Goal: Task Accomplishment & Management: Use online tool/utility

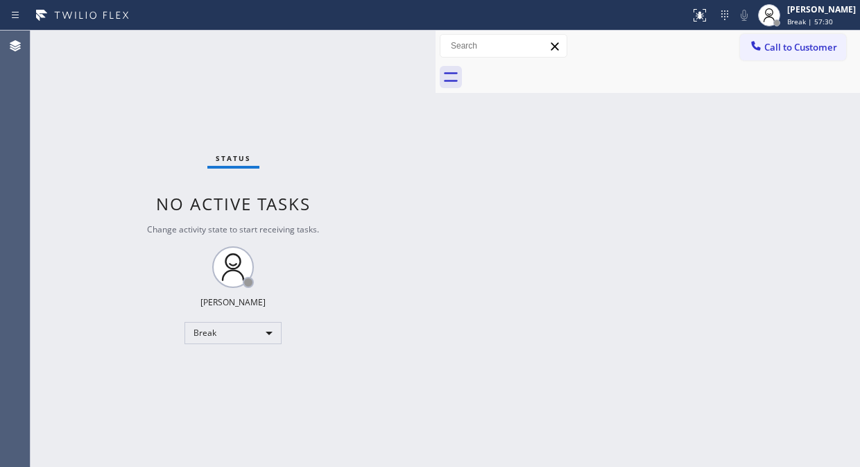
click at [153, 178] on div "Status No active tasks Change activity state to start receiving tasks. Fila Gar…" at bounding box center [233, 249] width 405 height 436
click at [251, 331] on div "Break" at bounding box center [232, 333] width 97 height 22
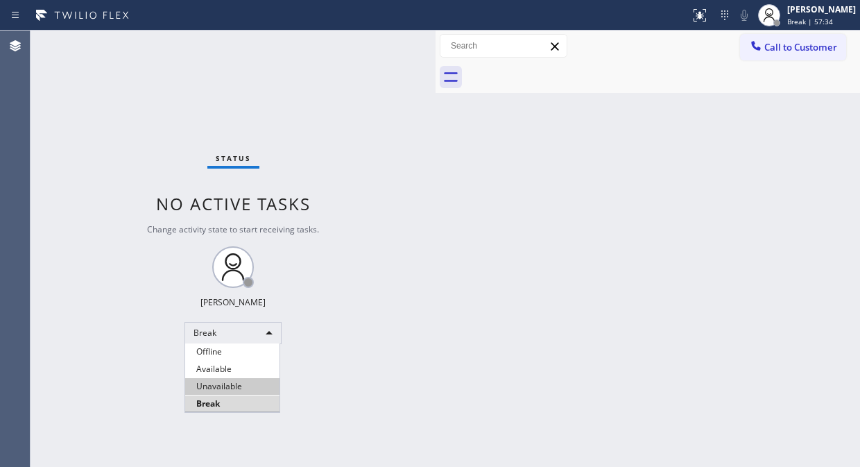
click at [243, 390] on li "Unavailable" at bounding box center [232, 386] width 94 height 17
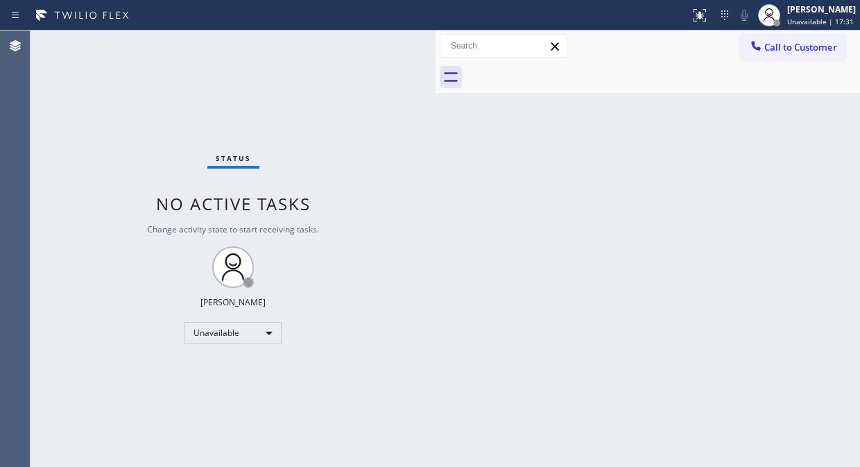
click at [133, 107] on div "Status No active tasks Change activity state to start receiving tasks. [PERSON_…" at bounding box center [233, 249] width 405 height 436
click at [164, 134] on div "Status No active tasks Change activity state to start receiving tasks. [PERSON_…" at bounding box center [233, 249] width 405 height 436
click at [95, 179] on div "Status No active tasks Change activity state to start receiving tasks. [PERSON_…" at bounding box center [233, 249] width 405 height 436
click at [83, 118] on div "Status No active tasks Change activity state to start receiving tasks. [PERSON_…" at bounding box center [233, 249] width 405 height 436
click at [761, 47] on icon at bounding box center [756, 46] width 14 height 14
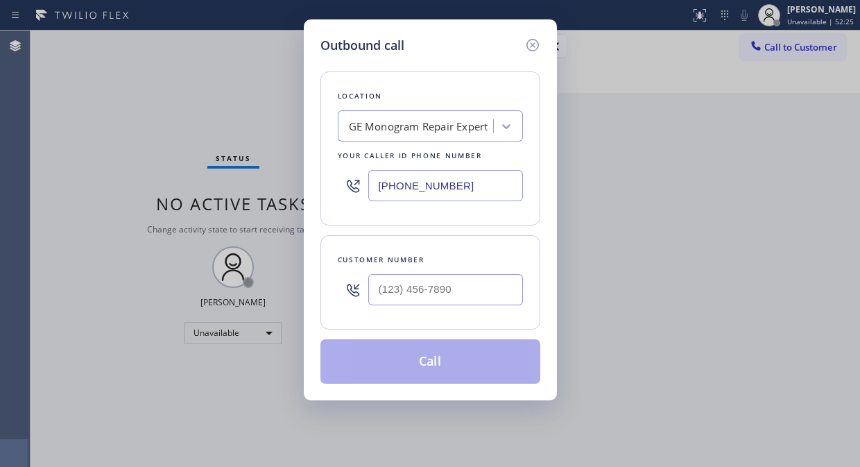
click at [431, 146] on div "Location GE Monogram Repair Expert Your caller id phone number (855) 920-0815" at bounding box center [430, 148] width 220 height 154
click at [421, 119] on div "GE Monogram Repair Expert" at bounding box center [418, 127] width 139 height 16
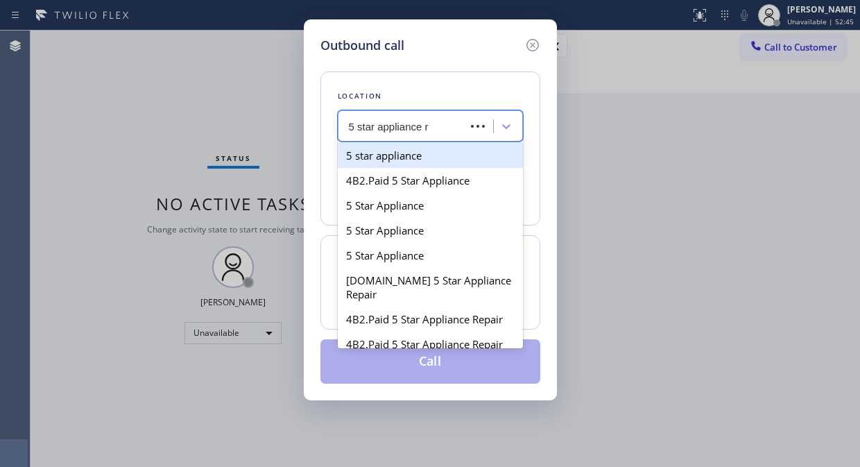
type input "5 star appliance re"
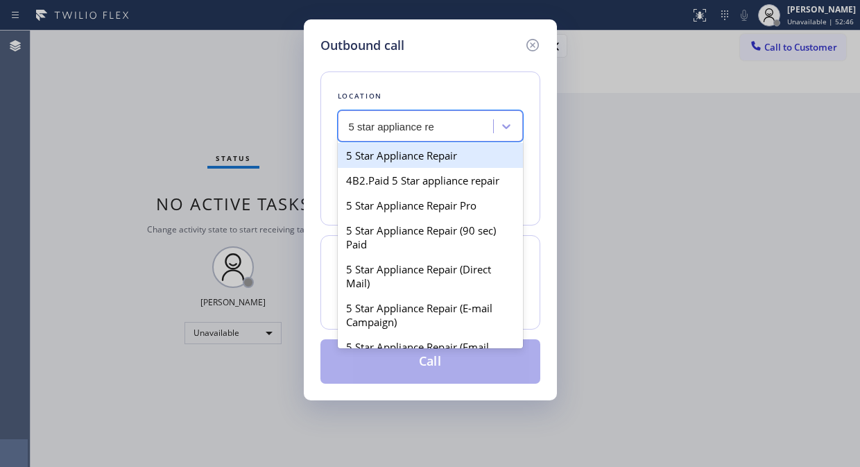
click at [428, 157] on div "5 Star Appliance Repair" at bounding box center [430, 155] width 185 height 25
type input "[PHONE_NUMBER]"
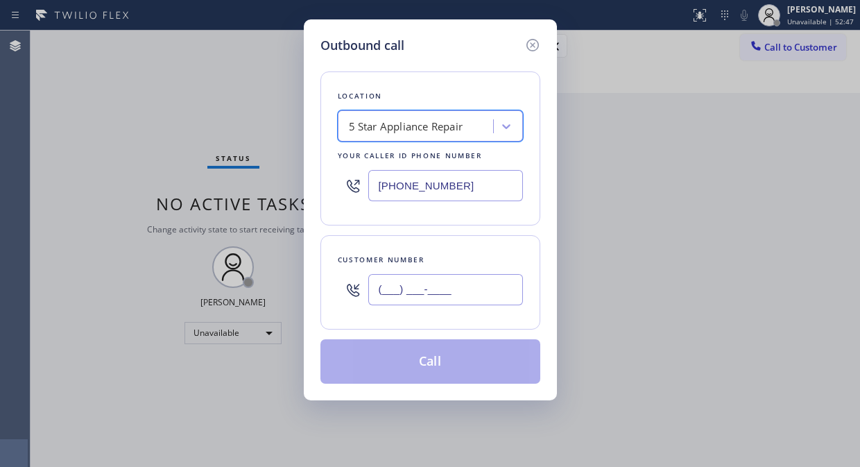
click at [377, 297] on input "(___) ___-____" at bounding box center [445, 289] width 155 height 31
paste input "415) 595-9011"
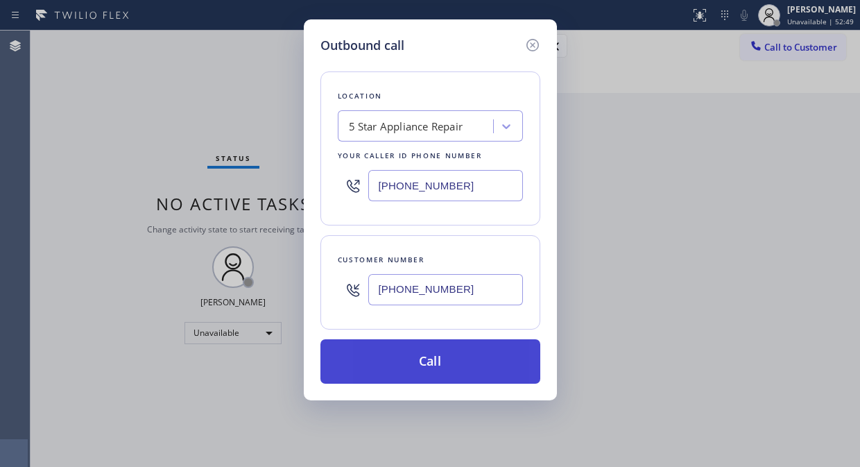
type input "(415) 595-9011"
click at [396, 359] on button "Call" at bounding box center [430, 361] width 220 height 44
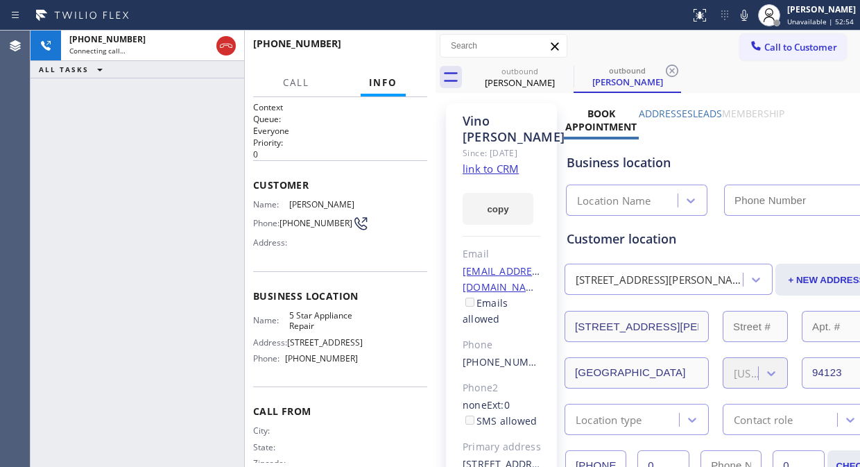
type input "[PHONE_NUMBER]"
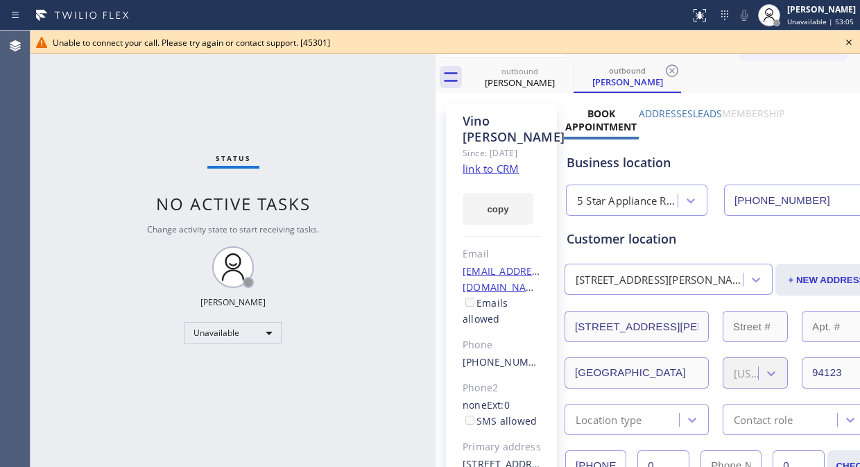
click at [841, 47] on icon at bounding box center [848, 42] width 17 height 17
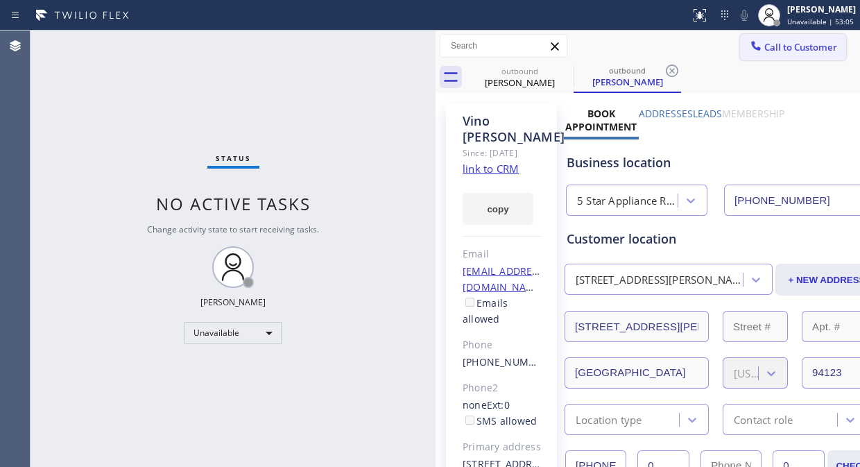
click at [740, 56] on button "Call to Customer" at bounding box center [793, 47] width 106 height 26
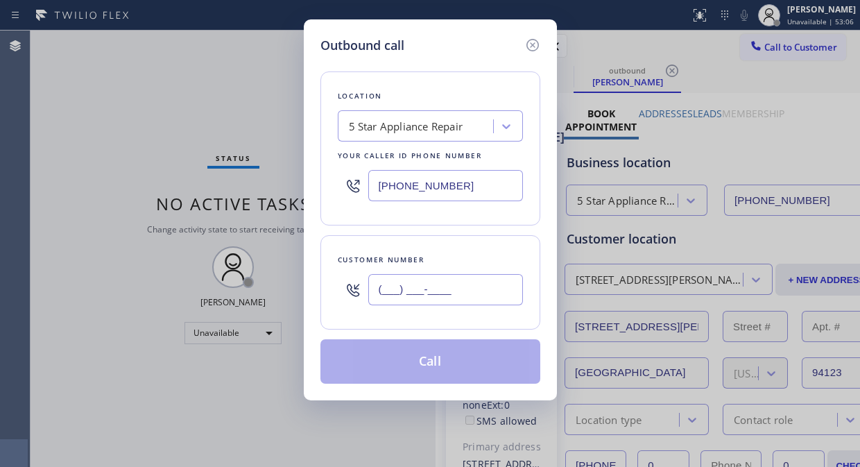
click at [374, 288] on input "(___) ___-____" at bounding box center [445, 289] width 155 height 31
paste input "415) 595-9011"
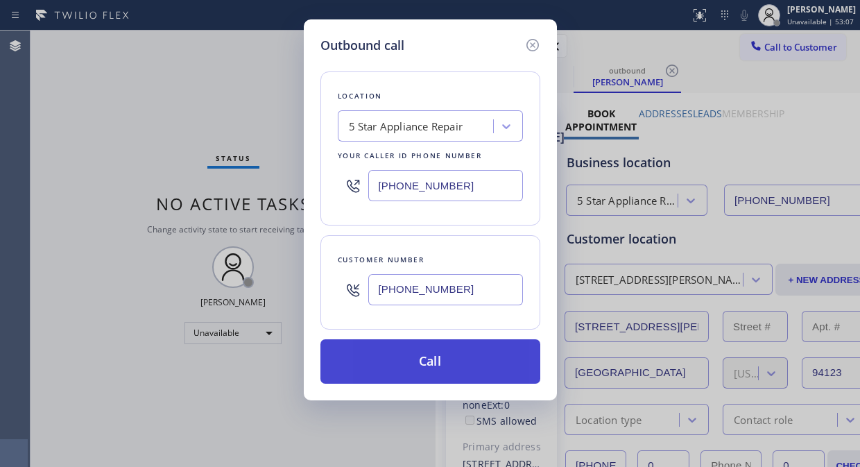
type input "(415) 595-9011"
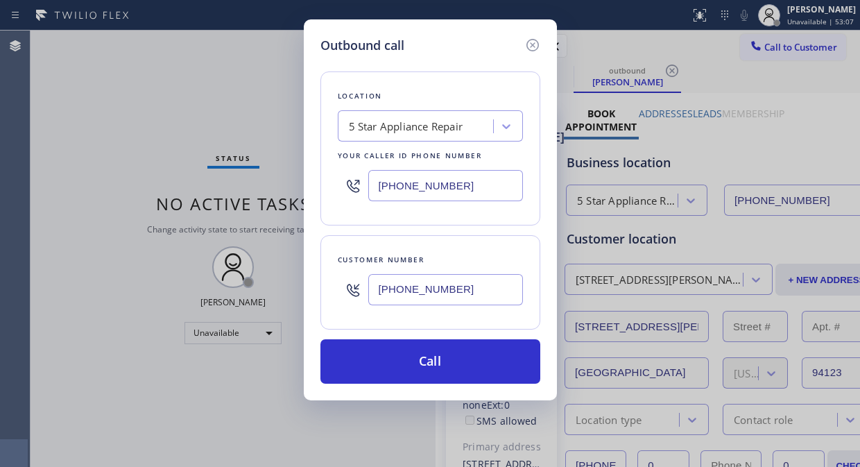
drag, startPoint x: 445, startPoint y: 362, endPoint x: 595, endPoint y: 100, distance: 301.9
click at [445, 361] on button "Call" at bounding box center [430, 361] width 220 height 44
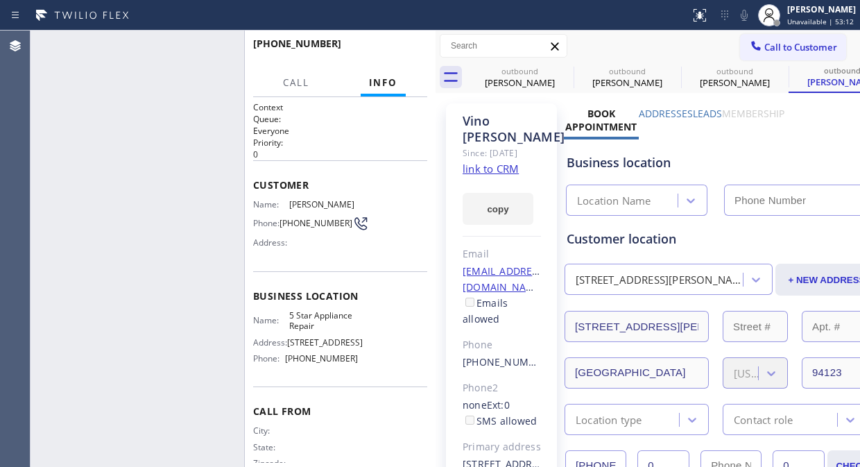
type input "[PHONE_NUMBER]"
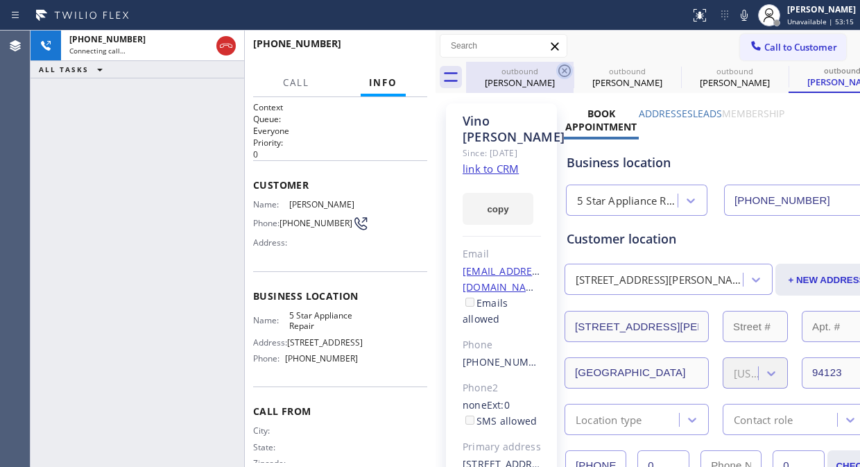
click at [570, 71] on icon at bounding box center [564, 70] width 12 height 12
click at [0, 0] on icon at bounding box center [0, 0] width 0 height 0
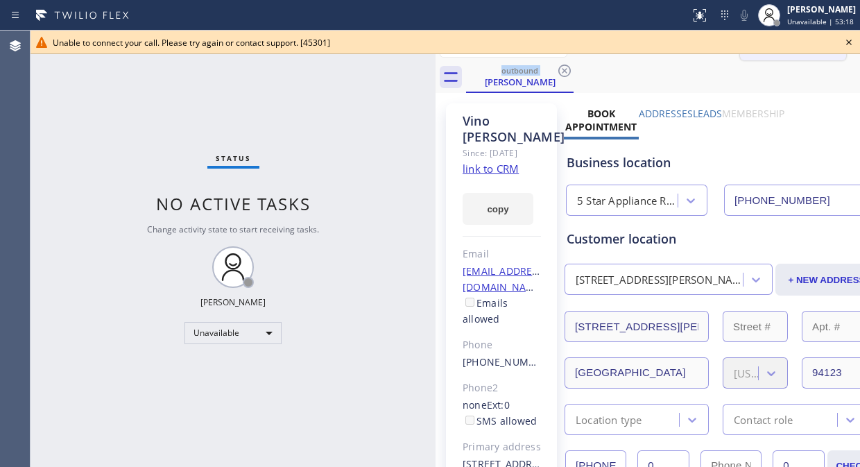
click at [849, 40] on icon at bounding box center [848, 42] width 17 height 17
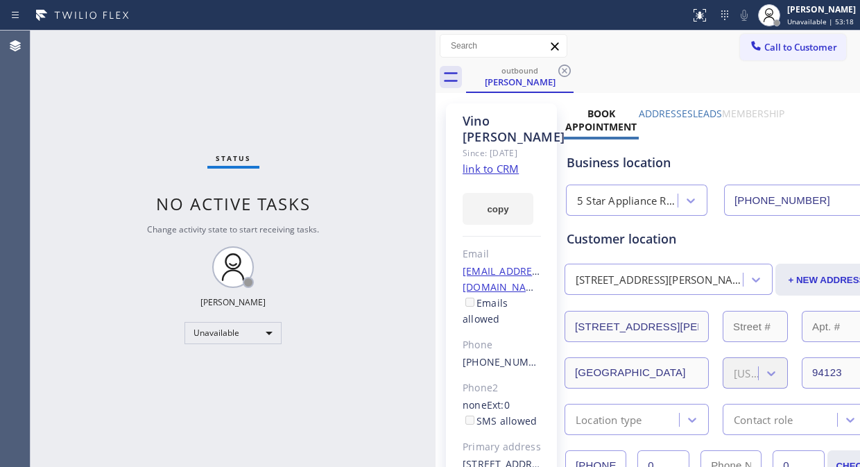
drag, startPoint x: 814, startPoint y: 42, endPoint x: 801, endPoint y: 44, distance: 13.2
click at [812, 43] on span "Call to Customer" at bounding box center [800, 47] width 73 height 12
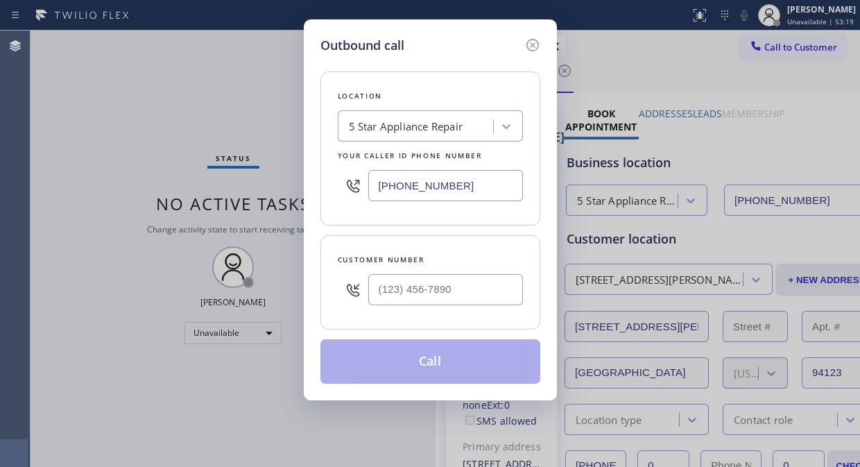
drag, startPoint x: 787, startPoint y: 47, endPoint x: 304, endPoint y: 229, distance: 516.4
click at [786, 49] on div "Outbound call Location 5 Star Appliance Repair Your caller id phone number (855…" at bounding box center [430, 233] width 860 height 467
click at [394, 295] on input "(___) ___-____" at bounding box center [445, 289] width 155 height 31
paste input "917) 501-3687"
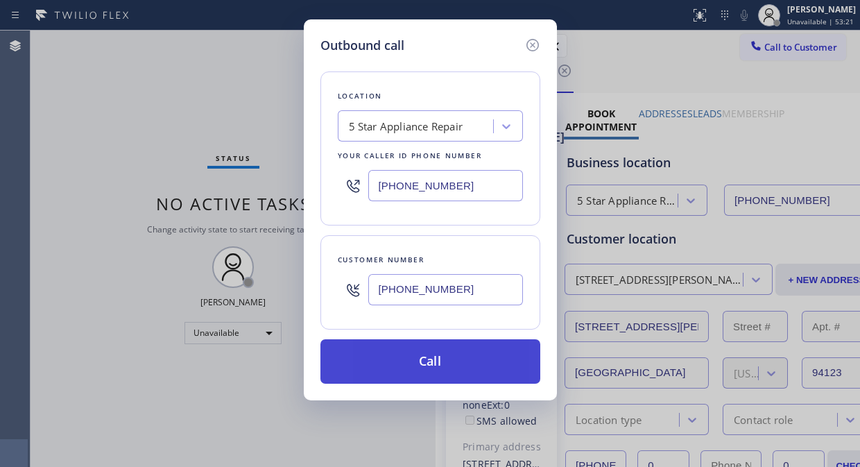
type input "[PHONE_NUMBER]"
click at [437, 368] on button "Call" at bounding box center [430, 361] width 220 height 44
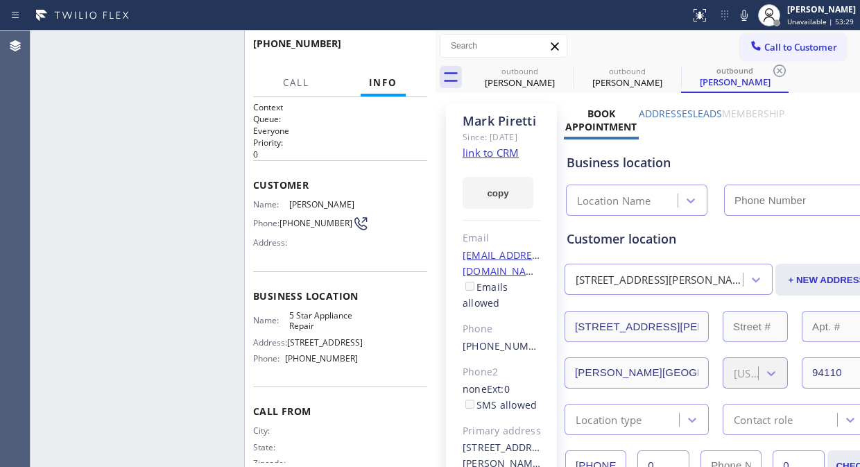
type input "[PHONE_NUMBER]"
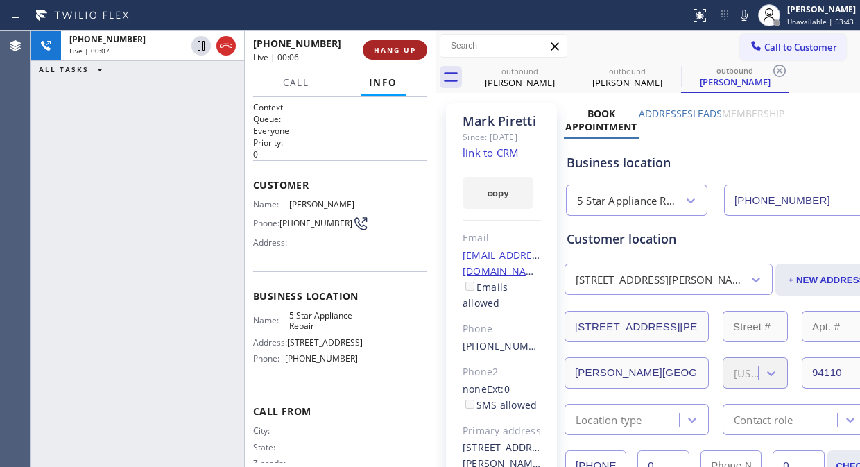
click at [397, 46] on span "HANG UP" at bounding box center [395, 50] width 42 height 10
click at [397, 47] on span "HANG UP" at bounding box center [395, 50] width 42 height 10
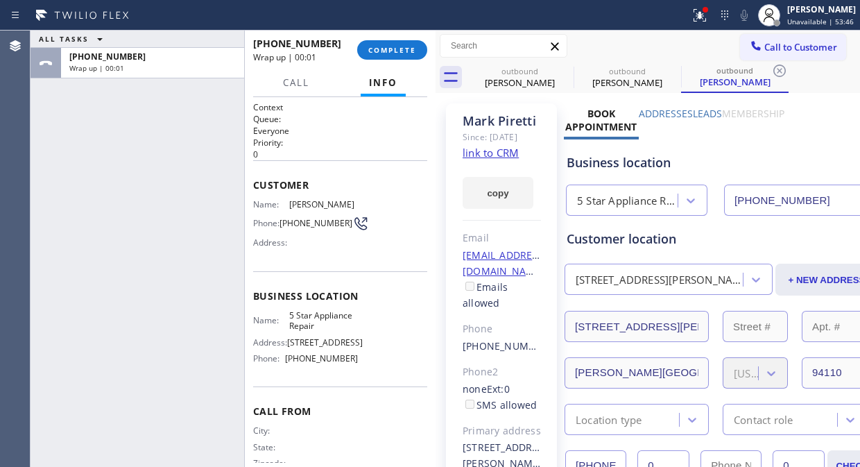
click at [402, 50] on span "COMPLETE" at bounding box center [392, 50] width 48 height 10
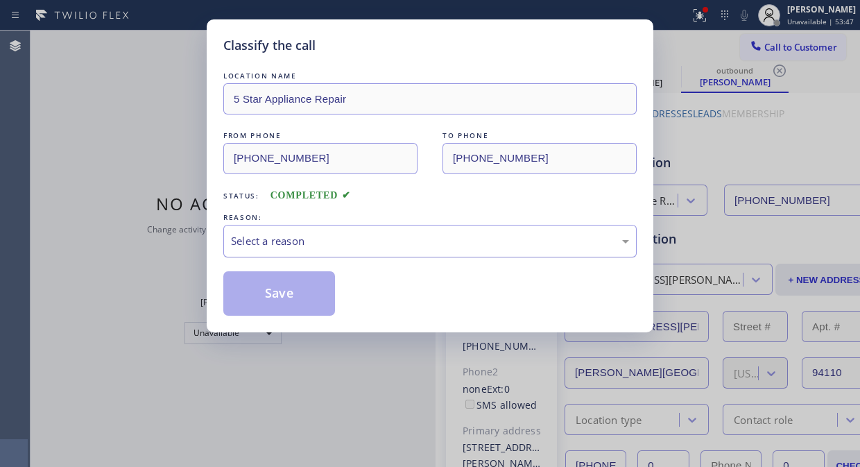
click at [381, 240] on div "Select a reason" at bounding box center [430, 241] width 398 height 16
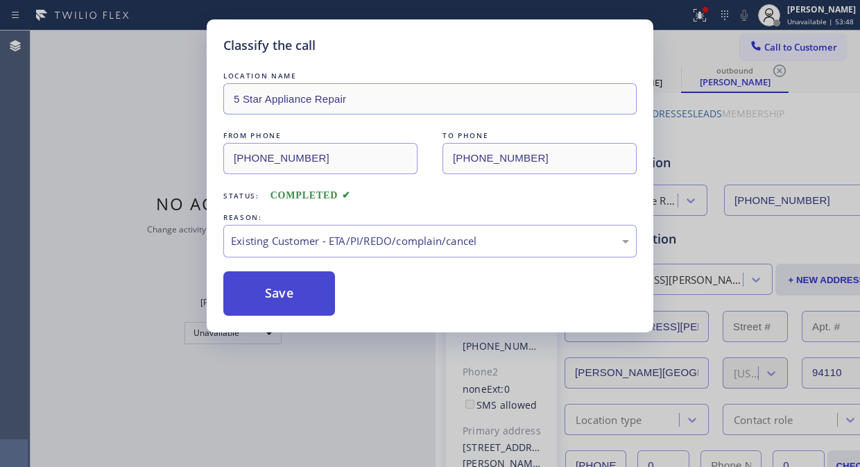
click at [294, 288] on button "Save" at bounding box center [279, 293] width 112 height 44
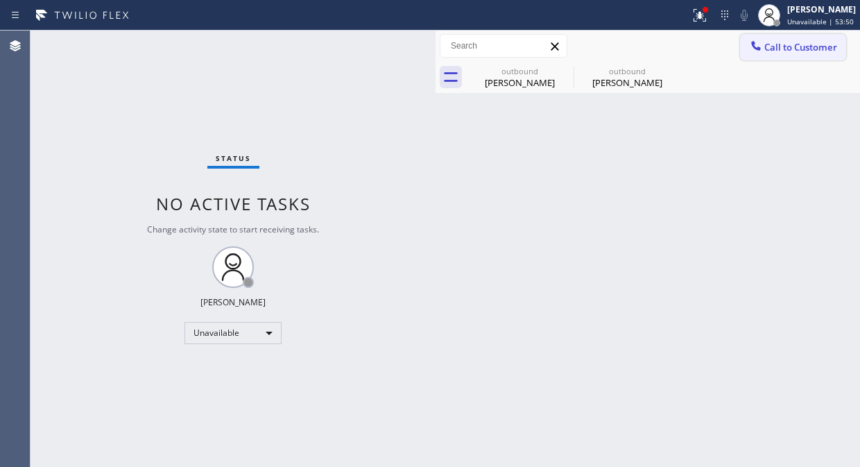
click at [750, 40] on icon at bounding box center [756, 46] width 14 height 14
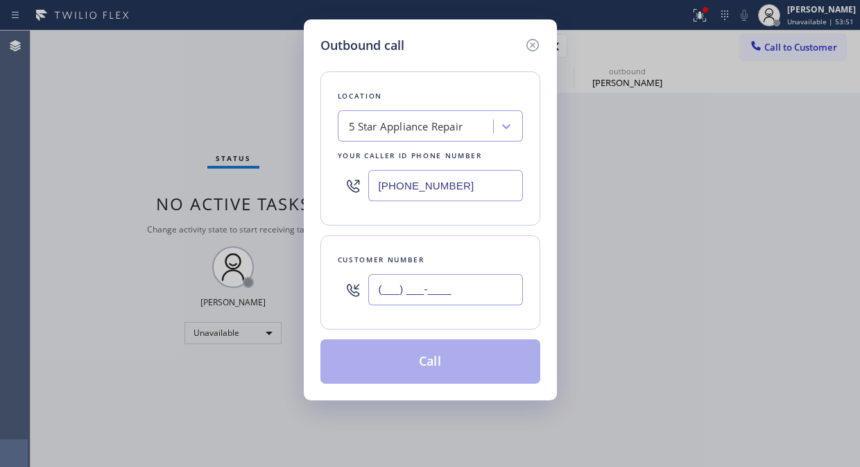
click at [489, 282] on input "(___) ___-____" at bounding box center [445, 289] width 155 height 31
paste input "415) 378-1326"
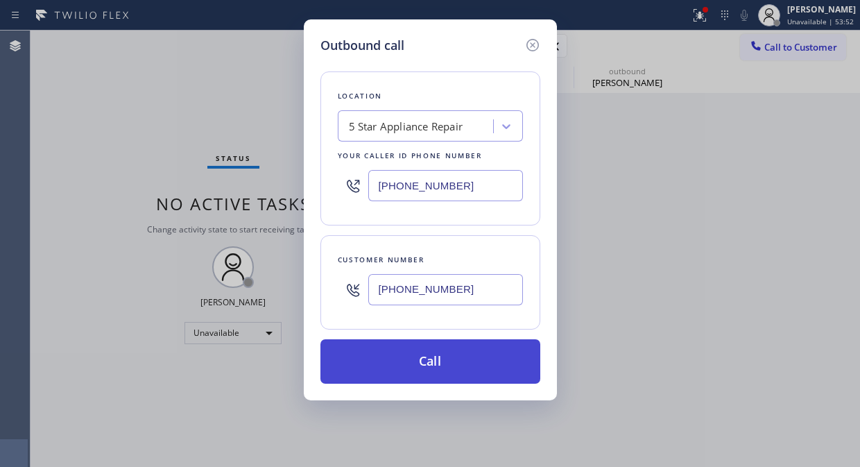
type input "[PHONE_NUMBER]"
click at [467, 365] on button "Call" at bounding box center [430, 361] width 220 height 44
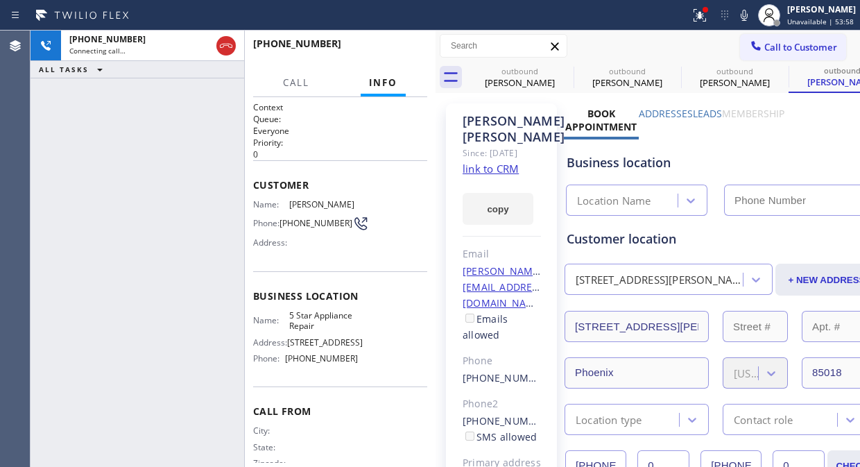
type input "[PHONE_NUMBER]"
click at [374, 43] on button "HANG UP" at bounding box center [395, 49] width 64 height 19
click at [380, 46] on span "HANG UP" at bounding box center [395, 50] width 42 height 10
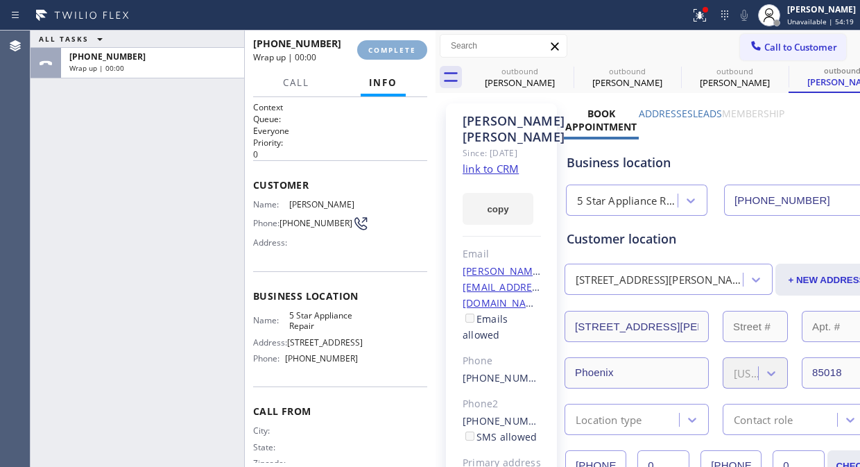
click at [380, 54] on span "COMPLETE" at bounding box center [392, 50] width 48 height 10
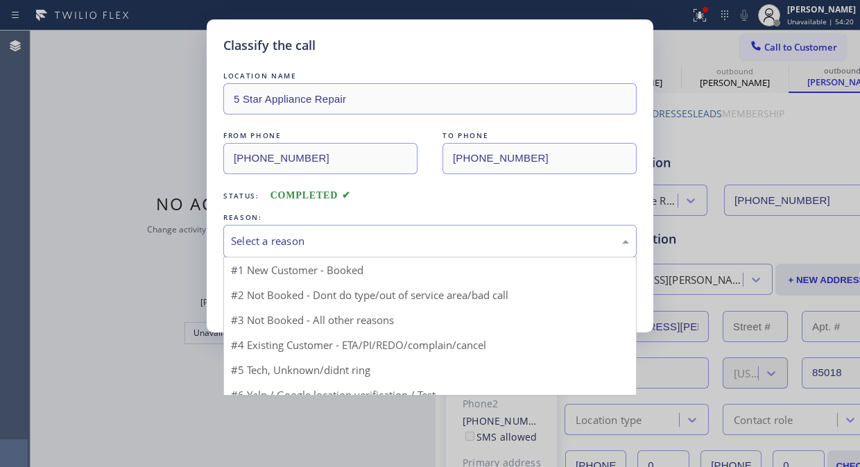
click at [424, 244] on div "Select a reason" at bounding box center [430, 241] width 398 height 16
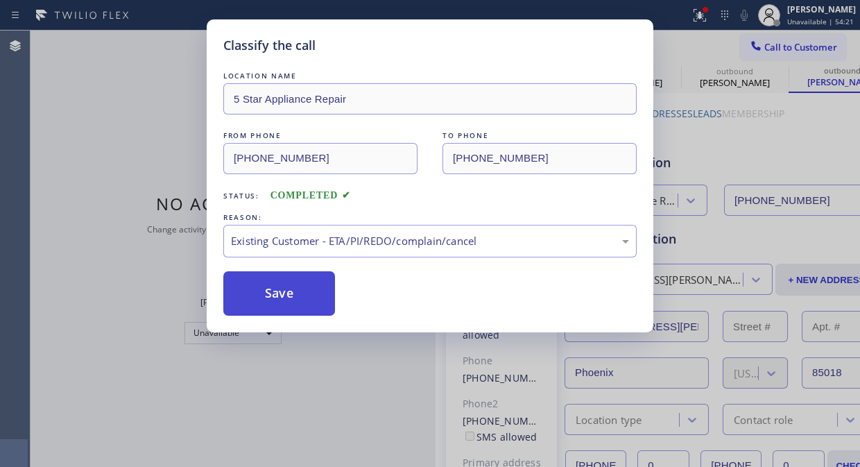
click at [345, 304] on div "Save" at bounding box center [429, 293] width 413 height 44
click at [299, 296] on button "Save" at bounding box center [279, 293] width 112 height 44
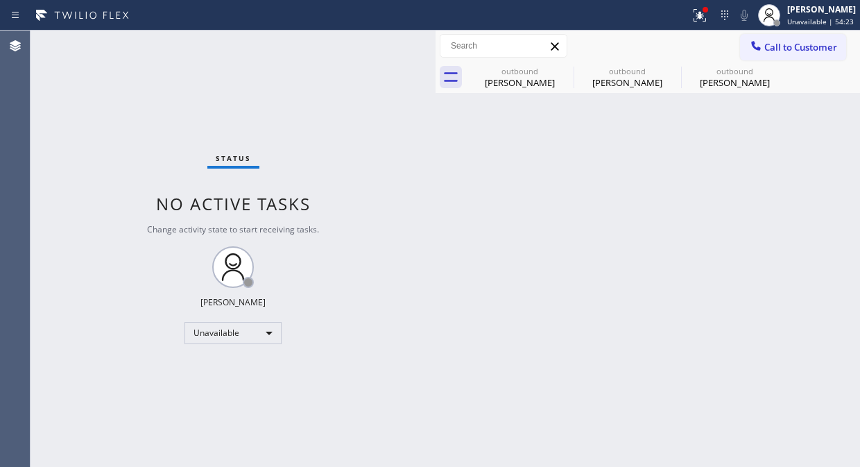
drag, startPoint x: 774, startPoint y: 53, endPoint x: 756, endPoint y: 61, distance: 19.9
click at [775, 53] on span "Call to Customer" at bounding box center [800, 47] width 73 height 12
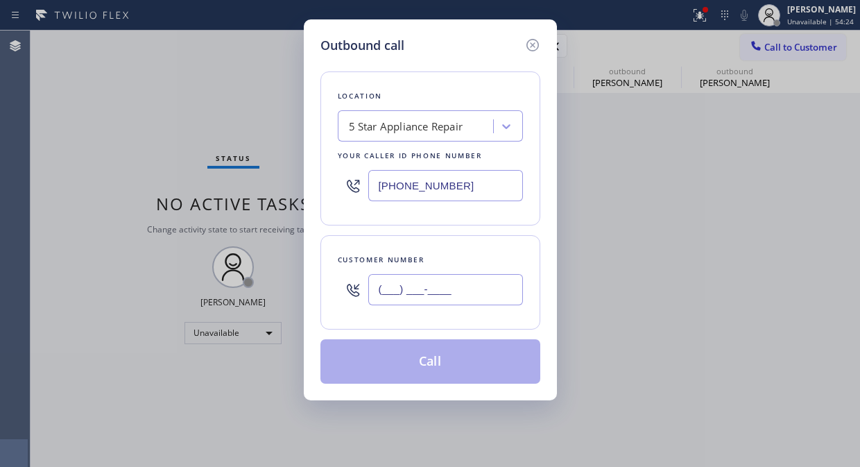
click at [433, 292] on input "(___) ___-____" at bounding box center [445, 289] width 155 height 31
paste input "646) 483-3399"
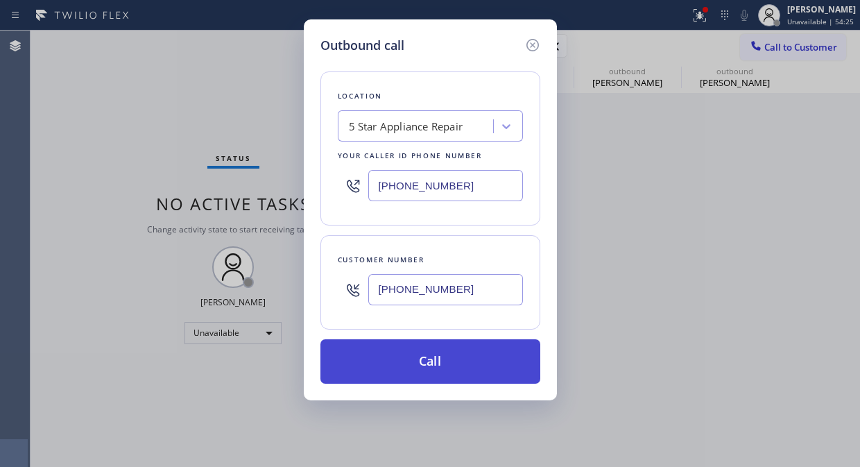
type input "[PHONE_NUMBER]"
click at [465, 356] on button "Call" at bounding box center [430, 361] width 220 height 44
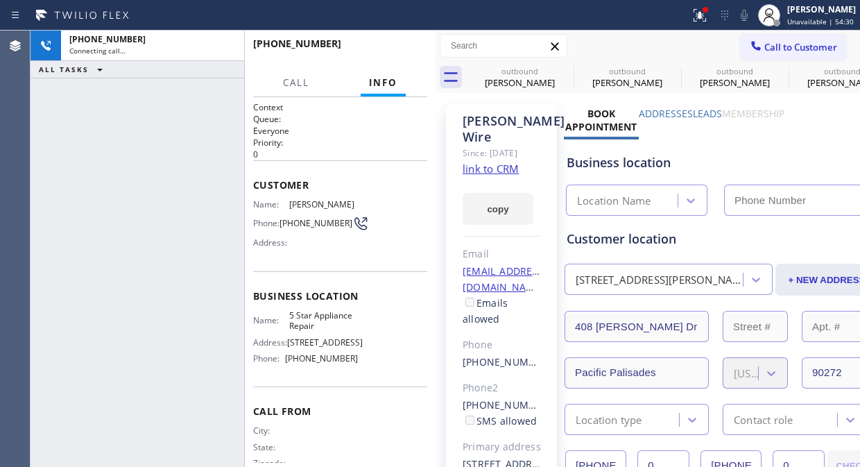
type input "[PHONE_NUMBER]"
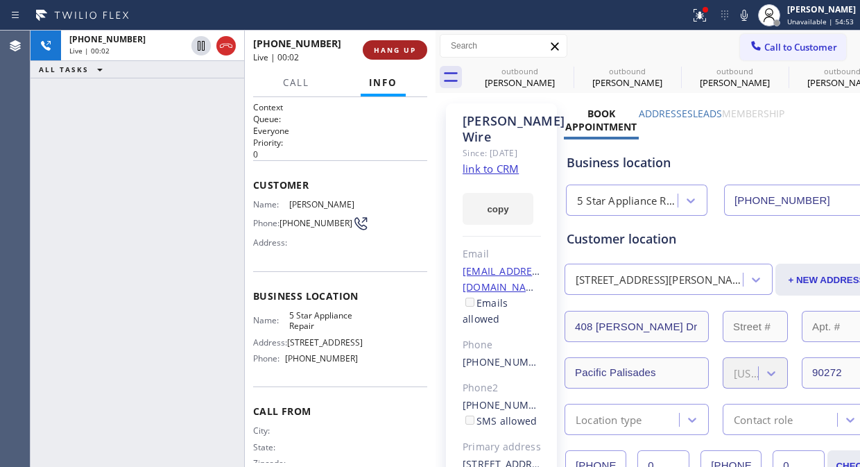
click at [399, 40] on button "HANG UP" at bounding box center [395, 49] width 64 height 19
click at [401, 49] on span "HANG UP" at bounding box center [395, 50] width 42 height 10
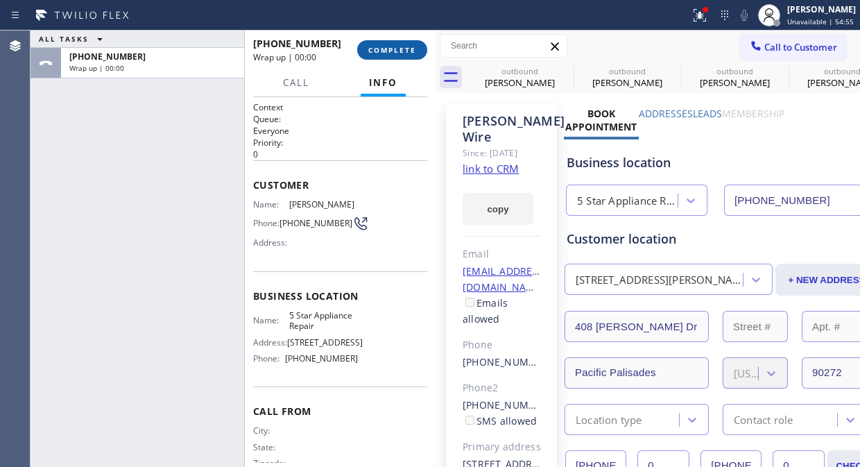
click at [403, 49] on span "COMPLETE" at bounding box center [392, 50] width 48 height 10
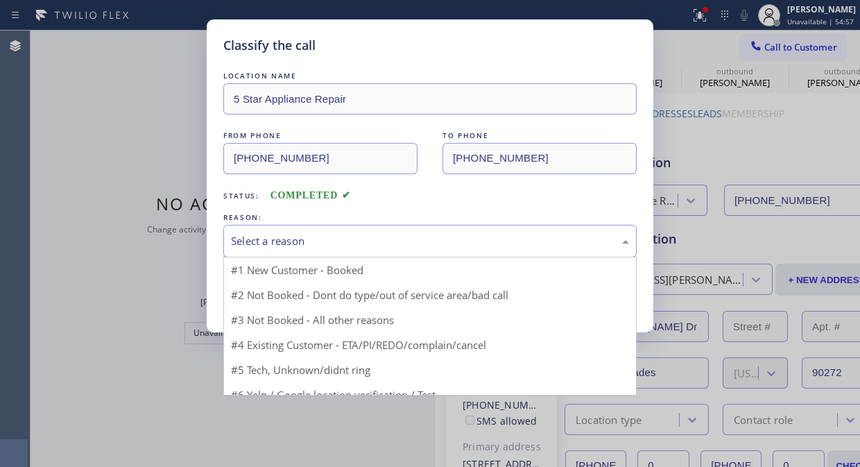
click at [441, 237] on div "Select a reason" at bounding box center [430, 241] width 398 height 16
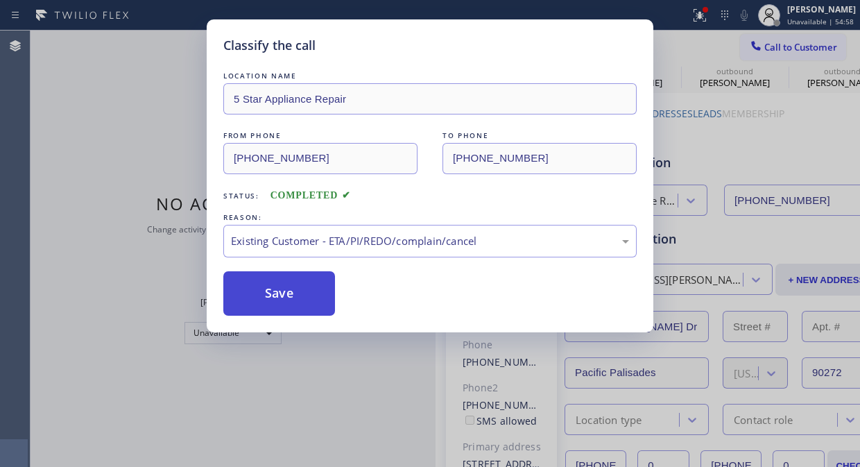
click at [278, 302] on button "Save" at bounding box center [279, 293] width 112 height 44
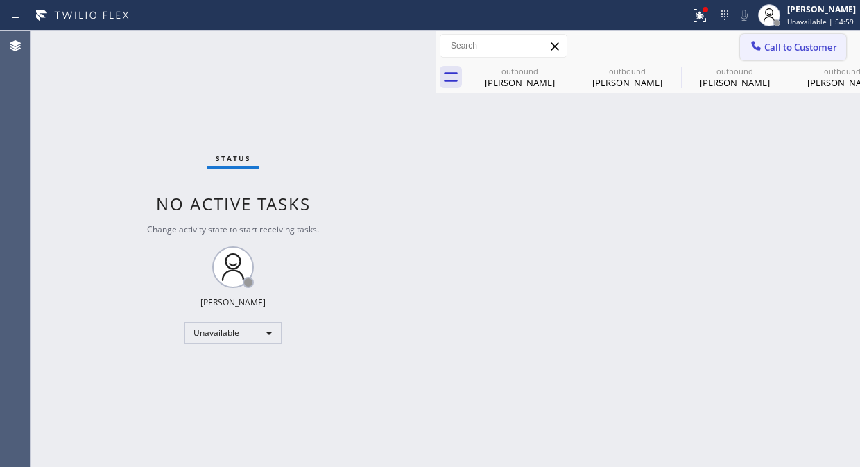
click at [775, 45] on span "Call to Customer" at bounding box center [800, 47] width 73 height 12
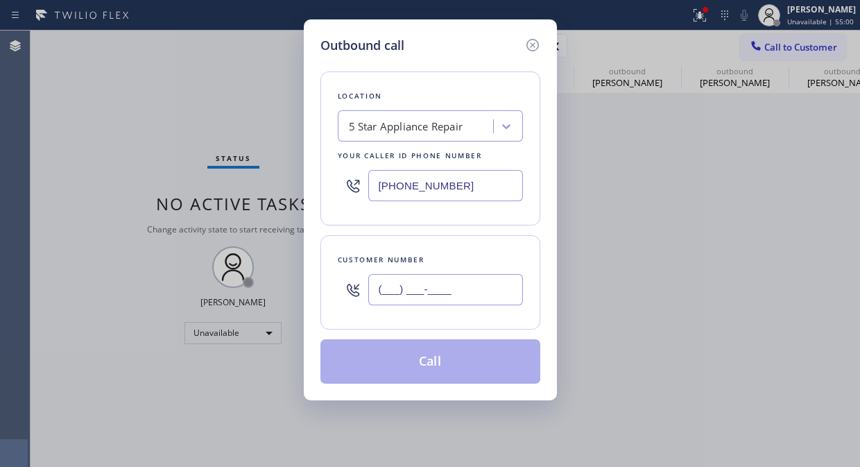
click at [431, 293] on input "(___) ___-____" at bounding box center [445, 289] width 155 height 31
paste input "650) 269-9515"
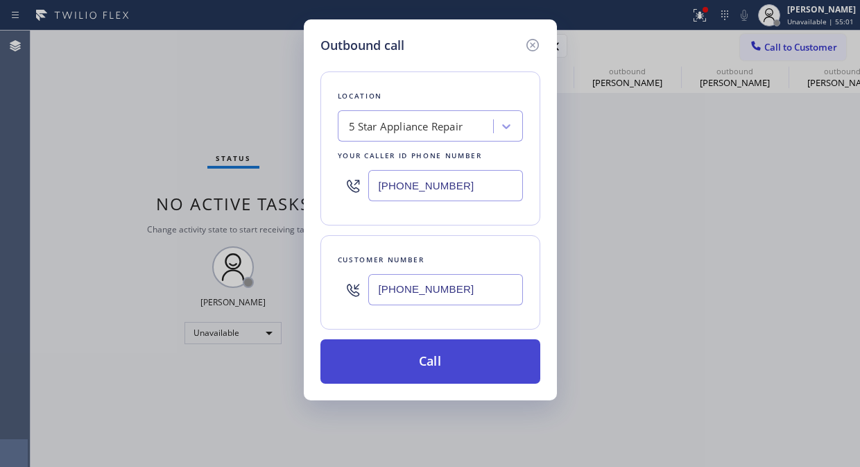
type input "[PHONE_NUMBER]"
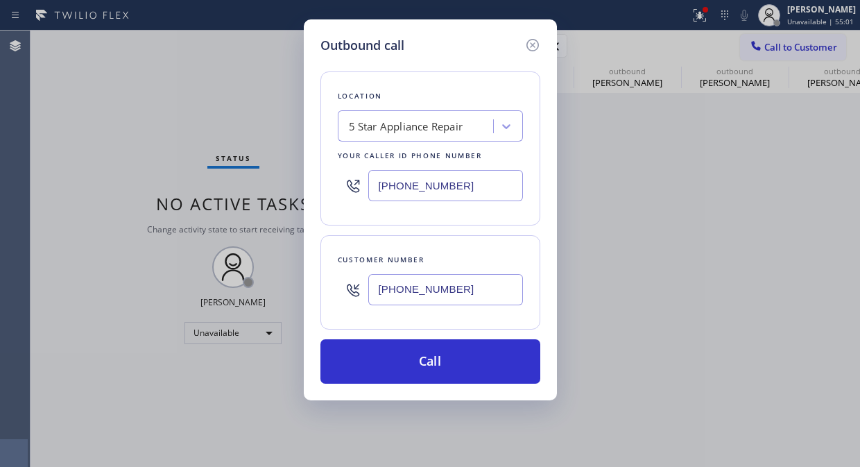
drag, startPoint x: 465, startPoint y: 371, endPoint x: 614, endPoint y: 104, distance: 306.1
click at [465, 370] on button "Call" at bounding box center [430, 361] width 220 height 44
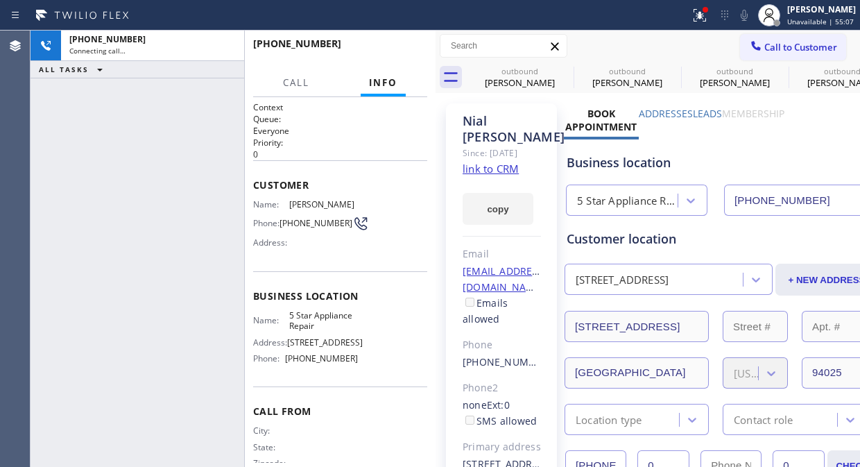
type input "[PHONE_NUMBER]"
click at [395, 51] on span "HANG UP" at bounding box center [395, 50] width 42 height 10
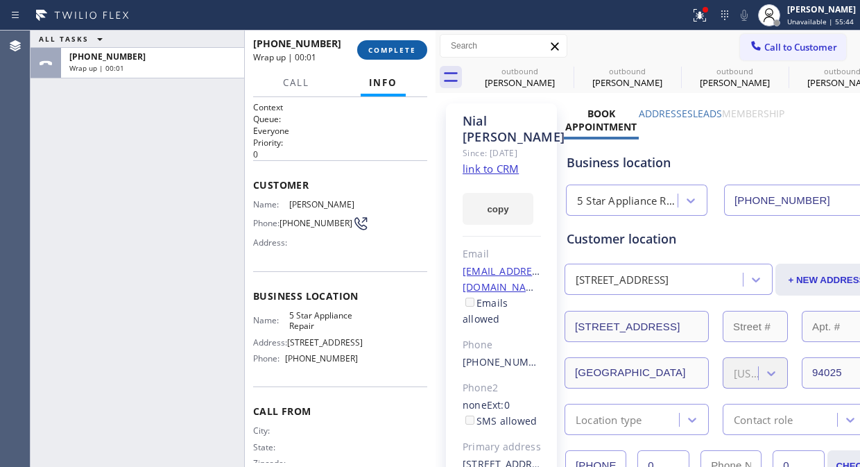
click at [395, 51] on span "COMPLETE" at bounding box center [392, 50] width 48 height 10
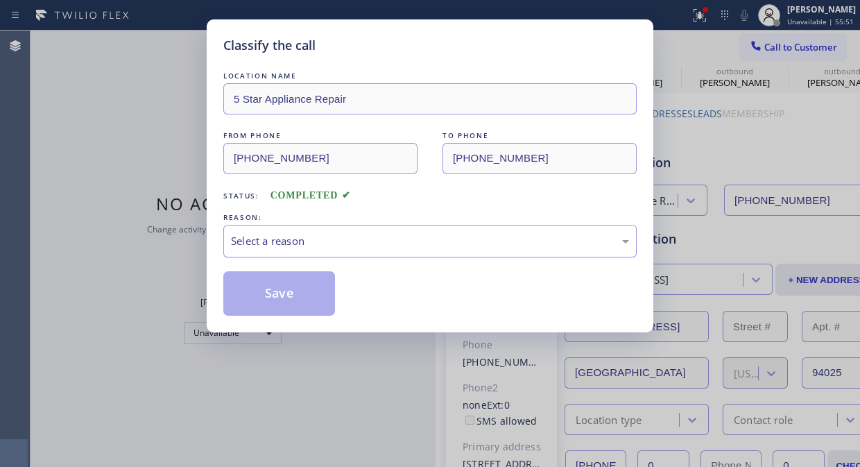
click at [385, 239] on div "Select a reason" at bounding box center [430, 241] width 398 height 16
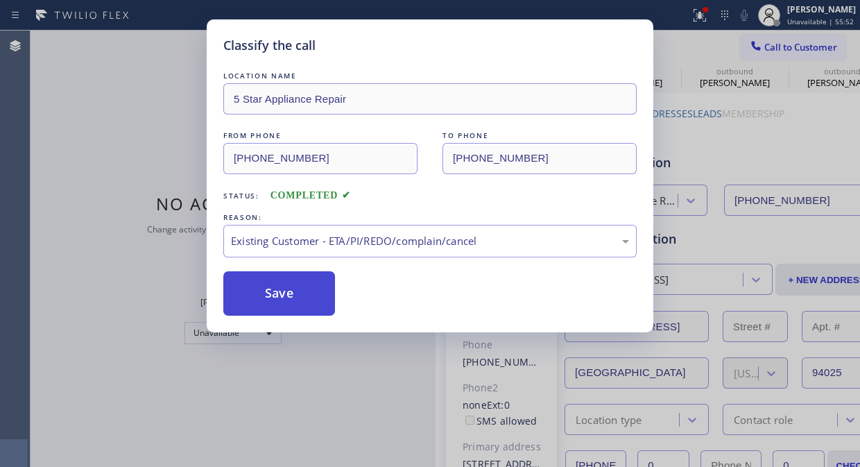
click at [302, 300] on button "Save" at bounding box center [279, 293] width 112 height 44
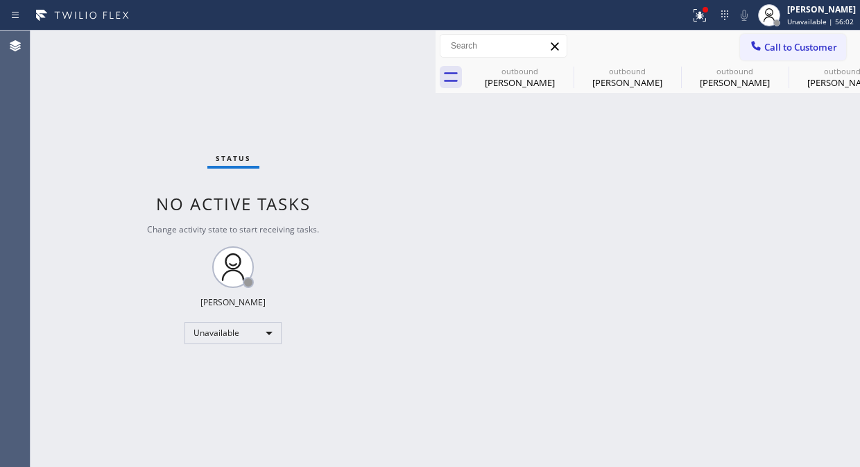
click at [775, 51] on span "Call to Customer" at bounding box center [800, 47] width 73 height 12
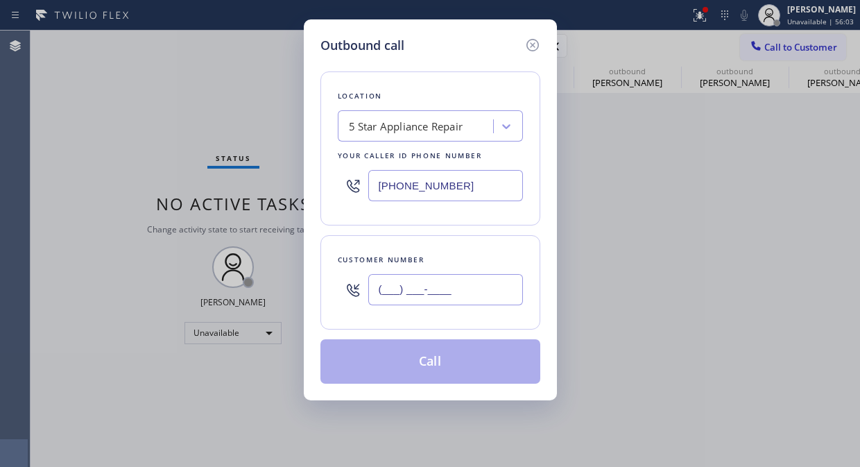
click at [403, 295] on input "(___) ___-____" at bounding box center [445, 289] width 155 height 31
paste input "310) 871-9799"
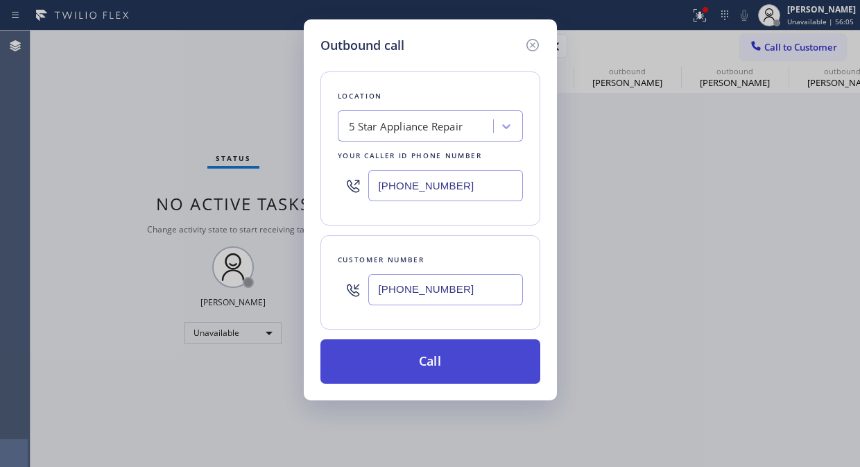
type input "[PHONE_NUMBER]"
click at [435, 370] on button "Call" at bounding box center [430, 361] width 220 height 44
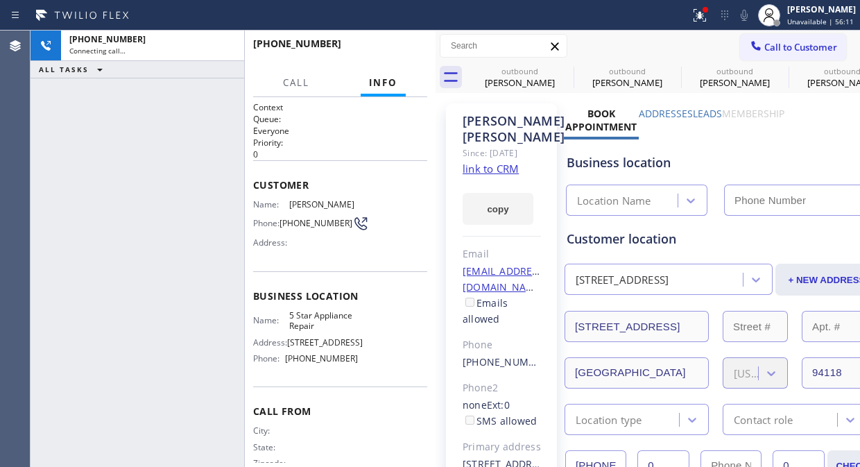
type input "[PHONE_NUMBER]"
drag, startPoint x: 171, startPoint y: 121, endPoint x: 226, endPoint y: 74, distance: 72.4
click at [171, 121] on div "+13108719799 Live | 00:04 ALL TASKS ALL TASKS ACTIVE TASKS TASKS IN WRAP UP" at bounding box center [138, 249] width 214 height 436
click at [402, 49] on span "HANG UP" at bounding box center [395, 50] width 42 height 10
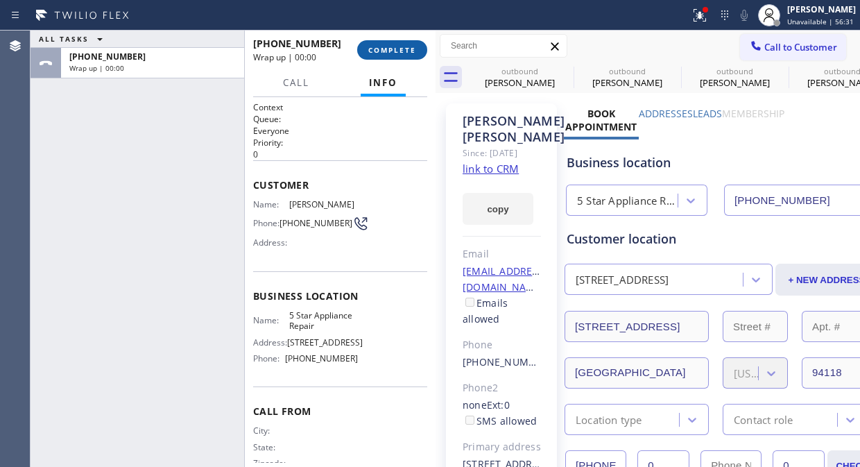
click at [402, 49] on span "COMPLETE" at bounding box center [392, 50] width 48 height 10
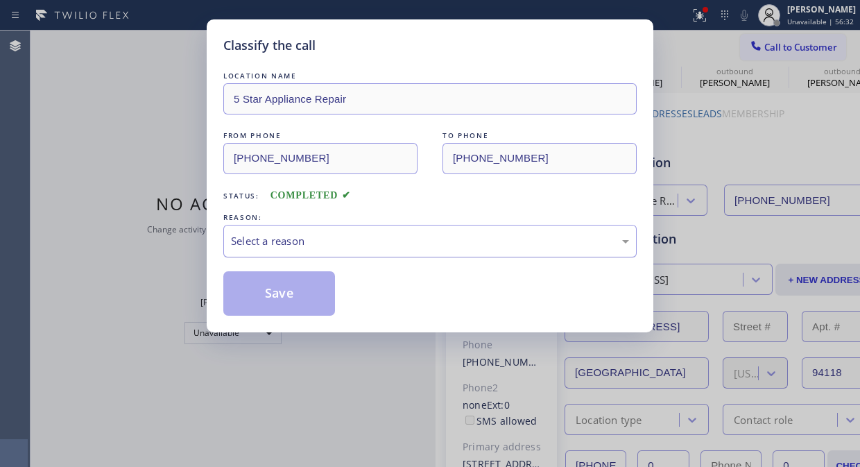
click at [444, 230] on div "Select a reason" at bounding box center [429, 241] width 413 height 33
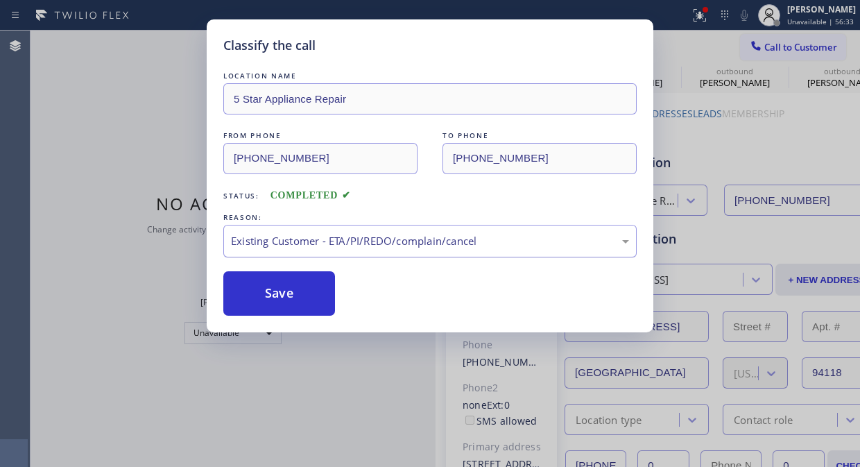
drag, startPoint x: 310, startPoint y: 302, endPoint x: 480, endPoint y: 230, distance: 184.6
click at [310, 301] on button "Save" at bounding box center [279, 293] width 112 height 44
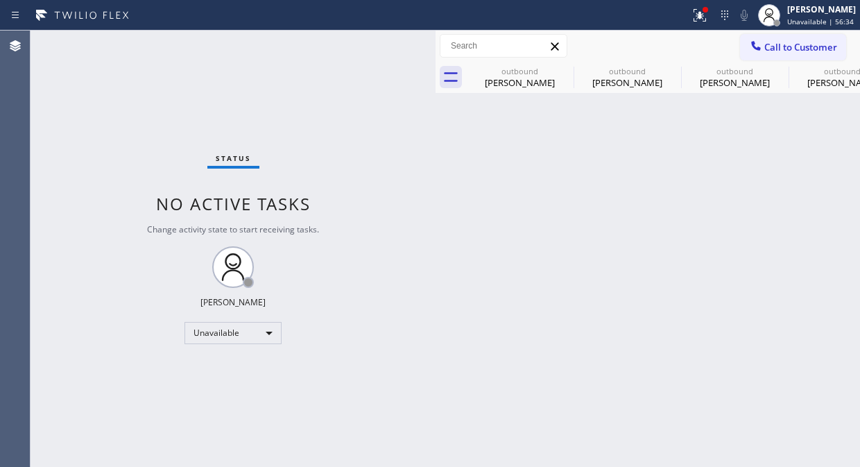
click at [803, 52] on span "Call to Customer" at bounding box center [800, 47] width 73 height 12
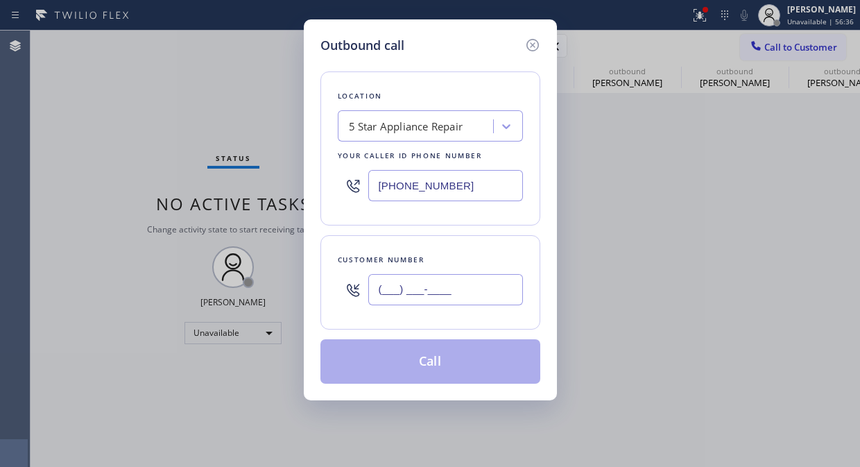
click at [466, 301] on input "(___) ___-____" at bounding box center [445, 289] width 155 height 31
paste input "310) 922-1612"
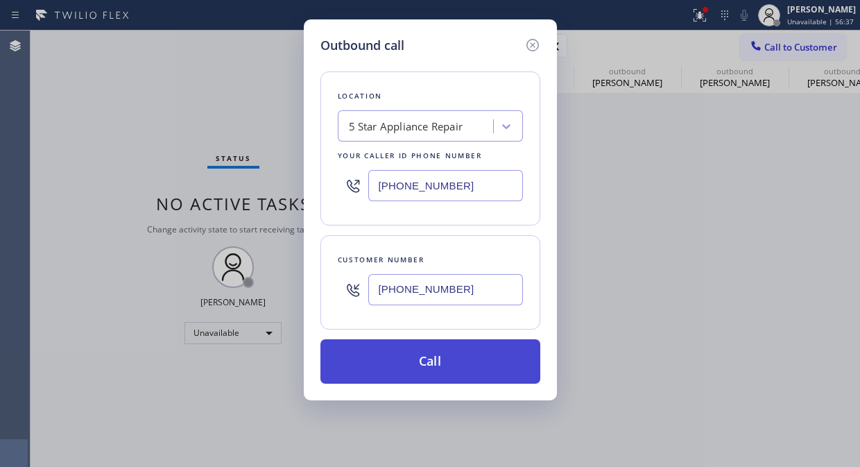
type input "[PHONE_NUMBER]"
click at [459, 372] on button "Call" at bounding box center [430, 361] width 220 height 44
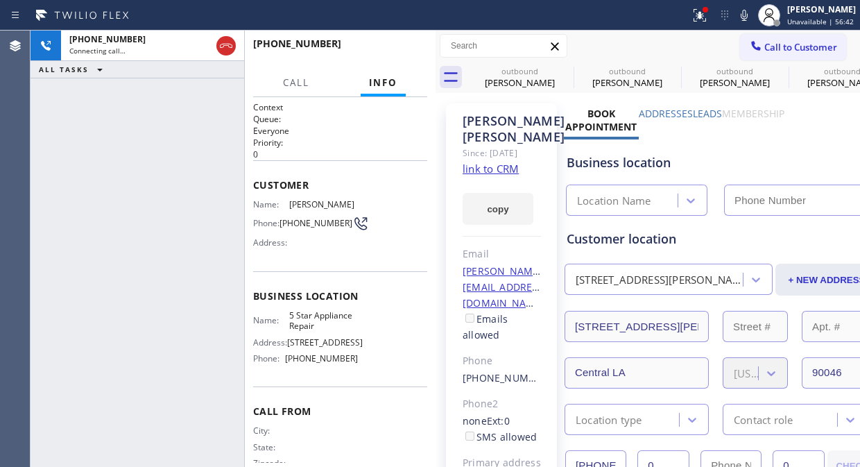
type input "[PHONE_NUMBER]"
drag, startPoint x: 132, startPoint y: 118, endPoint x: 155, endPoint y: 107, distance: 25.1
click at [132, 118] on div "+13109221612 Live | 00:01 ALL TASKS ALL TASKS ACTIVE TASKS TASKS IN WRAP UP" at bounding box center [138, 249] width 214 height 436
click at [399, 49] on span "HANG UP" at bounding box center [395, 50] width 42 height 10
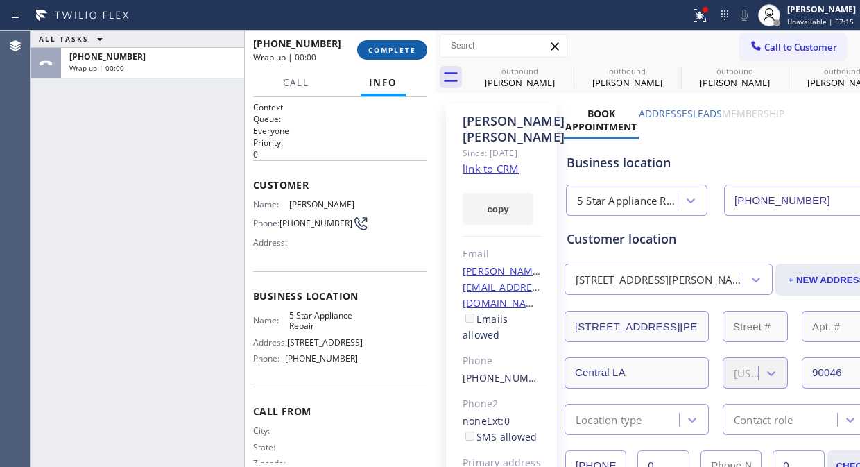
click at [399, 49] on span "COMPLETE" at bounding box center [392, 50] width 48 height 10
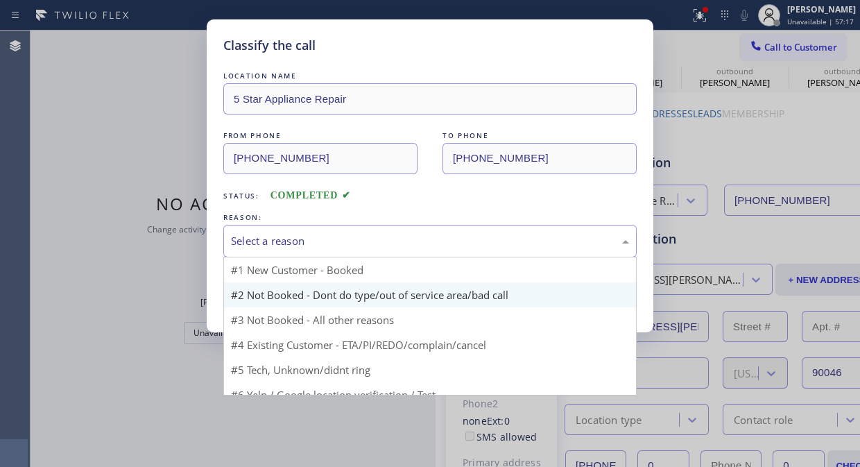
drag, startPoint x: 386, startPoint y: 243, endPoint x: 383, endPoint y: 296, distance: 53.5
click at [386, 246] on div "Select a reason" at bounding box center [430, 241] width 398 height 16
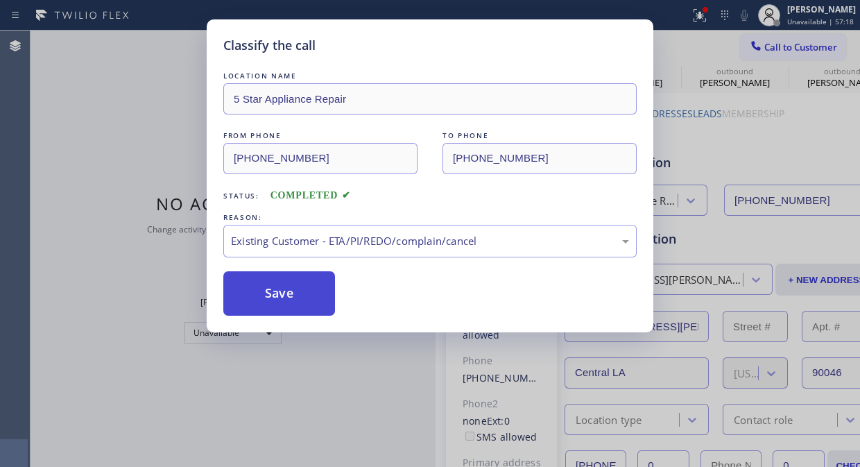
click at [290, 296] on button "Save" at bounding box center [279, 293] width 112 height 44
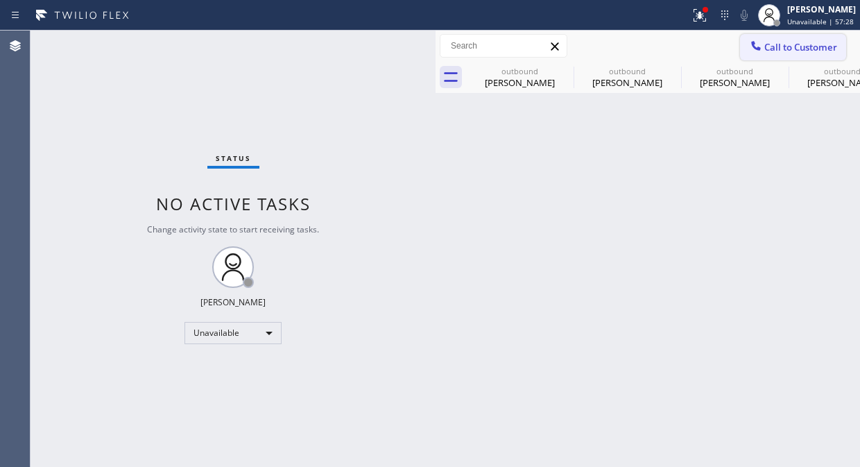
click at [784, 45] on span "Call to Customer" at bounding box center [800, 47] width 73 height 12
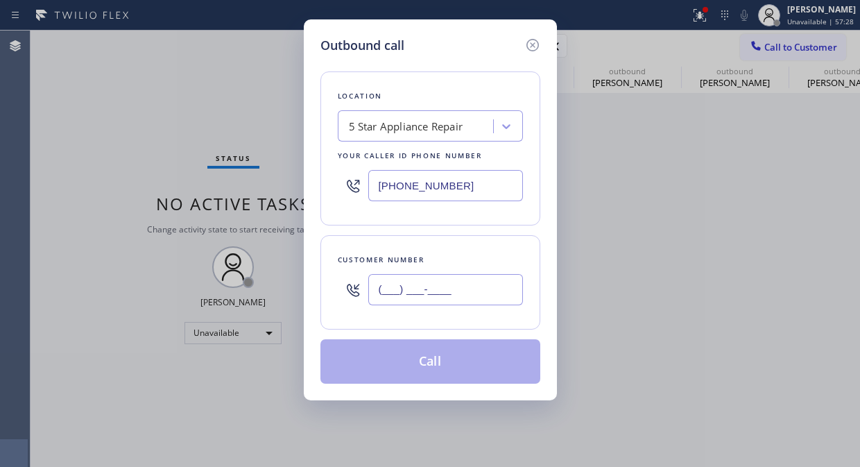
click at [439, 286] on input "(___) ___-____" at bounding box center [445, 289] width 155 height 31
paste input "714) 403-5968"
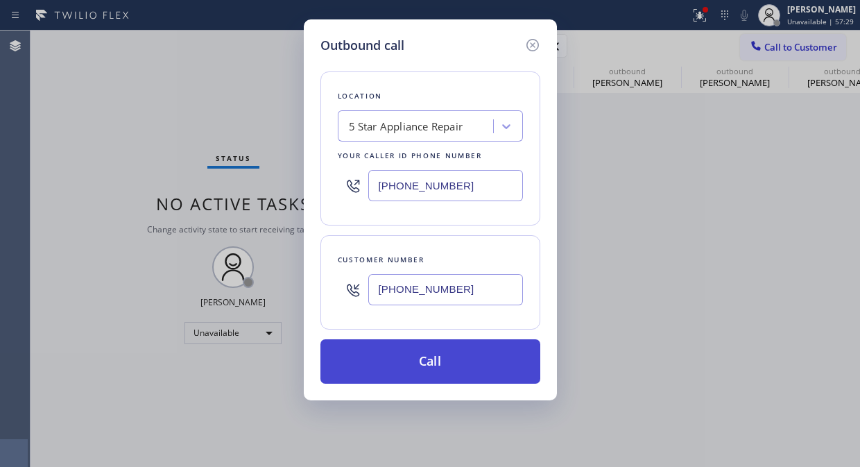
type input "[PHONE_NUMBER]"
click at [430, 358] on button "Call" at bounding box center [430, 361] width 220 height 44
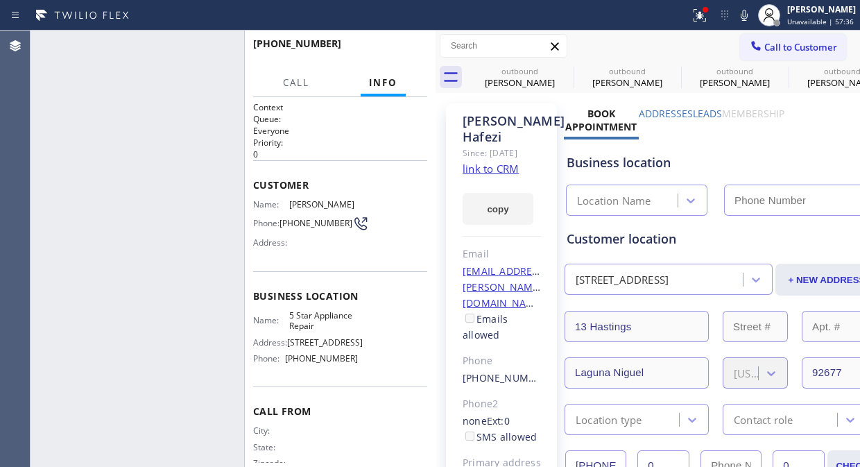
type input "[PHONE_NUMBER]"
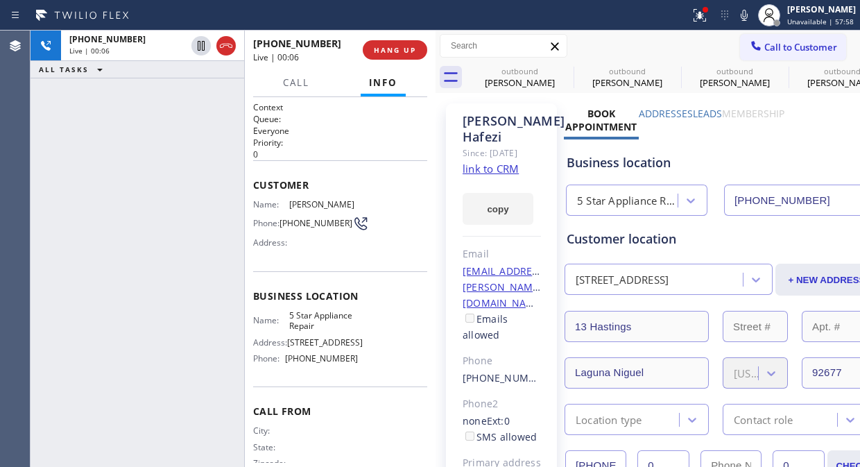
click at [427, 60] on div "+17144035968 Live | 00:06 HANG UP" at bounding box center [340, 50] width 191 height 39
click at [399, 50] on span "HANG UP" at bounding box center [395, 50] width 42 height 10
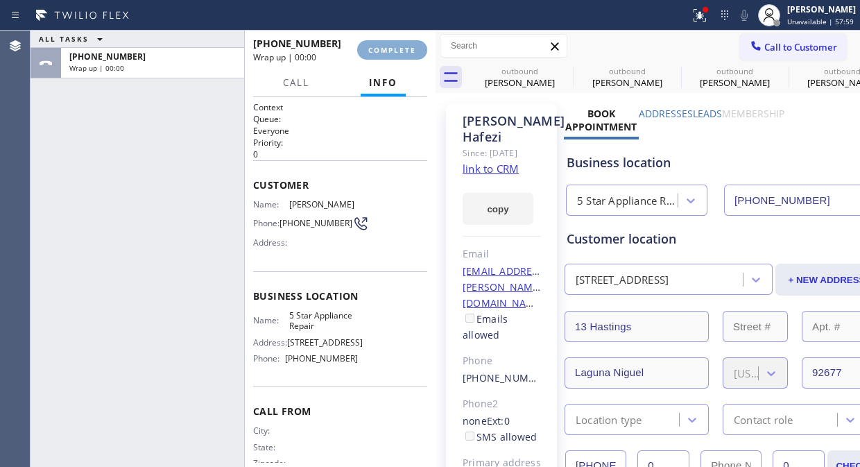
click at [399, 50] on span "COMPLETE" at bounding box center [392, 50] width 48 height 10
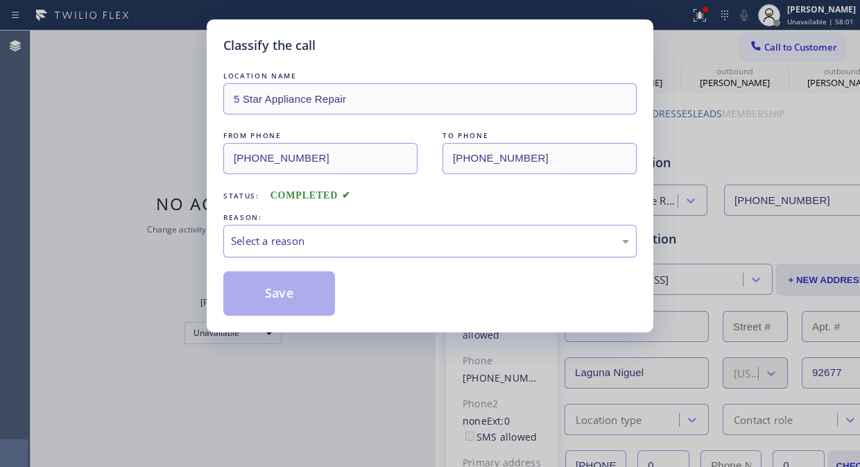
click at [411, 241] on div "Select a reason" at bounding box center [430, 241] width 398 height 16
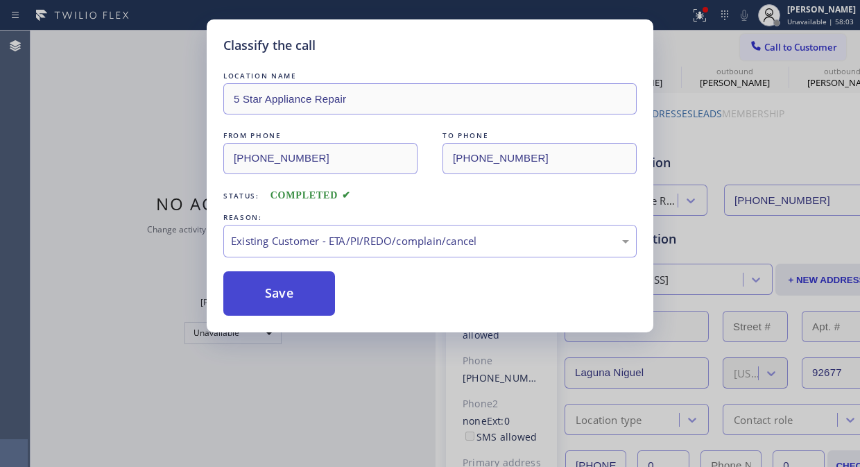
click at [282, 302] on button "Save" at bounding box center [279, 293] width 112 height 44
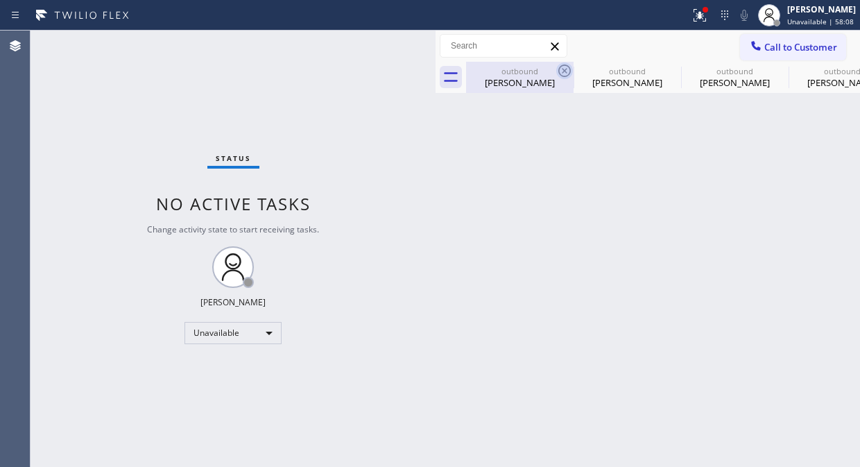
click at [566, 77] on icon at bounding box center [564, 70] width 17 height 17
click at [0, 0] on icon at bounding box center [0, 0] width 0 height 0
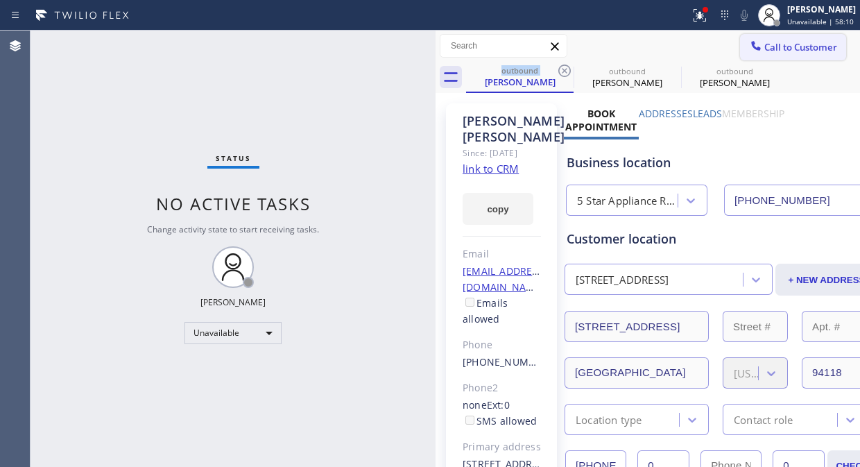
click at [805, 49] on span "Call to Customer" at bounding box center [800, 47] width 73 height 12
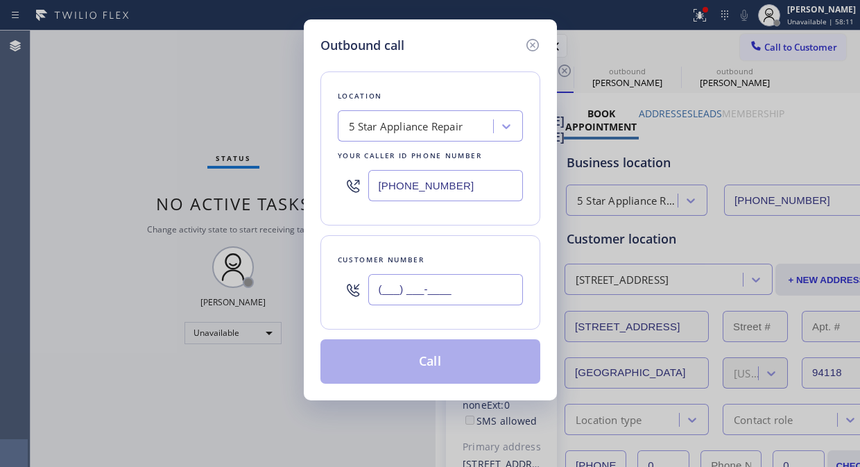
click at [414, 286] on input "(___) ___-____" at bounding box center [445, 289] width 155 height 31
paste input "650) 868-9227"
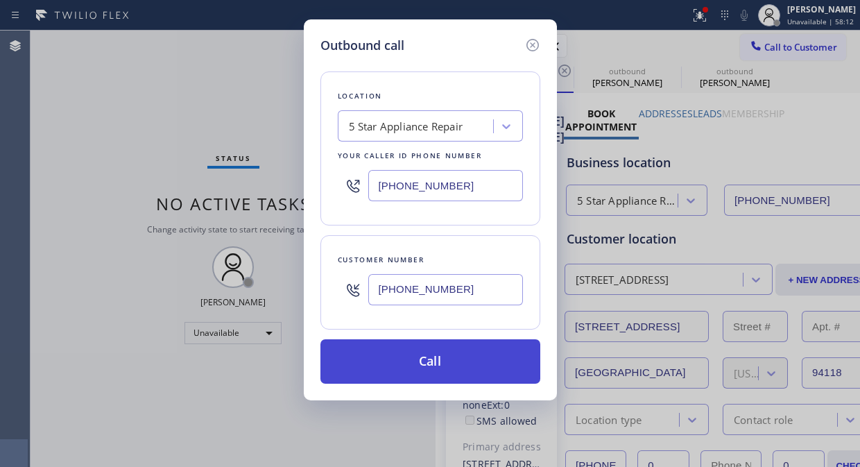
type input "[PHONE_NUMBER]"
click at [424, 361] on button "Call" at bounding box center [430, 361] width 220 height 44
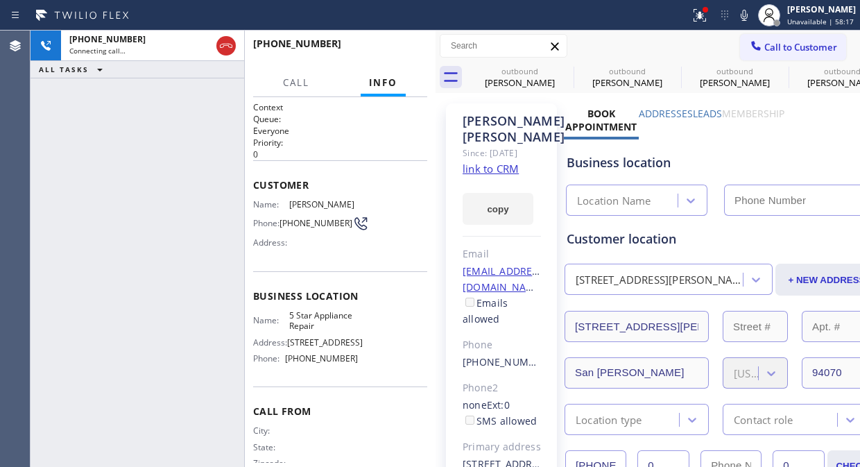
type input "[PHONE_NUMBER]"
click at [377, 38] on div "+16508689227 Live | 00:05 HANG UP" at bounding box center [340, 50] width 174 height 36
click at [414, 51] on span "HANG UP" at bounding box center [395, 50] width 42 height 10
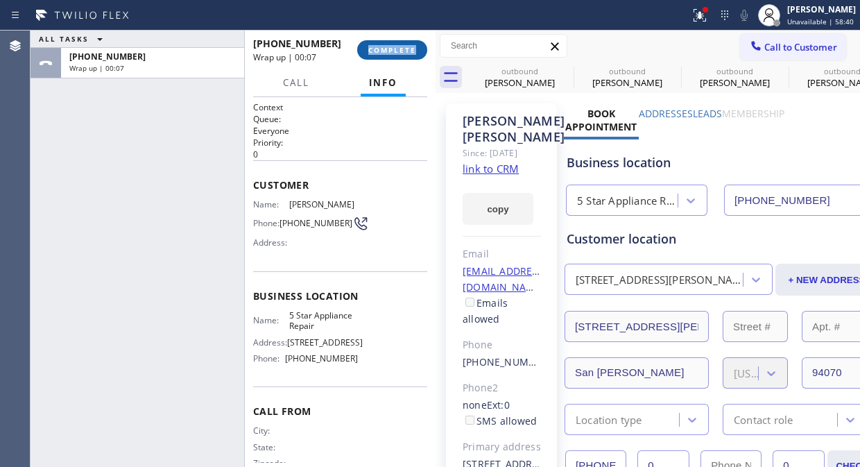
click at [393, 56] on button "COMPLETE" at bounding box center [392, 49] width 70 height 19
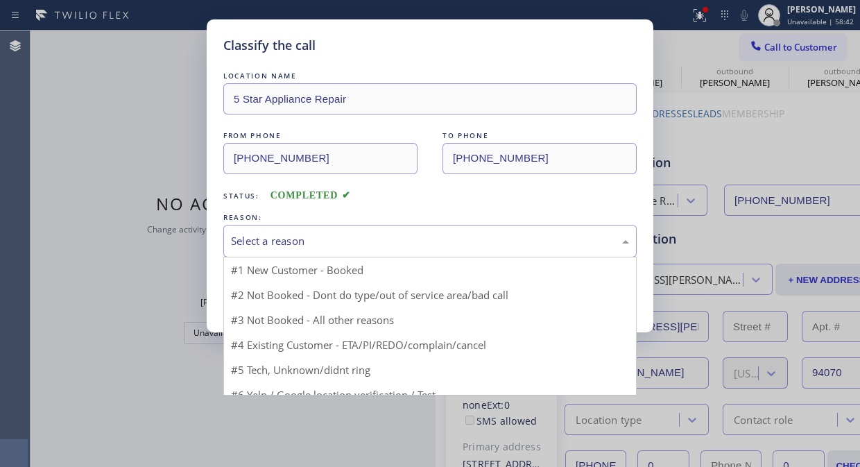
click at [399, 253] on div "Select a reason" at bounding box center [429, 241] width 413 height 33
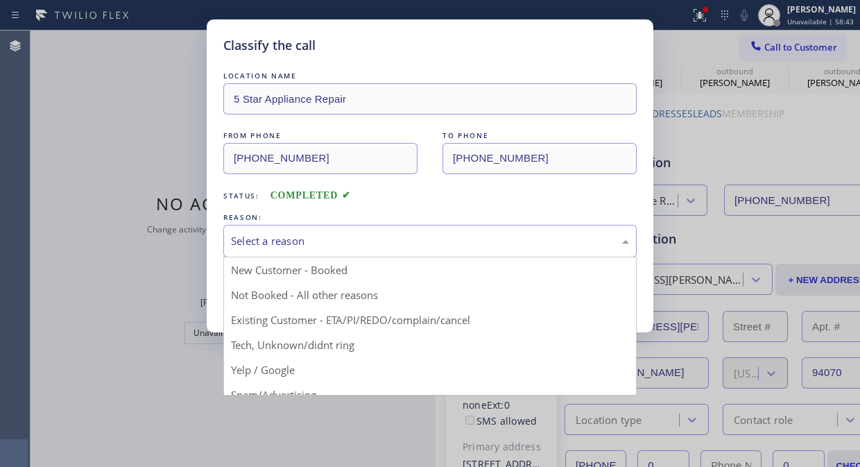
drag, startPoint x: 400, startPoint y: 316, endPoint x: 379, endPoint y: 312, distance: 21.9
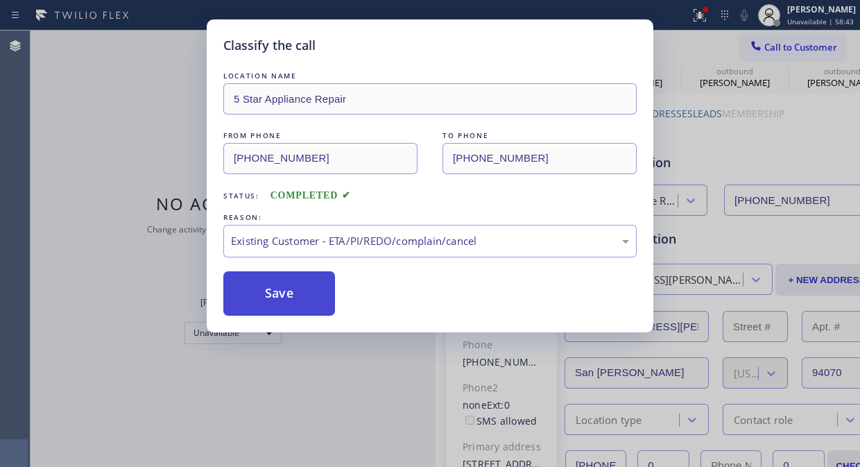
click at [306, 301] on button "Save" at bounding box center [279, 293] width 112 height 44
click at [768, 51] on span "Call to Customer" at bounding box center [800, 47] width 73 height 12
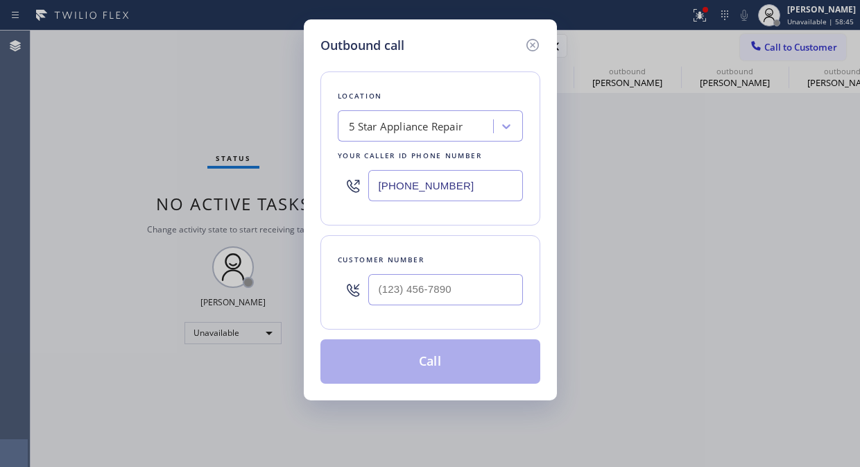
click at [768, 51] on div "Outbound call Location 5 Star Appliance Repair Your caller id phone number (855…" at bounding box center [430, 233] width 860 height 467
click at [405, 305] on input "(___) ___-____" at bounding box center [445, 289] width 155 height 31
paste input "714) 743-9144"
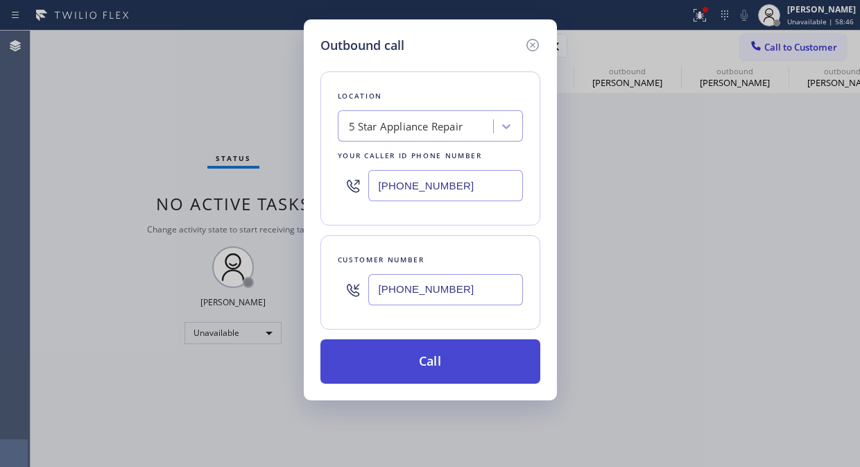
type input "[PHONE_NUMBER]"
click at [433, 355] on button "Call" at bounding box center [430, 361] width 220 height 44
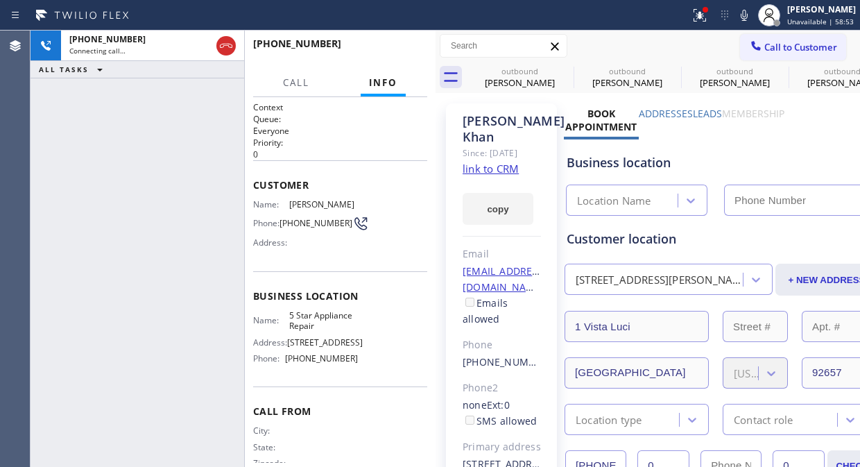
type input "[PHONE_NUMBER]"
click at [128, 149] on div "+17147439144 Connecting call… ALL TASKS ALL TASKS ACTIVE TASKS TASKS IN WRAP UP" at bounding box center [138, 249] width 214 height 436
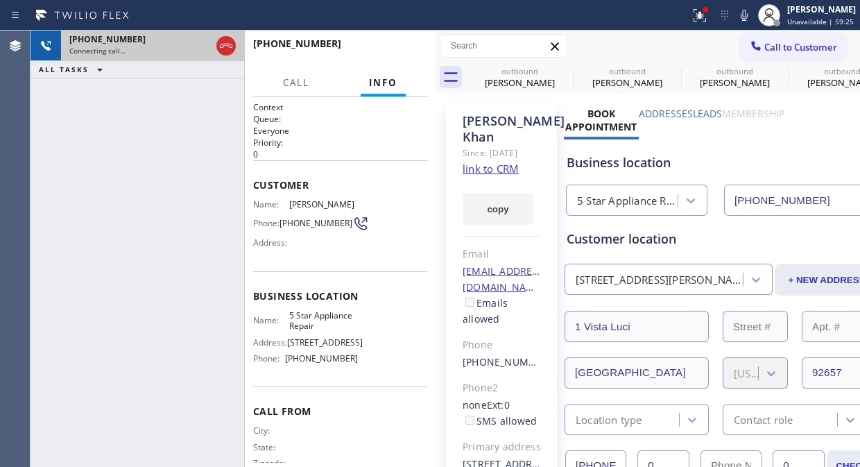
click at [229, 55] on div at bounding box center [226, 46] width 25 height 31
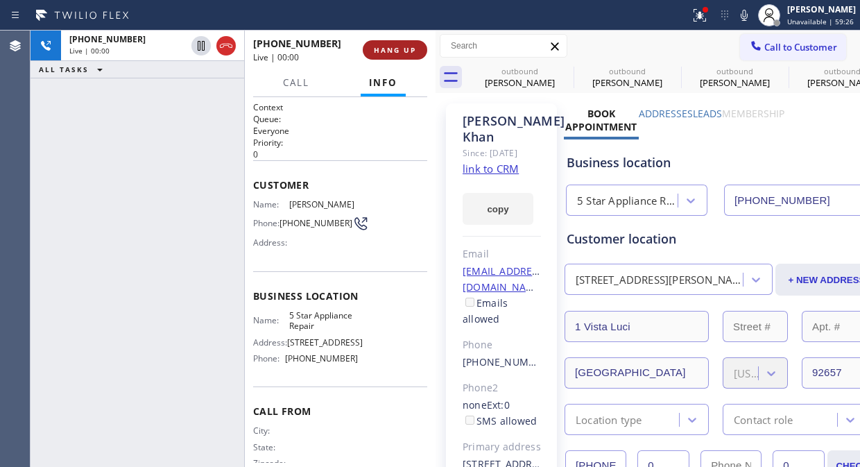
click at [411, 54] on button "HANG UP" at bounding box center [395, 49] width 64 height 19
click at [409, 53] on span "HANG UP" at bounding box center [395, 50] width 42 height 10
click at [409, 53] on span "COMPLETE" at bounding box center [392, 50] width 48 height 10
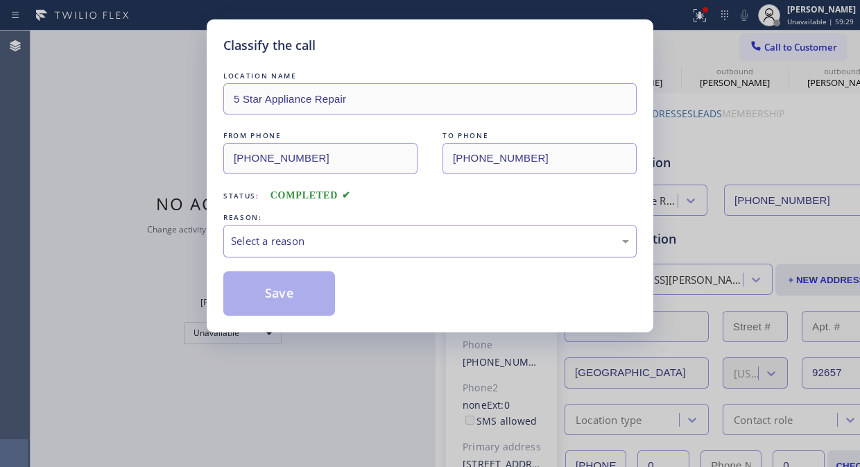
click at [411, 251] on div "Select a reason" at bounding box center [429, 241] width 413 height 33
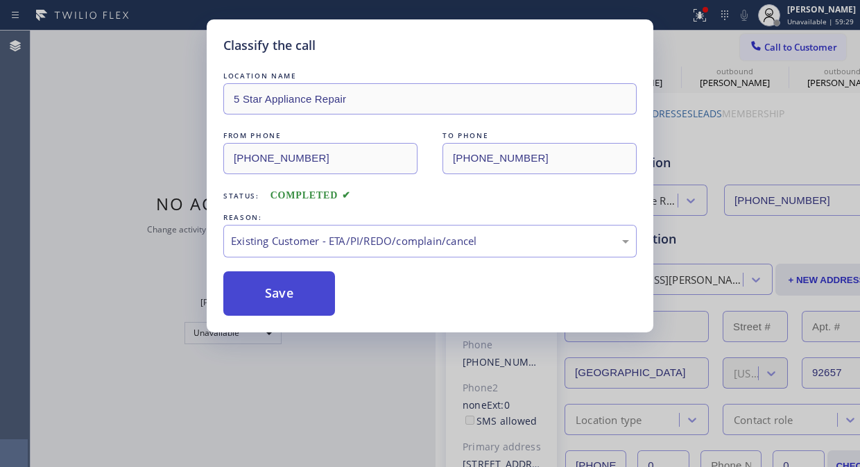
click at [316, 307] on button "Save" at bounding box center [279, 293] width 112 height 44
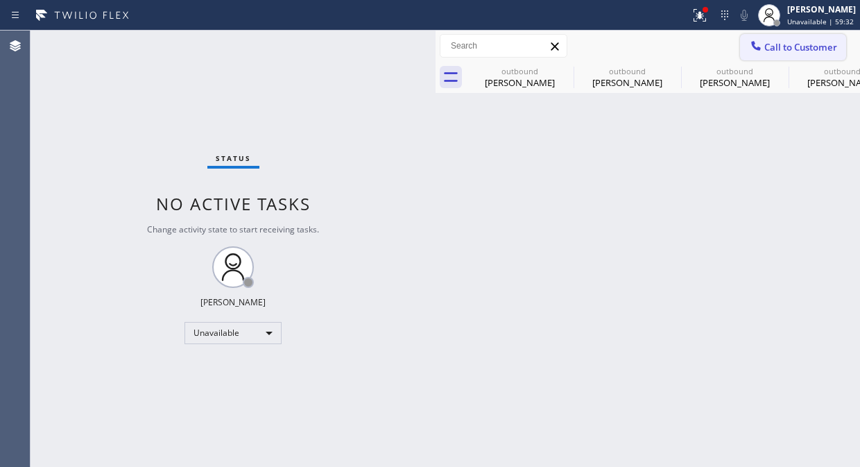
click at [806, 52] on span "Call to Customer" at bounding box center [800, 47] width 73 height 12
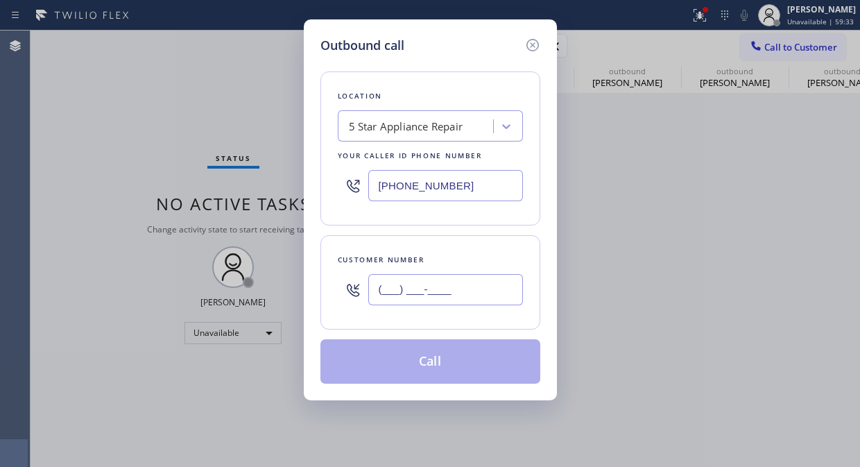
click at [423, 280] on input "(___) ___-____" at bounding box center [445, 289] width 155 height 31
paste input "954) 995-7265"
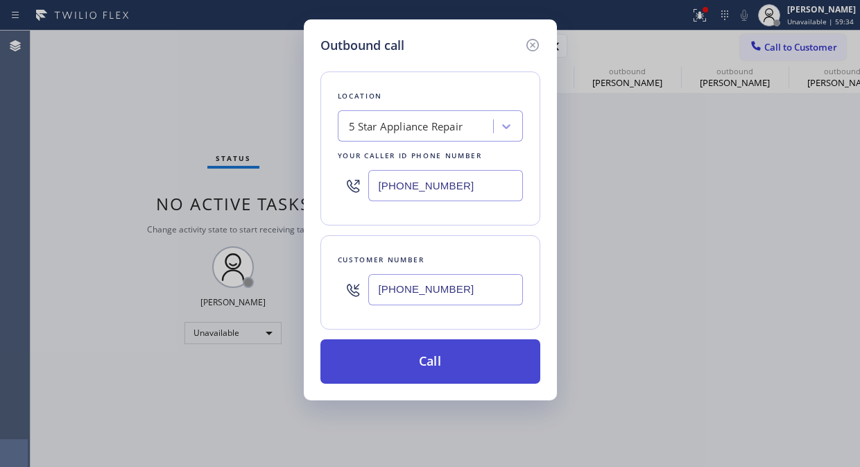
type input "(954) 995-7265"
click at [421, 352] on button "Call" at bounding box center [430, 361] width 220 height 44
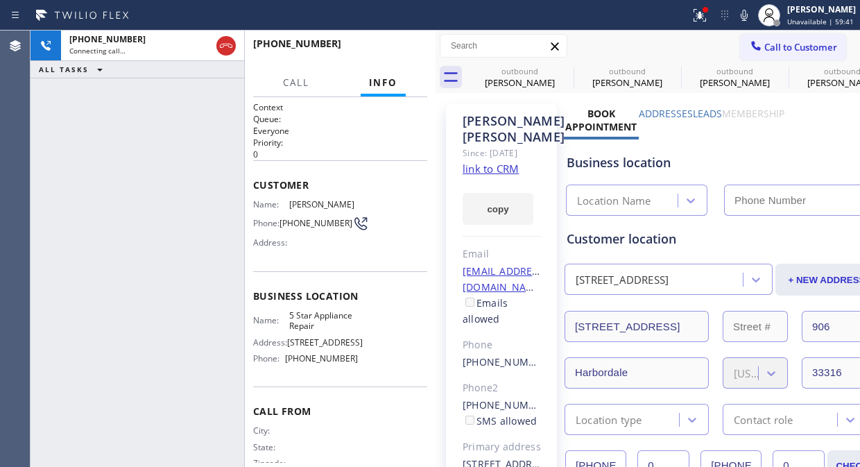
type input "[PHONE_NUMBER]"
click at [562, 70] on icon at bounding box center [564, 70] width 17 height 17
click at [0, 0] on icon at bounding box center [0, 0] width 0 height 0
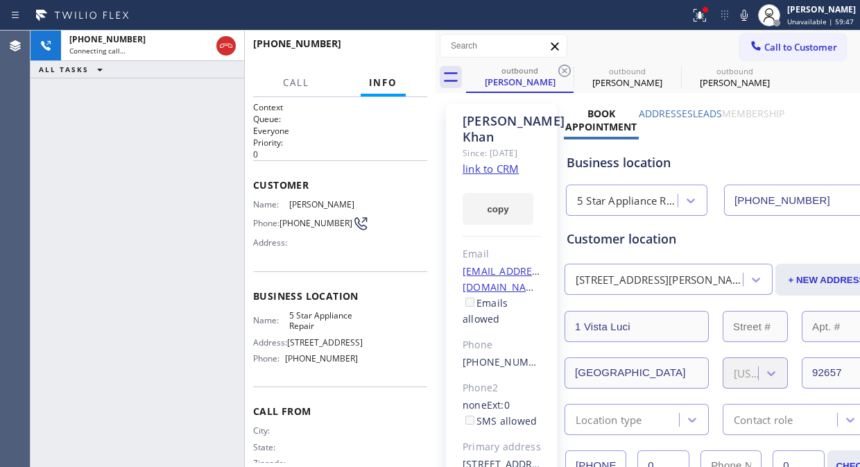
click at [562, 70] on icon at bounding box center [564, 70] width 17 height 17
click at [0, 0] on icon at bounding box center [0, 0] width 0 height 0
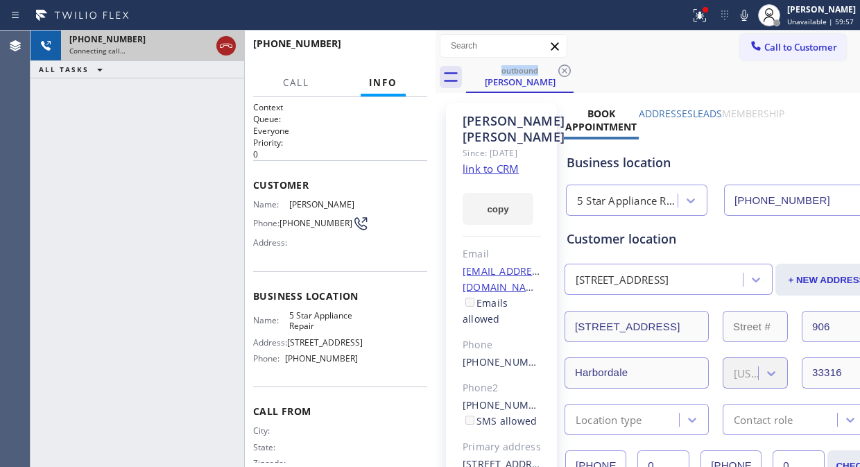
click at [225, 47] on icon at bounding box center [226, 45] width 17 height 17
click at [777, 46] on span "Call to Customer" at bounding box center [800, 47] width 73 height 12
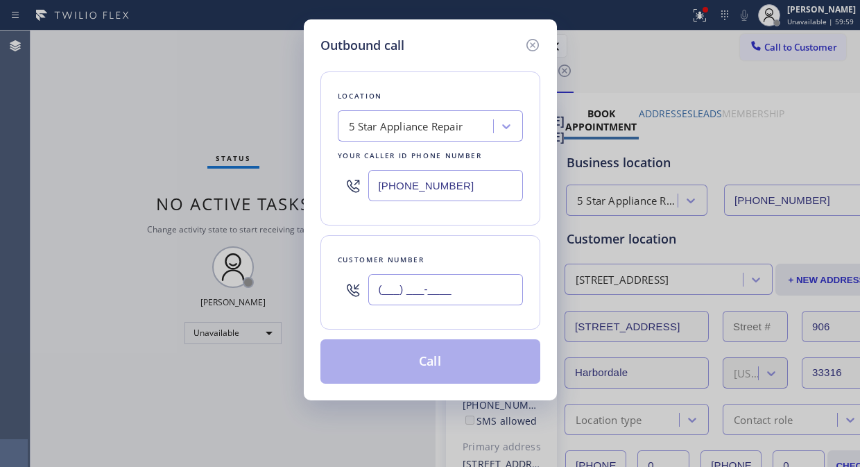
click at [383, 295] on input "(___) ___-____" at bounding box center [445, 289] width 155 height 31
paste input "626) 625-9689"
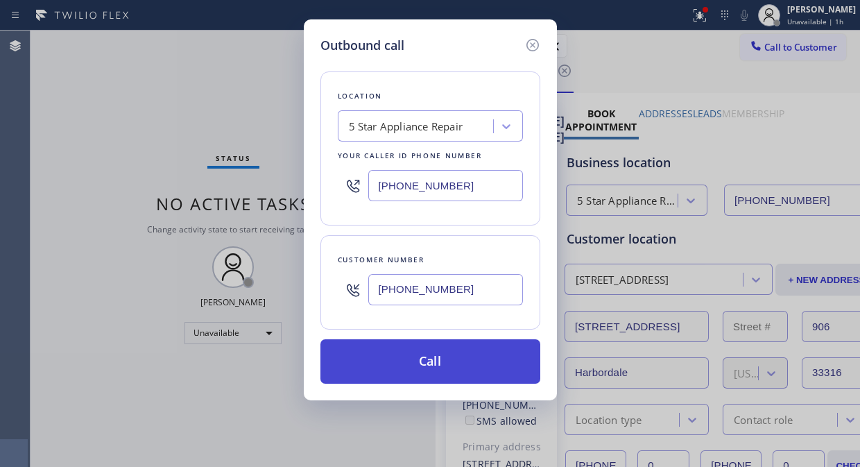
type input "[PHONE_NUMBER]"
click at [438, 355] on button "Call" at bounding box center [430, 361] width 220 height 44
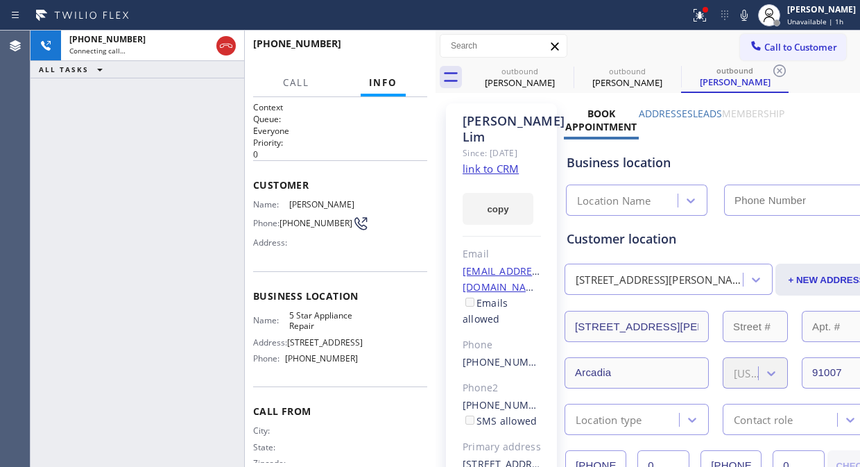
type input "[PHONE_NUMBER]"
drag, startPoint x: 329, startPoint y: 47, endPoint x: 387, endPoint y: 50, distance: 57.6
click at [335, 49] on div "+16266259689" at bounding box center [303, 43] width 100 height 13
click at [387, 50] on span "HANG UP" at bounding box center [395, 50] width 42 height 10
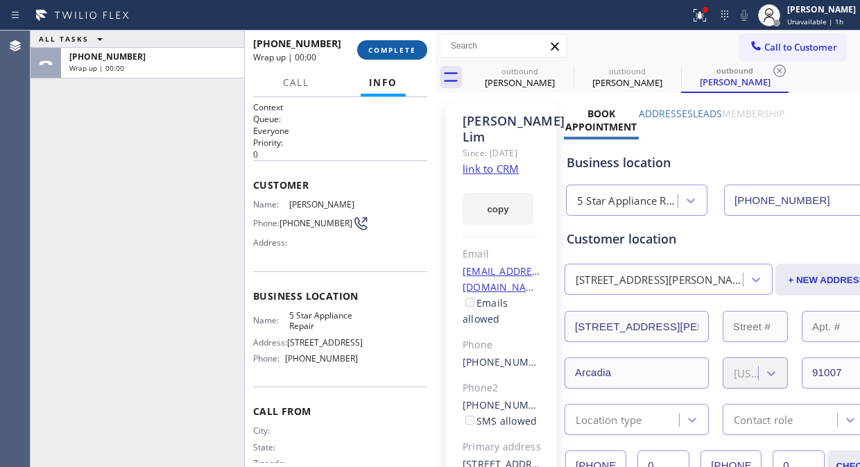
click at [390, 45] on span "COMPLETE" at bounding box center [392, 50] width 48 height 10
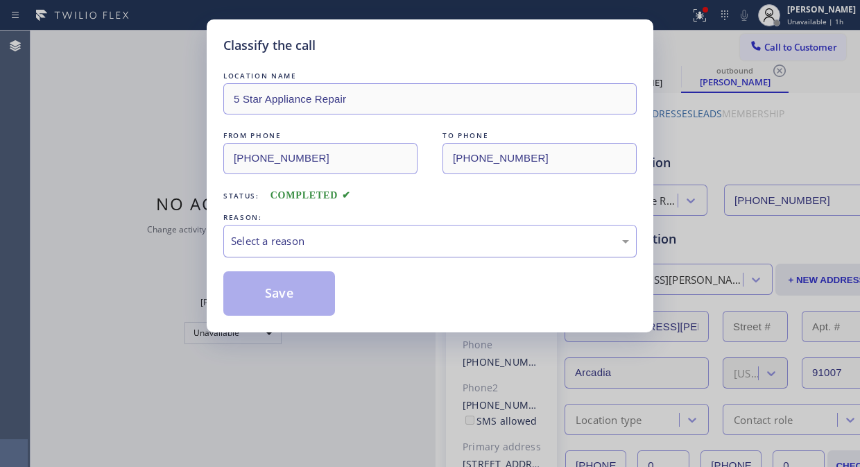
click at [411, 243] on div "Select a reason" at bounding box center [430, 241] width 398 height 16
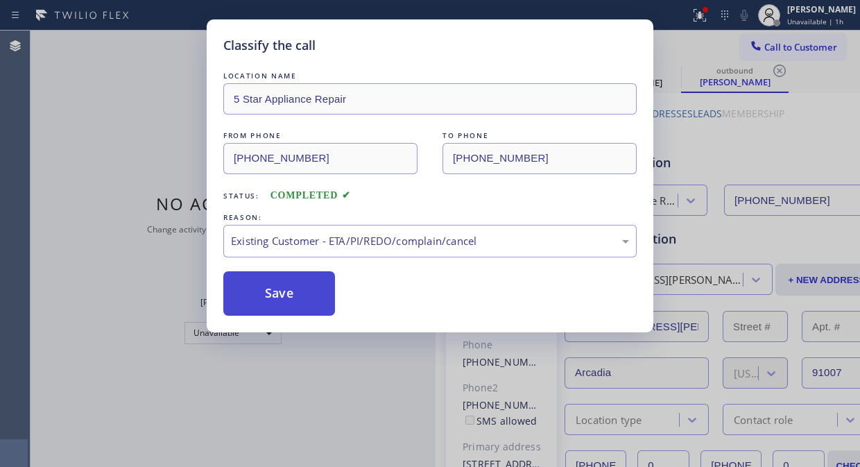
click at [316, 298] on button "Save" at bounding box center [279, 293] width 112 height 44
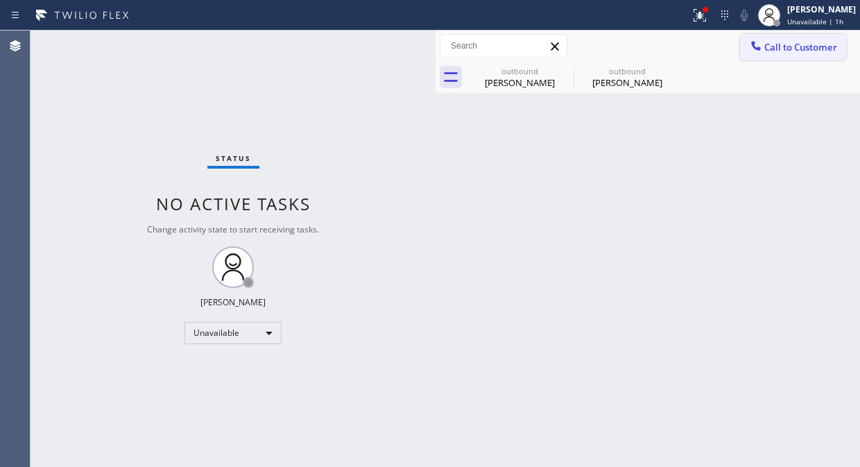
click at [756, 44] on icon at bounding box center [756, 46] width 14 height 14
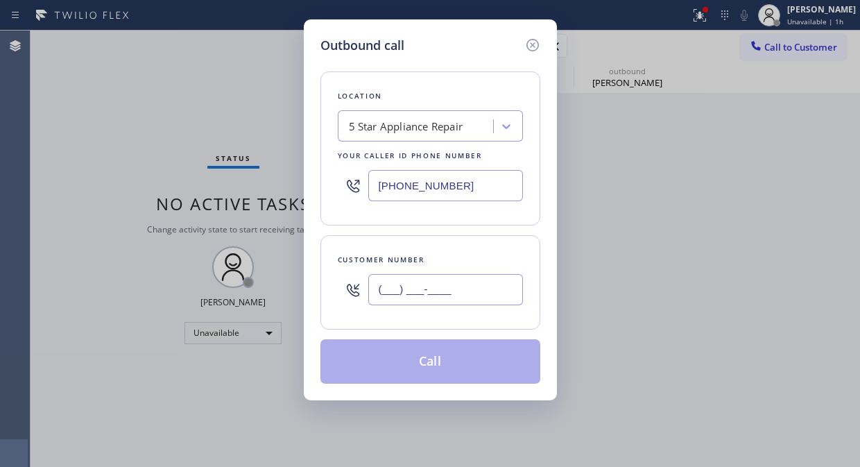
click at [488, 300] on input "(___) ___-____" at bounding box center [445, 289] width 155 height 31
paste input "602) 643-6320"
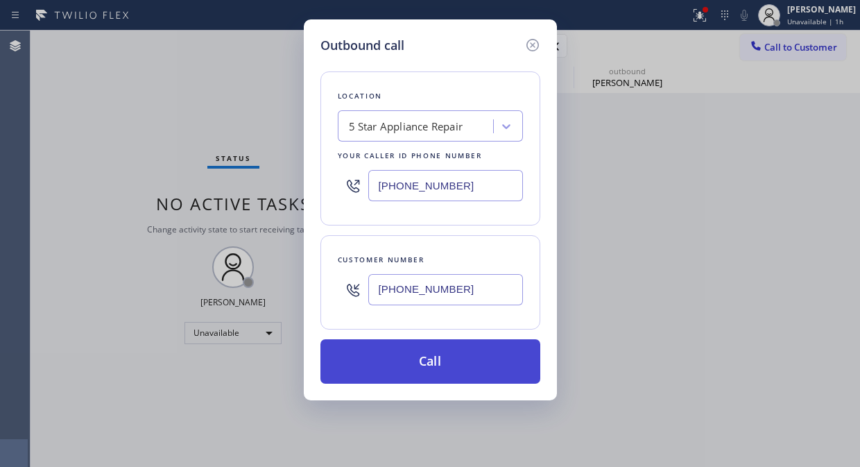
type input "(602) 643-6320"
click at [466, 362] on button "Call" at bounding box center [430, 361] width 220 height 44
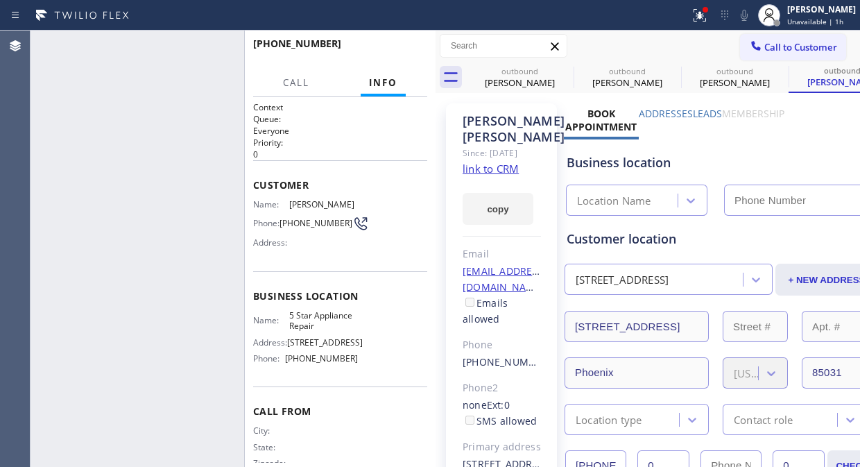
type input "[PHONE_NUMBER]"
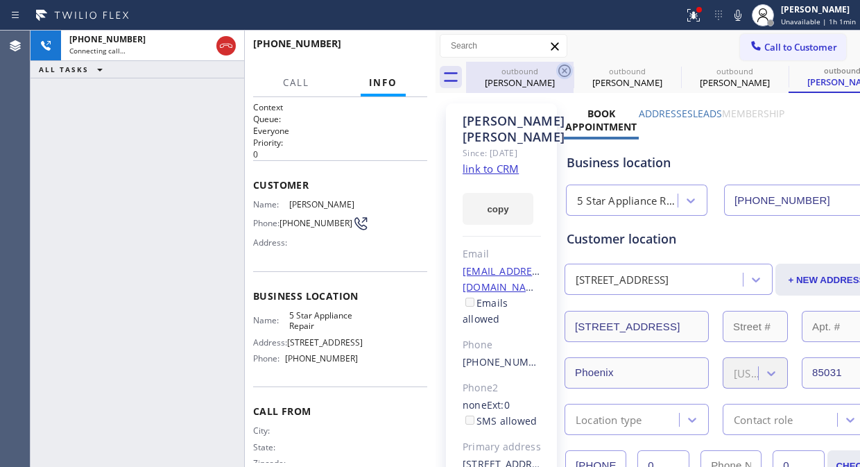
click at [560, 76] on icon at bounding box center [564, 70] width 17 height 17
click at [0, 0] on icon at bounding box center [0, 0] width 0 height 0
click at [560, 76] on div "outbound Ivan Levkovsky outbound Thomas Lim outbound Francisco Barrios outbound…" at bounding box center [663, 77] width 394 height 31
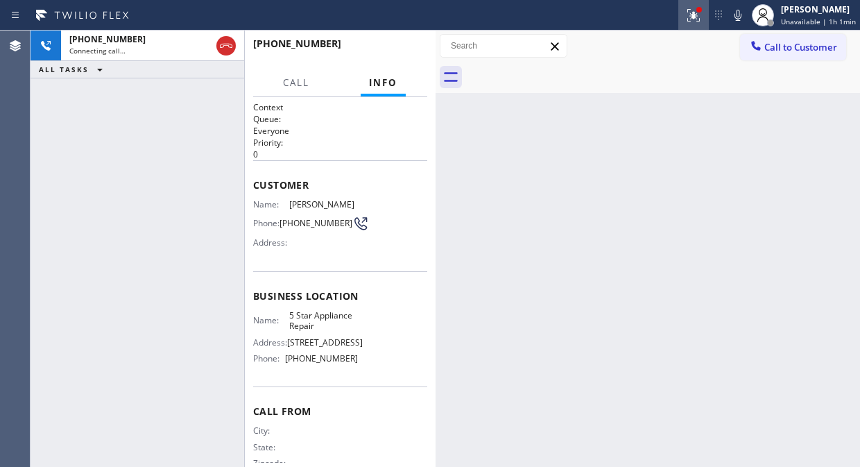
click at [700, 17] on icon at bounding box center [693, 15] width 17 height 17
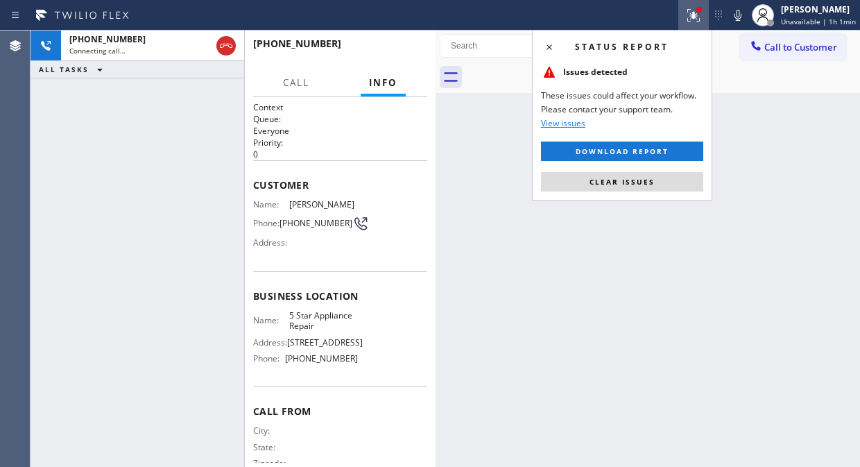
click at [670, 182] on button "Clear issues" at bounding box center [622, 181] width 162 height 19
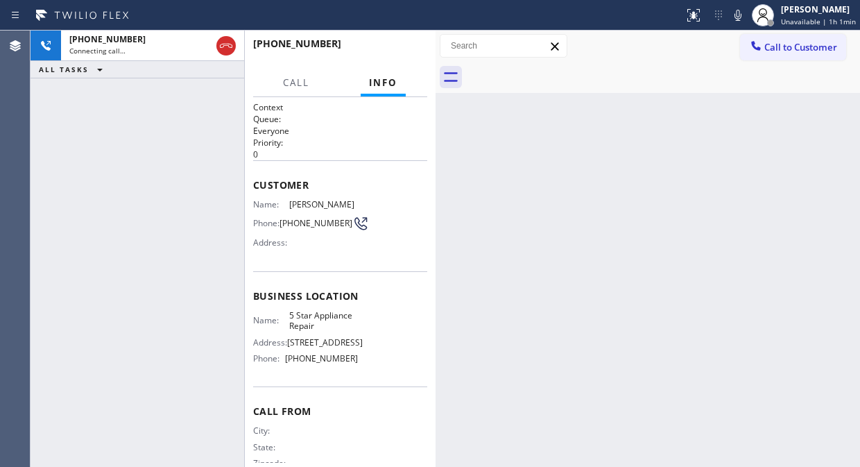
click at [104, 111] on div "+16026436320 Connecting call… ALL TASKS ALL TASKS ACTIVE TASKS TASKS IN WRAP UP" at bounding box center [138, 249] width 214 height 436
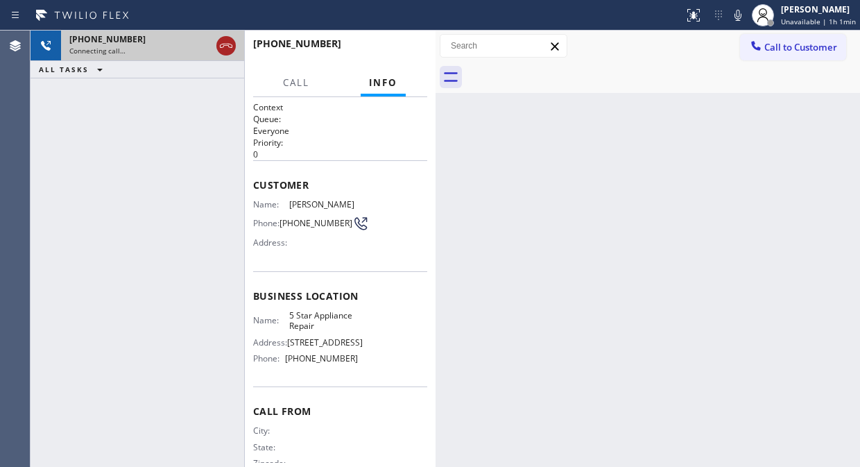
click at [224, 45] on icon at bounding box center [226, 46] width 12 height 4
click at [749, 50] on icon at bounding box center [756, 46] width 14 height 14
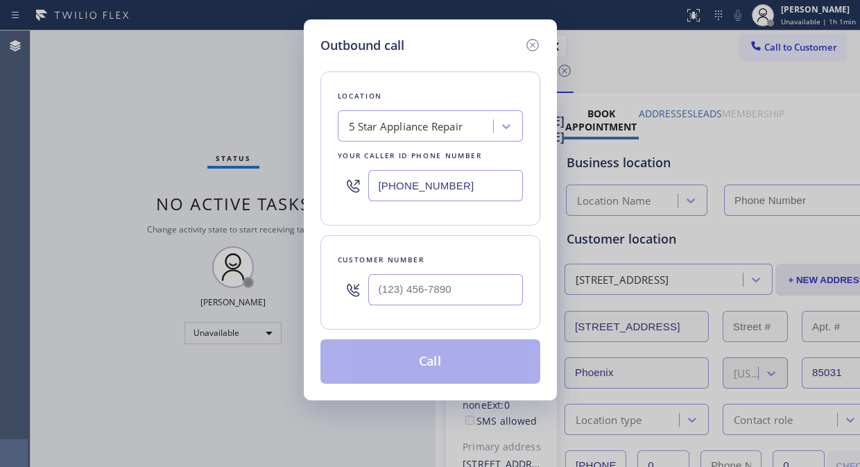
type input "[PHONE_NUMBER]"
click at [386, 293] on input "text" at bounding box center [445, 289] width 155 height 31
paste input "213) 500-9188"
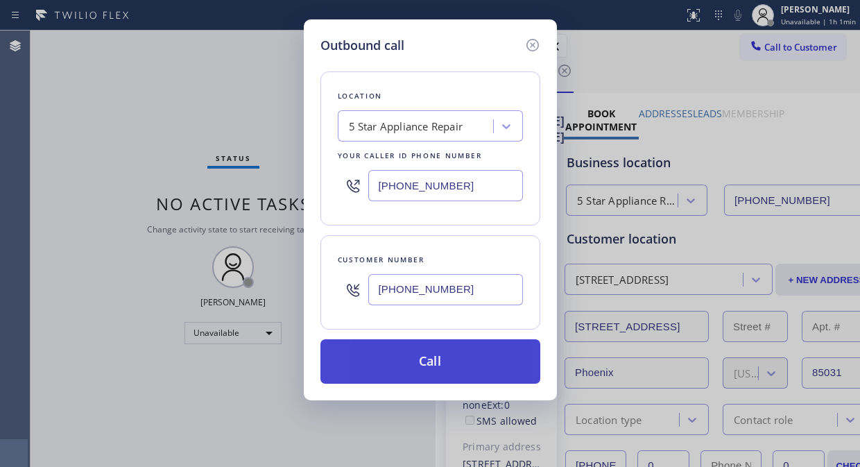
type input "[PHONE_NUMBER]"
click at [458, 368] on button "Call" at bounding box center [430, 361] width 220 height 44
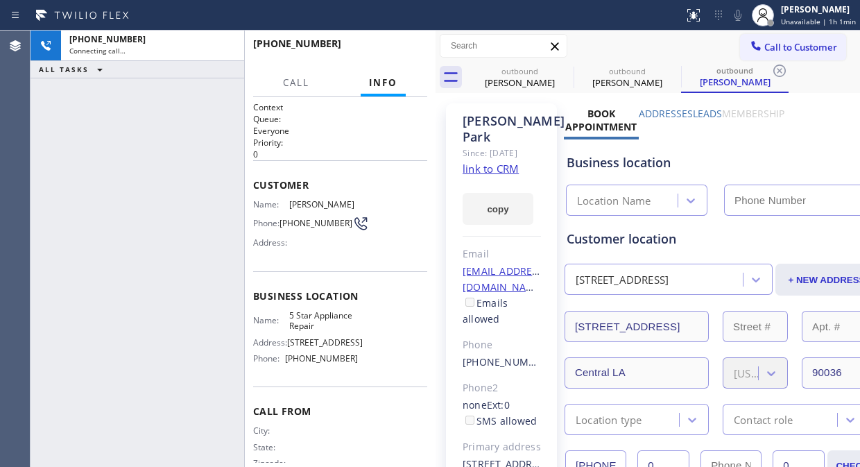
type input "[PHONE_NUMBER]"
click at [574, 68] on div at bounding box center [574, 78] width 1 height 22
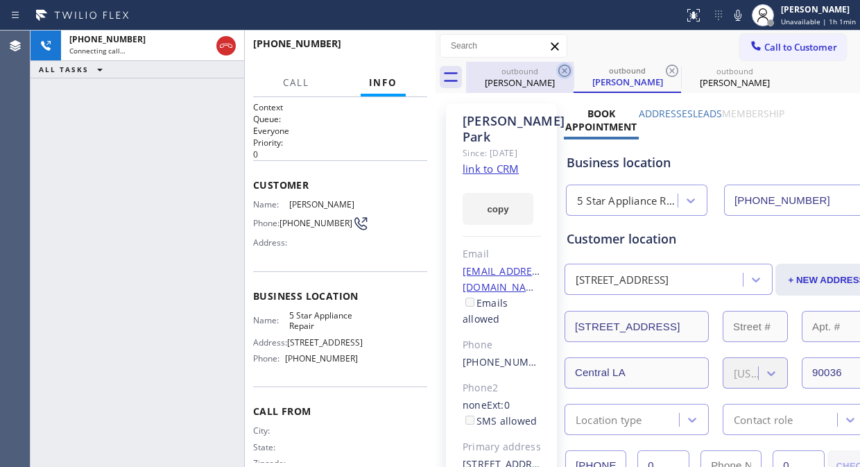
click at [567, 68] on icon at bounding box center [564, 70] width 17 height 17
click at [574, 68] on div "outbound John Park" at bounding box center [627, 77] width 107 height 31
click at [564, 68] on icon at bounding box center [564, 70] width 17 height 17
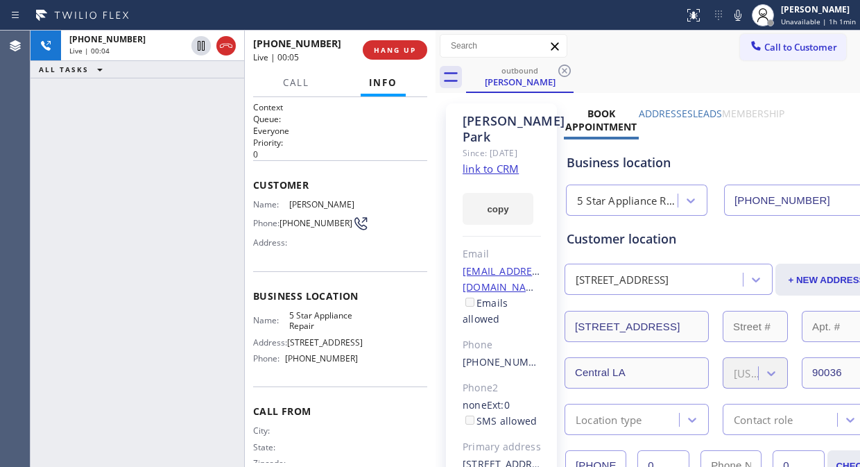
click at [407, 60] on div "+12135009188 Live | 00:05 HANG UP" at bounding box center [340, 50] width 174 height 36
click at [406, 52] on span "HANG UP" at bounding box center [395, 50] width 42 height 10
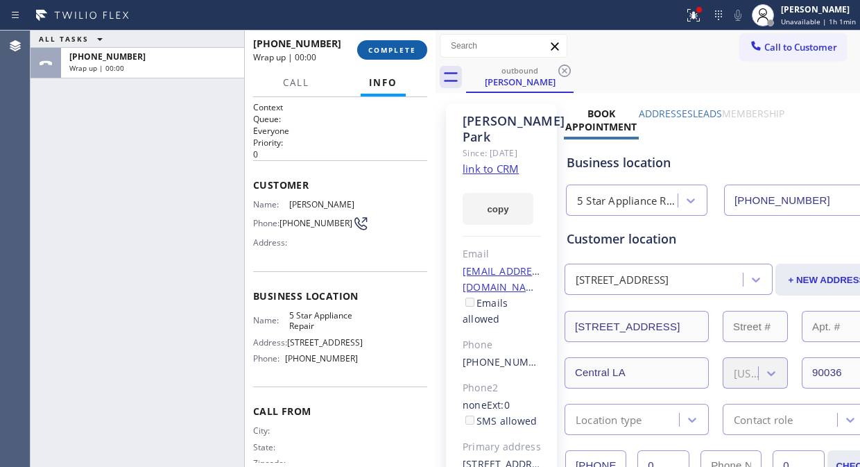
click at [401, 51] on span "COMPLETE" at bounding box center [392, 50] width 48 height 10
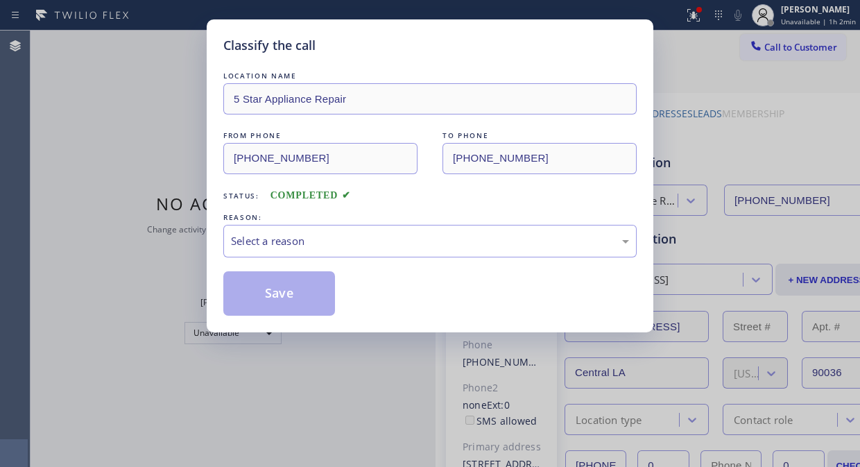
click at [410, 245] on div "Select a reason" at bounding box center [430, 241] width 398 height 16
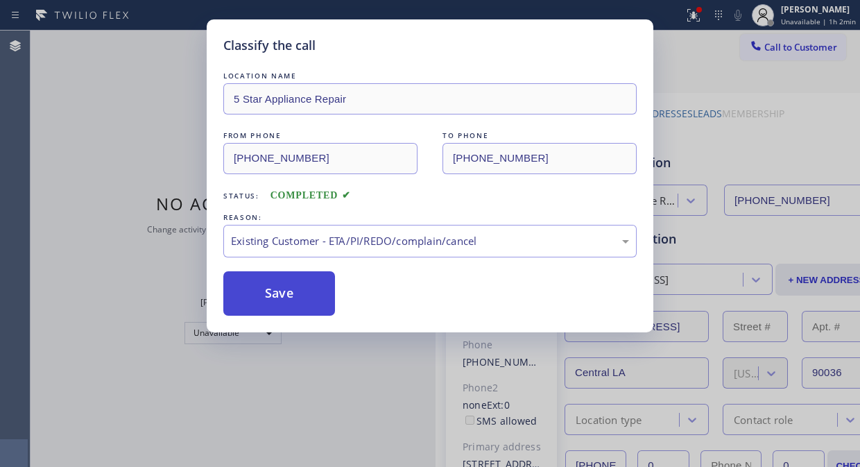
click at [286, 289] on button "Save" at bounding box center [279, 293] width 112 height 44
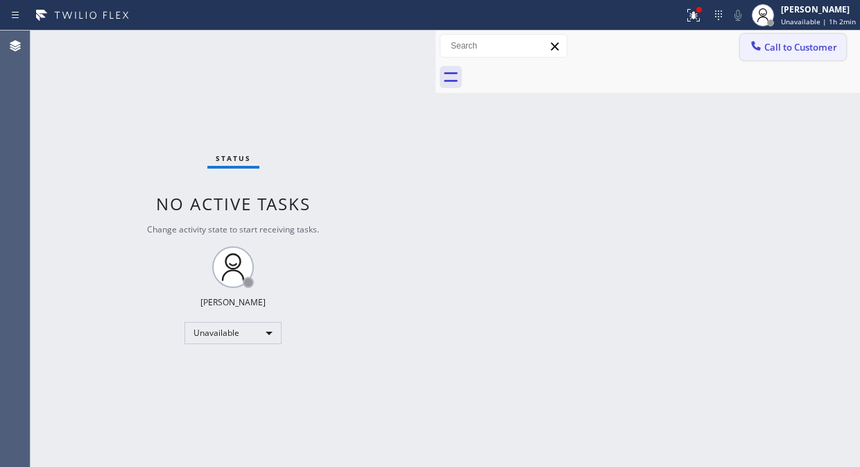
click at [804, 47] on span "Call to Customer" at bounding box center [800, 47] width 73 height 12
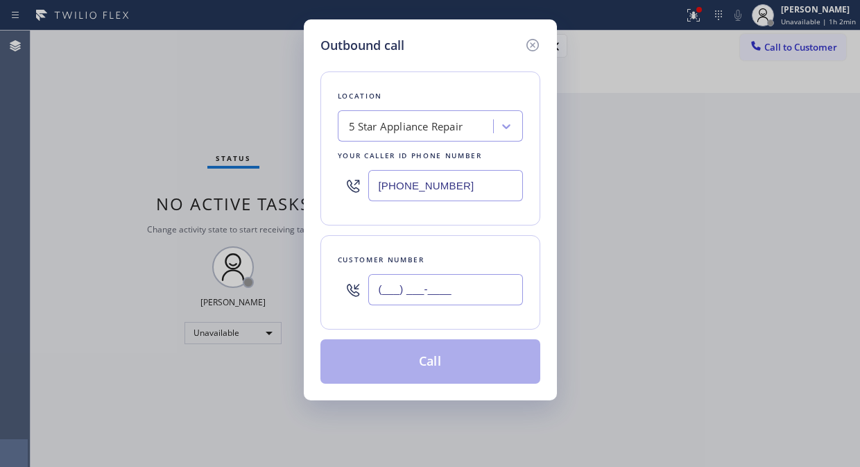
click at [421, 292] on input "(___) ___-____" at bounding box center [445, 289] width 155 height 31
paste input "310) 435-6595"
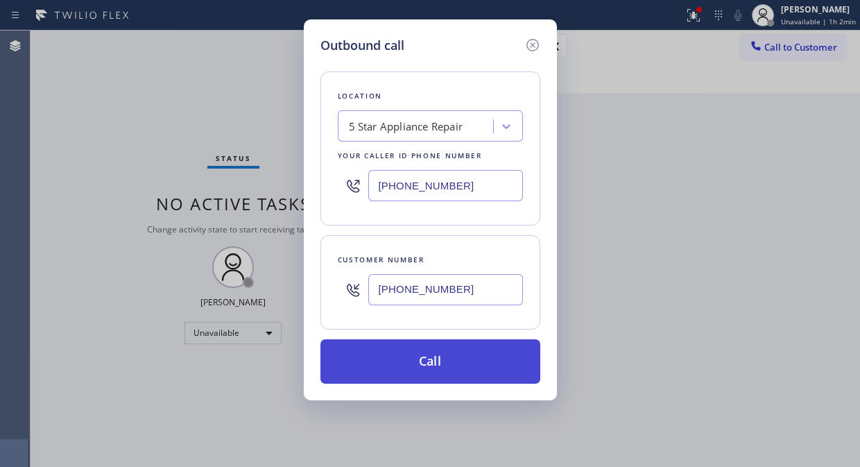
type input "(310) 435-6595"
click at [442, 356] on button "Call" at bounding box center [430, 361] width 220 height 44
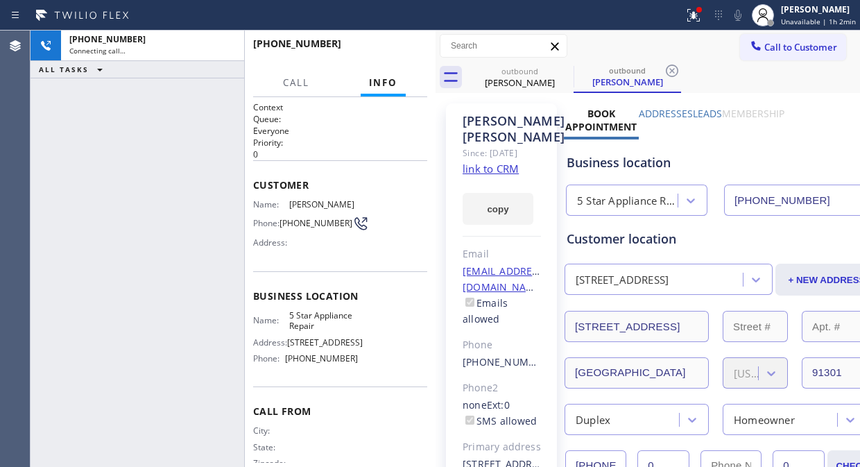
type input "[PHONE_NUMBER]"
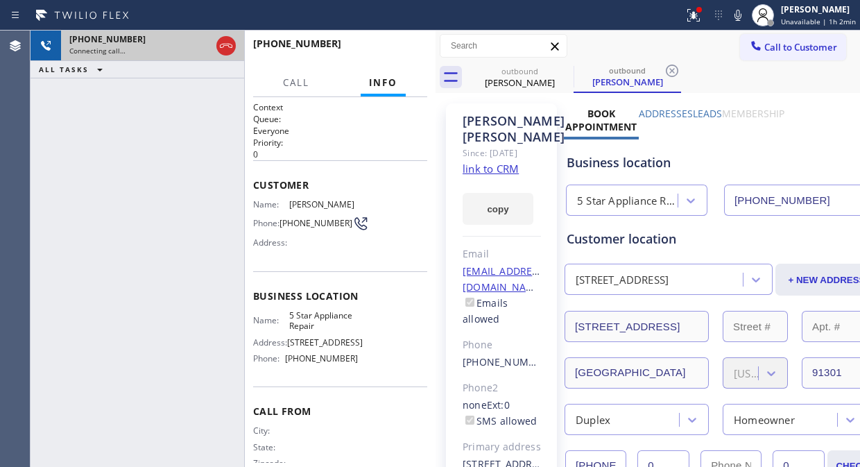
click at [236, 40] on div at bounding box center [226, 46] width 25 height 31
click at [234, 42] on icon at bounding box center [226, 45] width 17 height 17
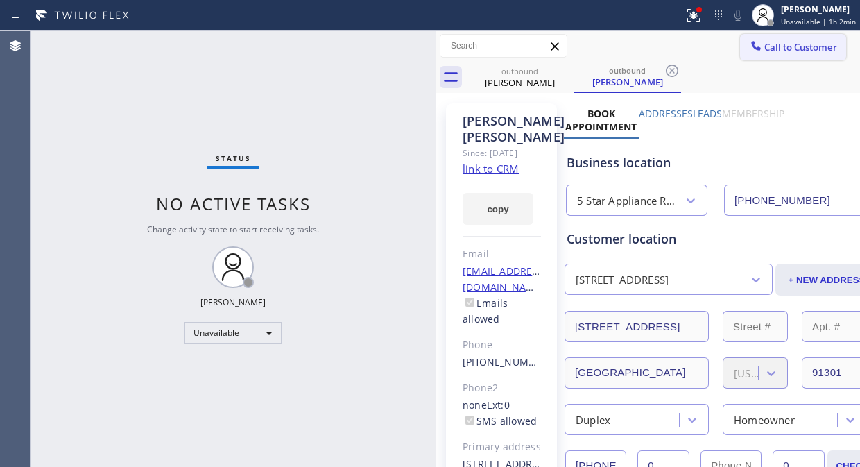
click at [782, 51] on span "Call to Customer" at bounding box center [800, 47] width 73 height 12
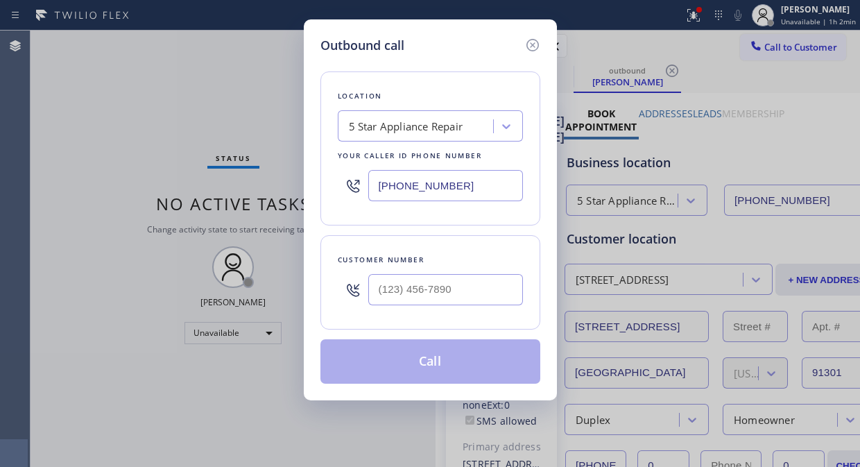
click at [370, 301] on input "text" at bounding box center [445, 289] width 155 height 31
click at [371, 296] on input "(___) ___-____" at bounding box center [445, 289] width 155 height 31
paste input "310) 890-5696"
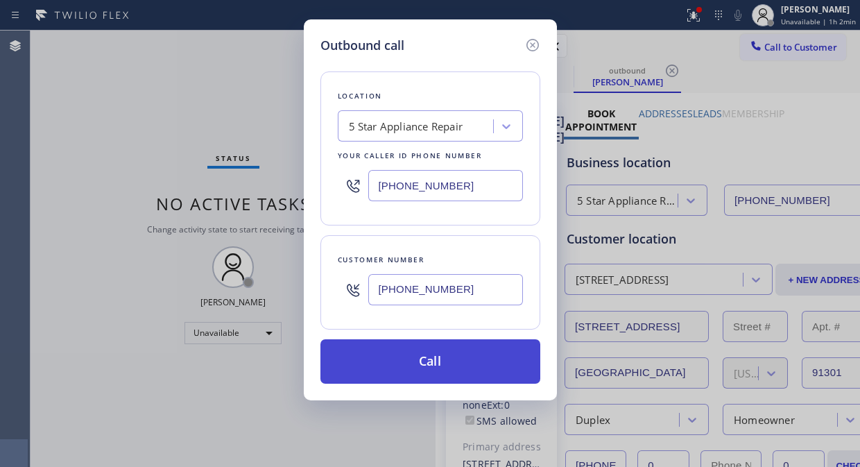
type input "[PHONE_NUMBER]"
click at [463, 363] on button "Call" at bounding box center [430, 361] width 220 height 44
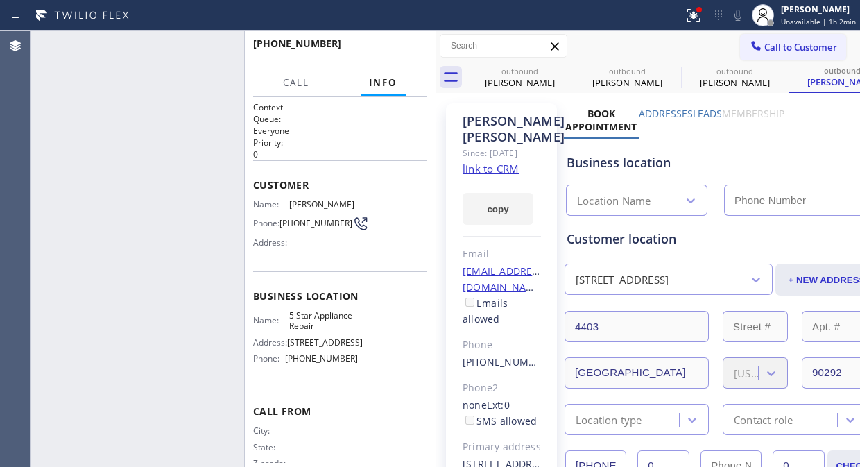
type input "[PHONE_NUMBER]"
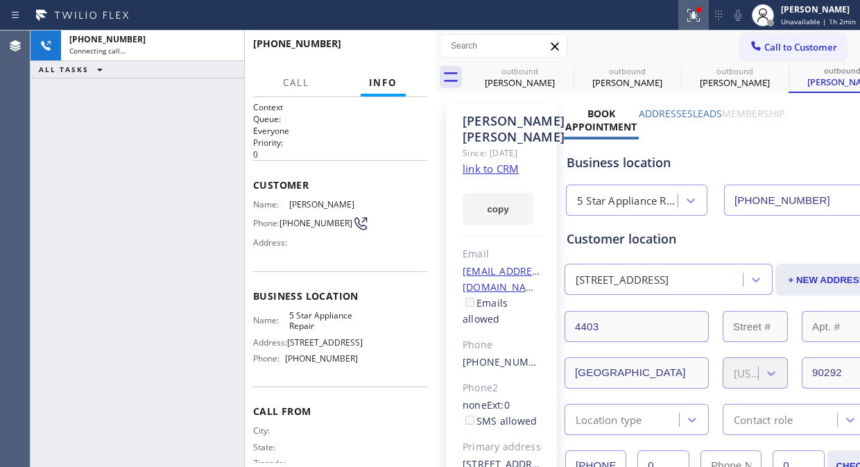
click at [697, 19] on icon at bounding box center [693, 15] width 17 height 17
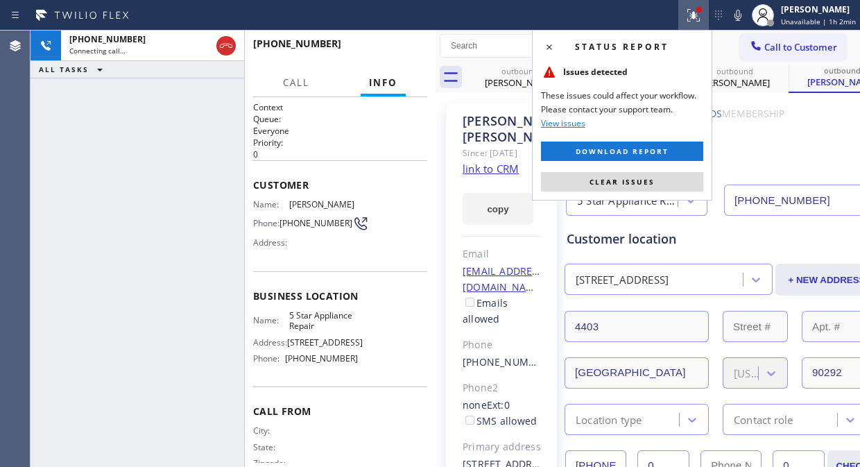
click at [629, 183] on span "Clear issues" at bounding box center [621, 182] width 65 height 10
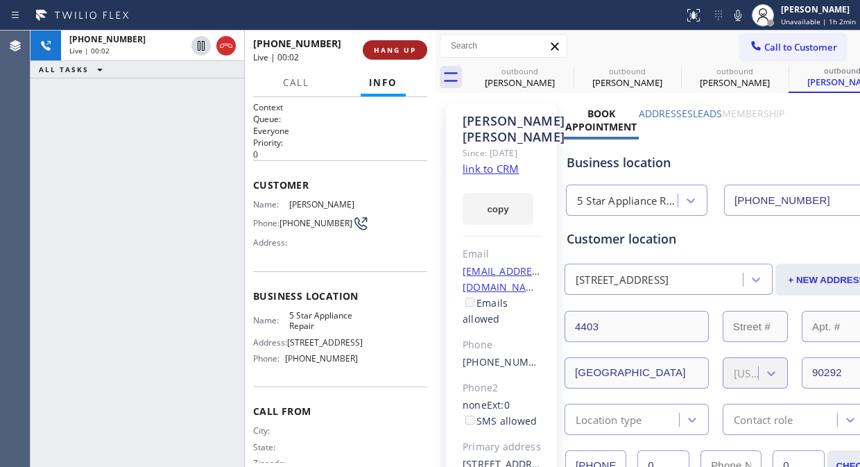
click at [420, 49] on button "HANG UP" at bounding box center [395, 49] width 64 height 19
click at [410, 49] on span "HANG UP" at bounding box center [395, 50] width 42 height 10
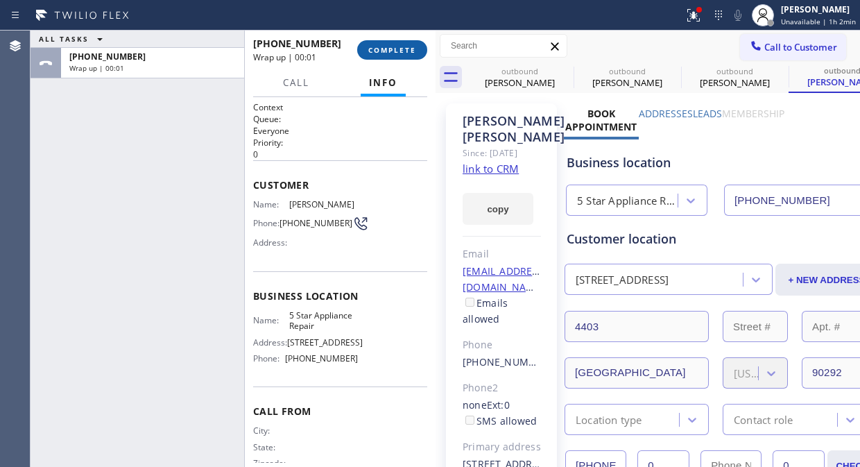
click at [407, 45] on span "COMPLETE" at bounding box center [392, 50] width 48 height 10
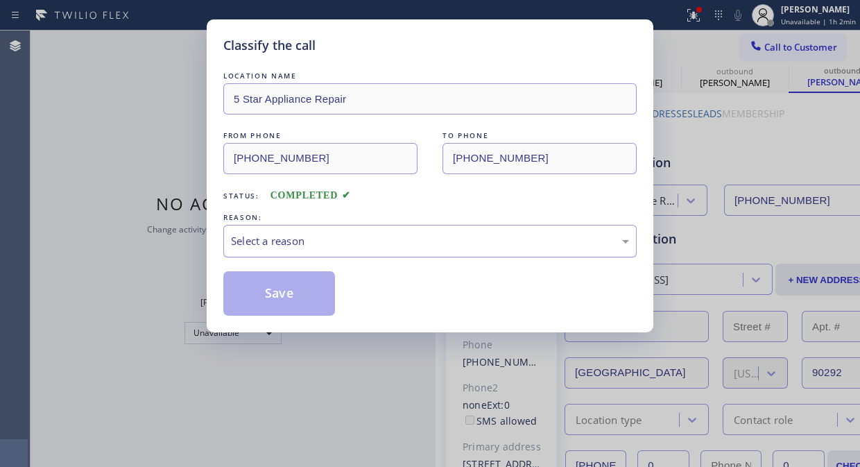
click at [376, 237] on div "Select a reason" at bounding box center [430, 241] width 398 height 16
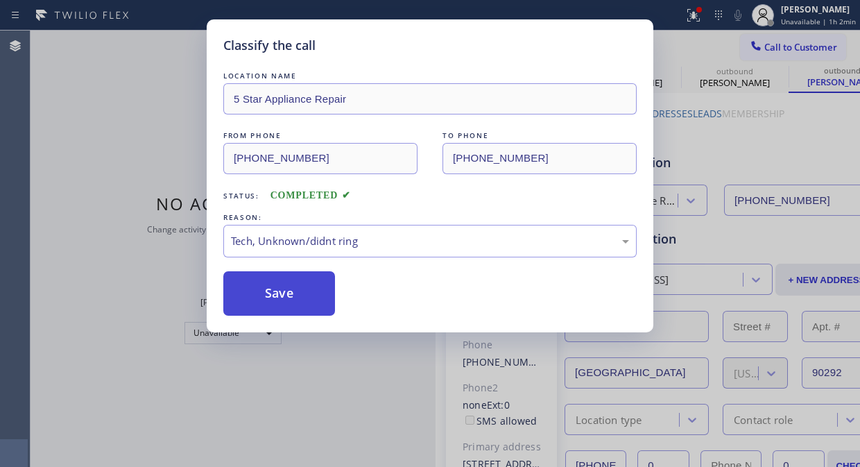
click at [309, 302] on button "Save" at bounding box center [279, 293] width 112 height 44
click at [786, 46] on div "Classify the call LOCATION NAME 5 Star Appliance Repair FROM PHONE (855) 731-49…" at bounding box center [430, 233] width 860 height 467
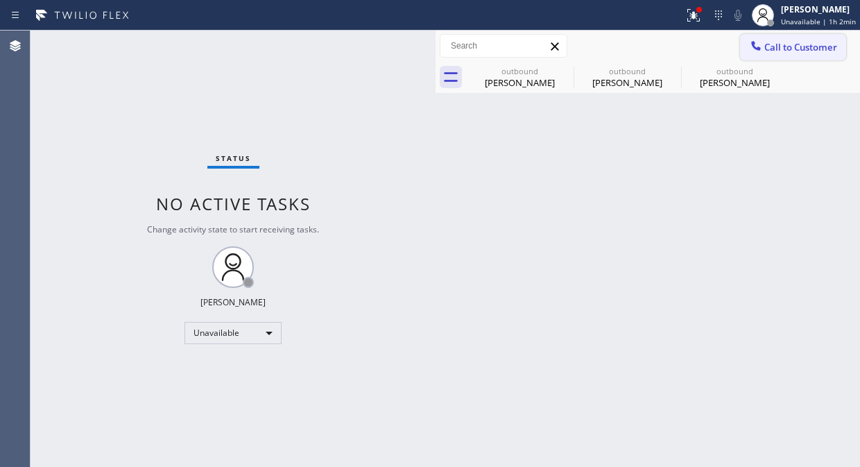
click at [753, 47] on icon at bounding box center [755, 45] width 9 height 9
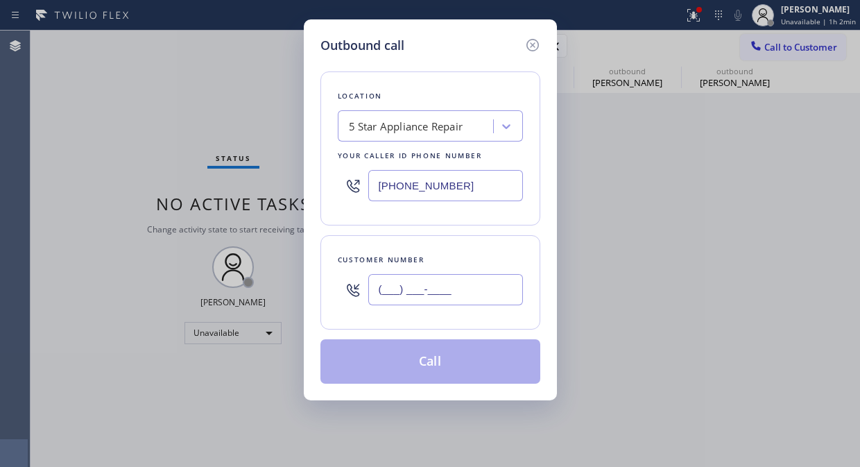
click at [415, 295] on input "(___) ___-____" at bounding box center [445, 289] width 155 height 31
paste input "310) 880-8816"
type input "[PHONE_NUMBER]"
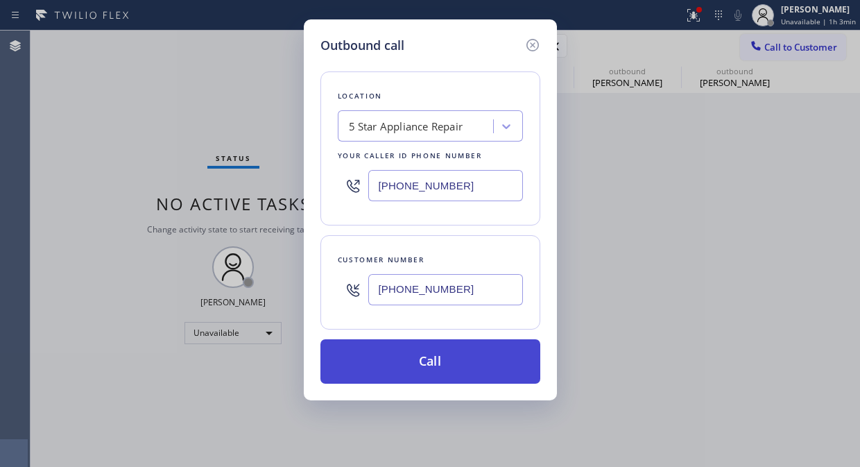
click at [469, 347] on button "Call" at bounding box center [430, 361] width 220 height 44
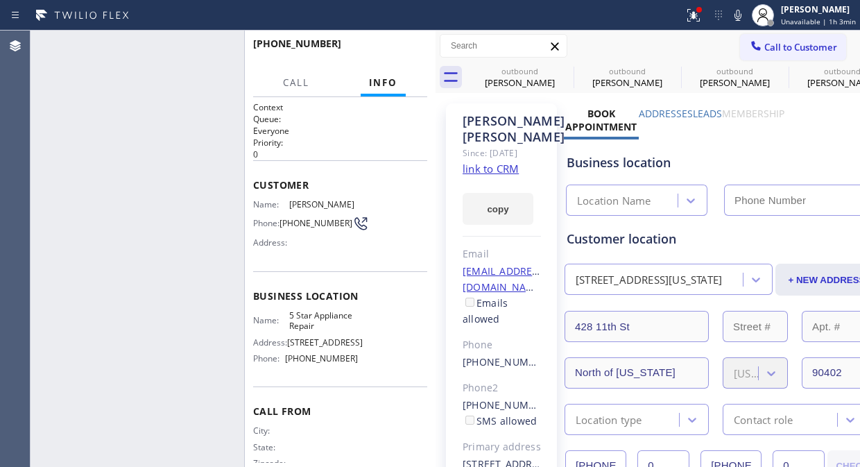
type input "[PHONE_NUMBER]"
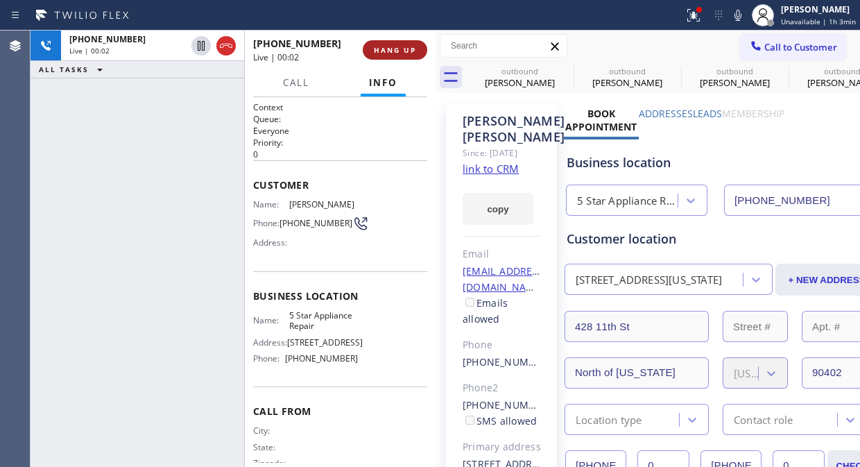
click at [369, 50] on button "HANG UP" at bounding box center [395, 49] width 64 height 19
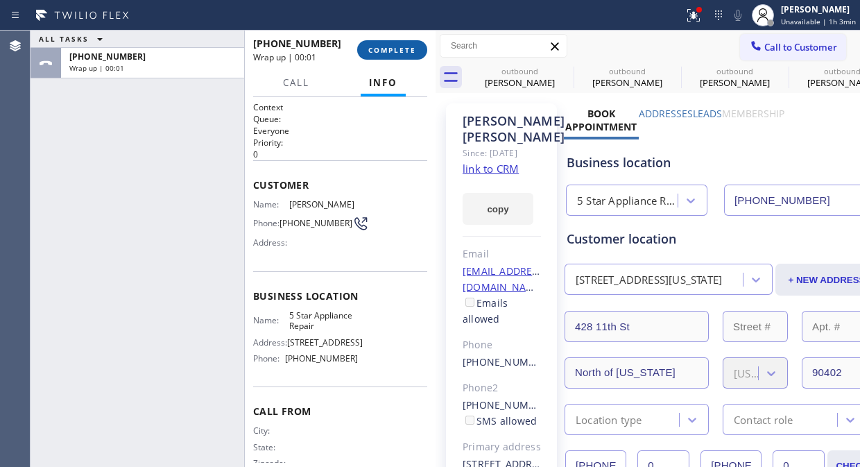
click at [371, 50] on span "COMPLETE" at bounding box center [392, 50] width 48 height 10
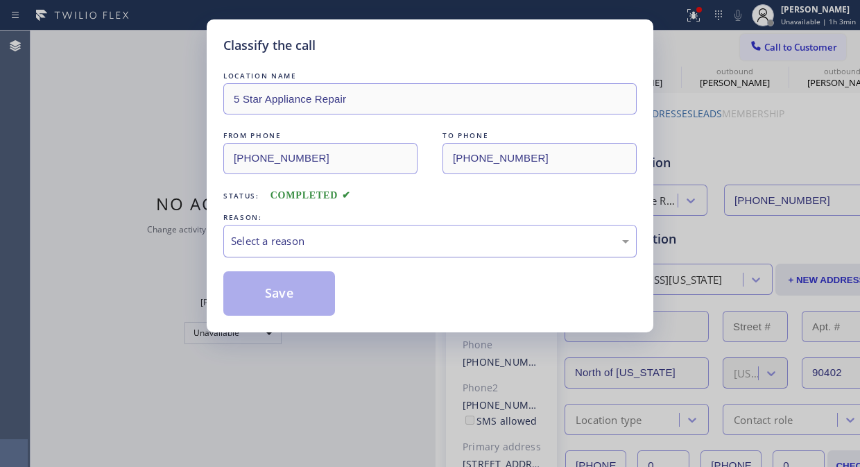
click at [352, 247] on div "Select a reason" at bounding box center [430, 241] width 398 height 16
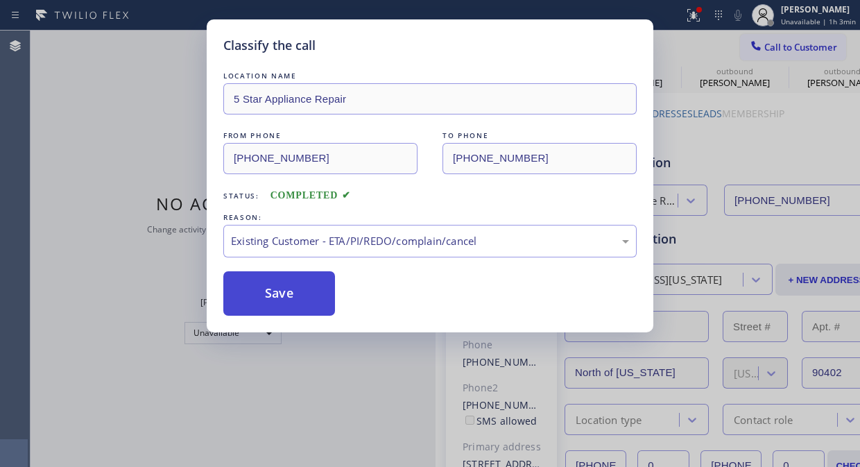
click at [293, 283] on button "Save" at bounding box center [279, 293] width 112 height 44
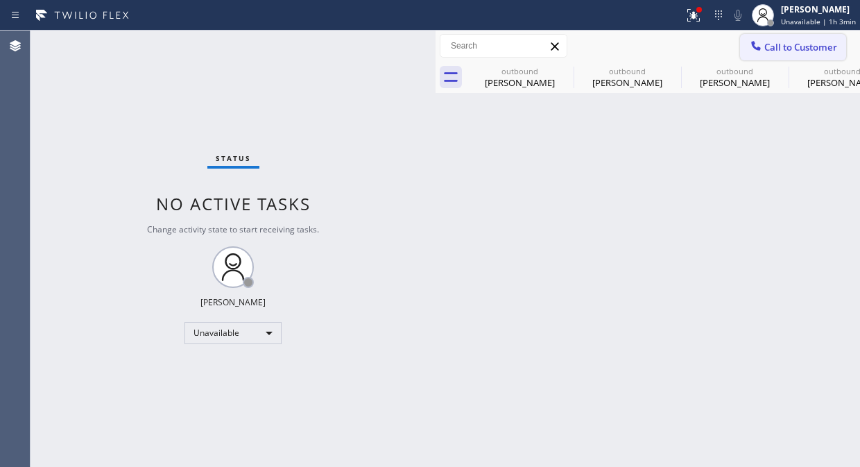
click at [766, 44] on span "Call to Customer" at bounding box center [800, 47] width 73 height 12
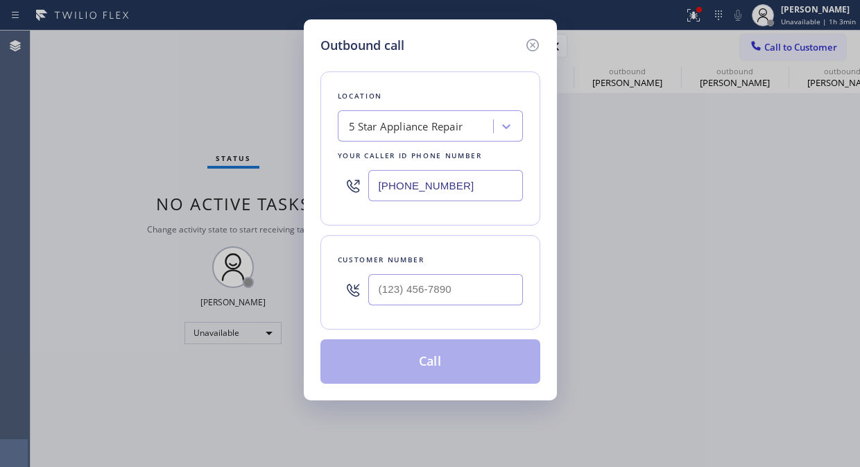
click at [472, 307] on div at bounding box center [445, 289] width 155 height 45
click at [472, 295] on input "(___) ___-____" at bounding box center [445, 289] width 155 height 31
paste input "949) 295-5042"
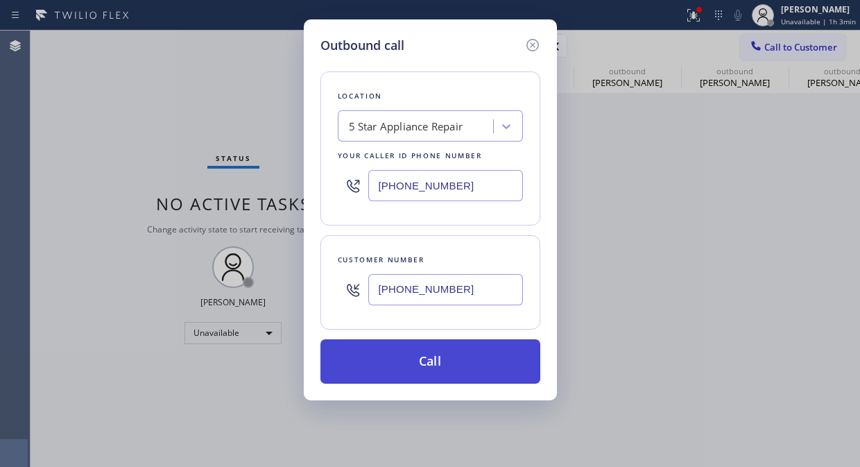
type input "[PHONE_NUMBER]"
click at [502, 359] on button "Call" at bounding box center [430, 361] width 220 height 44
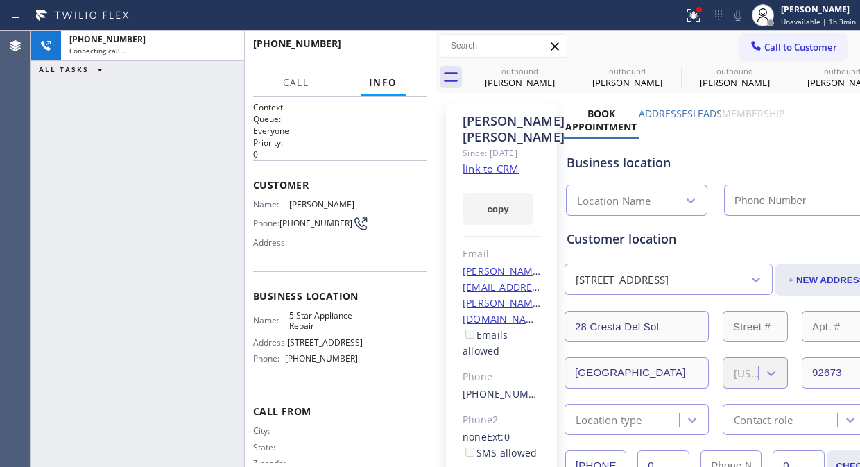
type input "[PHONE_NUMBER]"
click at [393, 50] on span "HANG UP" at bounding box center [395, 50] width 42 height 10
click at [393, 51] on span "HANG UP" at bounding box center [395, 50] width 42 height 10
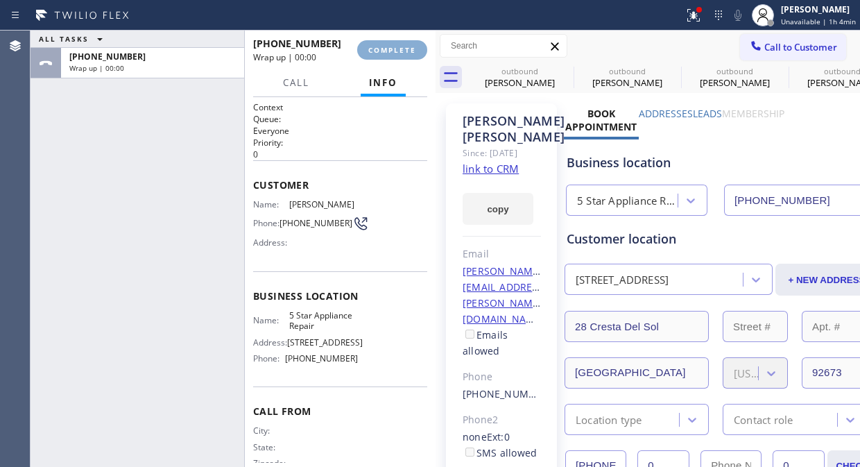
click at [393, 51] on span "COMPLETE" at bounding box center [392, 50] width 48 height 10
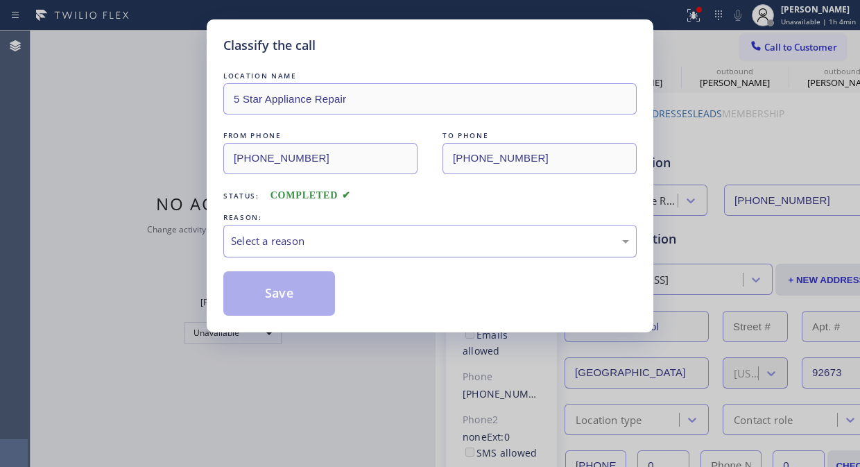
drag, startPoint x: 402, startPoint y: 239, endPoint x: 404, endPoint y: 248, distance: 8.6
click at [403, 241] on div "Select a reason" at bounding box center [430, 241] width 398 height 16
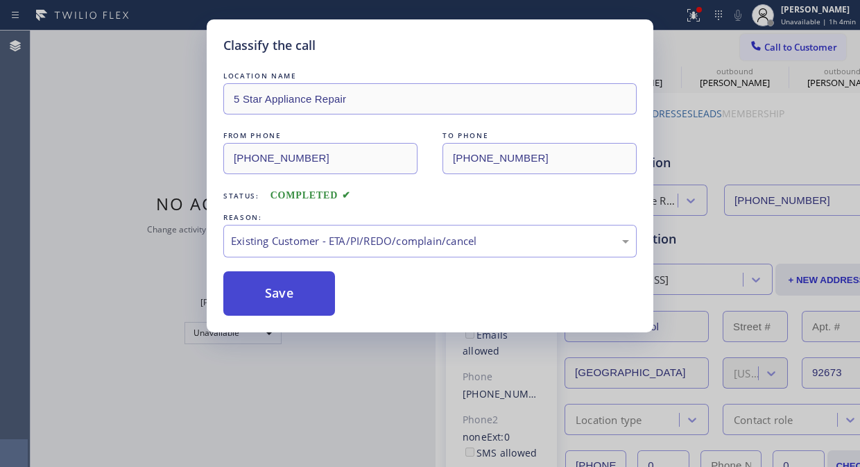
click at [322, 308] on button "Save" at bounding box center [279, 293] width 112 height 44
click at [779, 44] on div "Classify the call LOCATION NAME 5 Star Appliance Repair FROM PHONE (855) 731-49…" at bounding box center [445, 249] width 829 height 436
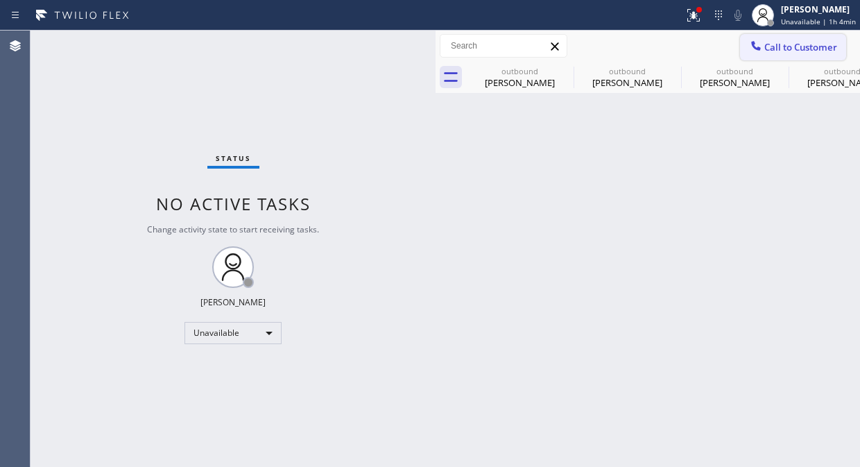
click at [777, 42] on span "Call to Customer" at bounding box center [800, 47] width 73 height 12
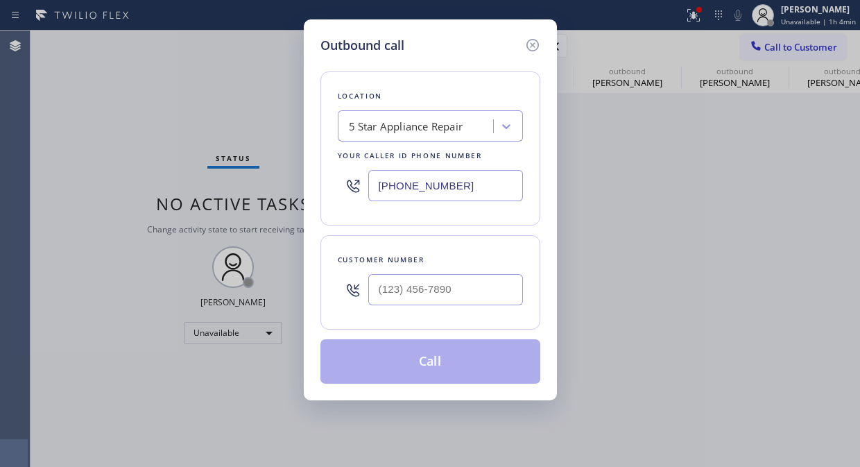
click at [481, 295] on input "text" at bounding box center [445, 289] width 155 height 31
paste input "818) 438-7842"
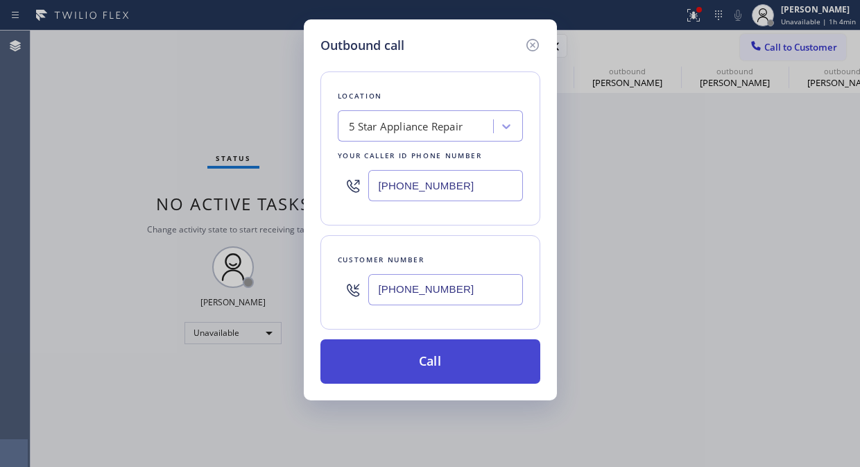
type input "[PHONE_NUMBER]"
click at [466, 363] on button "Call" at bounding box center [430, 361] width 220 height 44
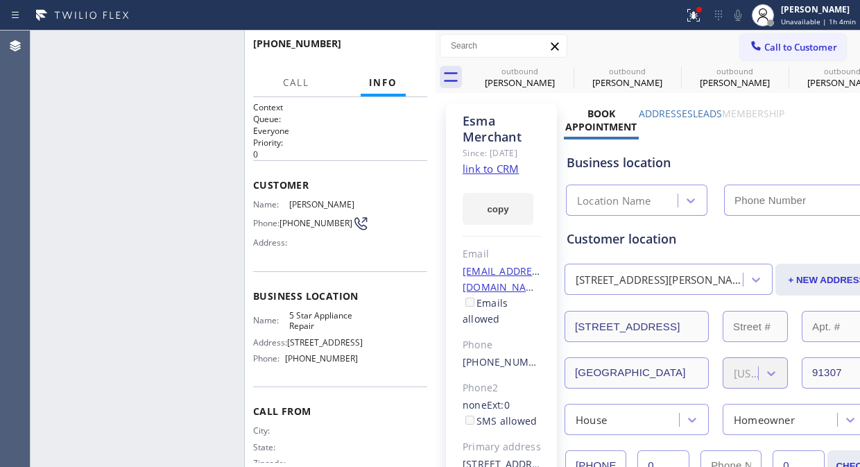
type input "[PHONE_NUMBER]"
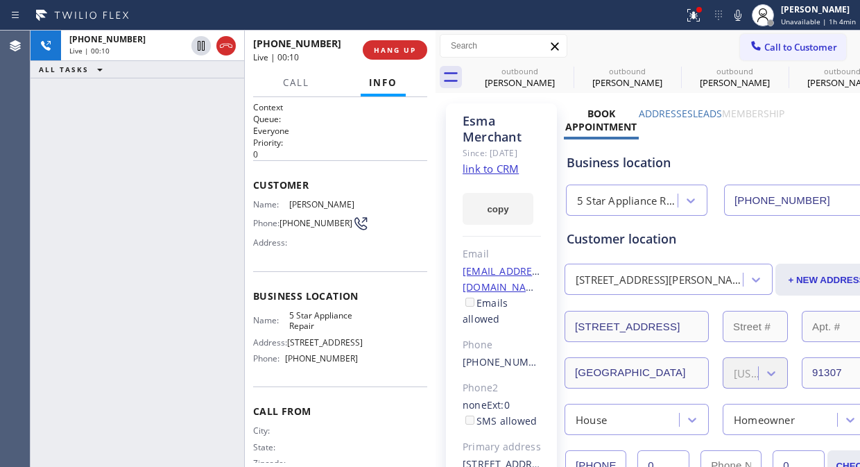
click at [386, 37] on div "+18184387842 Live | 00:10 HANG UP" at bounding box center [340, 50] width 174 height 36
click at [386, 46] on span "HANG UP" at bounding box center [395, 50] width 42 height 10
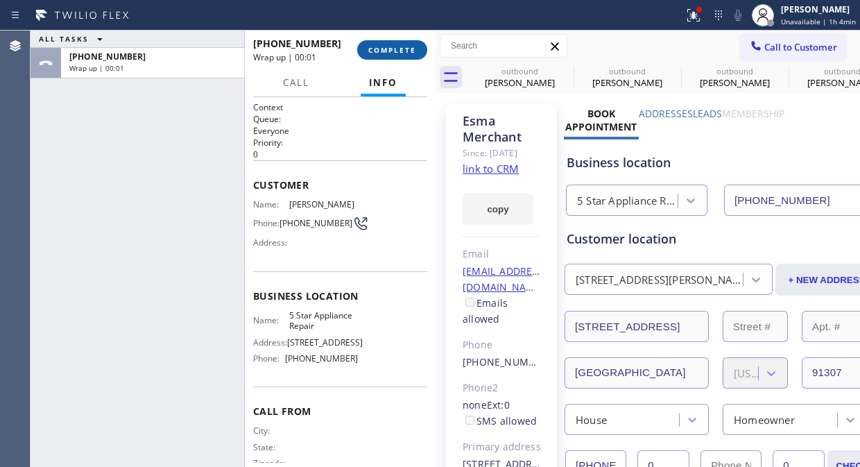
click at [388, 47] on span "COMPLETE" at bounding box center [392, 50] width 48 height 10
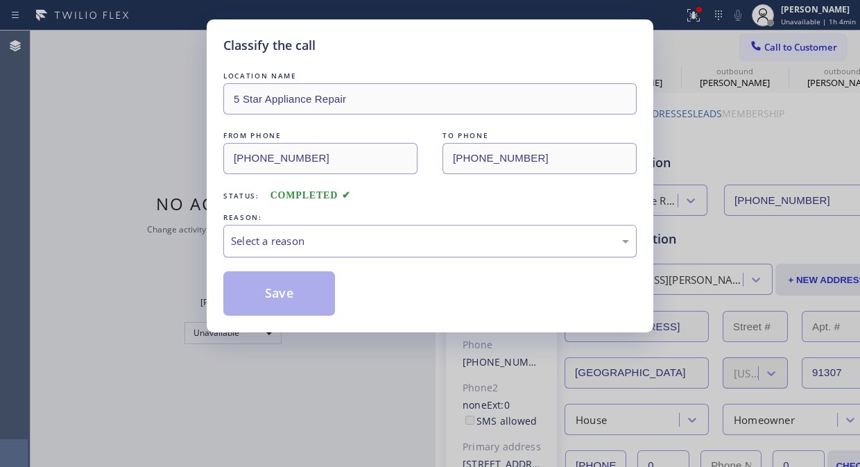
drag, startPoint x: 392, startPoint y: 239, endPoint x: 392, endPoint y: 253, distance: 13.9
click at [392, 240] on div "Select a reason" at bounding box center [430, 241] width 398 height 16
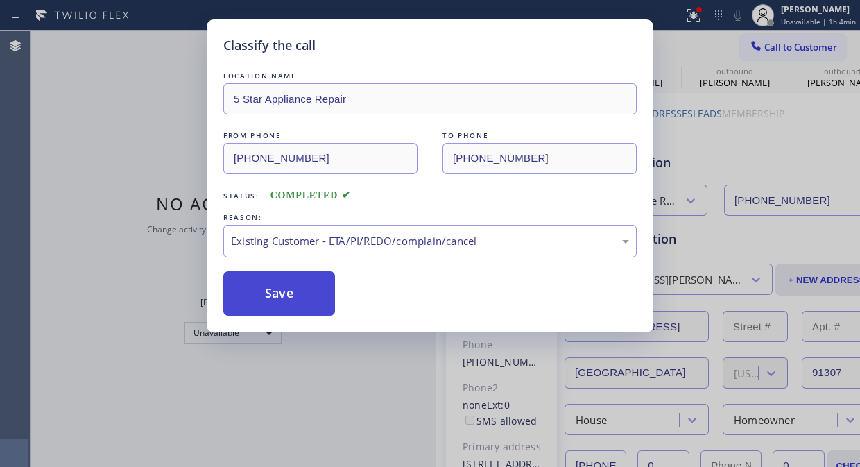
drag, startPoint x: 391, startPoint y: 320, endPoint x: 295, endPoint y: 297, distance: 99.1
click at [294, 297] on button "Save" at bounding box center [279, 293] width 112 height 44
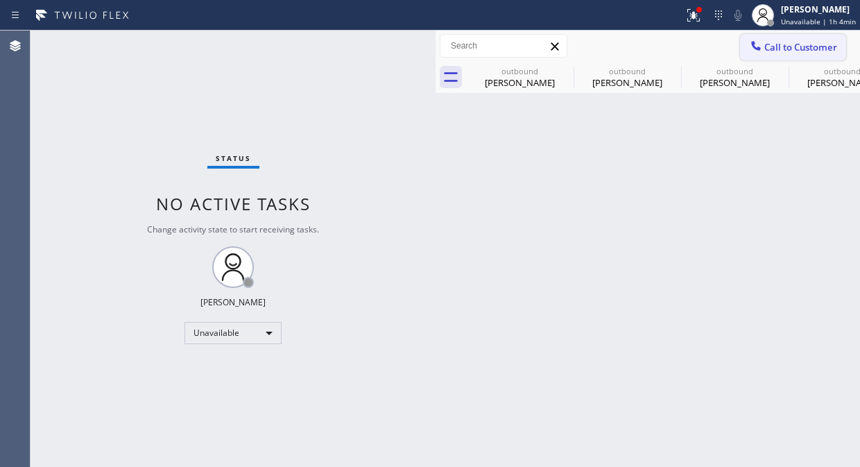
click at [791, 37] on button "Call to Customer" at bounding box center [793, 47] width 106 height 26
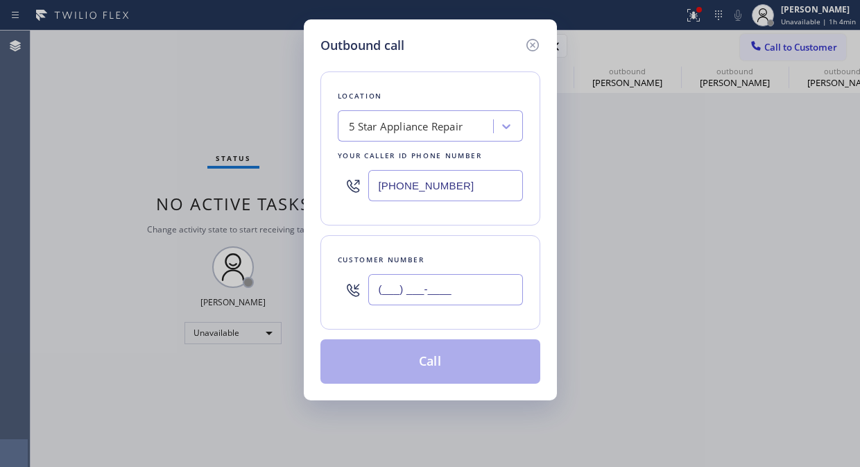
click at [415, 293] on input "(___) ___-____" at bounding box center [445, 289] width 155 height 31
paste input "415) 254-3686"
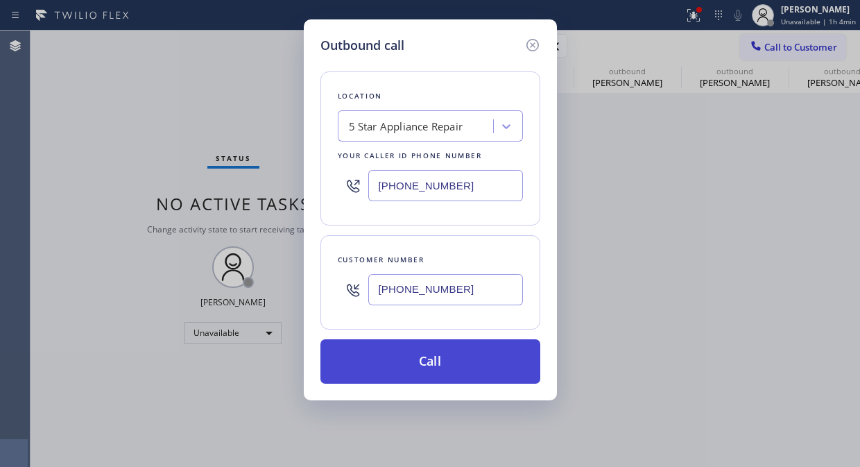
type input "[PHONE_NUMBER]"
click at [431, 356] on button "Call" at bounding box center [430, 361] width 220 height 44
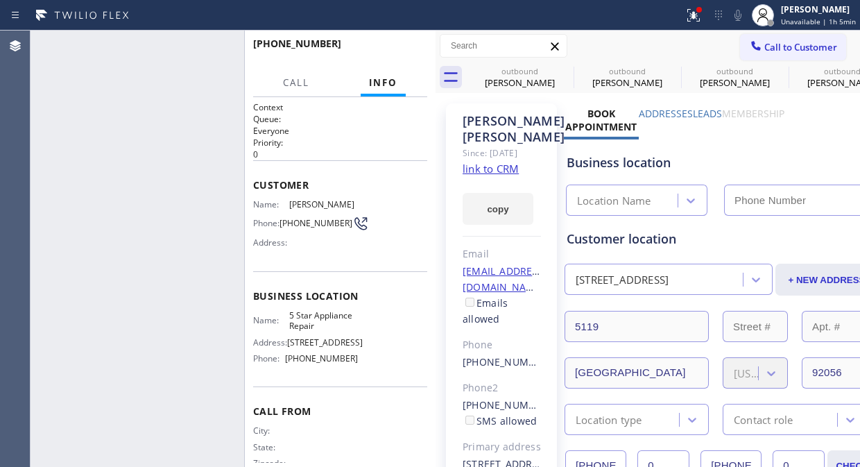
type input "[PHONE_NUMBER]"
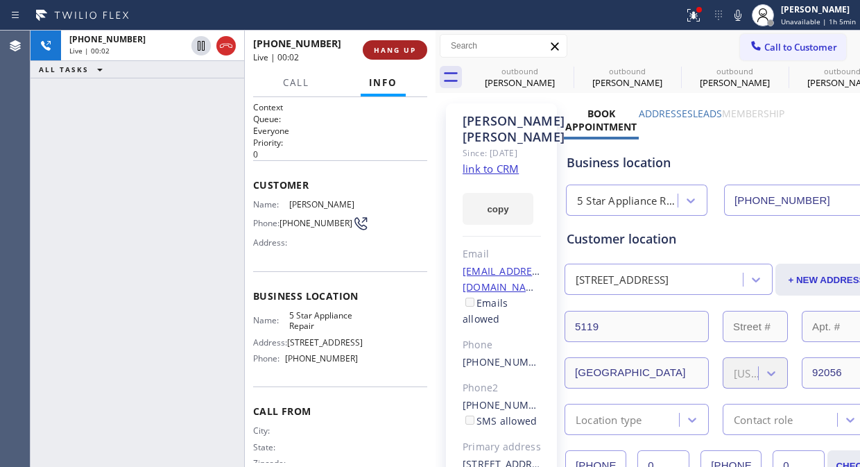
click at [404, 51] on span "HANG UP" at bounding box center [395, 50] width 42 height 10
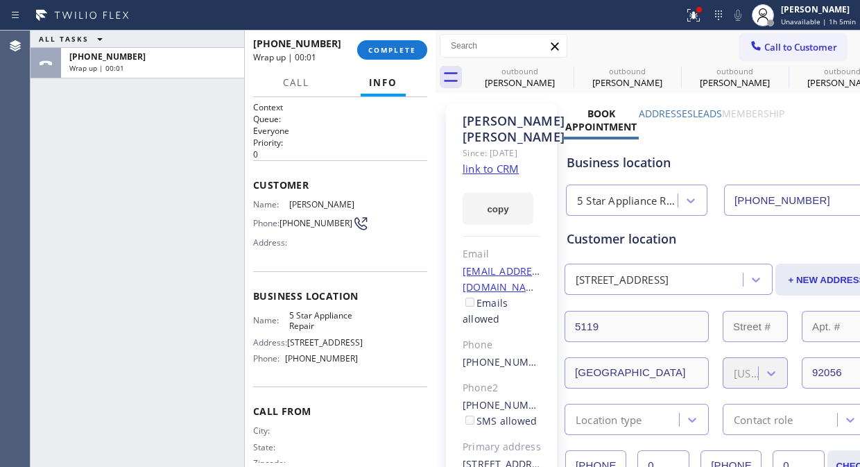
click at [405, 61] on div "+14152543686 Wrap up | 00:01 COMPLETE" at bounding box center [340, 50] width 174 height 36
click at [410, 55] on button "COMPLETE" at bounding box center [392, 49] width 70 height 19
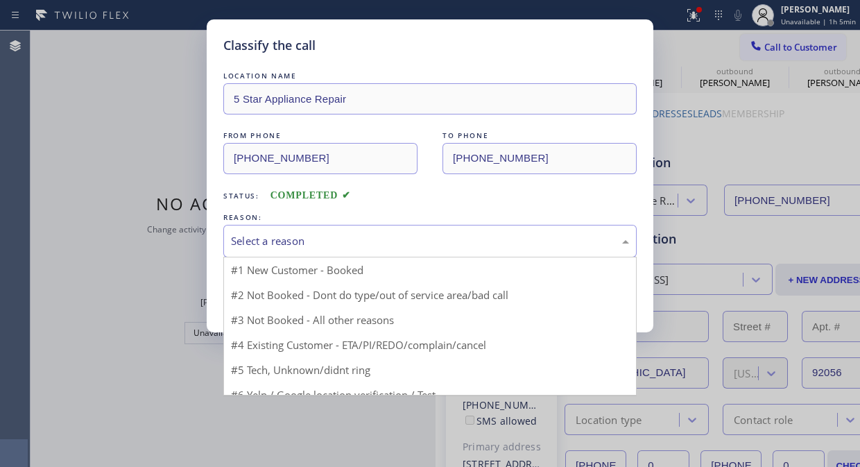
click at [406, 225] on div "Select a reason" at bounding box center [429, 241] width 413 height 33
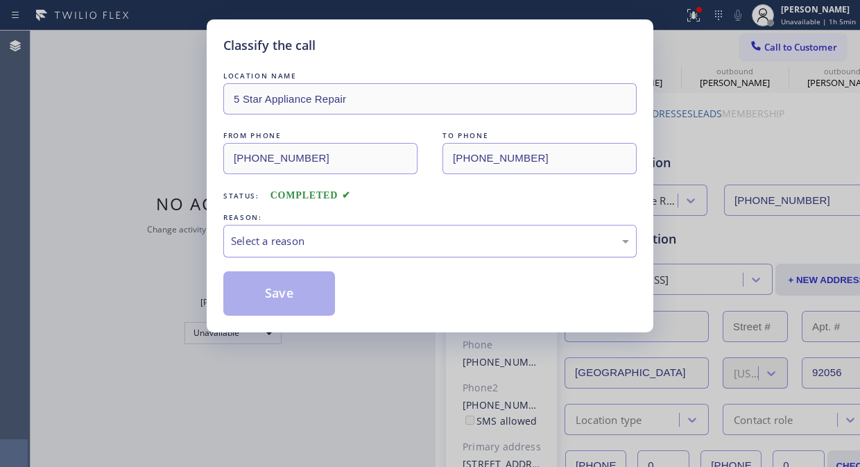
drag, startPoint x: 407, startPoint y: 239, endPoint x: 410, endPoint y: 254, distance: 15.5
click at [408, 239] on div "Select a reason" at bounding box center [430, 241] width 398 height 16
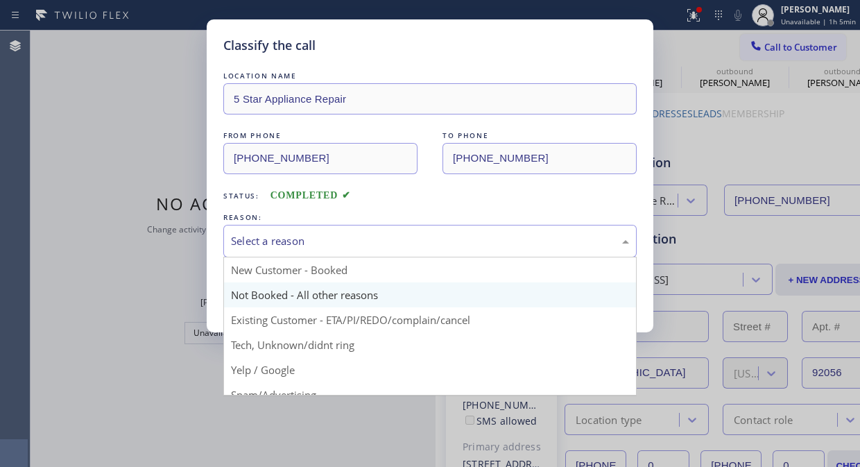
drag, startPoint x: 412, startPoint y: 236, endPoint x: 413, endPoint y: 293, distance: 57.6
click at [413, 234] on div "Select a reason" at bounding box center [430, 241] width 398 height 16
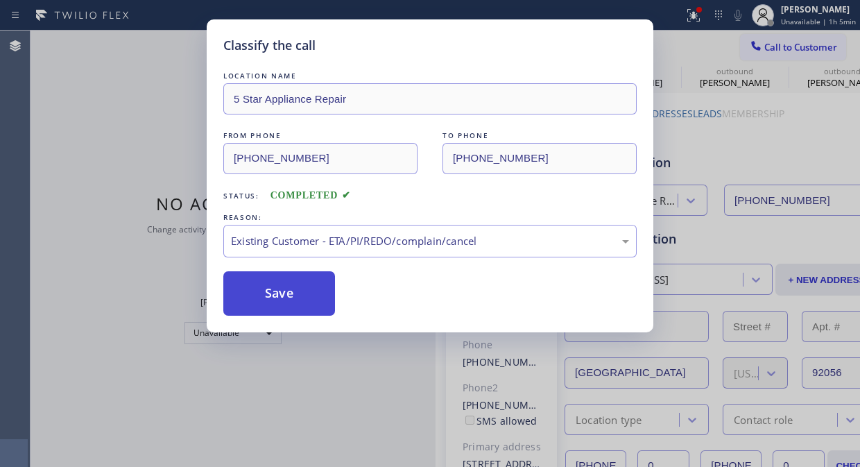
click at [299, 301] on button "Save" at bounding box center [279, 293] width 112 height 44
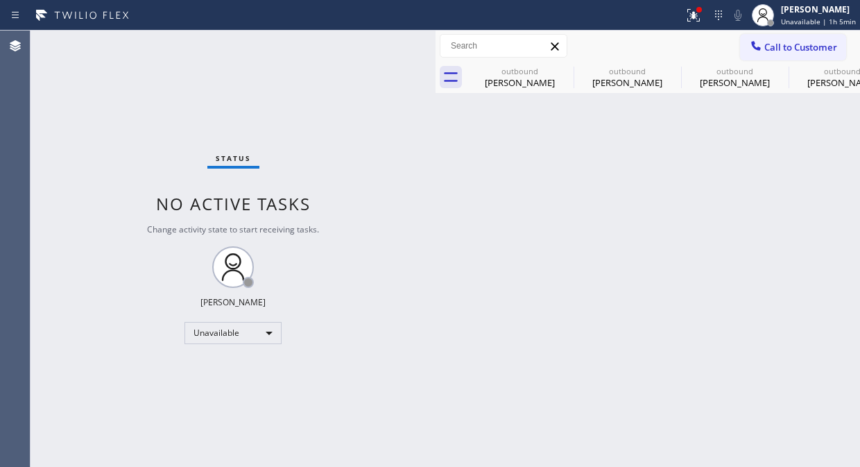
click at [779, 43] on span "Call to Customer" at bounding box center [800, 47] width 73 height 12
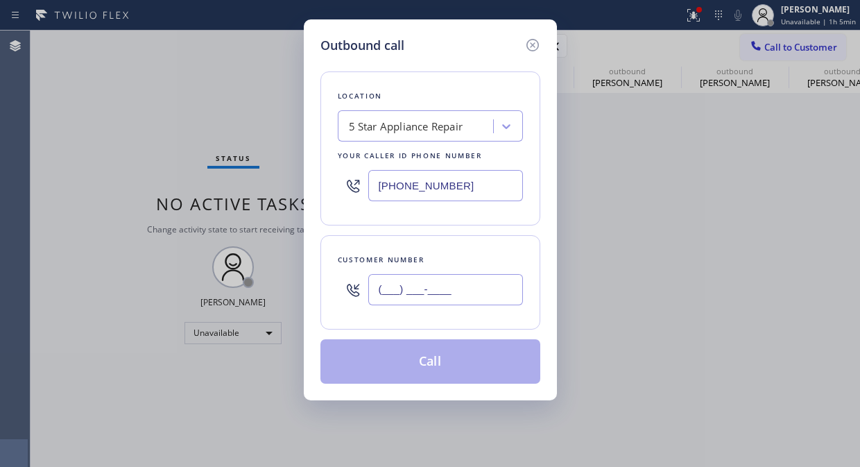
click at [440, 288] on input "(___) ___-____" at bounding box center [445, 289] width 155 height 31
paste input "305) 606-8087"
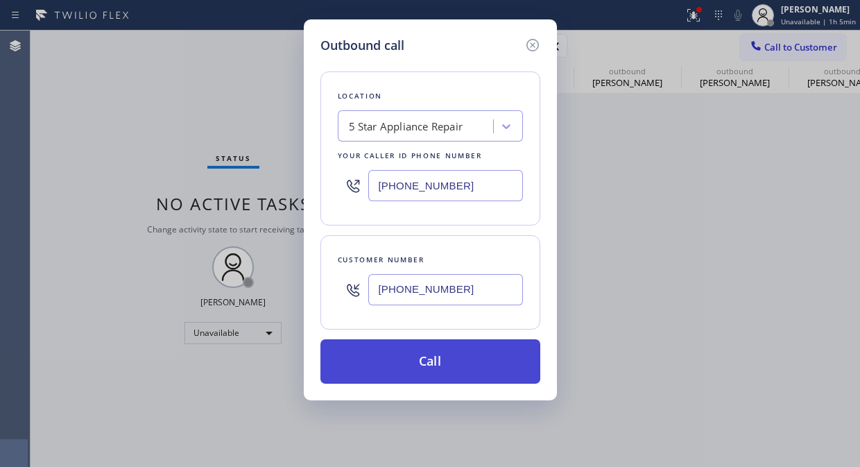
type input "(305) 606-8087"
click at [476, 363] on button "Call" at bounding box center [430, 361] width 220 height 44
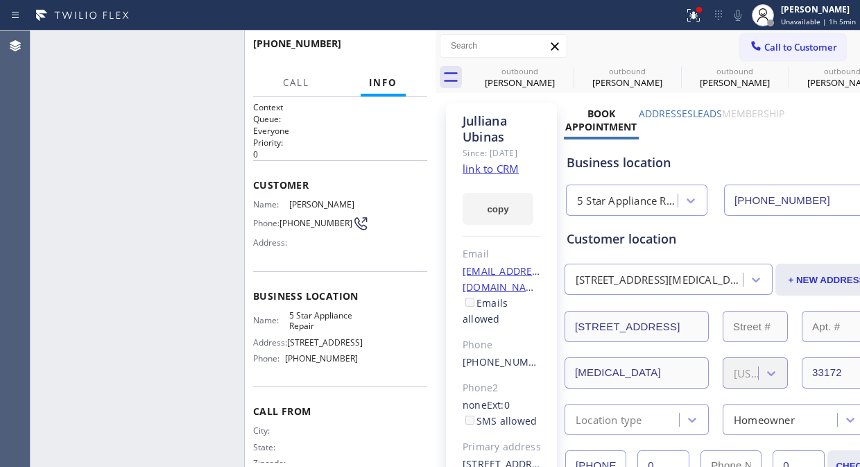
type input "[PHONE_NUMBER]"
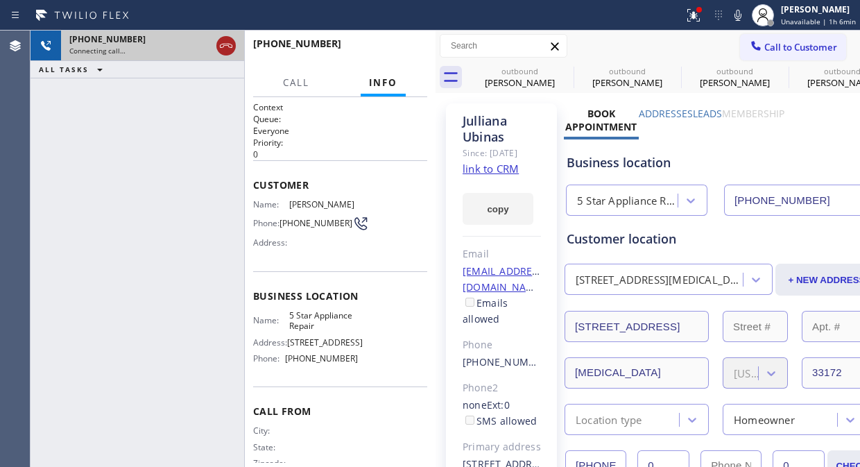
click at [231, 46] on icon at bounding box center [226, 45] width 17 height 17
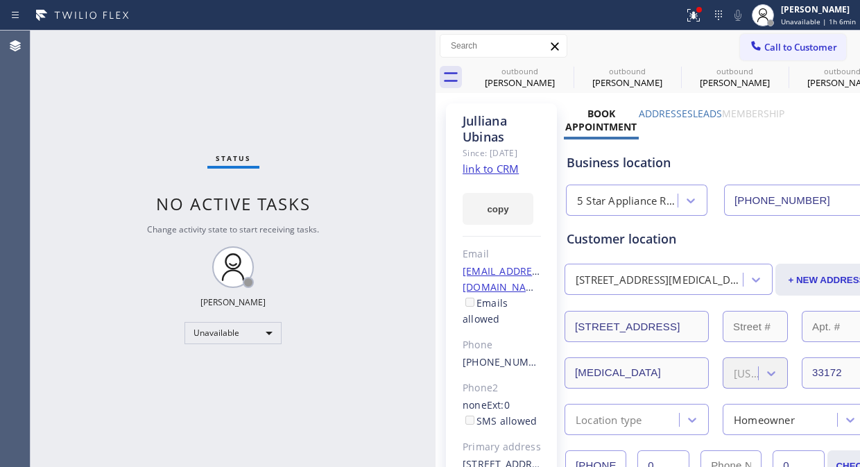
drag, startPoint x: 773, startPoint y: 52, endPoint x: 760, endPoint y: 59, distance: 14.9
click at [773, 52] on span "Call to Customer" at bounding box center [800, 47] width 73 height 12
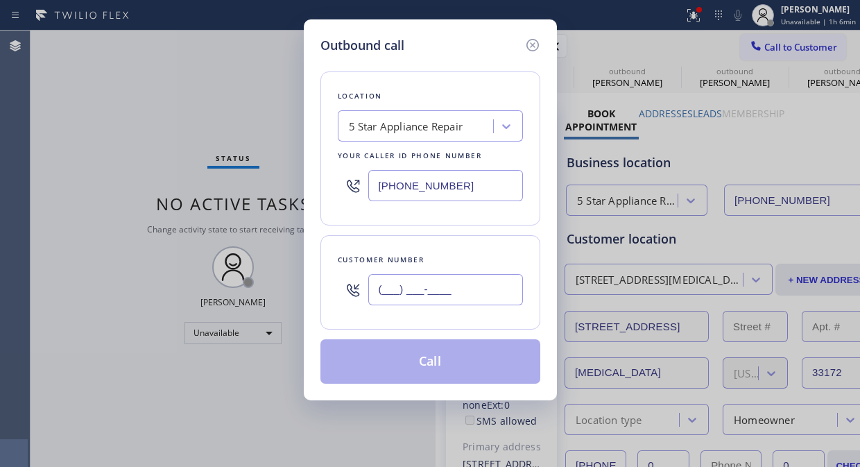
click at [438, 288] on input "(___) ___-____" at bounding box center [445, 289] width 155 height 31
paste input "714) 814-5656"
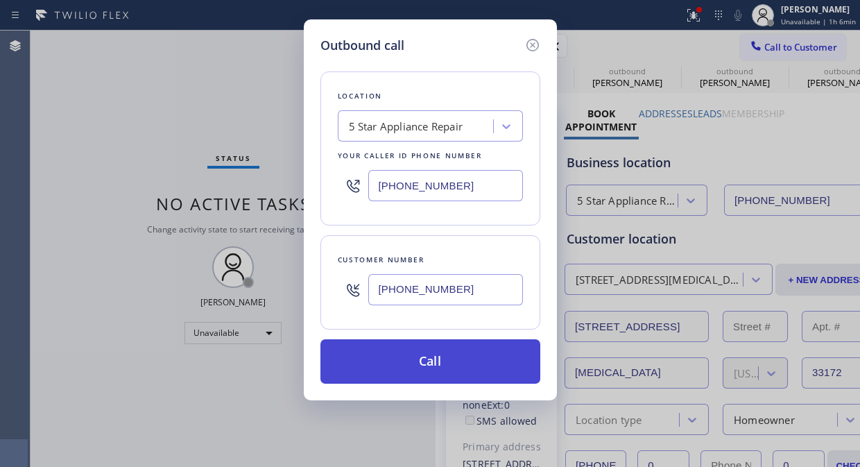
type input "(714) 814-5656"
click at [455, 359] on button "Call" at bounding box center [430, 361] width 220 height 44
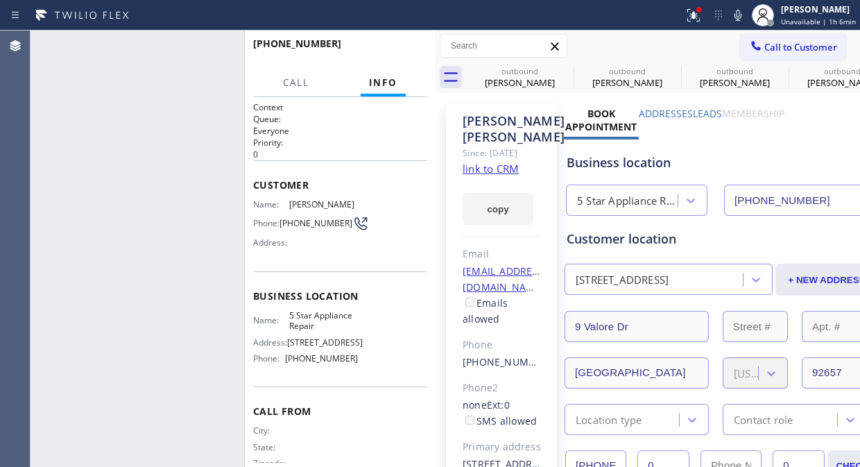
type input "[PHONE_NUMBER]"
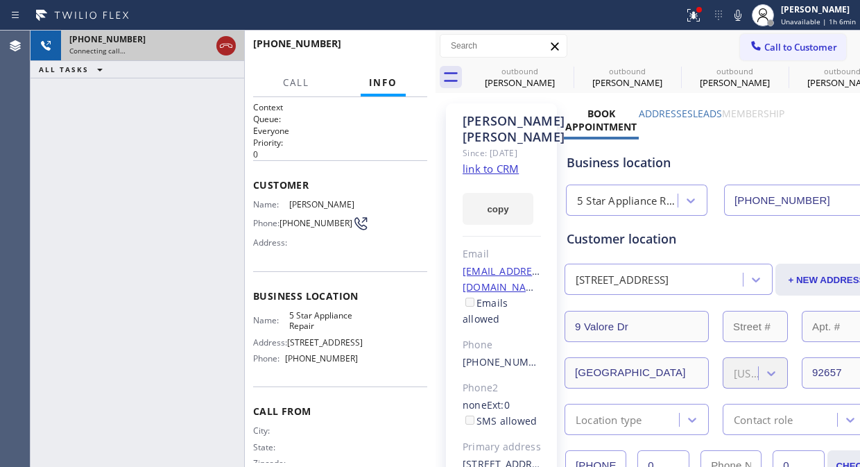
click at [227, 39] on icon at bounding box center [226, 45] width 17 height 17
click at [815, 53] on button "Call to Customer" at bounding box center [793, 47] width 106 height 26
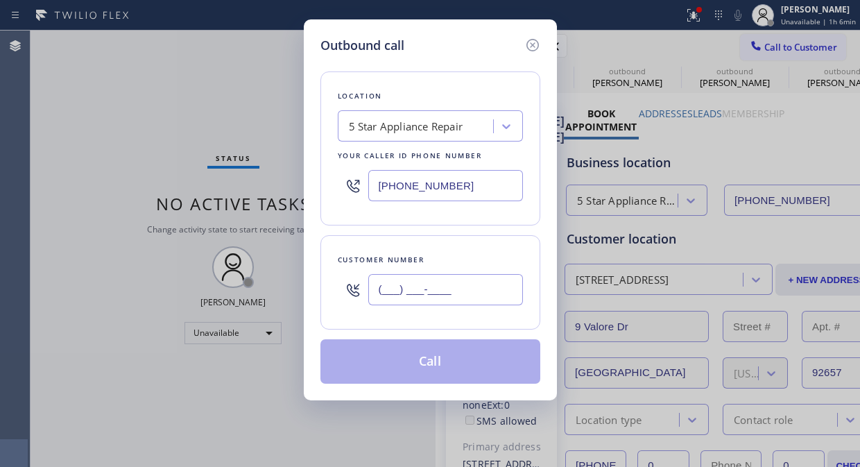
click at [456, 288] on input "(___) ___-____" at bounding box center [445, 289] width 155 height 31
paste input "415) 517-6570"
type input "(415) 517-6570"
click at [444, 365] on button "Call" at bounding box center [430, 361] width 220 height 44
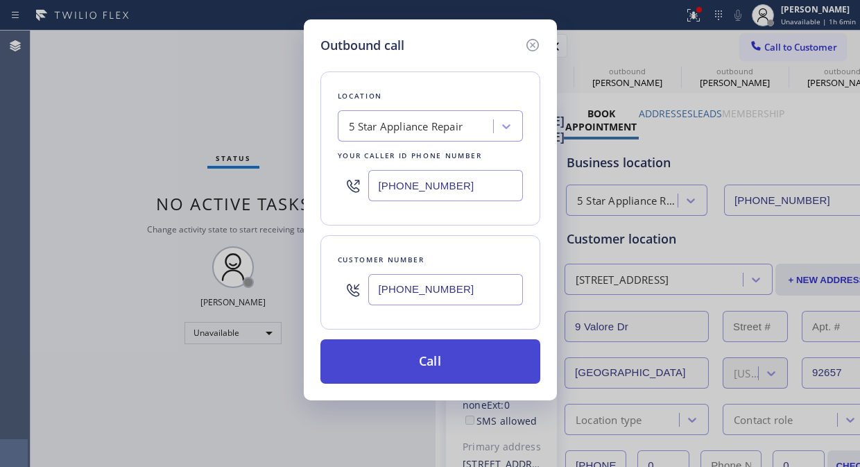
click at [465, 368] on button "Call" at bounding box center [430, 361] width 220 height 44
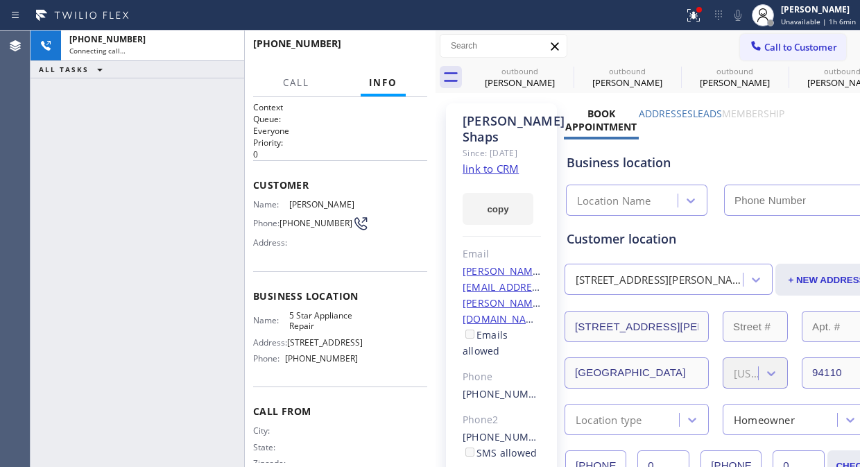
type input "[PHONE_NUMBER]"
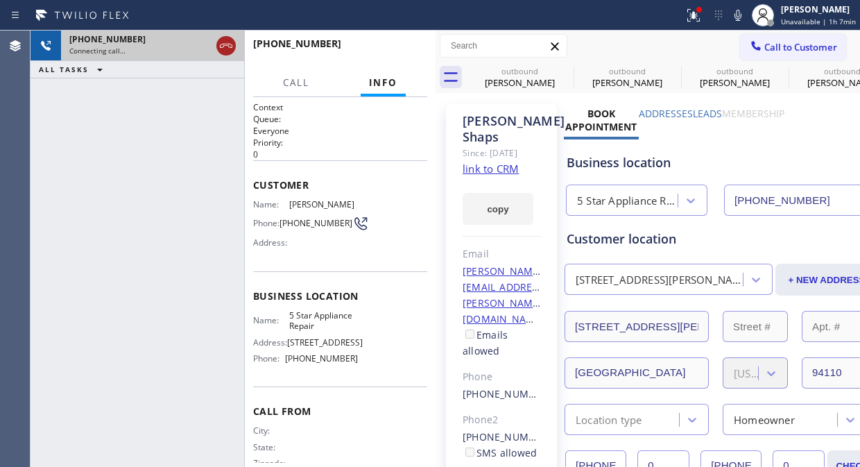
click at [224, 46] on icon at bounding box center [226, 45] width 17 height 17
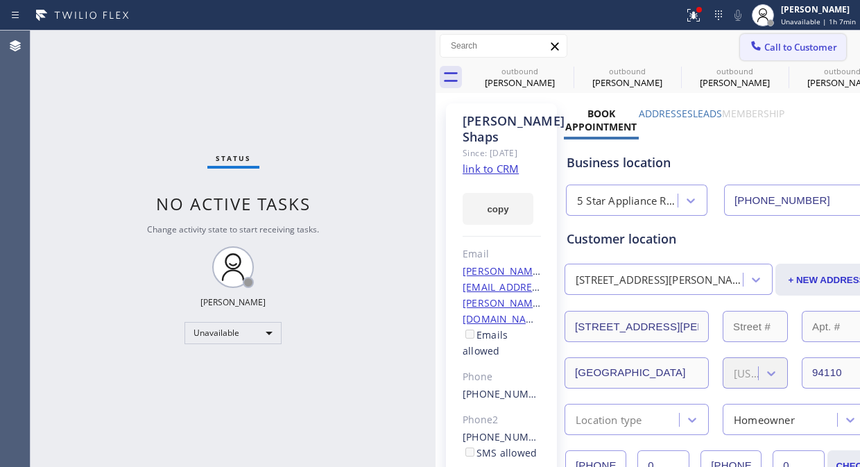
click at [764, 51] on span "Call to Customer" at bounding box center [800, 47] width 73 height 12
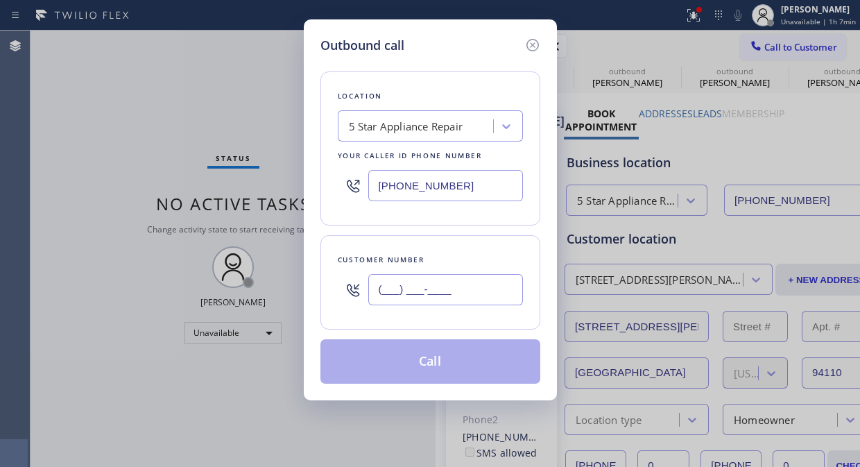
click at [380, 287] on input "(___) ___-____" at bounding box center [445, 289] width 155 height 31
paste input "714) 305-6248"
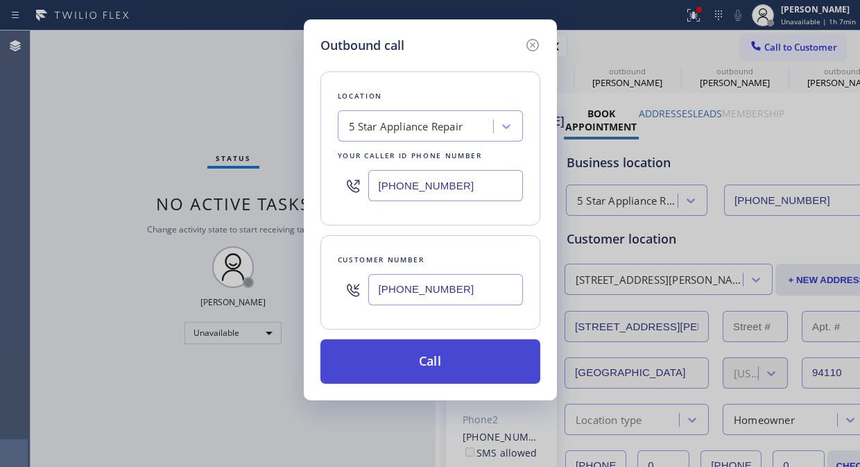
type input "[PHONE_NUMBER]"
click at [447, 363] on button "Call" at bounding box center [430, 361] width 220 height 44
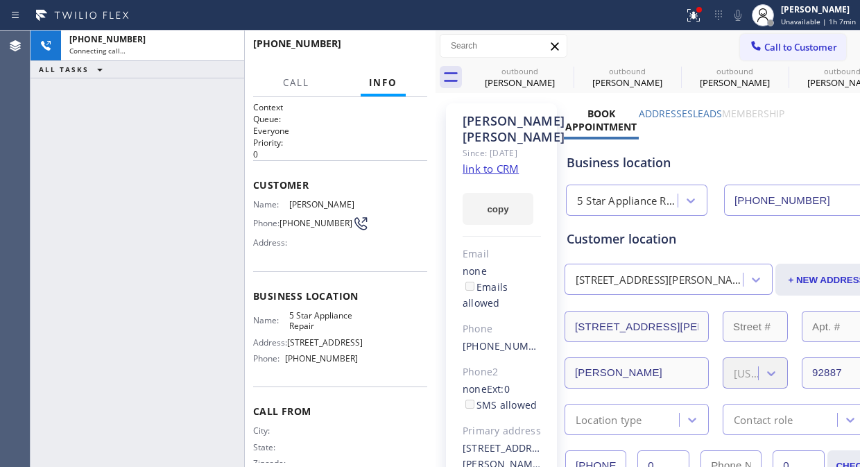
type input "[PHONE_NUMBER]"
click at [0, 0] on icon at bounding box center [0, 0] width 0 height 0
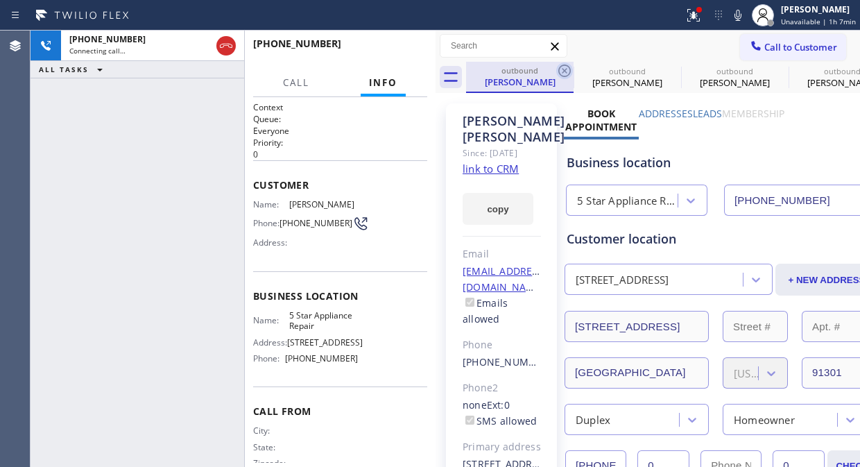
click at [563, 71] on icon at bounding box center [564, 70] width 17 height 17
click at [0, 0] on icon at bounding box center [0, 0] width 0 height 0
drag, startPoint x: 563, startPoint y: 71, endPoint x: 646, endPoint y: 169, distance: 128.5
click at [0, 0] on icon at bounding box center [0, 0] width 0 height 0
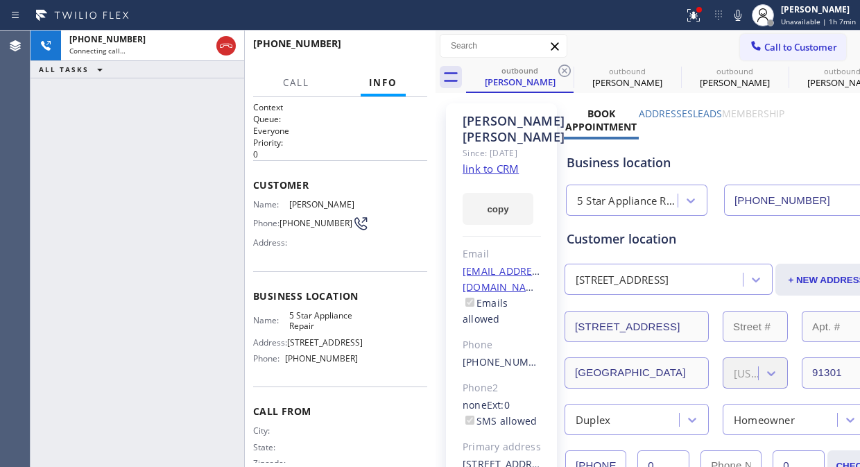
click at [0, 0] on icon at bounding box center [0, 0] width 0 height 0
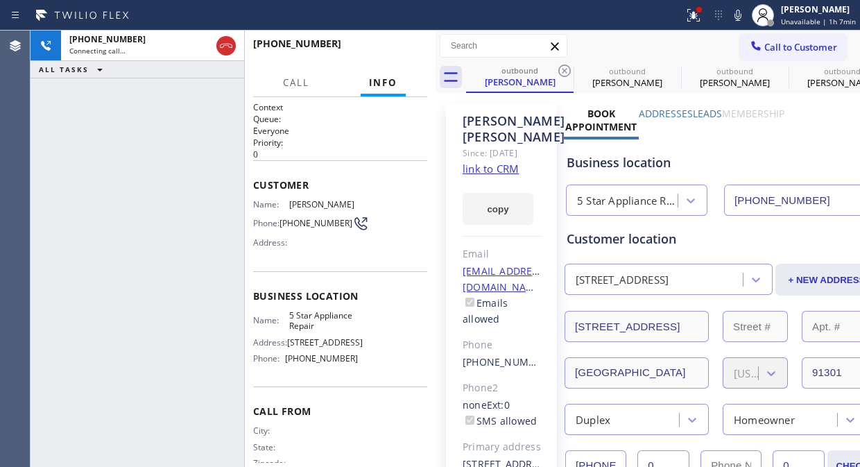
click at [0, 0] on icon at bounding box center [0, 0] width 0 height 0
click at [698, 18] on icon at bounding box center [693, 15] width 17 height 17
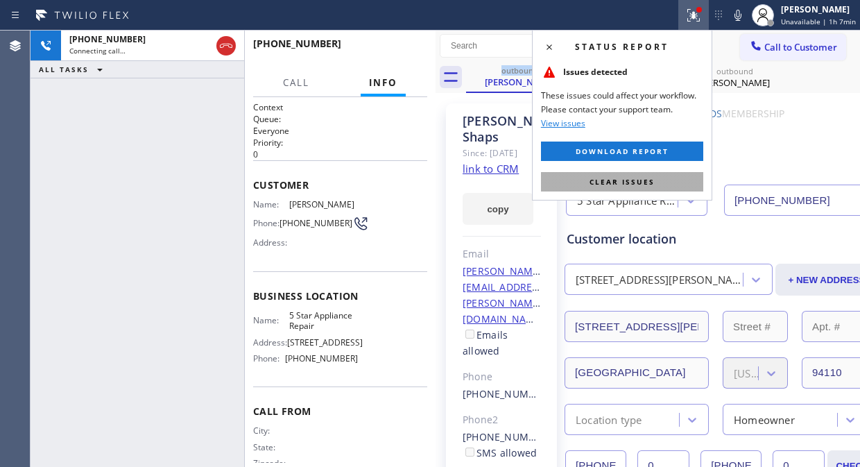
click at [610, 188] on button "Clear issues" at bounding box center [622, 181] width 162 height 19
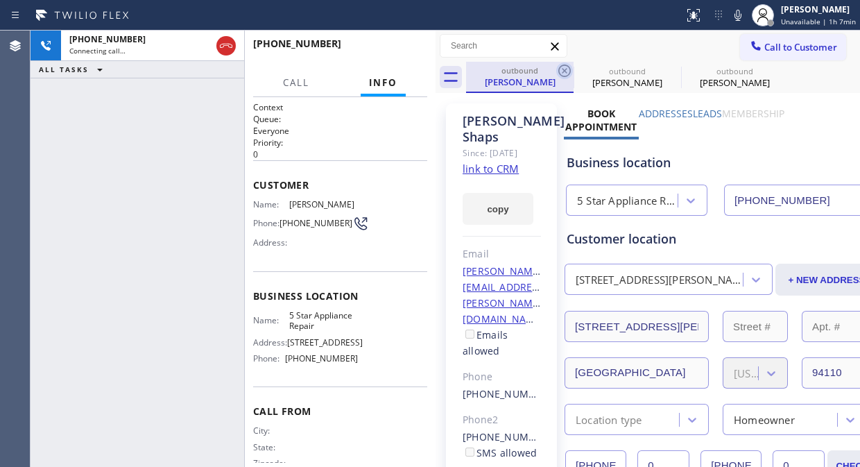
click at [563, 64] on icon at bounding box center [564, 70] width 12 height 12
click at [0, 0] on icon at bounding box center [0, 0] width 0 height 0
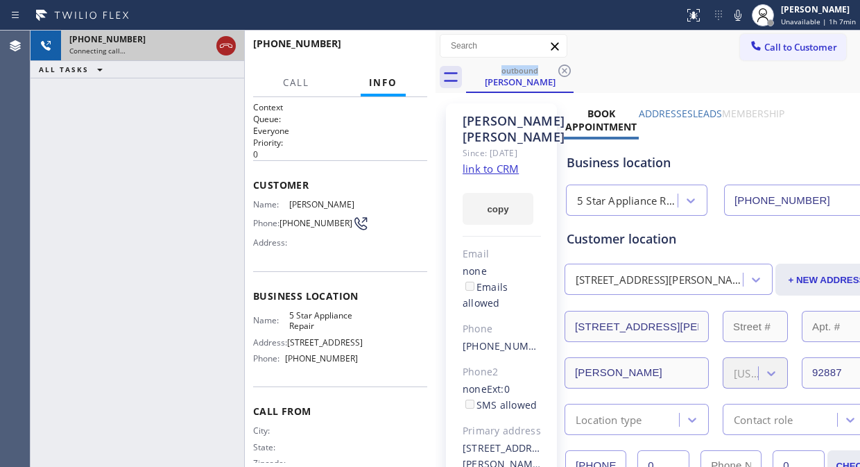
click at [218, 42] on icon at bounding box center [226, 45] width 17 height 17
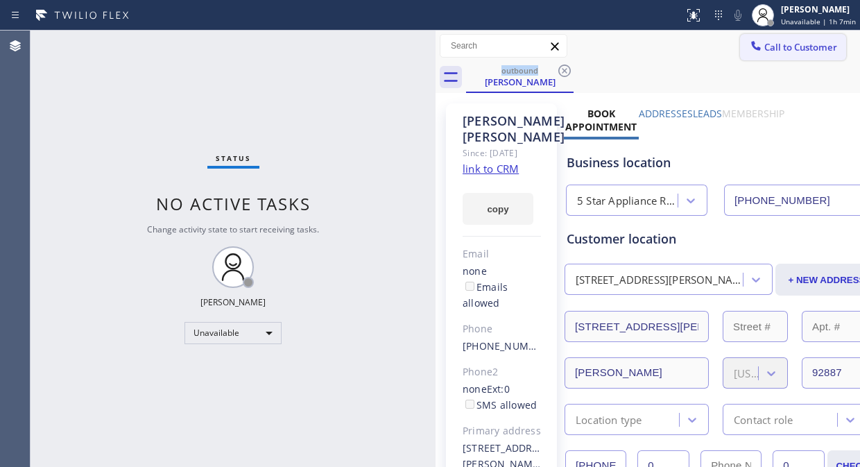
click at [795, 53] on button "Call to Customer" at bounding box center [793, 47] width 106 height 26
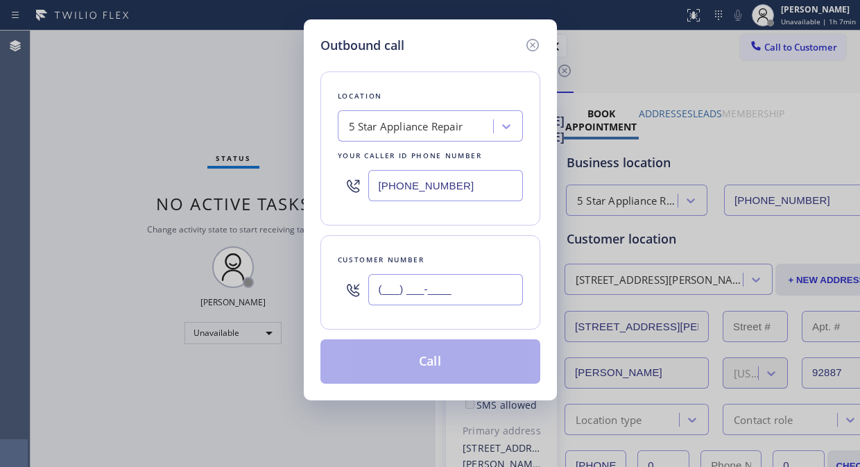
click at [379, 291] on input "(___) ___-____" at bounding box center [445, 289] width 155 height 31
paste input "714) 305-6248"
type input "[PHONE_NUMBER]"
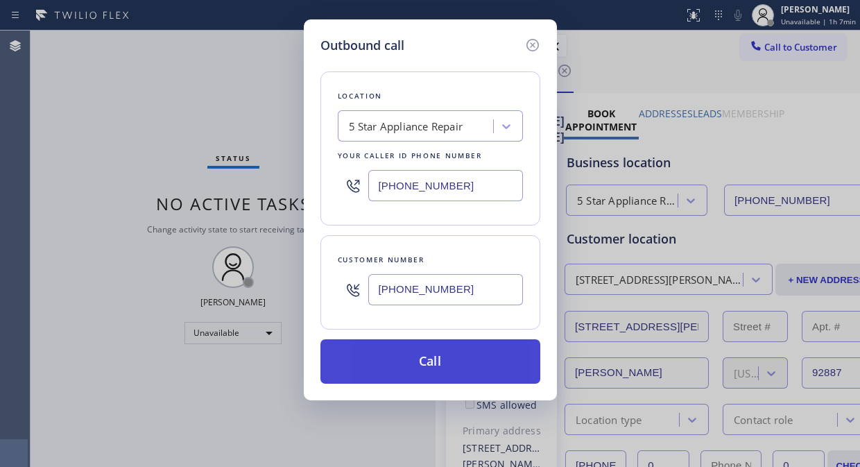
click at [458, 350] on button "Call" at bounding box center [430, 361] width 220 height 44
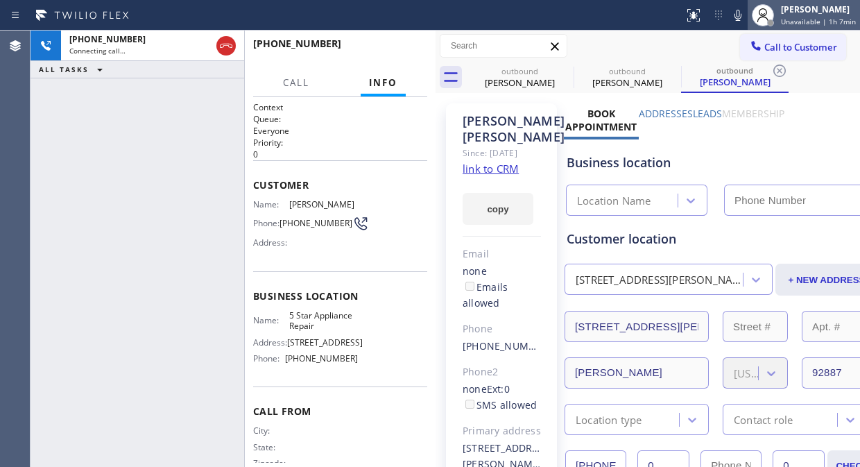
type input "[PHONE_NUMBER]"
click at [134, 136] on div "+17143056248 Connecting call… ALL TASKS ALL TASKS ACTIVE TASKS TASKS IN WRAP UP" at bounding box center [138, 249] width 214 height 436
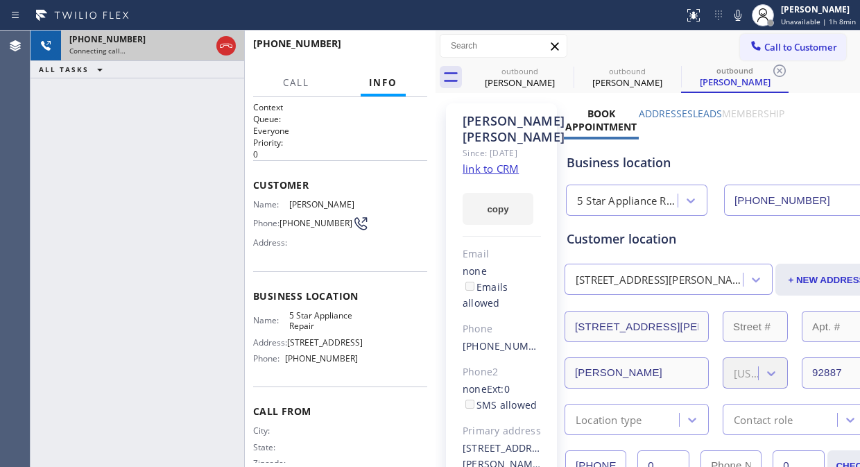
click at [215, 46] on div at bounding box center [226, 46] width 25 height 31
click at [218, 46] on icon at bounding box center [226, 45] width 17 height 17
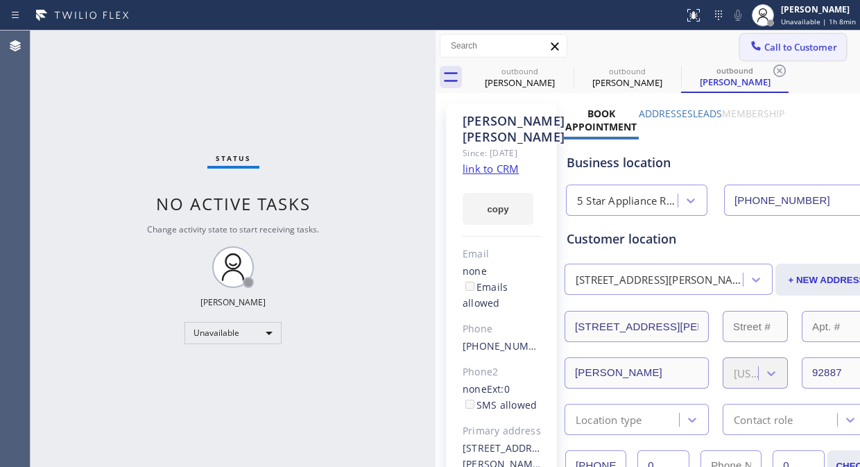
click at [764, 51] on span "Call to Customer" at bounding box center [800, 47] width 73 height 12
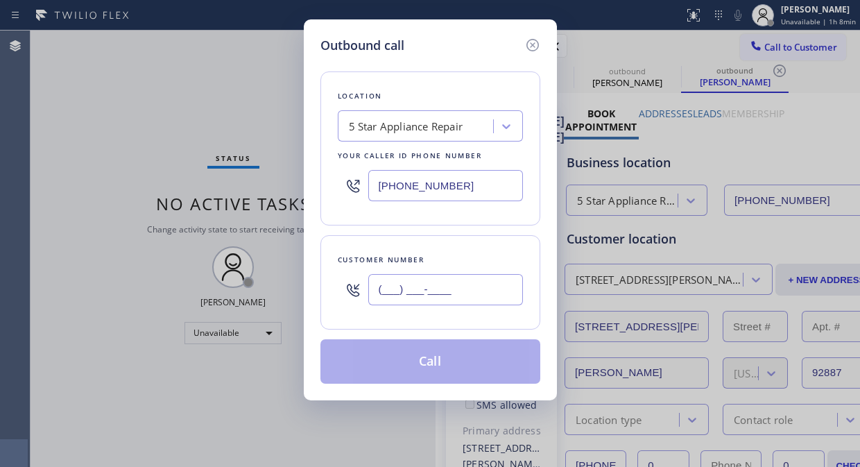
click at [370, 284] on input "(___) ___-____" at bounding box center [445, 289] width 155 height 31
paste input "818) 515-5318"
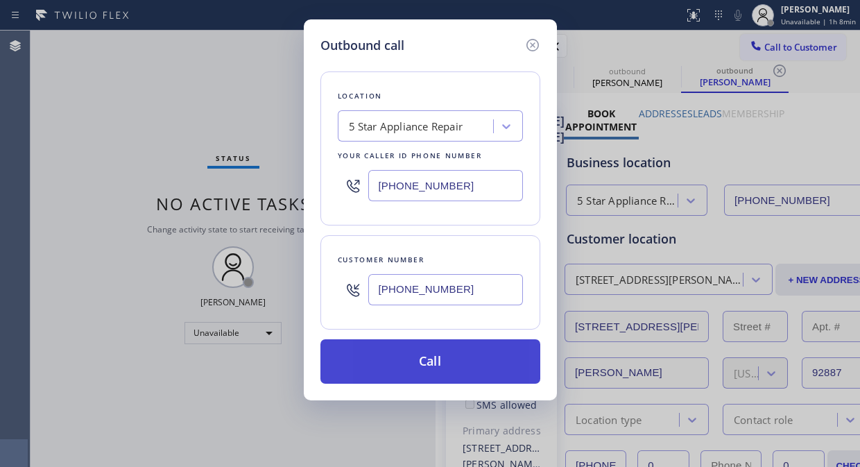
type input "[PHONE_NUMBER]"
click at [472, 363] on button "Call" at bounding box center [430, 361] width 220 height 44
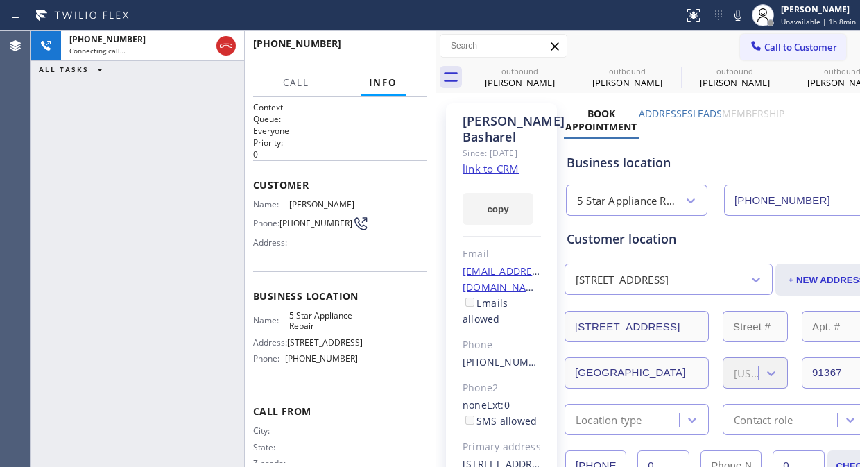
type input "[PHONE_NUMBER]"
click at [162, 106] on div "[PHONE_NUMBER] Connecting call… ALL TASKS ALL TASKS ACTIVE TASKS TASKS IN WRAP …" at bounding box center [138, 249] width 214 height 436
drag, startPoint x: 218, startPoint y: 44, endPoint x: 440, endPoint y: 50, distance: 222.0
click at [219, 44] on icon at bounding box center [226, 45] width 17 height 17
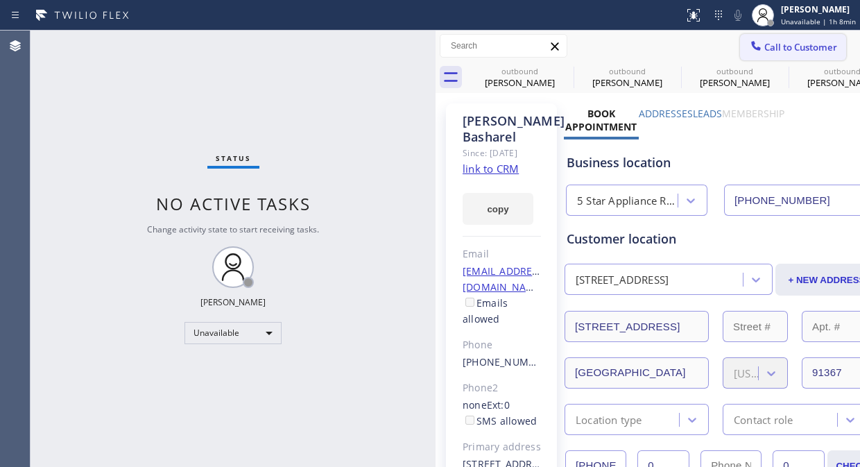
click at [798, 46] on span "Call to Customer" at bounding box center [800, 47] width 73 height 12
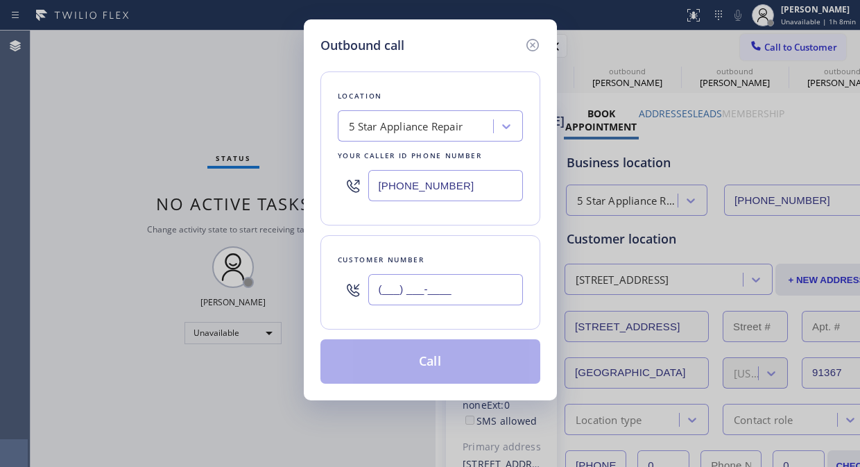
click at [490, 285] on input "(___) ___-____" at bounding box center [445, 289] width 155 height 31
paste input "818) 515-5318"
type input "[PHONE_NUMBER]"
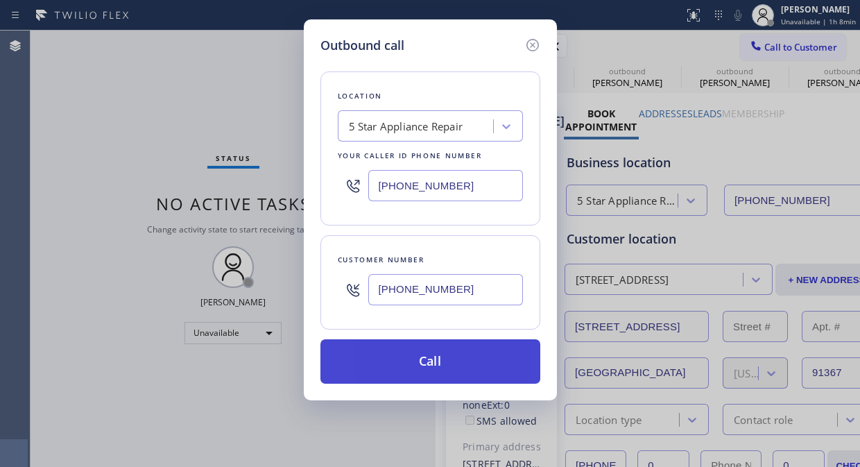
click at [466, 370] on button "Call" at bounding box center [430, 361] width 220 height 44
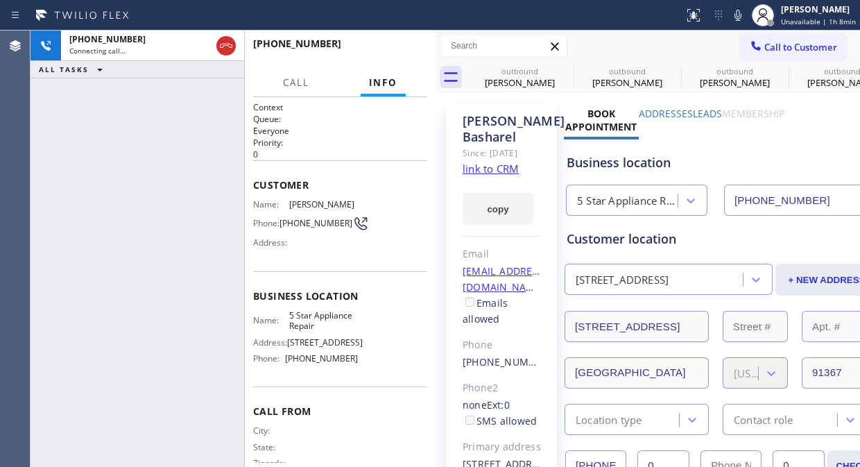
drag, startPoint x: 114, startPoint y: 108, endPoint x: 146, endPoint y: 75, distance: 46.6
click at [114, 107] on div "[PHONE_NUMBER] Connecting call… ALL TASKS ALL TASKS ACTIVE TASKS TASKS IN WRAP …" at bounding box center [138, 249] width 214 height 436
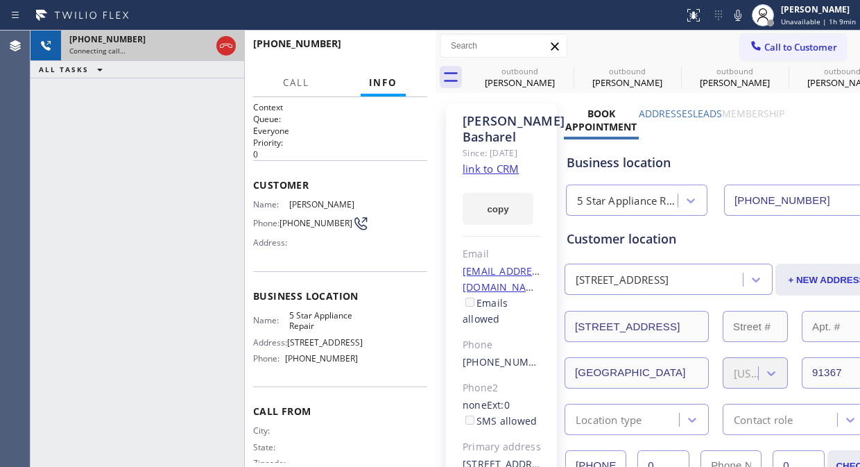
click at [236, 50] on div at bounding box center [226, 46] width 25 height 31
click at [232, 46] on icon at bounding box center [226, 46] width 12 height 4
click at [784, 50] on span "Call to Customer" at bounding box center [800, 47] width 73 height 12
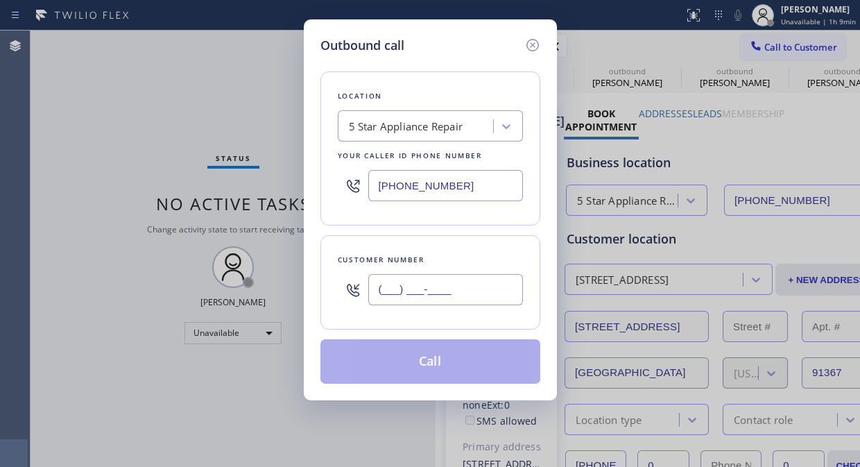
click at [430, 275] on input "(___) ___-____" at bounding box center [445, 289] width 155 height 31
paste input "650) 888-5645"
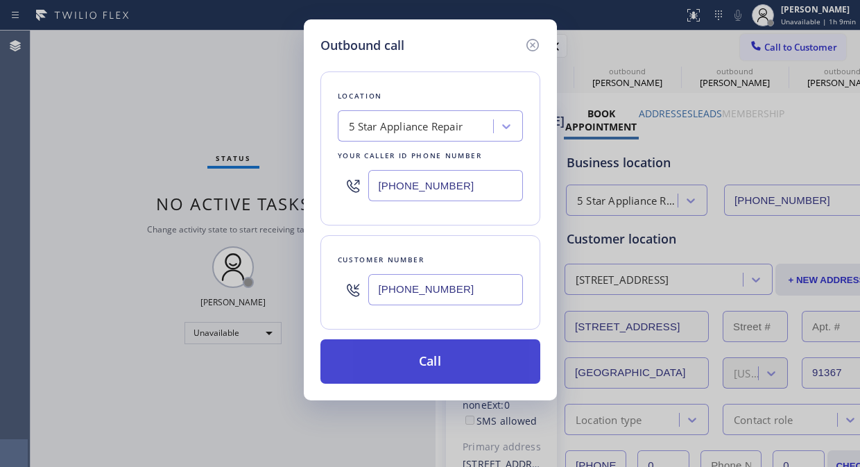
type input "[PHONE_NUMBER]"
click at [447, 366] on button "Call" at bounding box center [430, 361] width 220 height 44
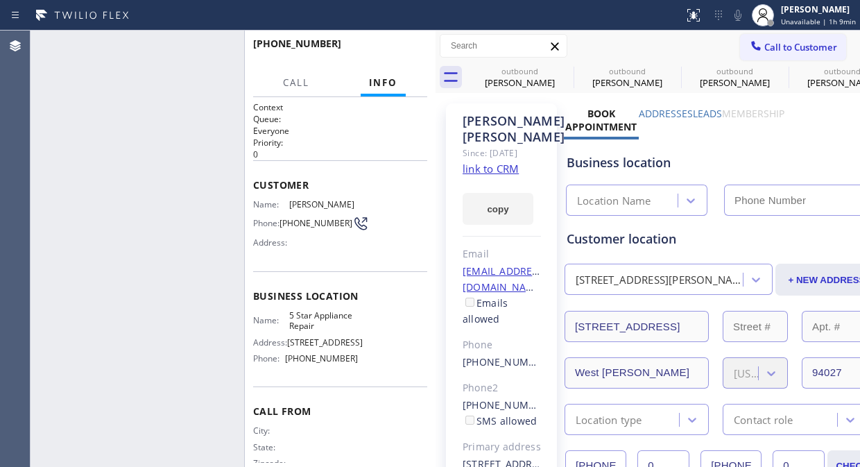
type input "[PHONE_NUMBER]"
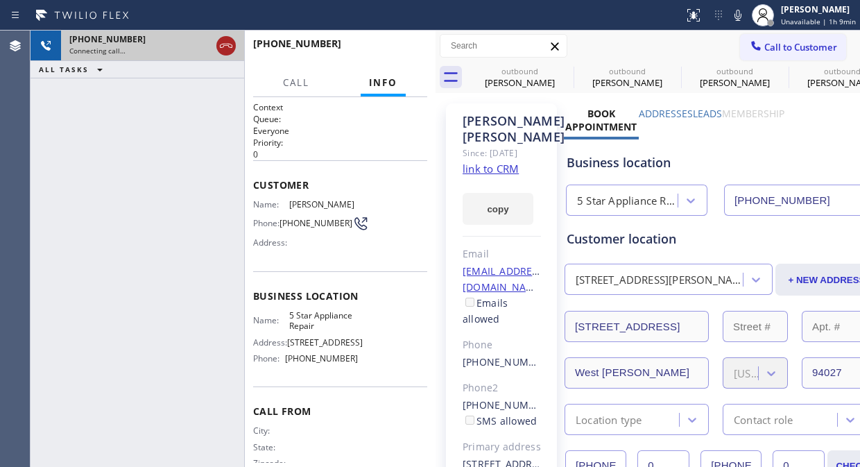
click at [230, 50] on icon at bounding box center [226, 45] width 17 height 17
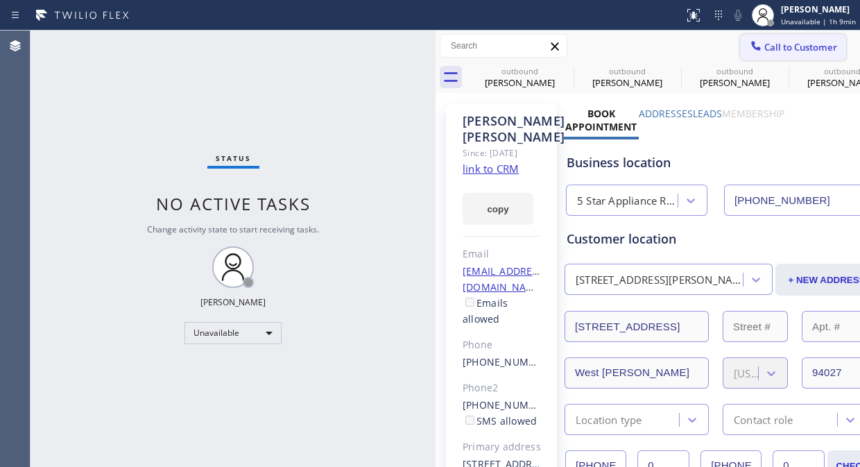
click at [761, 39] on button "Call to Customer" at bounding box center [793, 47] width 106 height 26
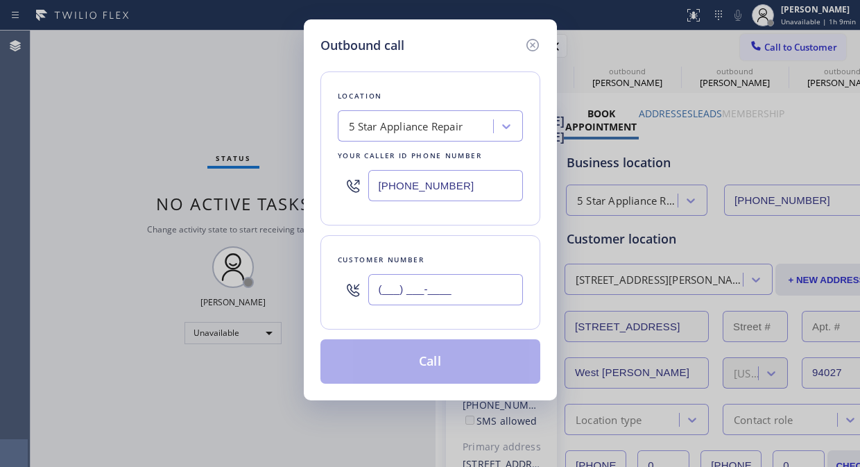
click at [410, 288] on input "(___) ___-____" at bounding box center [445, 289] width 155 height 31
paste input "818) 621-4995"
type input "[PHONE_NUMBER]"
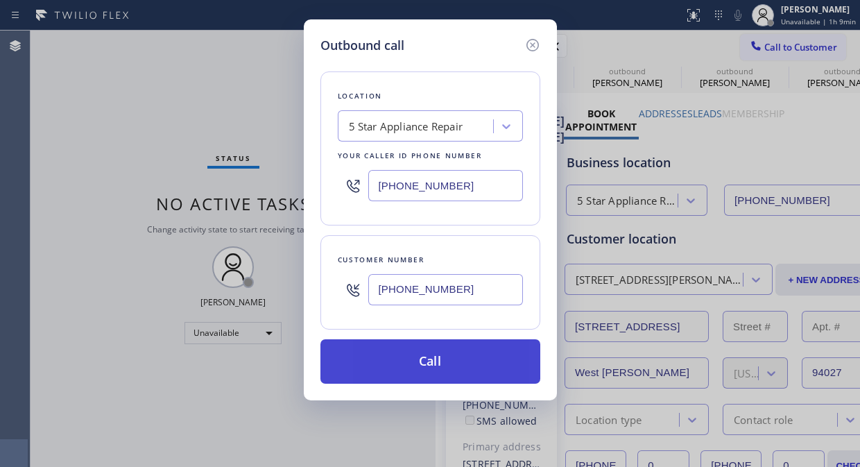
click at [444, 362] on button "Call" at bounding box center [430, 361] width 220 height 44
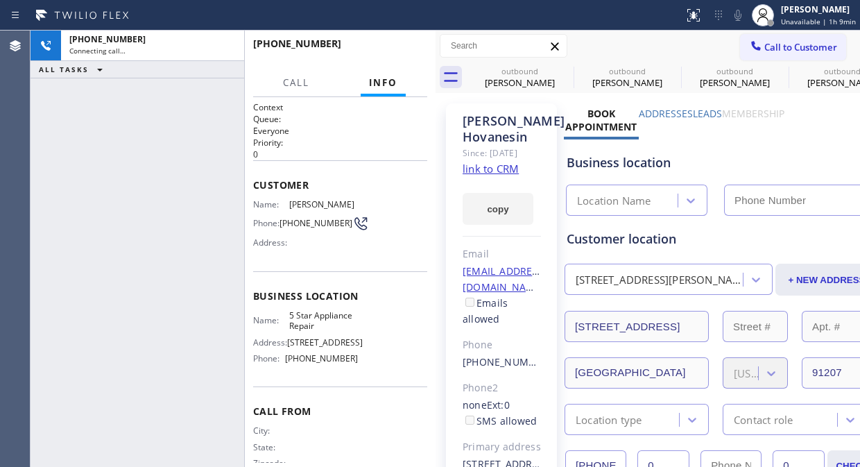
type input "[PHONE_NUMBER]"
click at [393, 49] on span "HANG UP" at bounding box center [395, 50] width 42 height 10
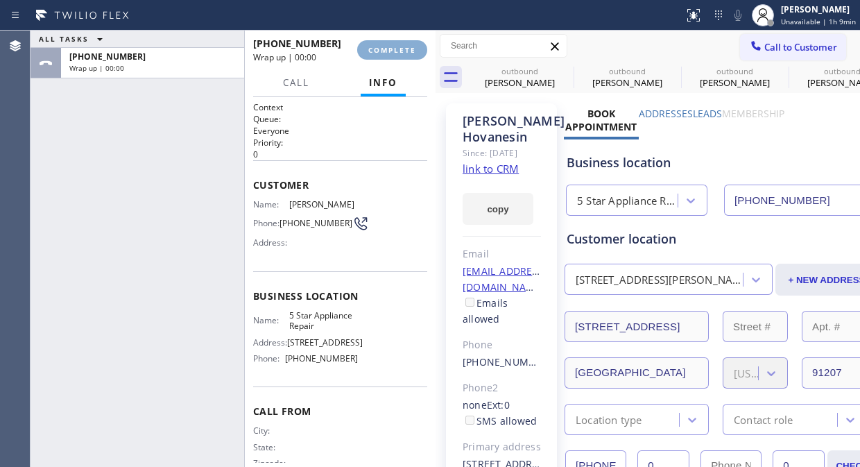
click at [393, 49] on span "COMPLETE" at bounding box center [392, 50] width 48 height 10
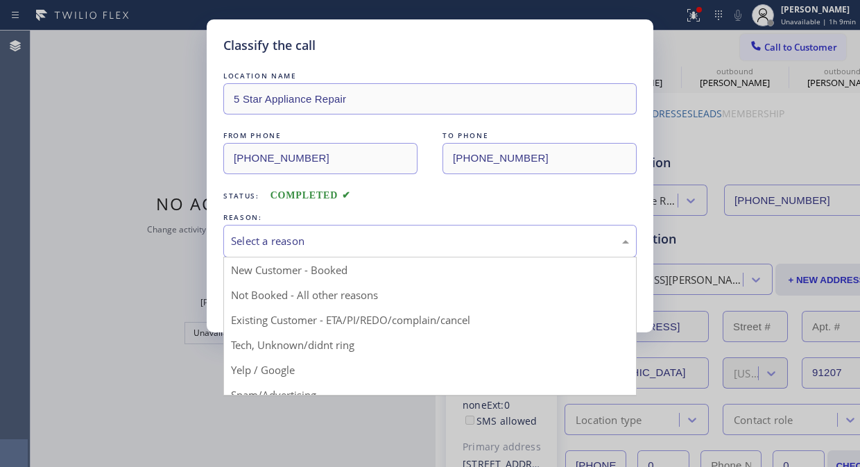
drag, startPoint x: 413, startPoint y: 244, endPoint x: 428, endPoint y: 184, distance: 61.4
click at [413, 244] on div "Select a reason" at bounding box center [430, 241] width 398 height 16
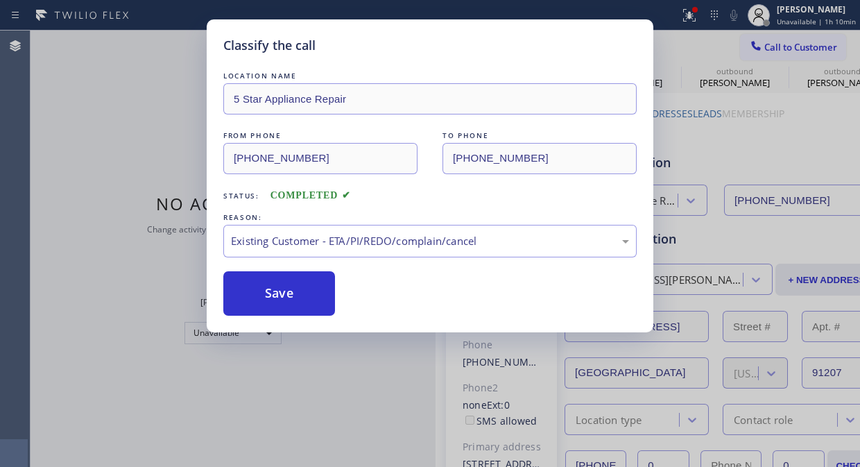
click at [150, 153] on div "Classify the call LOCATION NAME 5 Star Appliance Repair FROM PHONE [PHONE_NUMBE…" at bounding box center [430, 233] width 860 height 467
drag, startPoint x: 280, startPoint y: 281, endPoint x: 291, endPoint y: 275, distance: 12.7
click at [282, 282] on button "Save" at bounding box center [279, 293] width 112 height 44
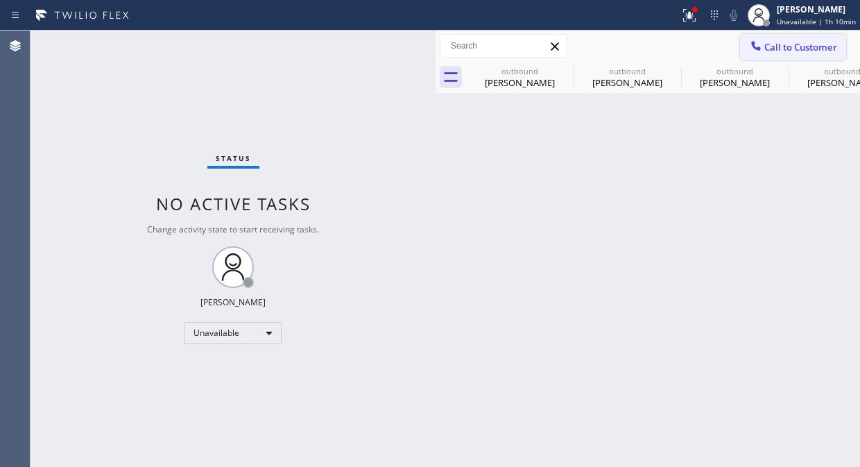
click at [787, 44] on span "Call to Customer" at bounding box center [800, 47] width 73 height 12
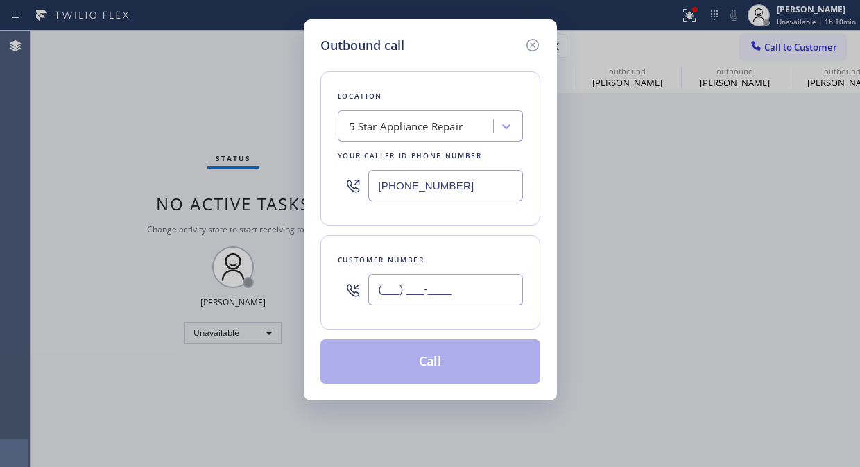
drag, startPoint x: 388, startPoint y: 300, endPoint x: 380, endPoint y: 296, distance: 9.3
click at [383, 298] on input "(___) ___-____" at bounding box center [445, 289] width 155 height 31
paste input "818) 621-4995"
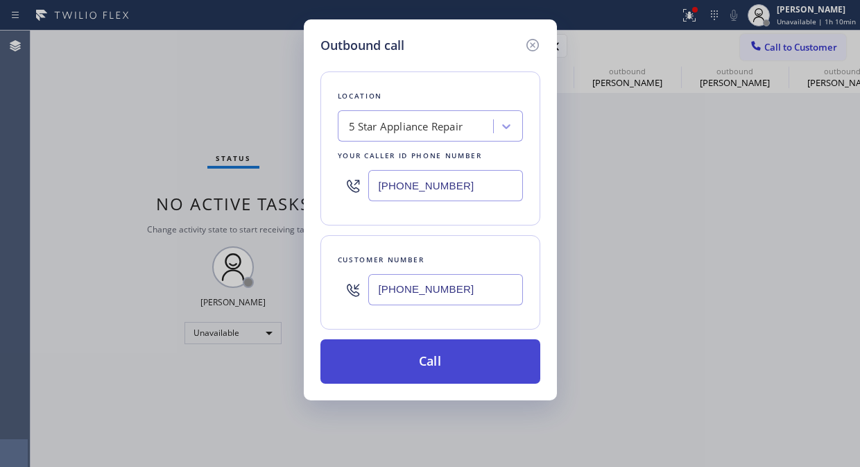
type input "[PHONE_NUMBER]"
click at [421, 359] on button "Call" at bounding box center [430, 361] width 220 height 44
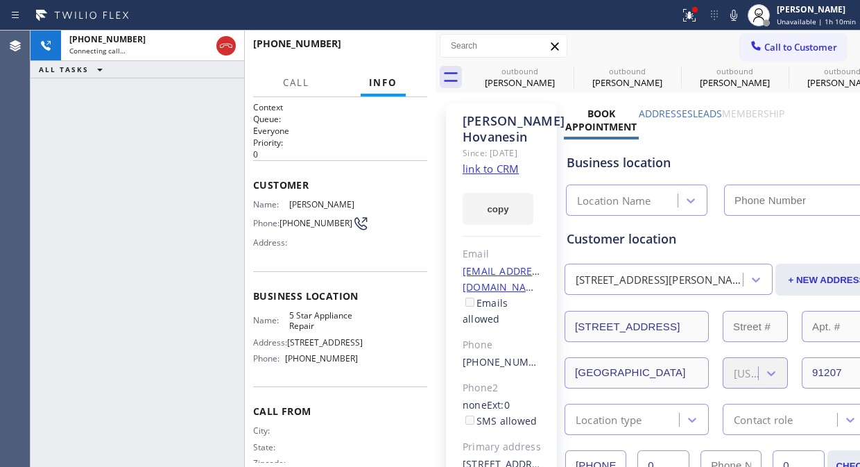
type input "[PHONE_NUMBER]"
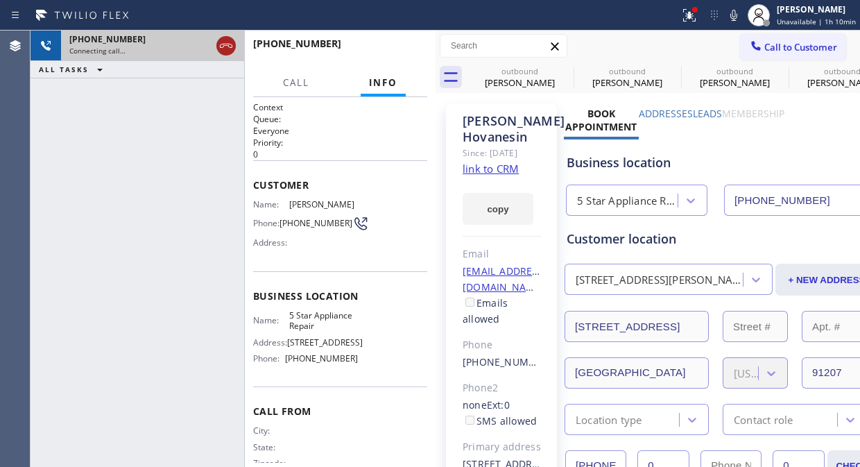
click at [225, 50] on icon at bounding box center [226, 45] width 17 height 17
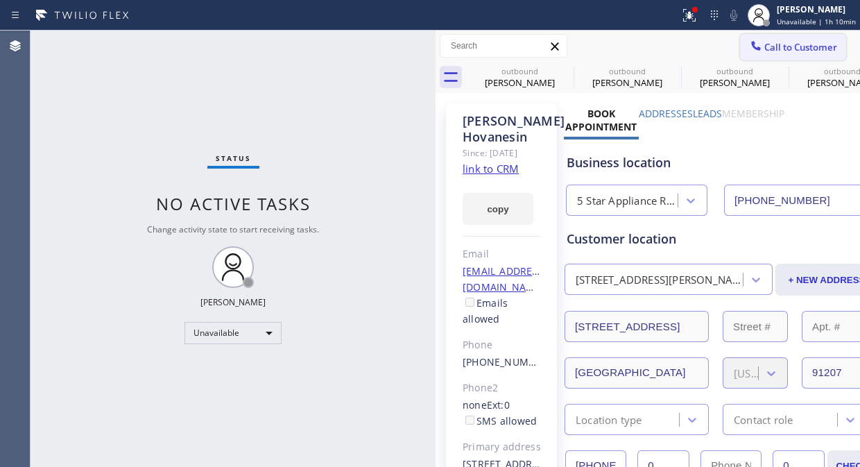
click at [766, 46] on span "Call to Customer" at bounding box center [800, 47] width 73 height 12
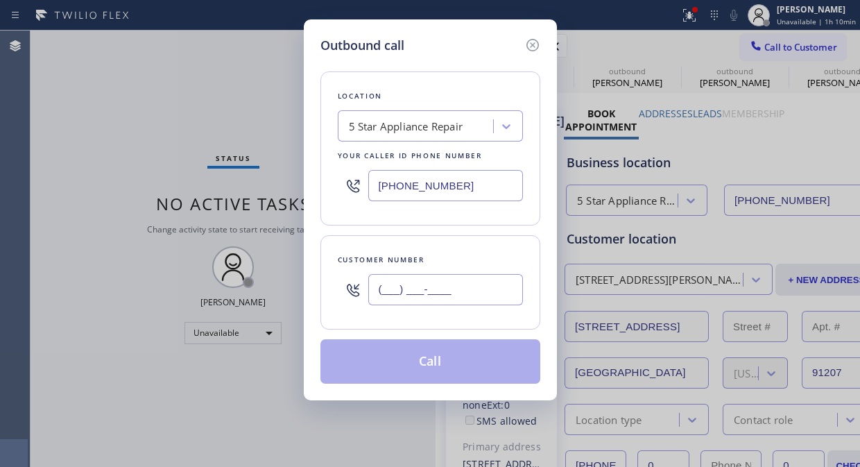
click at [430, 283] on input "(___) ___-____" at bounding box center [445, 289] width 155 height 31
paste input "310) 940-6054"
type input "[PHONE_NUMBER]"
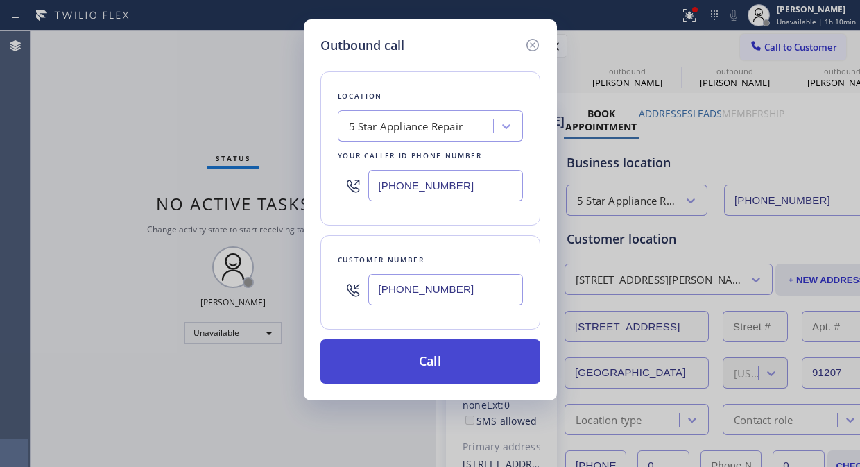
click at [442, 363] on button "Call" at bounding box center [430, 361] width 220 height 44
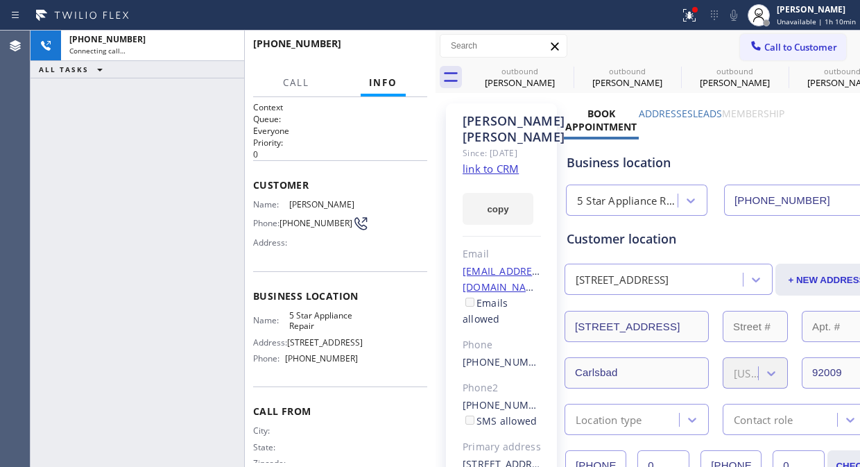
type input "[PHONE_NUMBER]"
click at [155, 161] on div "[PHONE_NUMBER] Connecting call… ALL TASKS ALL TASKS ACTIVE TASKS TASKS IN WRAP …" at bounding box center [138, 249] width 214 height 436
click at [559, 72] on icon at bounding box center [564, 70] width 12 height 12
click at [0, 0] on icon at bounding box center [0, 0] width 0 height 0
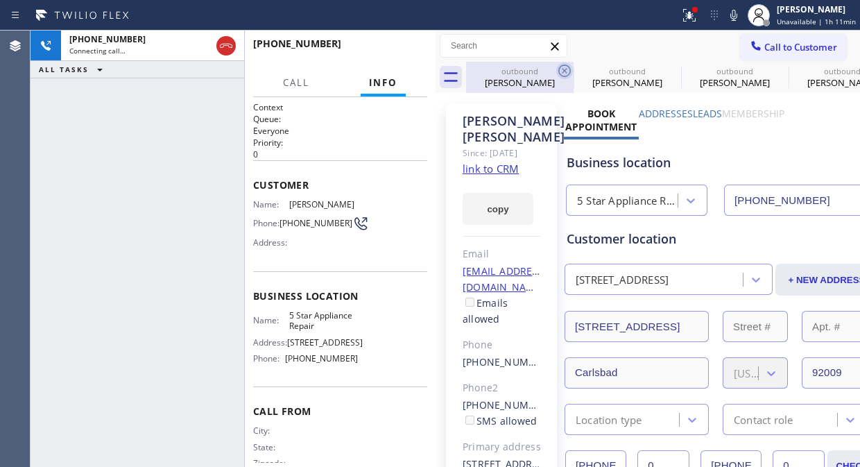
click at [0, 0] on icon at bounding box center [0, 0] width 0 height 0
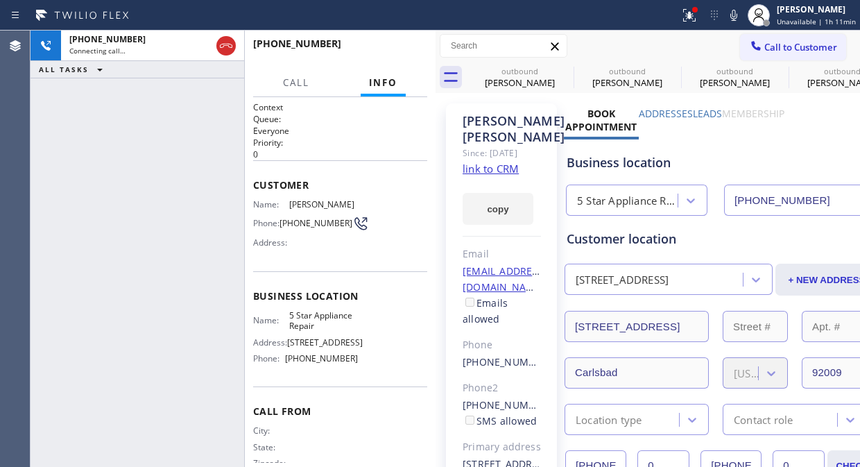
click at [0, 0] on icon at bounding box center [0, 0] width 0 height 0
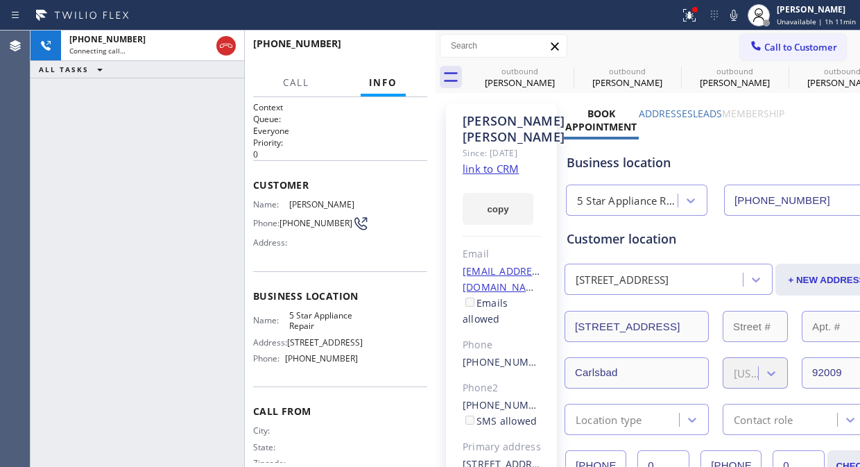
click at [567, 72] on div "outbound [PERSON_NAME] outbound [PERSON_NAME] outbound [PERSON_NAME] outbound […" at bounding box center [663, 77] width 394 height 31
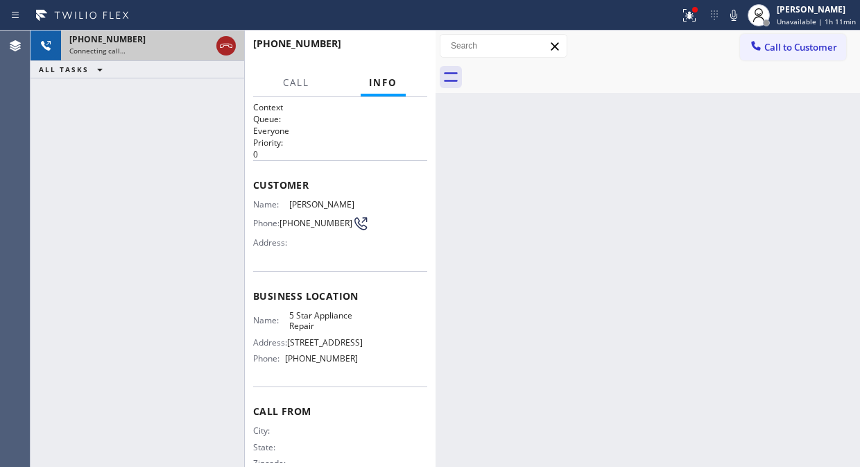
click at [234, 45] on div at bounding box center [225, 45] width 19 height 17
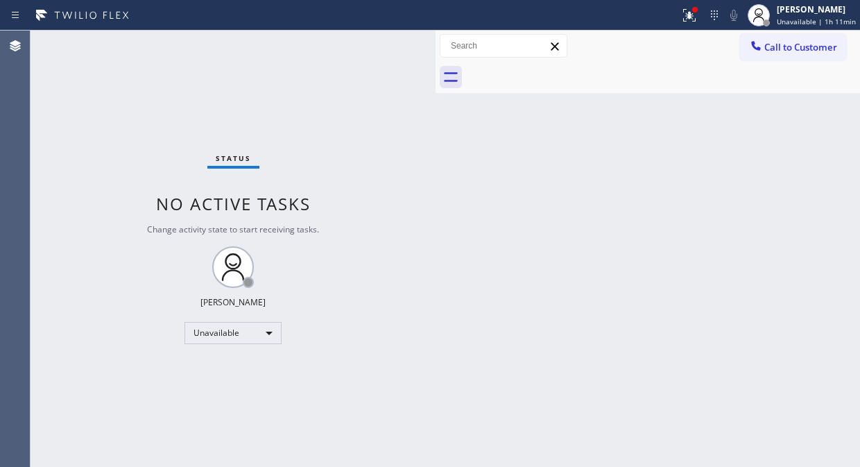
click at [770, 50] on span "Call to Customer" at bounding box center [800, 47] width 73 height 12
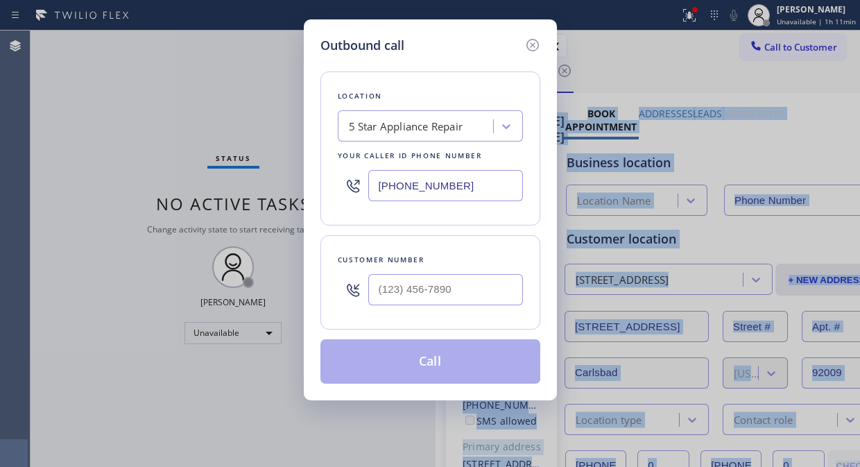
click at [389, 290] on input "text" at bounding box center [445, 289] width 155 height 31
type input "(___) ___-____"
type input "[PHONE_NUMBER]"
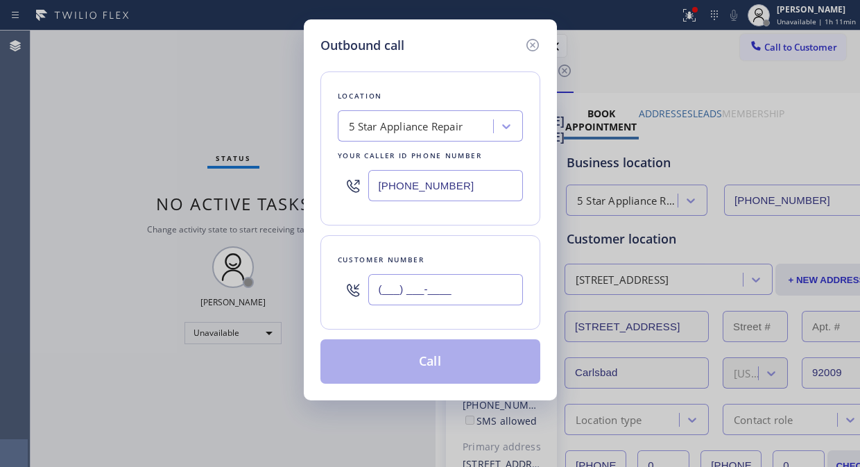
paste input "714) 319-2075"
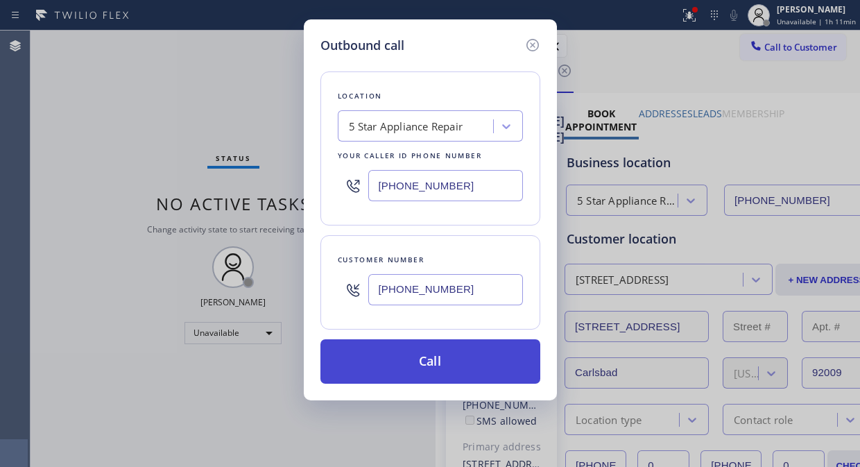
type input "[PHONE_NUMBER]"
click at [448, 372] on button "Call" at bounding box center [430, 361] width 220 height 44
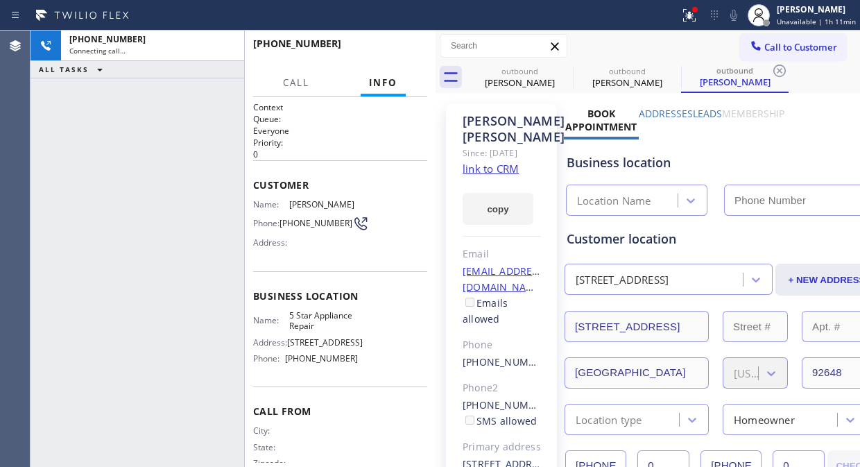
click at [695, 14] on icon at bounding box center [689, 15] width 12 height 12
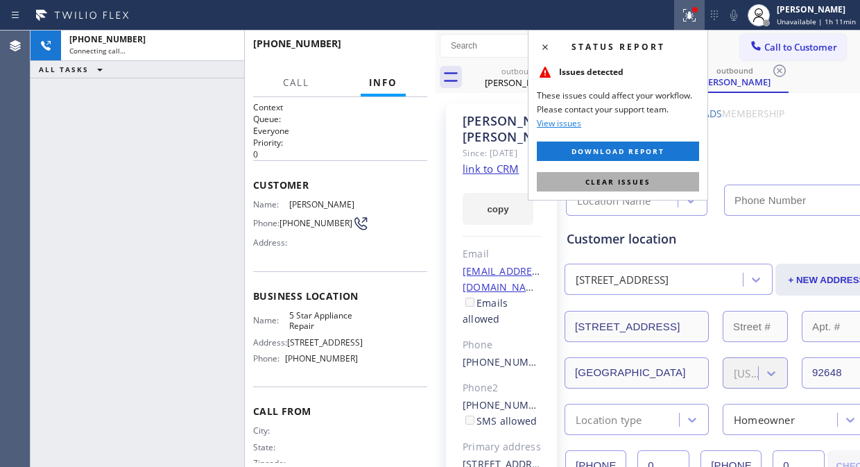
click at [605, 187] on button "Clear issues" at bounding box center [618, 181] width 162 height 19
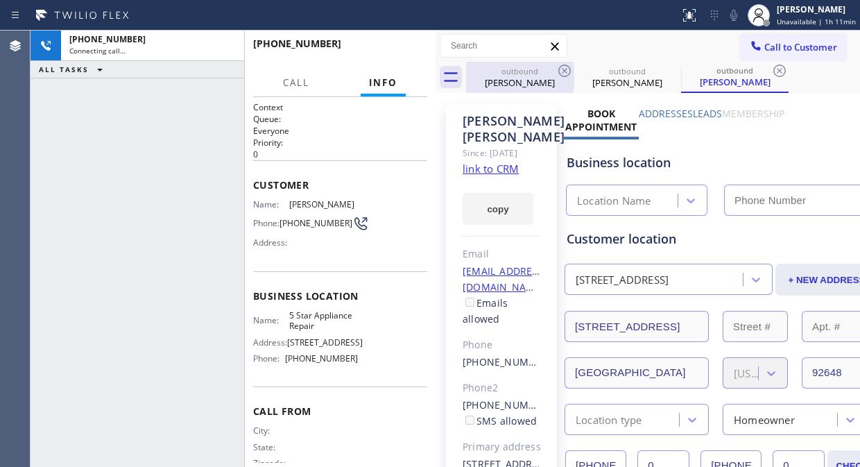
type input "[PHONE_NUMBER]"
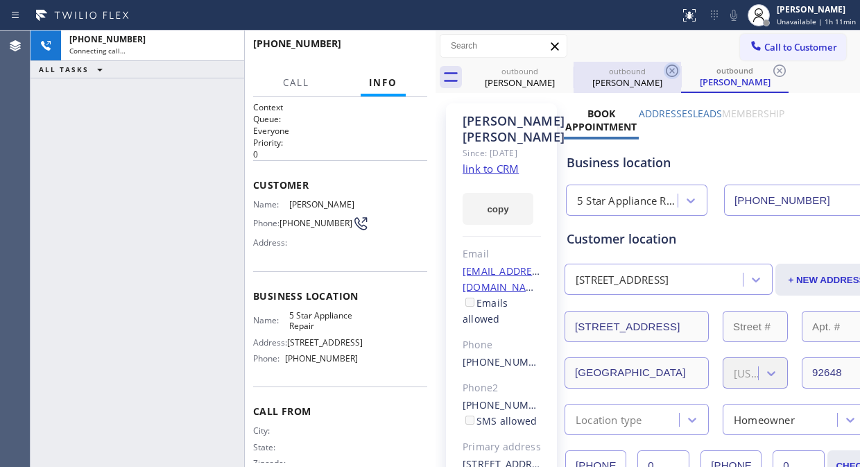
click at [0, 0] on icon at bounding box center [0, 0] width 0 height 0
click at [666, 65] on icon at bounding box center [672, 70] width 12 height 12
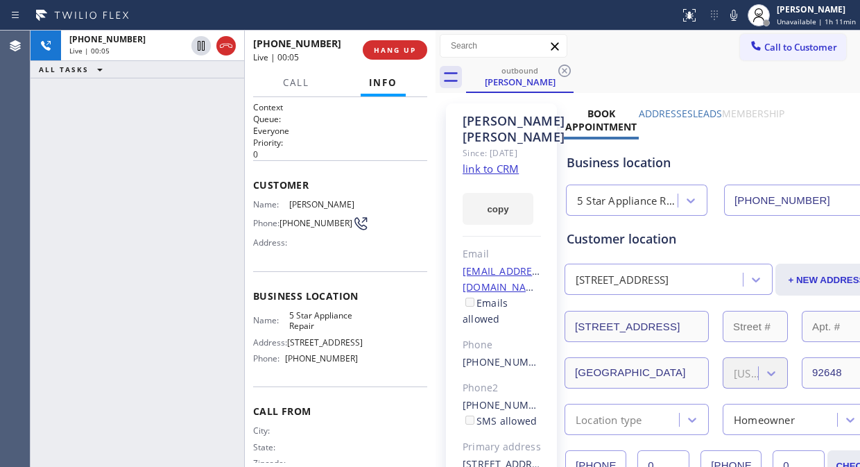
click at [92, 125] on div "[PHONE_NUMBER] Live | 00:05 ALL TASKS ALL TASKS ACTIVE TASKS TASKS IN WRAP UP" at bounding box center [138, 249] width 214 height 436
click at [383, 53] on span "HANG UP" at bounding box center [395, 50] width 42 height 10
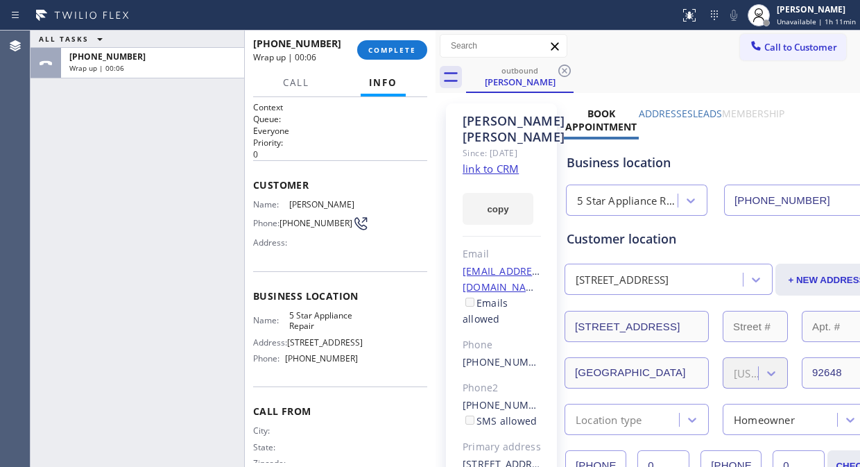
click at [122, 107] on div "ALL TASKS ALL TASKS ACTIVE TASKS TASKS IN WRAP UP [PHONE_NUMBER] Wrap up | 00:06" at bounding box center [138, 249] width 214 height 436
click at [386, 56] on button "COMPLETE" at bounding box center [392, 49] width 70 height 19
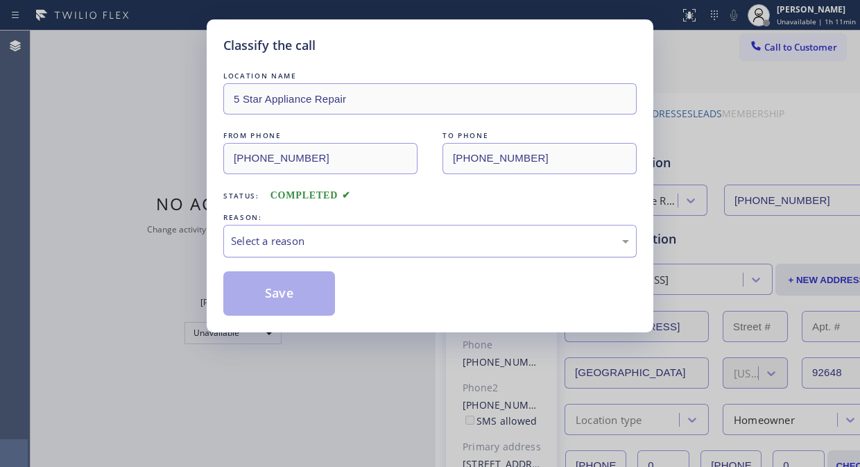
click at [379, 238] on div "Select a reason" at bounding box center [430, 241] width 398 height 16
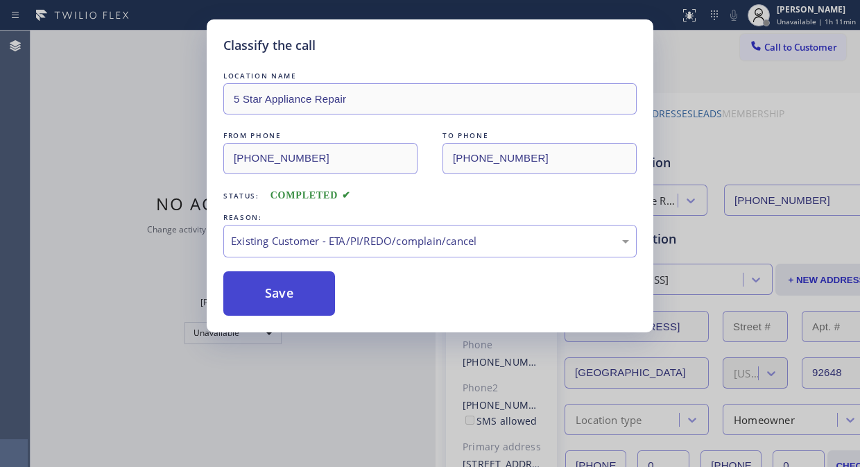
click at [289, 288] on button "Save" at bounding box center [279, 293] width 112 height 44
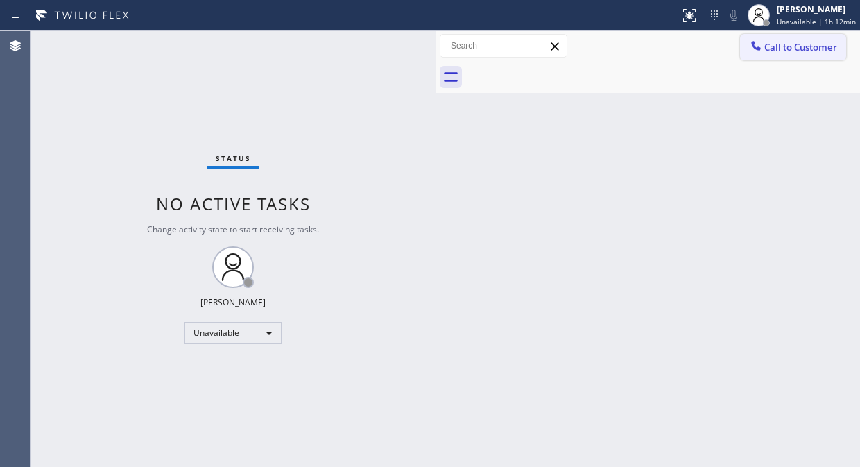
click at [808, 49] on span "Call to Customer" at bounding box center [800, 47] width 73 height 12
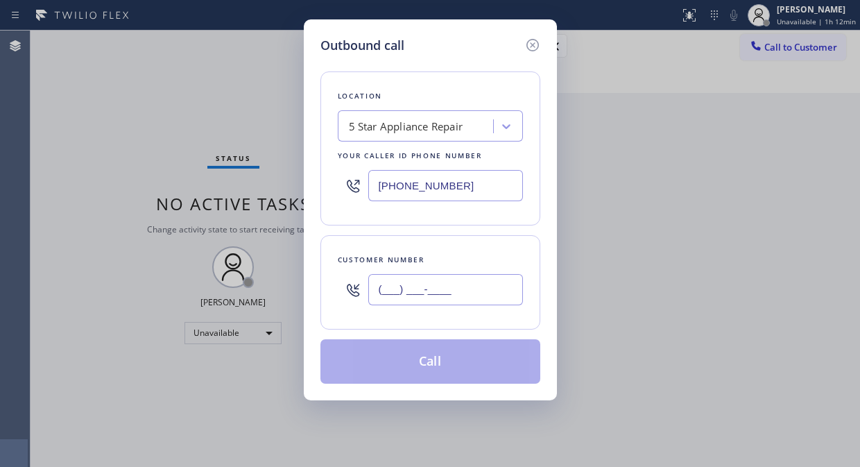
click at [466, 283] on input "(___) ___-____" at bounding box center [445, 289] width 155 height 31
paste input "646) 642-0534"
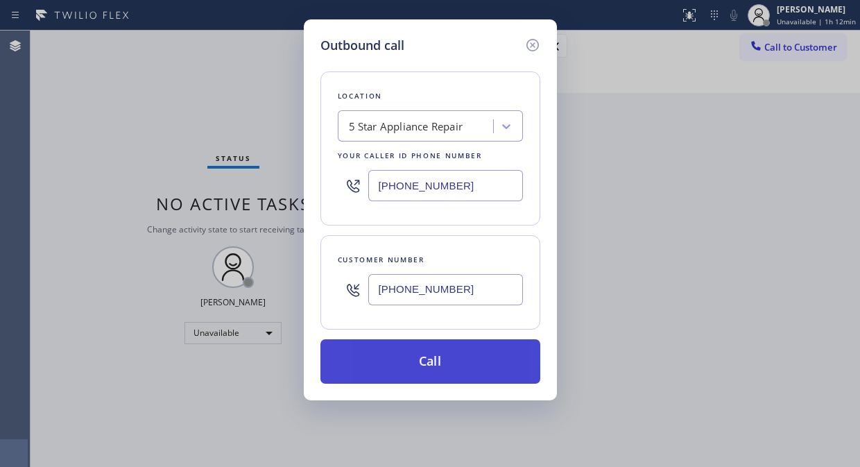
type input "[PHONE_NUMBER]"
click at [433, 365] on button "Call" at bounding box center [430, 361] width 220 height 44
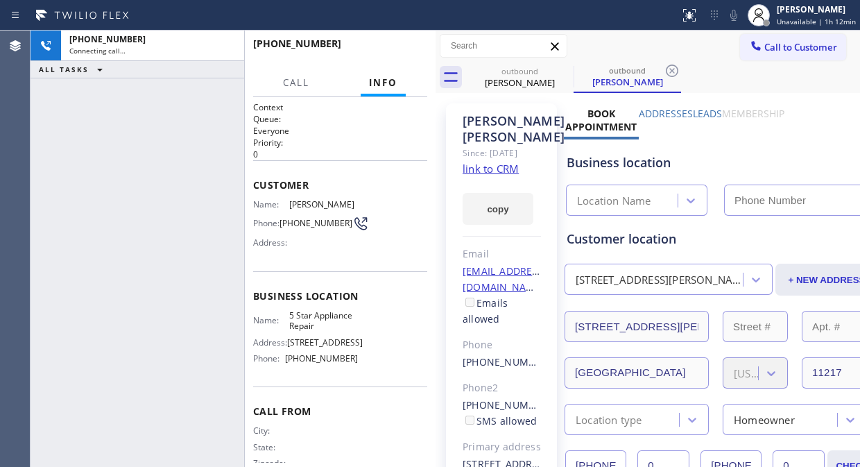
type input "[PHONE_NUMBER]"
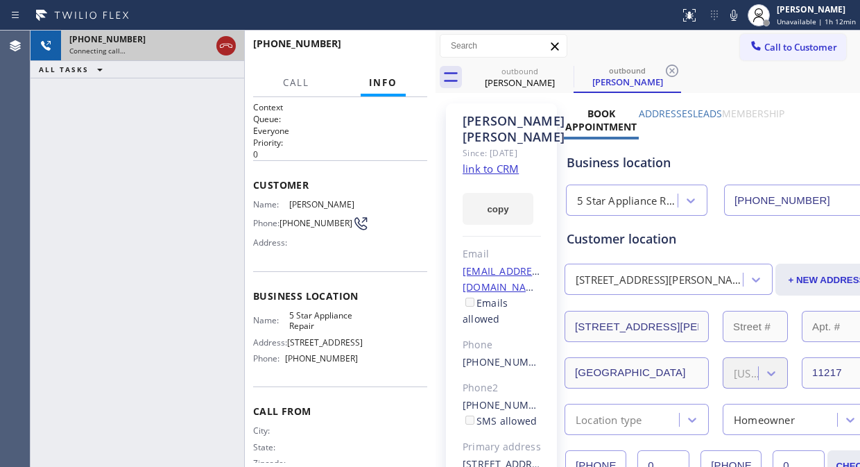
click at [221, 44] on icon at bounding box center [226, 45] width 17 height 17
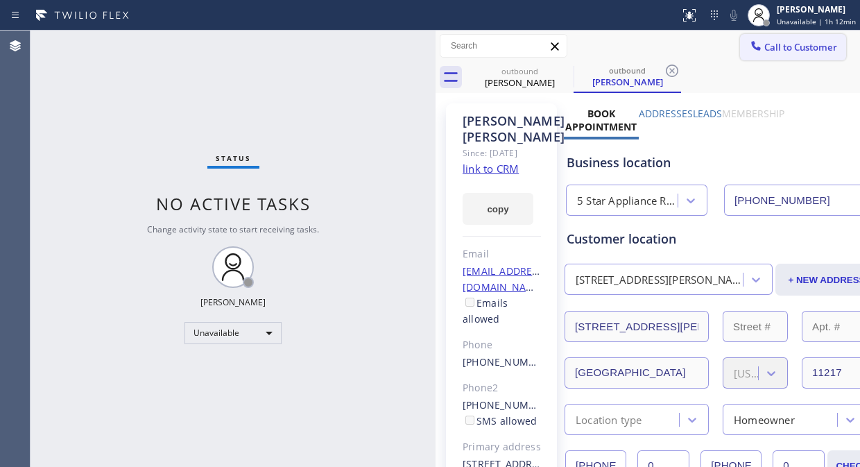
click at [764, 53] on button "Call to Customer" at bounding box center [793, 47] width 106 height 26
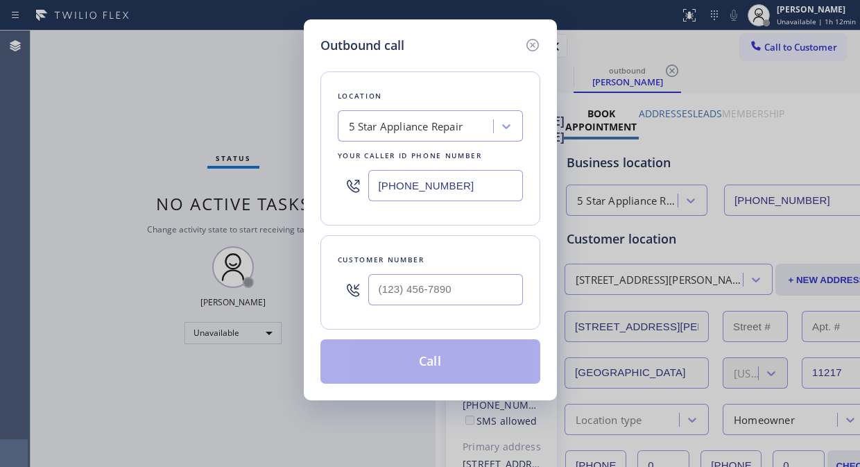
click at [469, 310] on div at bounding box center [445, 289] width 155 height 45
click at [466, 293] on input "(___) ___-____" at bounding box center [445, 289] width 155 height 31
paste input "562) 415-7209"
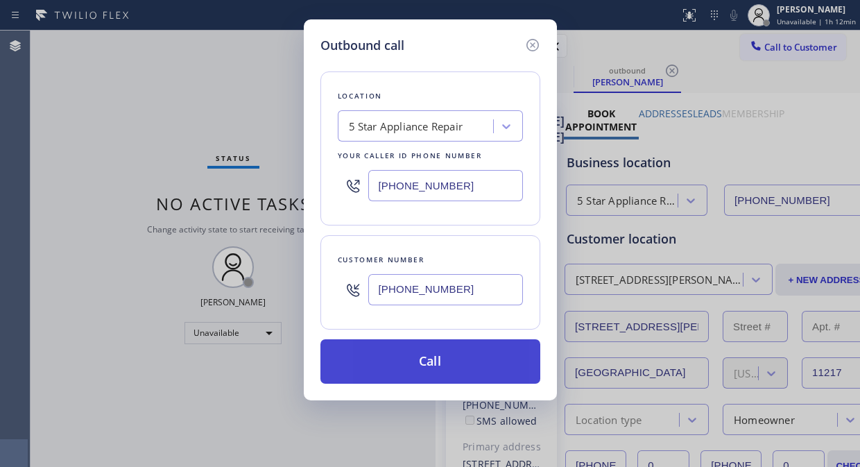
type input "[PHONE_NUMBER]"
click at [467, 372] on button "Call" at bounding box center [430, 361] width 220 height 44
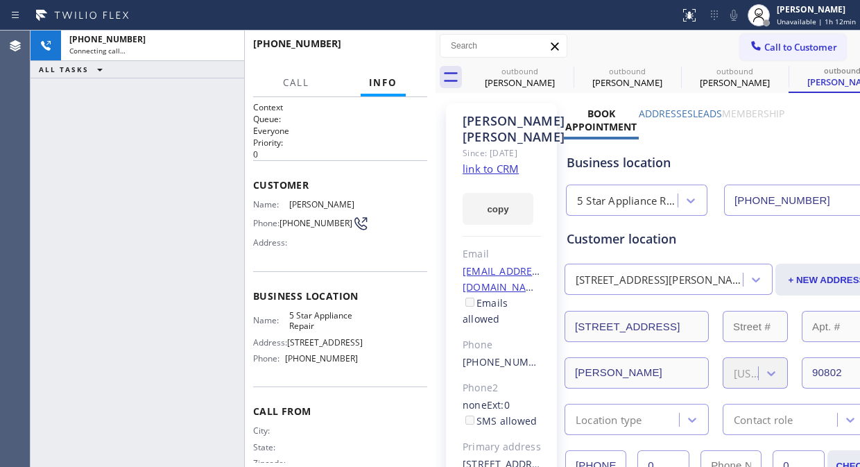
type input "[PHONE_NUMBER]"
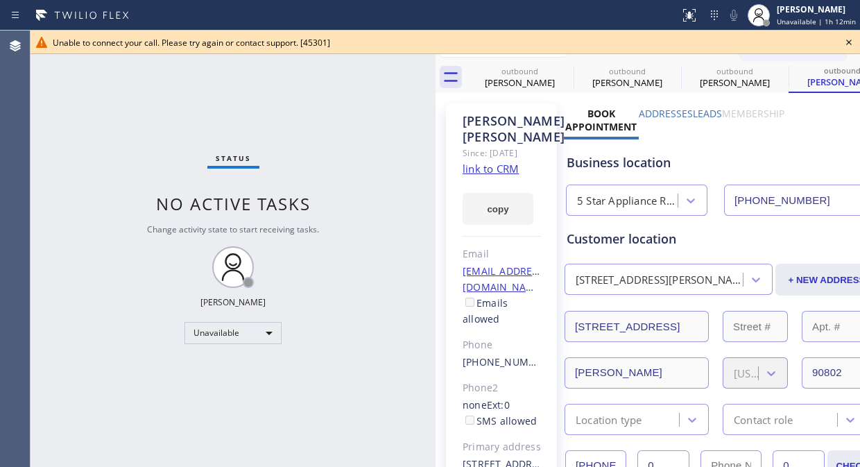
click at [847, 42] on icon at bounding box center [849, 43] width 6 height 6
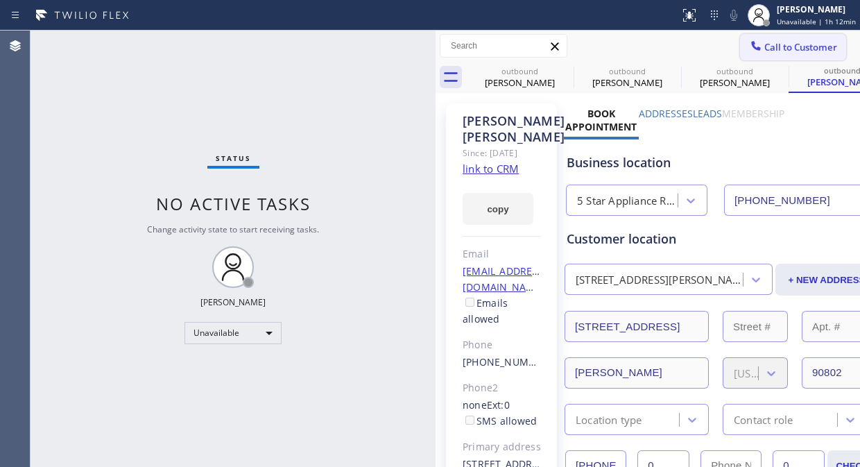
click at [800, 43] on span "Call to Customer" at bounding box center [800, 47] width 73 height 12
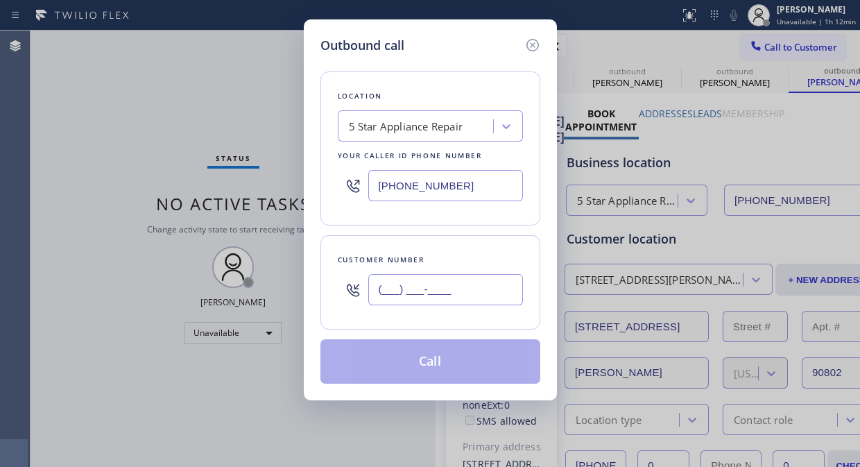
click at [461, 294] on input "(___) ___-____" at bounding box center [445, 289] width 155 height 31
paste input "310) 883-8240"
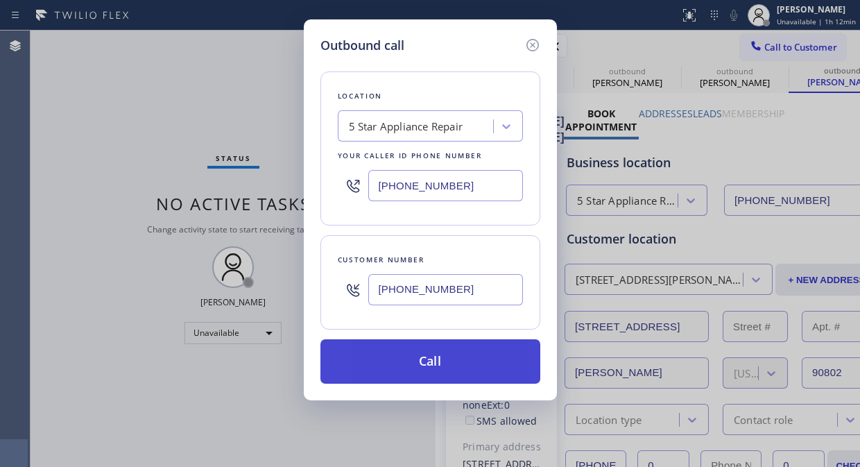
type input "[PHONE_NUMBER]"
click at [444, 358] on button "Call" at bounding box center [430, 361] width 220 height 44
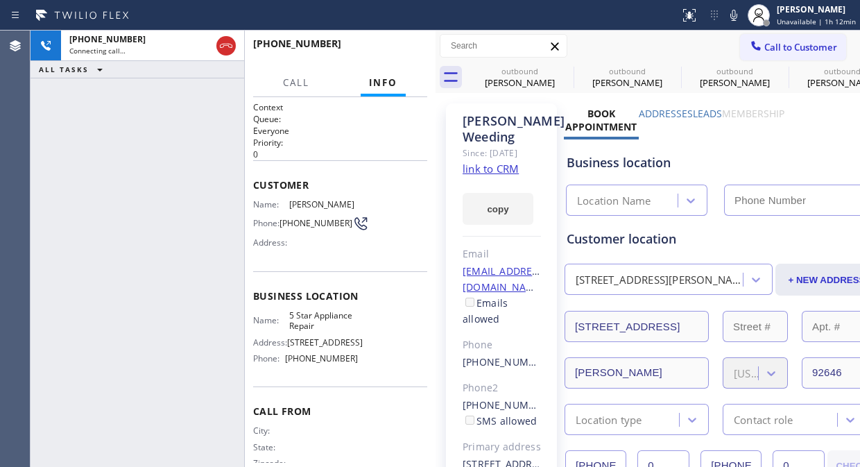
type input "[PHONE_NUMBER]"
click at [564, 70] on icon at bounding box center [564, 70] width 17 height 17
click at [0, 0] on icon at bounding box center [0, 0] width 0 height 0
click at [773, 70] on icon at bounding box center [779, 70] width 12 height 12
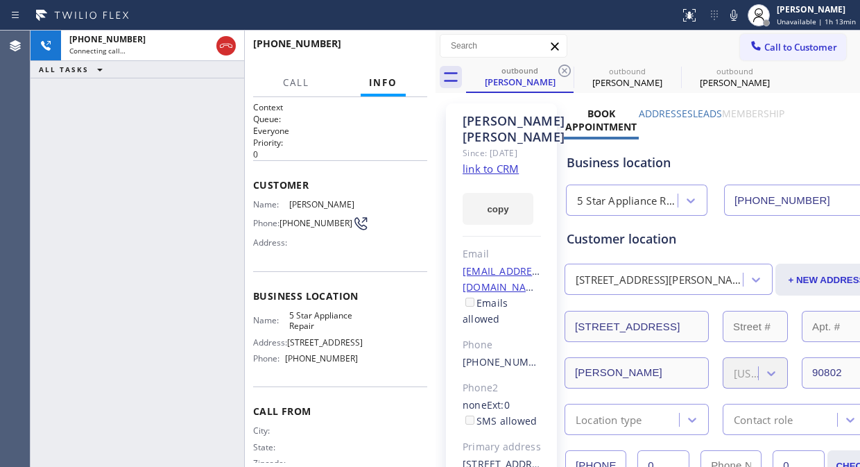
click at [565, 70] on icon at bounding box center [564, 70] width 12 height 12
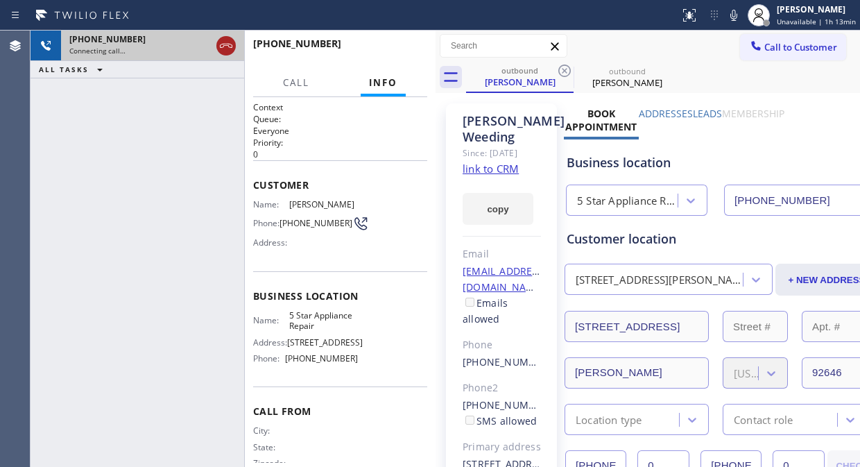
click at [221, 46] on icon at bounding box center [226, 45] width 17 height 17
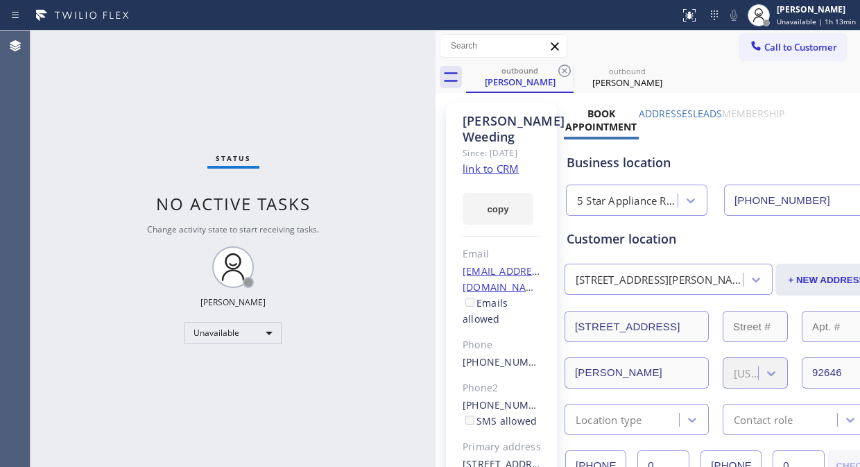
click at [765, 47] on span "Call to Customer" at bounding box center [800, 47] width 73 height 12
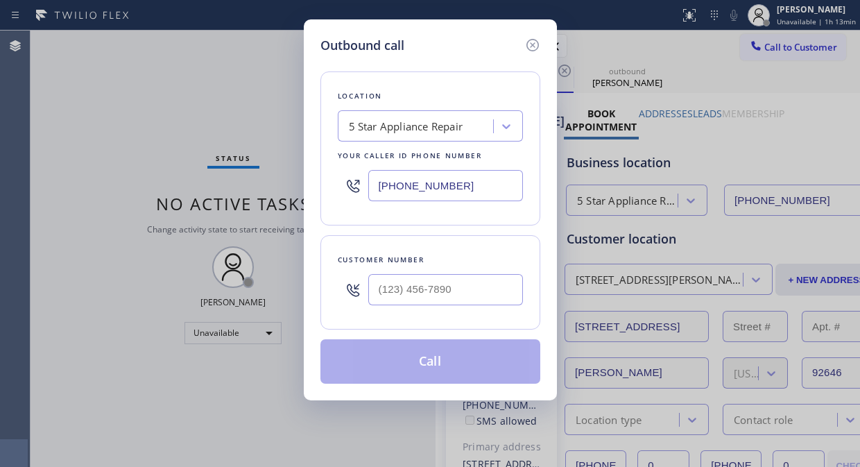
drag, startPoint x: 431, startPoint y: 261, endPoint x: 322, endPoint y: 299, distance: 115.4
click at [430, 261] on div "Customer number" at bounding box center [430, 259] width 185 height 15
click at [378, 288] on input "(___) ___-____" at bounding box center [445, 289] width 155 height 31
paste input "661) 257-6419"
type input "[PHONE_NUMBER]"
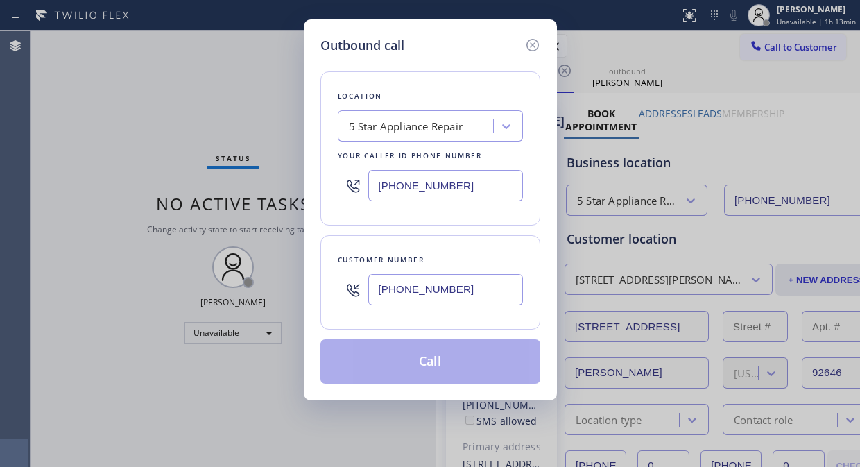
click at [399, 356] on button "Call" at bounding box center [430, 361] width 220 height 44
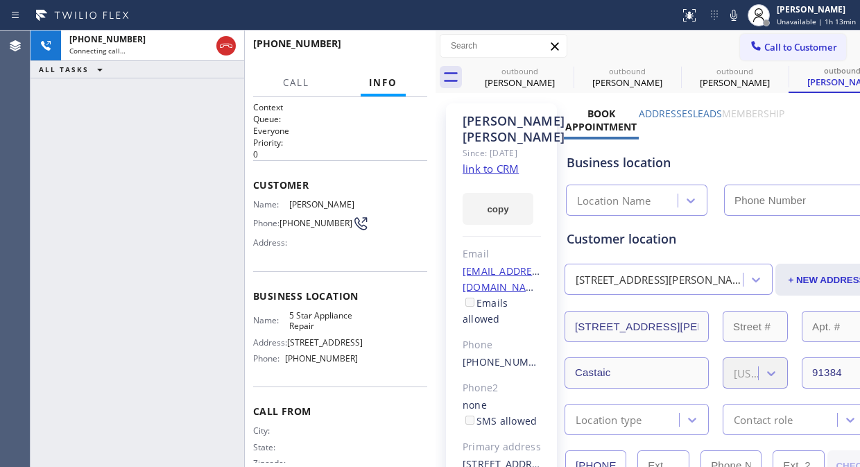
type input "[PHONE_NUMBER]"
click at [562, 71] on icon at bounding box center [564, 70] width 17 height 17
click at [0, 0] on icon at bounding box center [0, 0] width 0 height 0
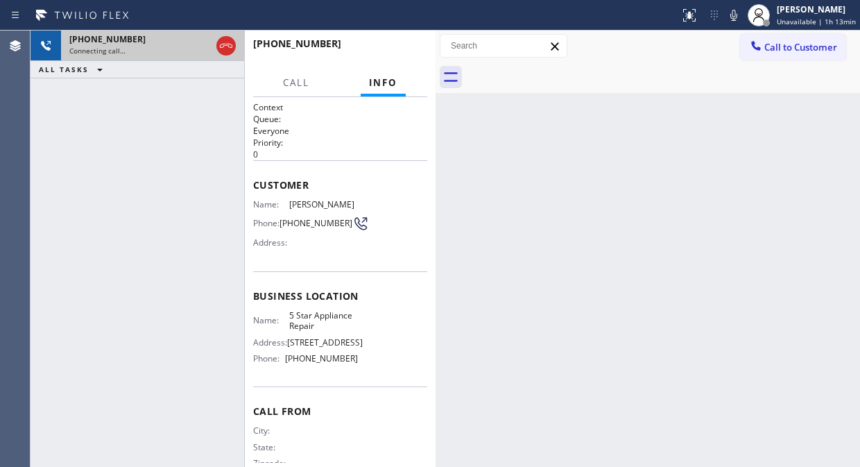
click at [165, 51] on div "Connecting call…" at bounding box center [139, 51] width 141 height 10
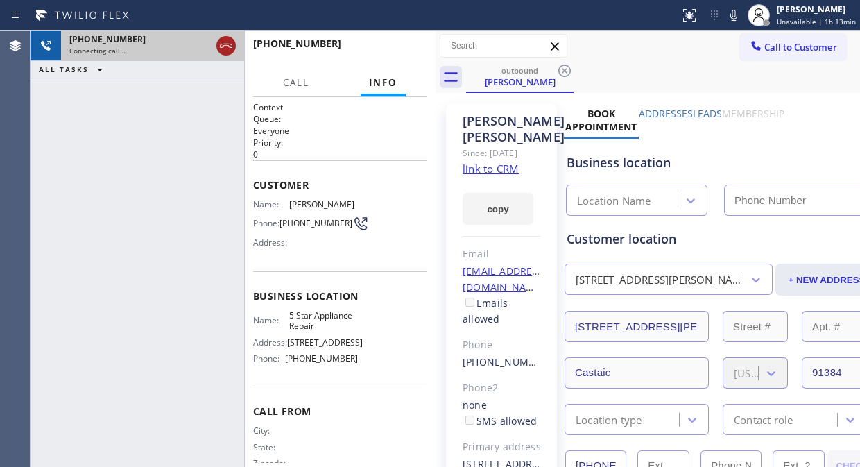
click at [224, 42] on icon at bounding box center [226, 45] width 17 height 17
type input "[PHONE_NUMBER]"
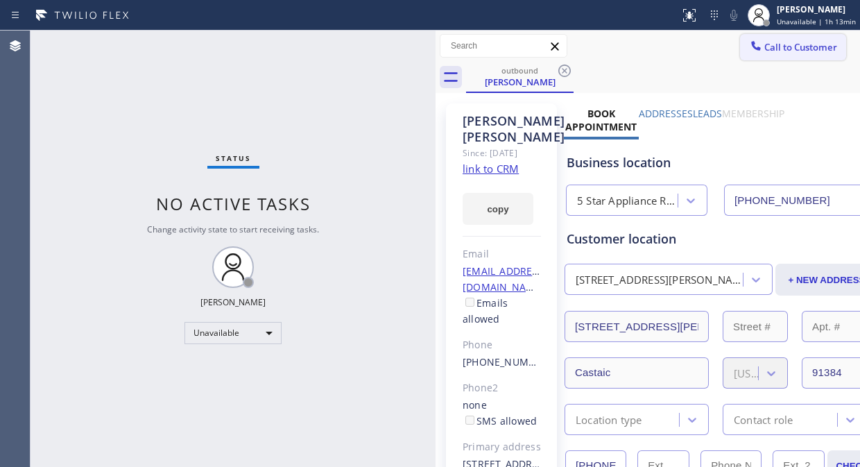
click at [751, 46] on div at bounding box center [756, 47] width 17 height 17
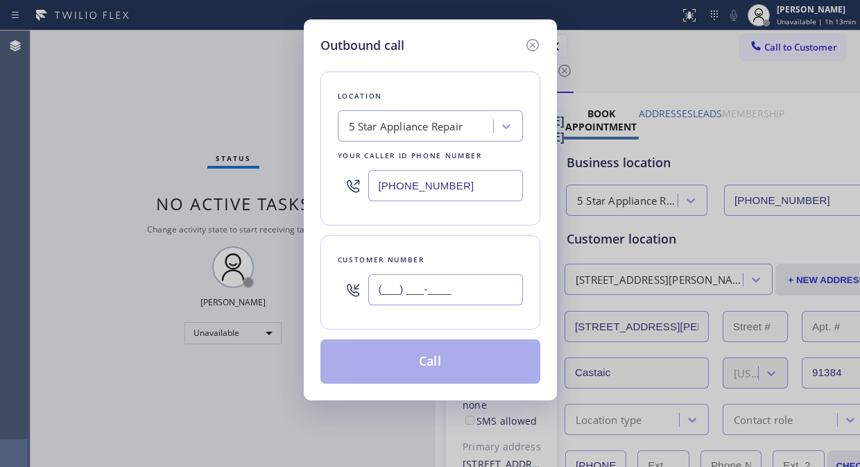
click at [410, 290] on input "(___) ___-____" at bounding box center [445, 289] width 155 height 31
paste input "408) 314-9734"
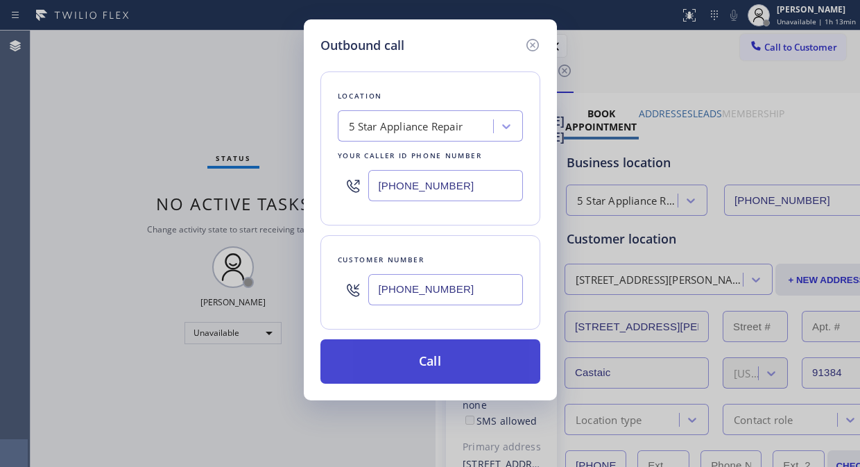
type input "[PHONE_NUMBER]"
drag, startPoint x: 445, startPoint y: 361, endPoint x: 445, endPoint y: 299, distance: 61.7
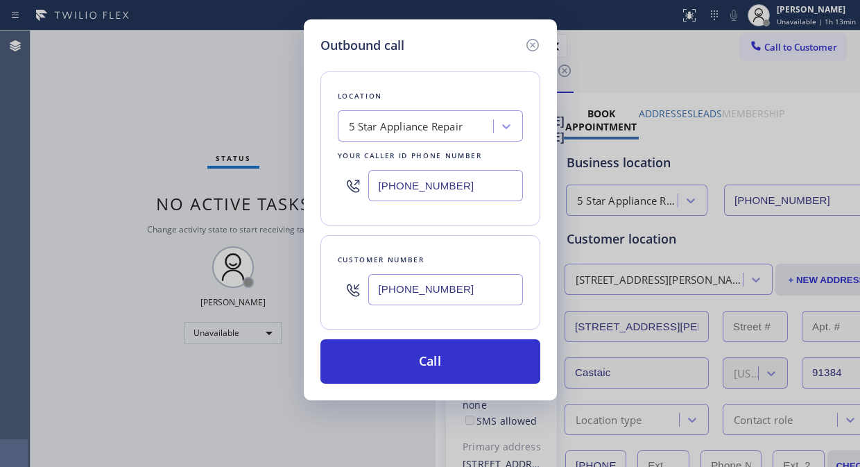
click at [445, 359] on button "Call" at bounding box center [430, 361] width 220 height 44
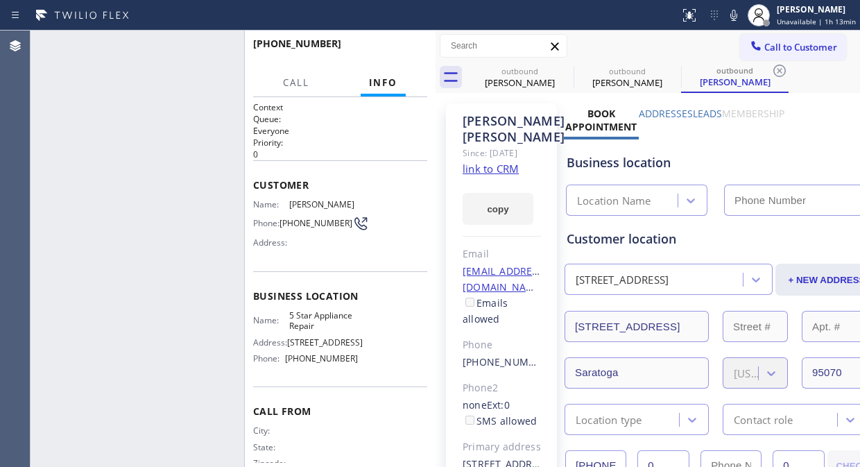
type input "[PHONE_NUMBER]"
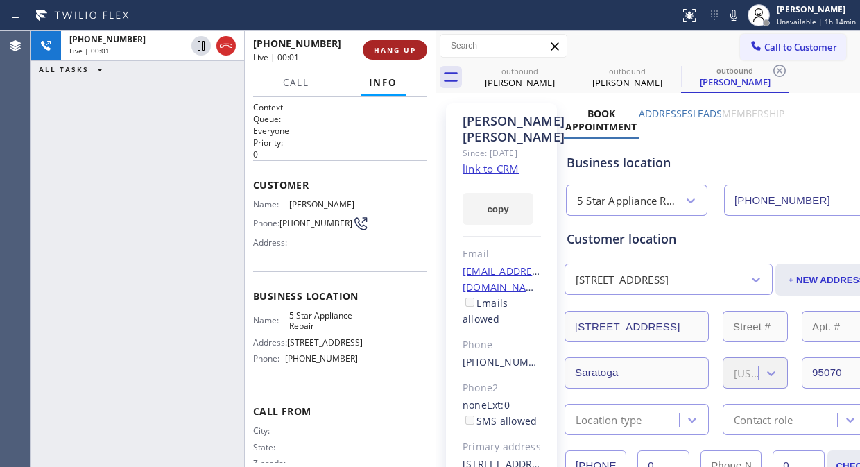
click at [405, 52] on span "HANG UP" at bounding box center [395, 50] width 42 height 10
click at [406, 46] on span "HANG UP" at bounding box center [395, 50] width 42 height 10
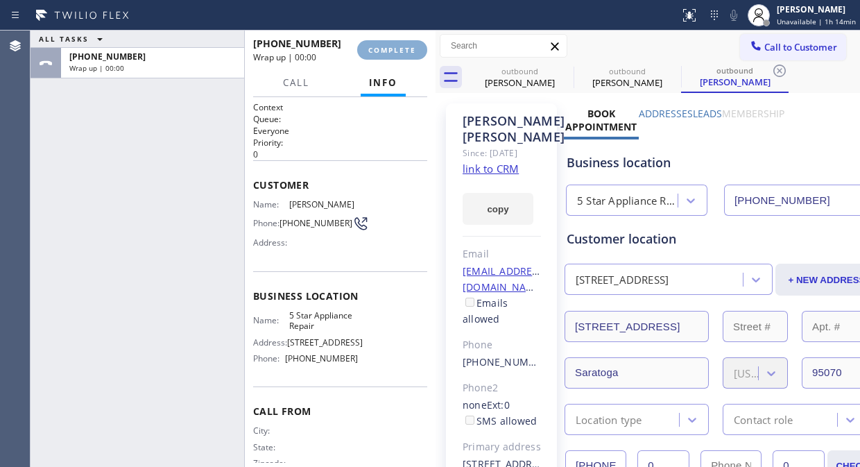
click at [399, 45] on span "COMPLETE" at bounding box center [392, 50] width 48 height 10
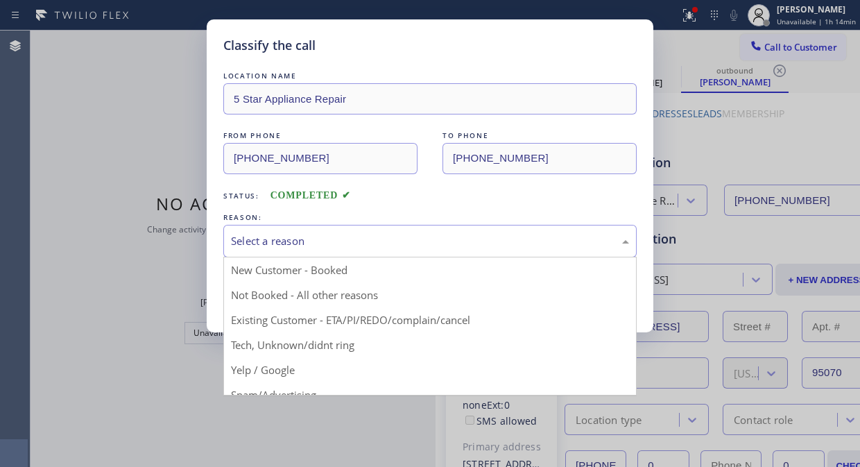
click at [434, 241] on div "Select a reason" at bounding box center [430, 241] width 398 height 16
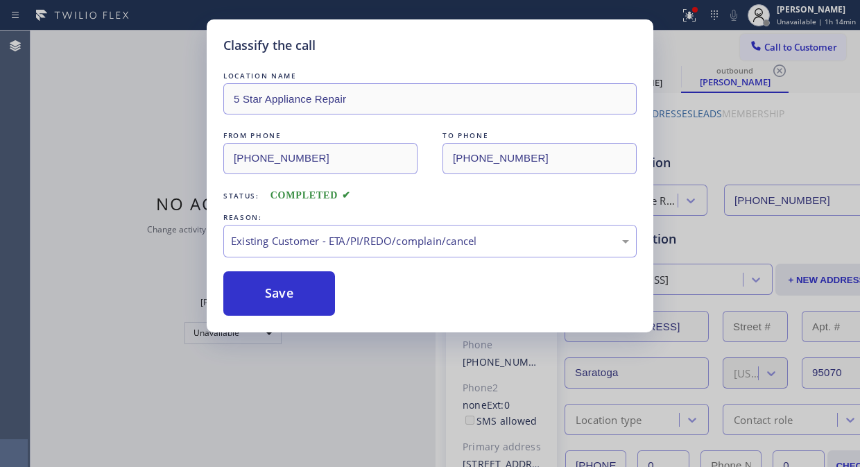
drag, startPoint x: 400, startPoint y: 316, endPoint x: 386, endPoint y: 301, distance: 20.6
click at [279, 282] on button "Save" at bounding box center [279, 293] width 112 height 44
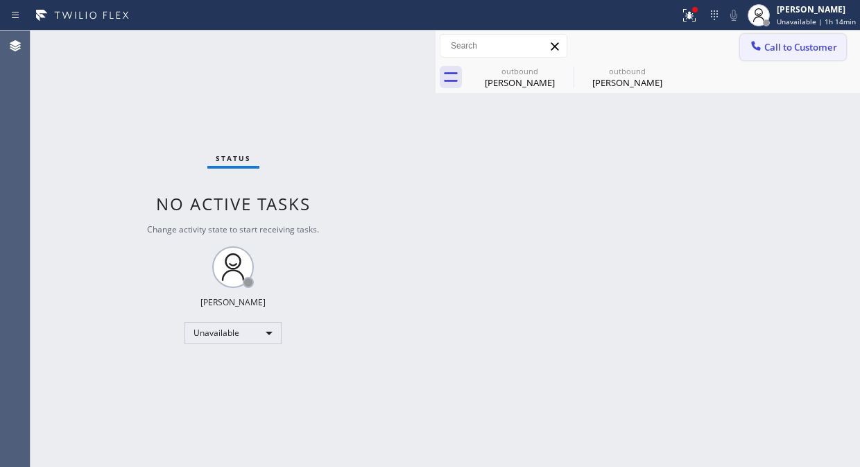
click at [753, 53] on div at bounding box center [756, 47] width 17 height 17
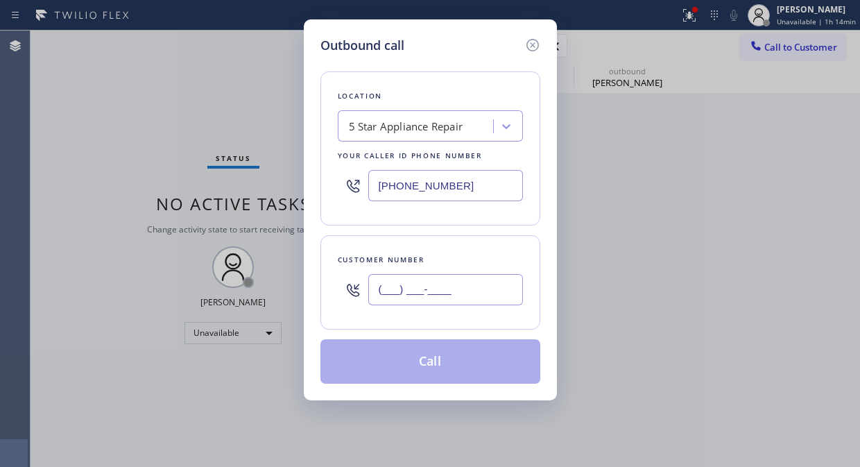
drag, startPoint x: 399, startPoint y: 303, endPoint x: 397, endPoint y: 295, distance: 8.1
click at [398, 300] on input "(___) ___-____" at bounding box center [445, 289] width 155 height 31
paste input "310) 293-1490"
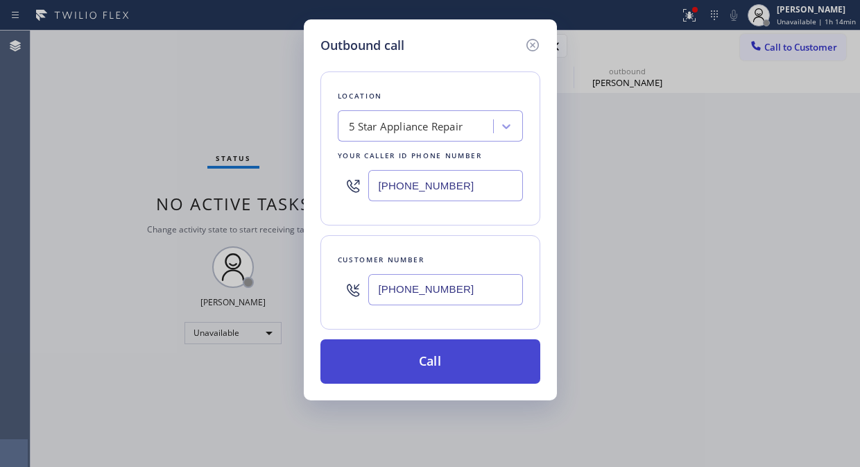
type input "[PHONE_NUMBER]"
click at [421, 358] on button "Call" at bounding box center [430, 361] width 220 height 44
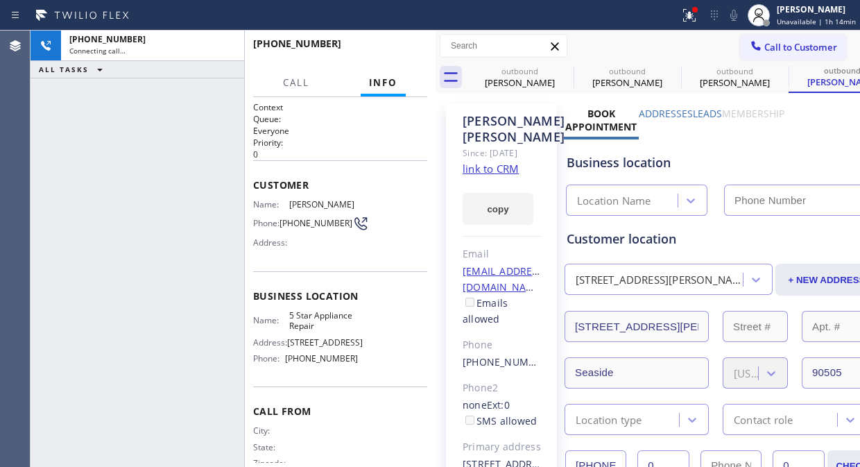
type input "[PHONE_NUMBER]"
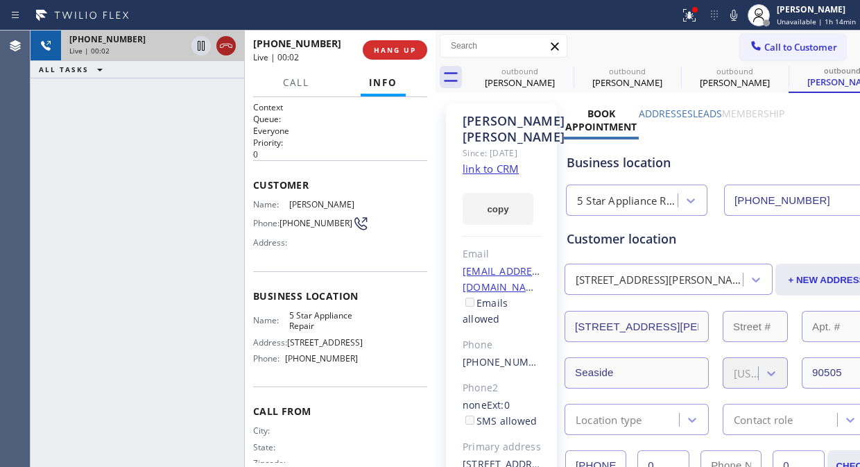
click at [219, 40] on icon at bounding box center [226, 45] width 17 height 17
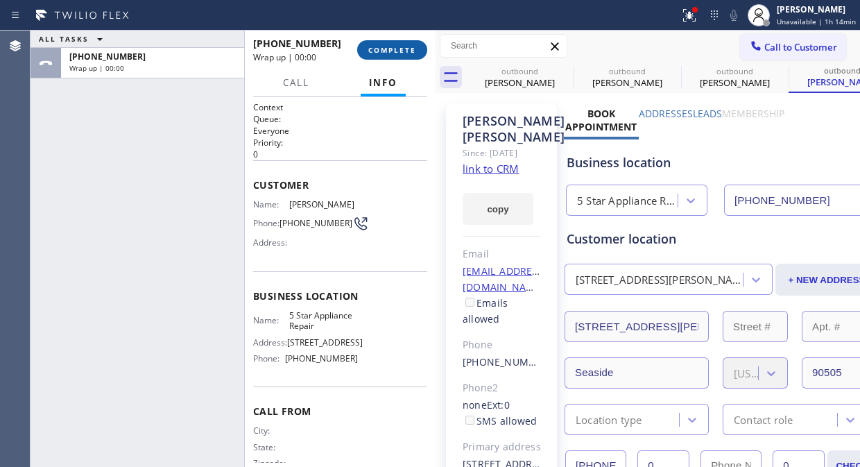
click at [377, 42] on button "COMPLETE" at bounding box center [392, 49] width 70 height 19
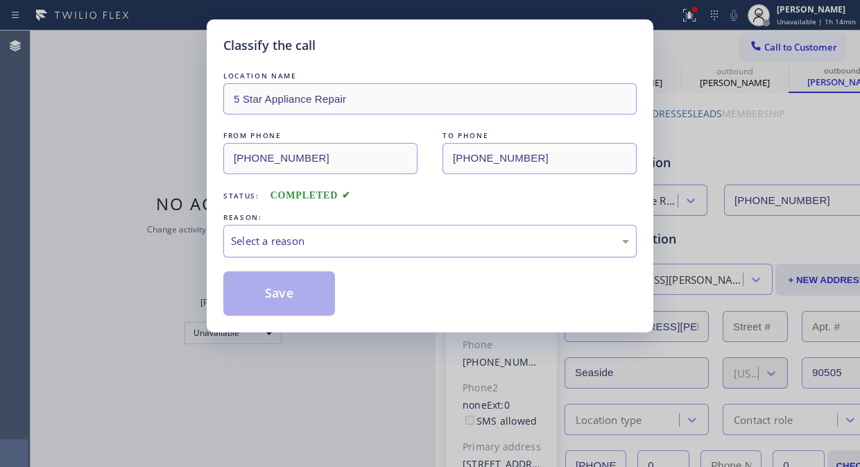
click at [409, 250] on div "Select a reason" at bounding box center [429, 241] width 413 height 33
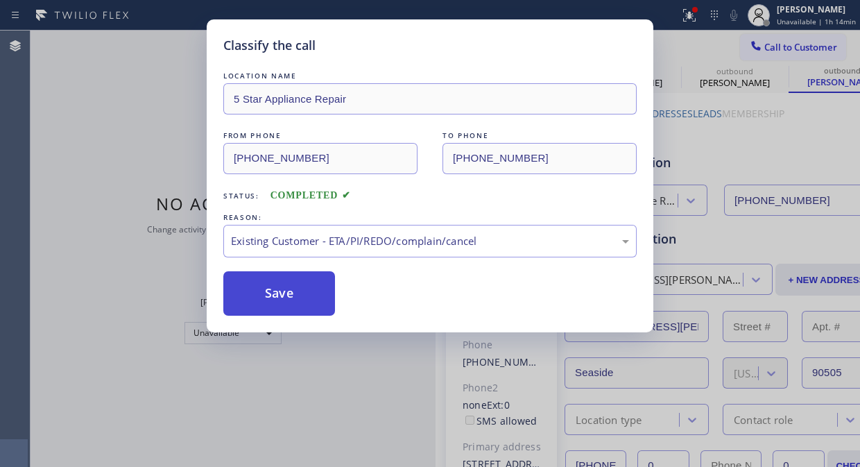
click at [313, 300] on button "Save" at bounding box center [279, 293] width 112 height 44
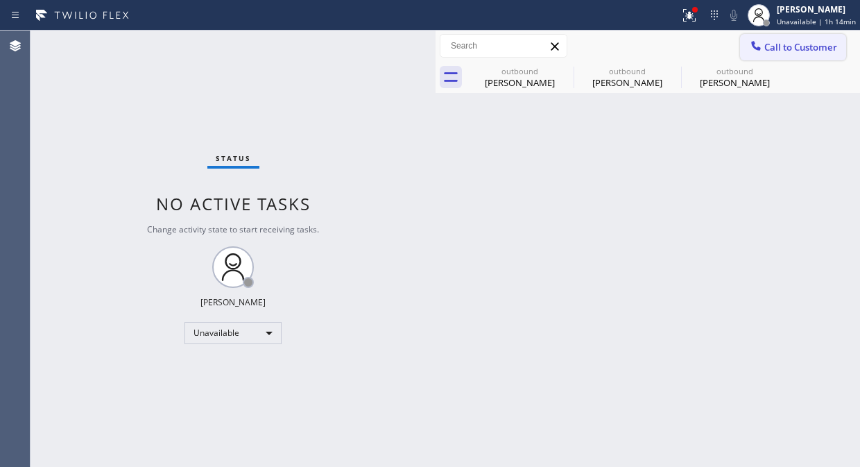
click at [755, 49] on icon at bounding box center [755, 45] width 9 height 9
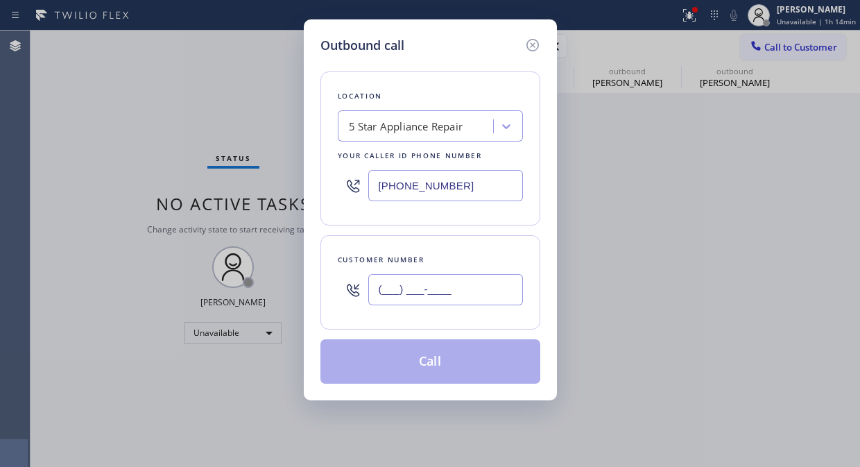
click at [378, 295] on input "(___) ___-____" at bounding box center [445, 289] width 155 height 31
paste input "786) 375-0814"
type input "[PHONE_NUMBER]"
click at [426, 363] on button "Call" at bounding box center [430, 361] width 220 height 44
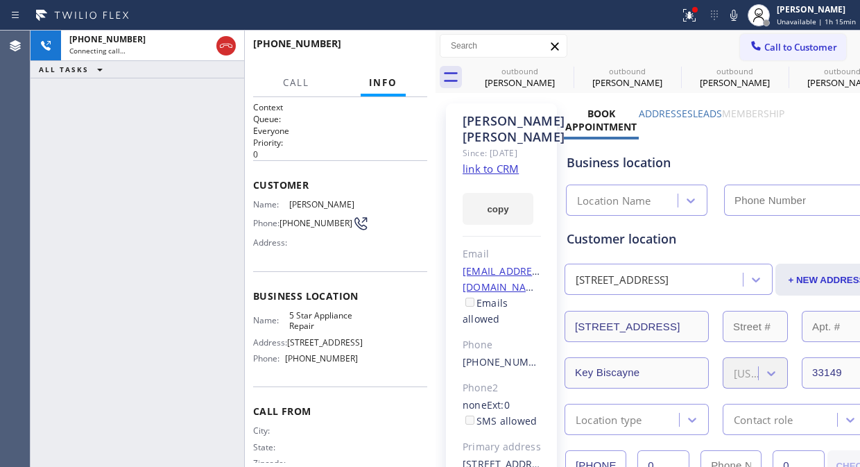
type input "[PHONE_NUMBER]"
click at [141, 116] on div "[PHONE_NUMBER] Connecting call… ALL TASKS ALL TASKS ACTIVE TASKS TASKS IN WRAP …" at bounding box center [138, 249] width 214 height 436
click at [566, 68] on icon at bounding box center [564, 70] width 12 height 12
click at [0, 0] on icon at bounding box center [0, 0] width 0 height 0
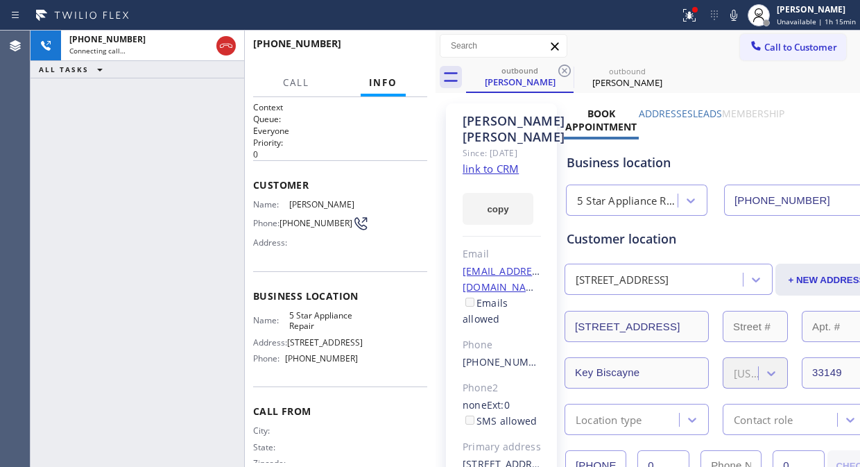
click at [566, 68] on icon at bounding box center [564, 70] width 12 height 12
click at [692, 8] on icon at bounding box center [689, 15] width 17 height 17
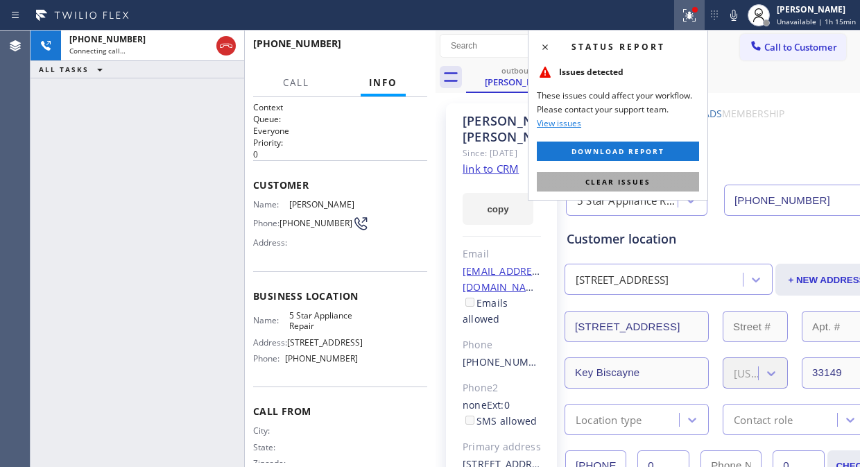
click at [636, 182] on span "Clear issues" at bounding box center [617, 182] width 65 height 10
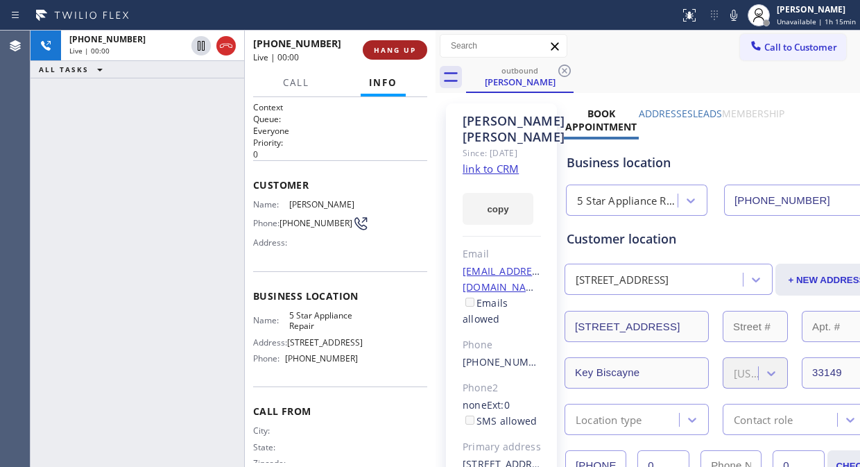
click at [405, 49] on span "HANG UP" at bounding box center [395, 50] width 42 height 10
click at [403, 51] on span "HANG UP" at bounding box center [395, 50] width 42 height 10
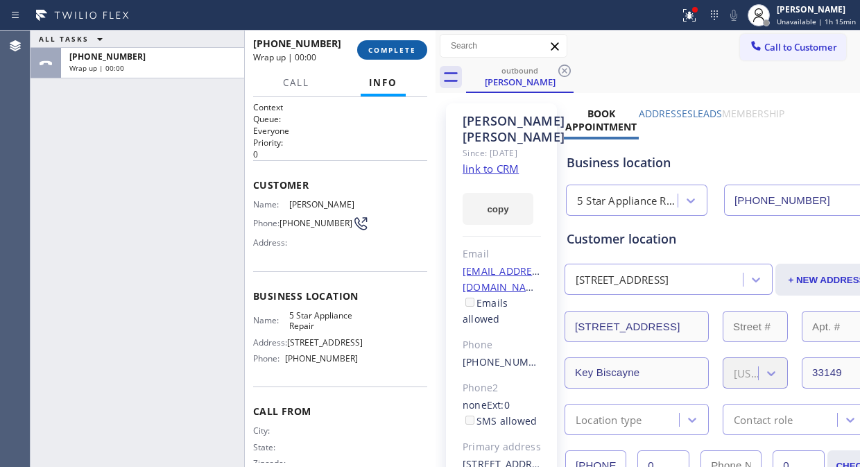
click at [402, 54] on span "COMPLETE" at bounding box center [392, 50] width 48 height 10
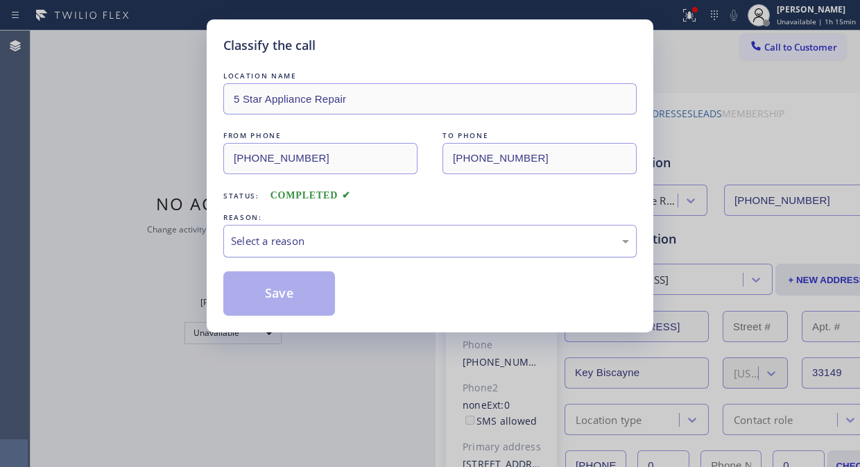
click at [410, 237] on div "Select a reason" at bounding box center [430, 241] width 398 height 16
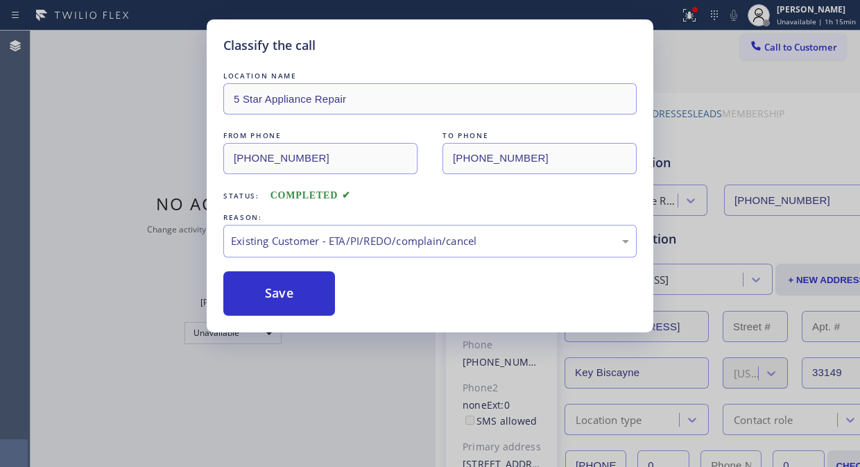
drag, startPoint x: 417, startPoint y: 312, endPoint x: 394, endPoint y: 302, distance: 24.9
click at [316, 291] on button "Save" at bounding box center [279, 293] width 112 height 44
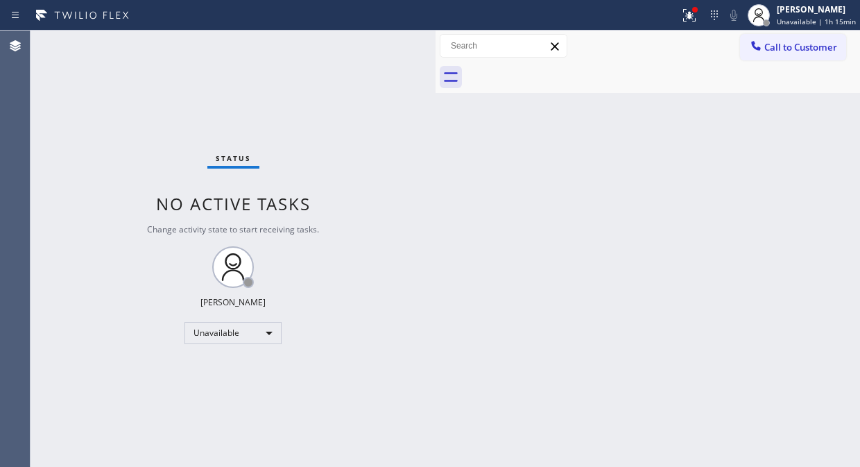
click at [759, 44] on icon at bounding box center [756, 46] width 14 height 14
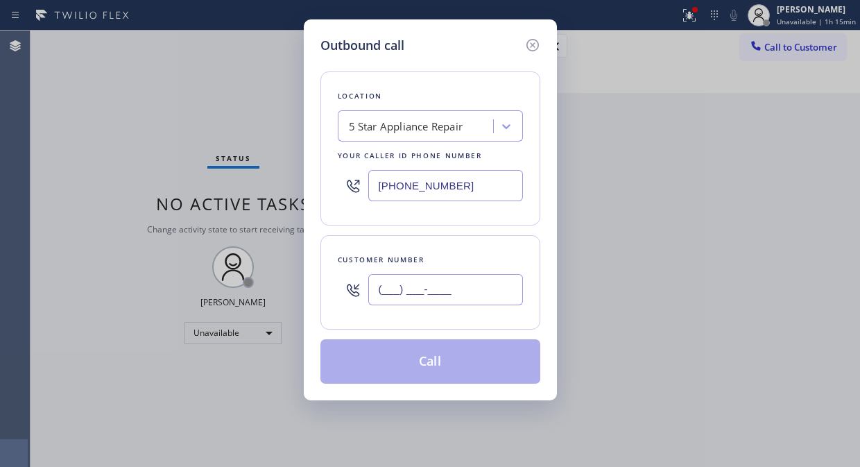
click at [456, 302] on input "(___) ___-____" at bounding box center [445, 289] width 155 height 31
paste input "305) 342-3827"
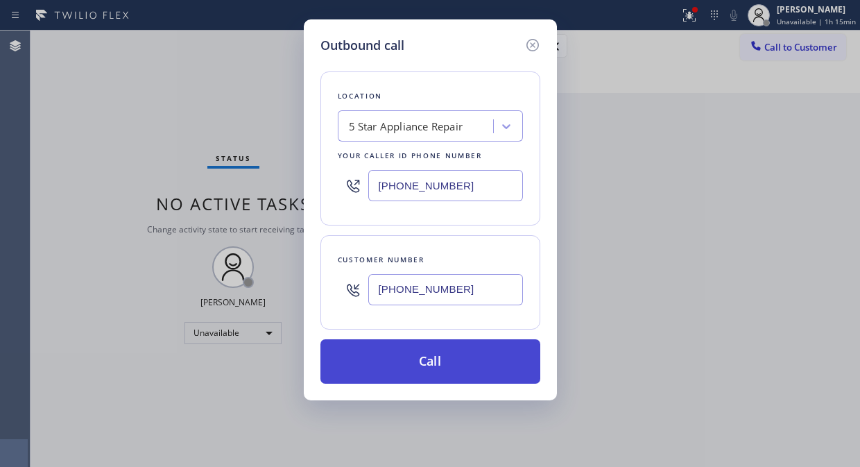
type input "[PHONE_NUMBER]"
click at [426, 369] on button "Call" at bounding box center [430, 361] width 220 height 44
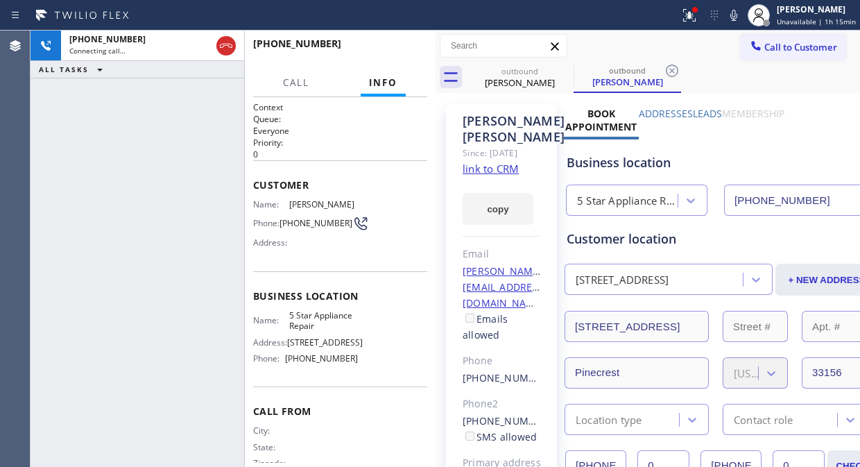
type input "[PHONE_NUMBER]"
drag, startPoint x: 691, startPoint y: 17, endPoint x: 687, endPoint y: 67, distance: 50.9
click at [691, 17] on icon at bounding box center [687, 14] width 8 height 10
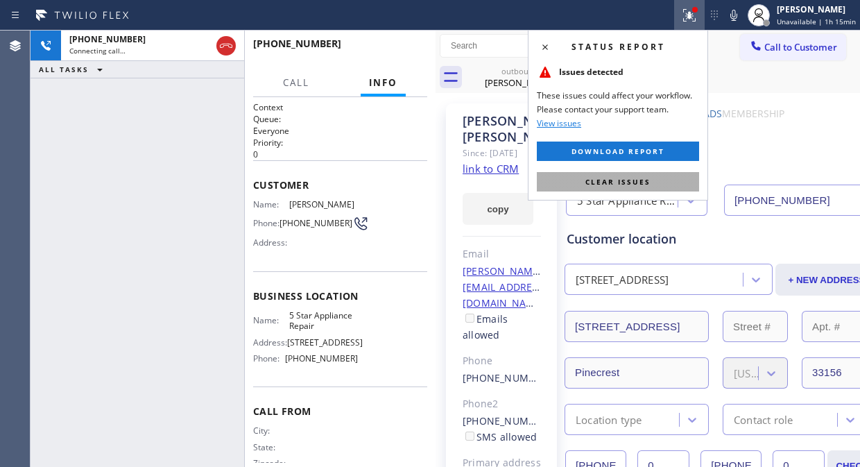
click at [648, 181] on span "Clear issues" at bounding box center [617, 182] width 65 height 10
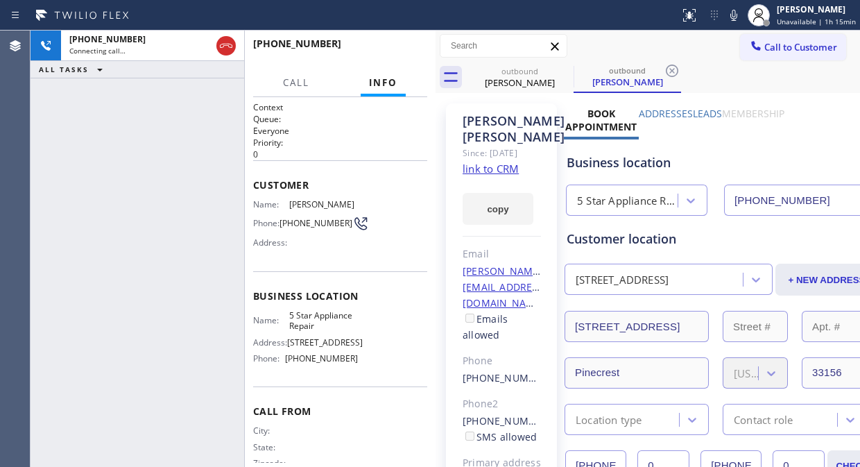
click at [562, 58] on div at bounding box center [504, 46] width 128 height 24
click at [562, 66] on icon at bounding box center [564, 70] width 12 height 12
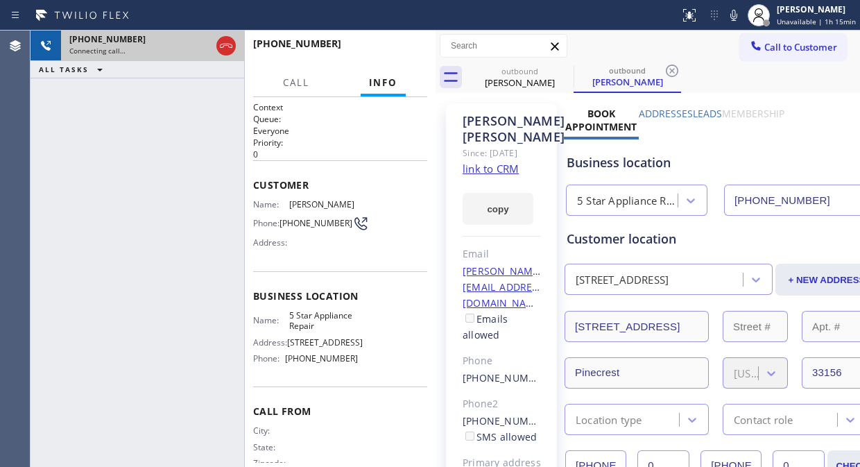
click at [107, 105] on div "[PHONE_NUMBER] Connecting call… ALL TASKS ALL TASKS ACTIVE TASKS TASKS IN WRAP …" at bounding box center [138, 249] width 214 height 436
click at [227, 44] on icon at bounding box center [226, 45] width 17 height 17
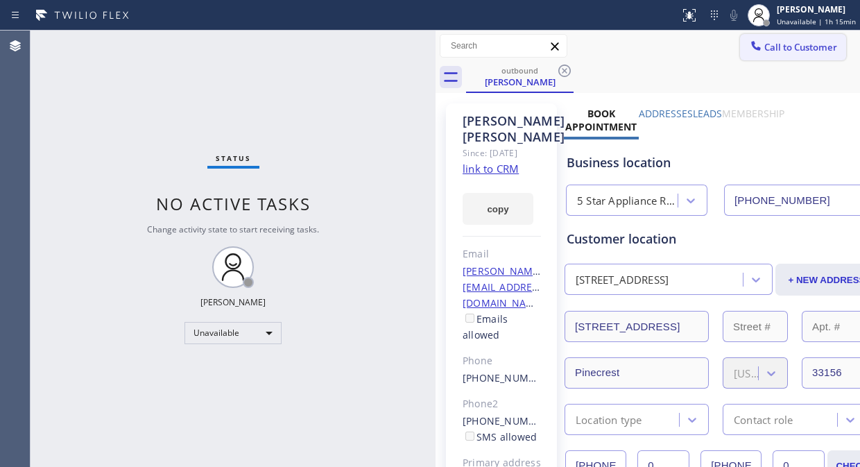
click at [777, 46] on span "Call to Customer" at bounding box center [800, 47] width 73 height 12
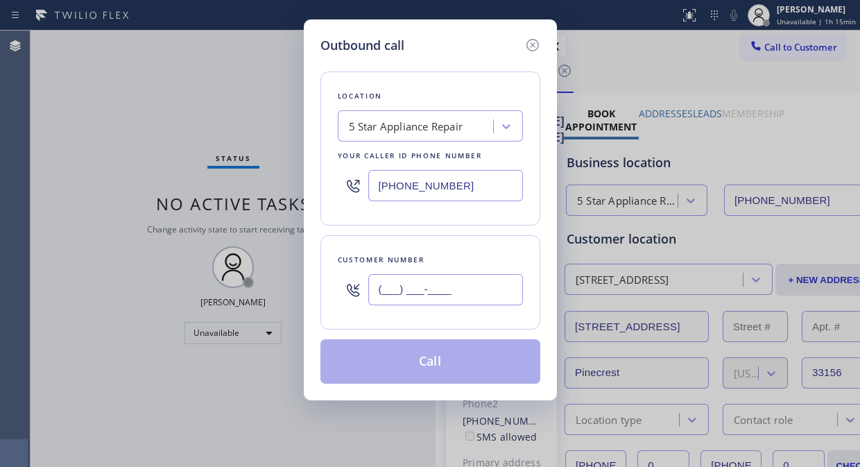
click at [384, 293] on input "(___) ___-____" at bounding box center [445, 289] width 155 height 31
paste input "602) 301-1507"
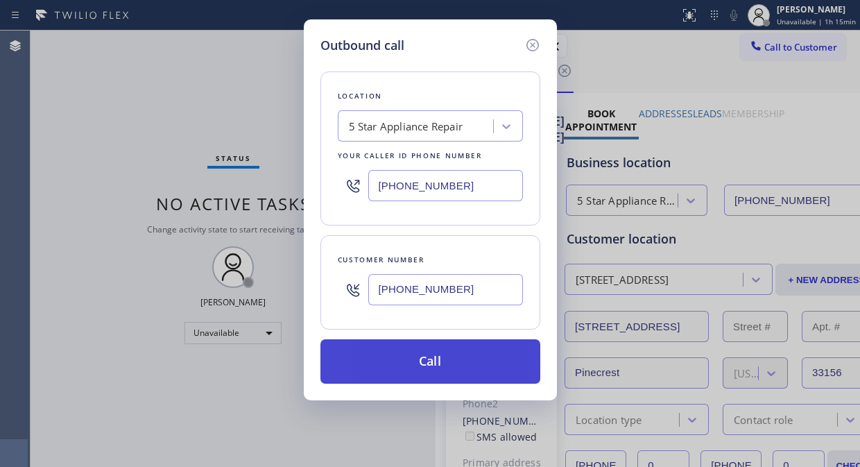
type input "[PHONE_NUMBER]"
click at [423, 365] on button "Call" at bounding box center [430, 361] width 220 height 44
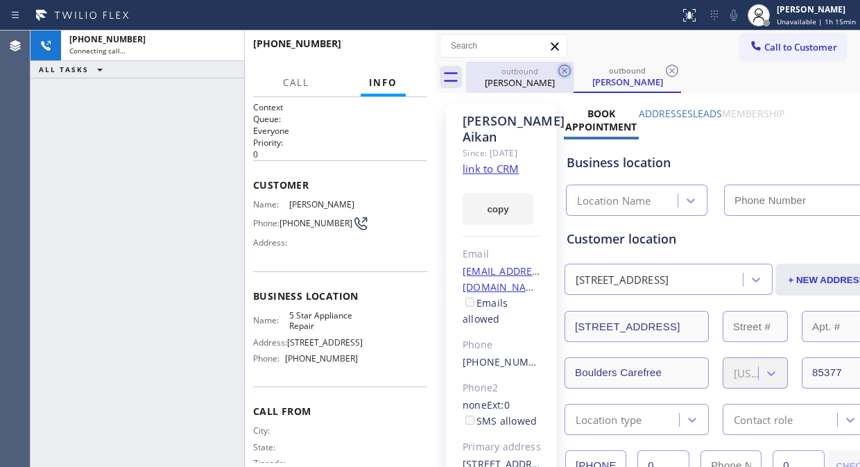
click at [566, 77] on icon at bounding box center [564, 70] width 17 height 17
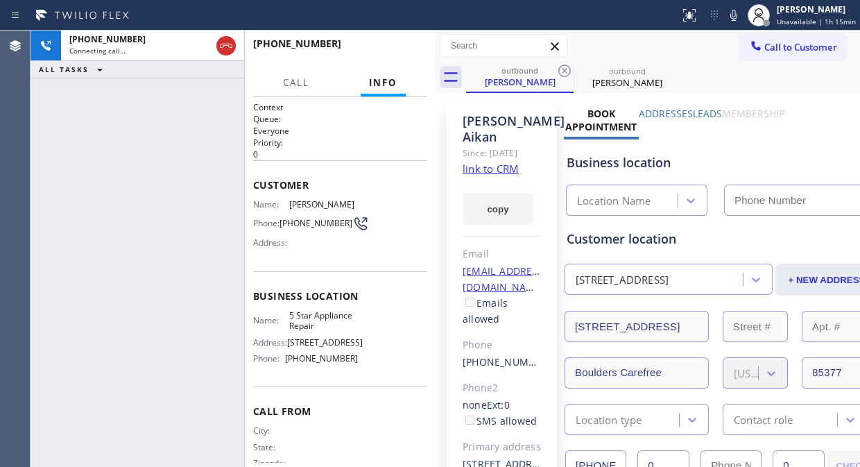
type input "[PHONE_NUMBER]"
click at [562, 77] on icon at bounding box center [564, 70] width 17 height 17
click at [148, 121] on div "[PHONE_NUMBER] Connecting call… ALL TASKS ALL TASKS ACTIVE TASKS TASKS IN WRAP …" at bounding box center [138, 249] width 214 height 436
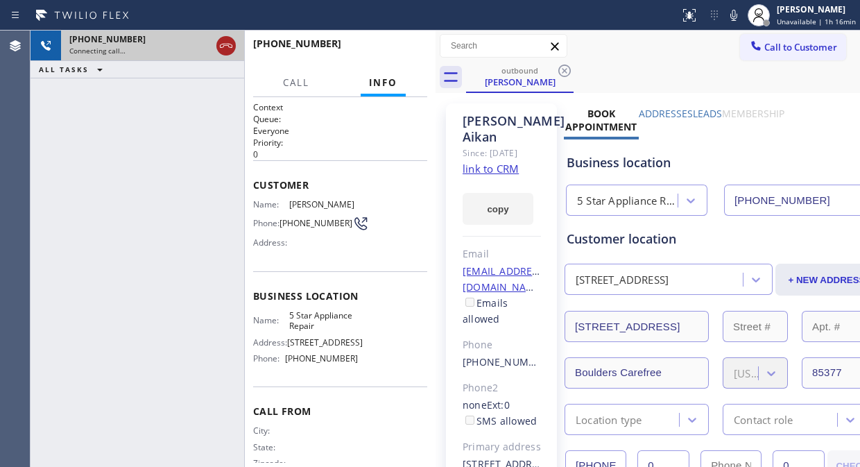
click at [222, 44] on icon at bounding box center [226, 45] width 17 height 17
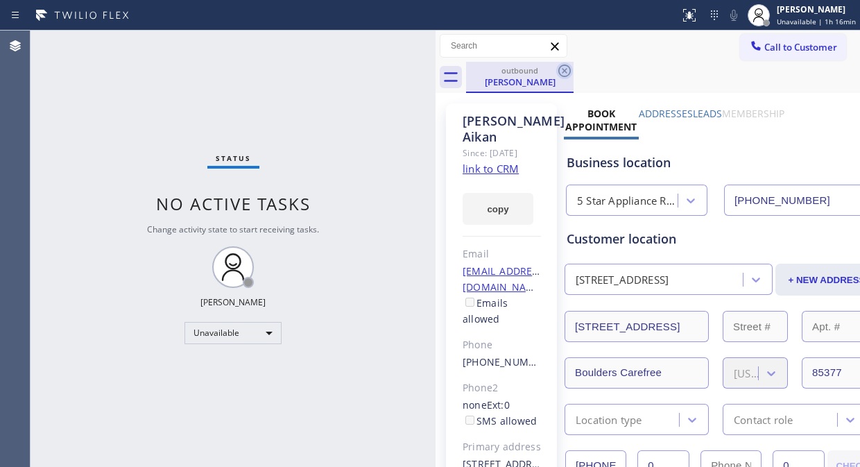
click at [562, 75] on icon at bounding box center [564, 70] width 12 height 12
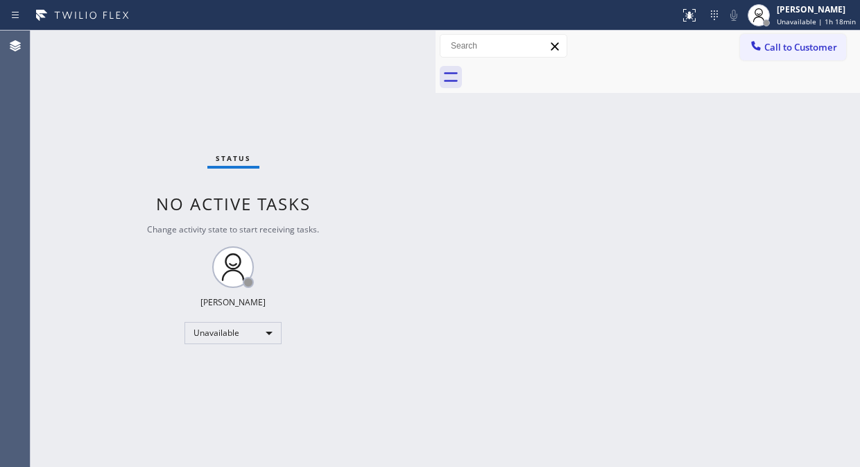
click at [129, 119] on div "Status No active tasks Change activity state to start receiving tasks. [PERSON_…" at bounding box center [233, 249] width 405 height 436
drag, startPoint x: 114, startPoint y: 87, endPoint x: 223, endPoint y: 1, distance: 138.6
click at [114, 87] on div "Status No active tasks Change activity state to start receiving tasks. [PERSON_…" at bounding box center [233, 249] width 405 height 436
click at [774, 53] on button "Call to Customer" at bounding box center [793, 47] width 106 height 26
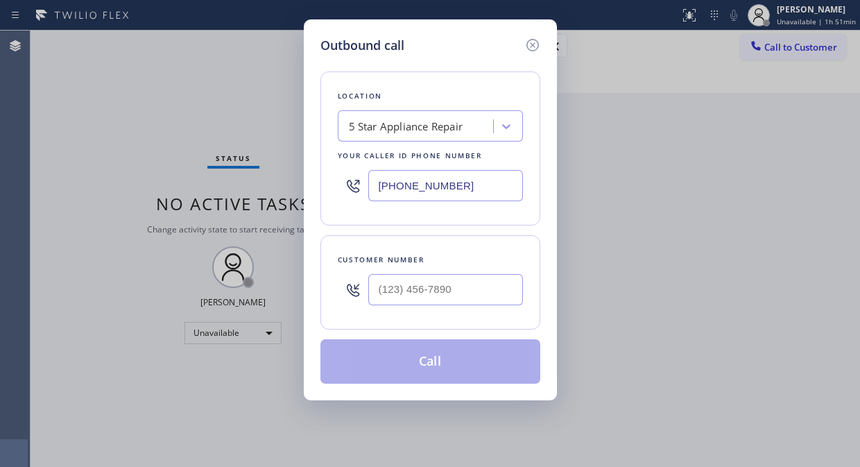
click at [373, 189] on input "[PHONE_NUMBER]" at bounding box center [445, 185] width 155 height 31
paste input "904-2265"
type input "[PHONE_NUMBER]"
click at [536, 44] on icon at bounding box center [532, 45] width 17 height 17
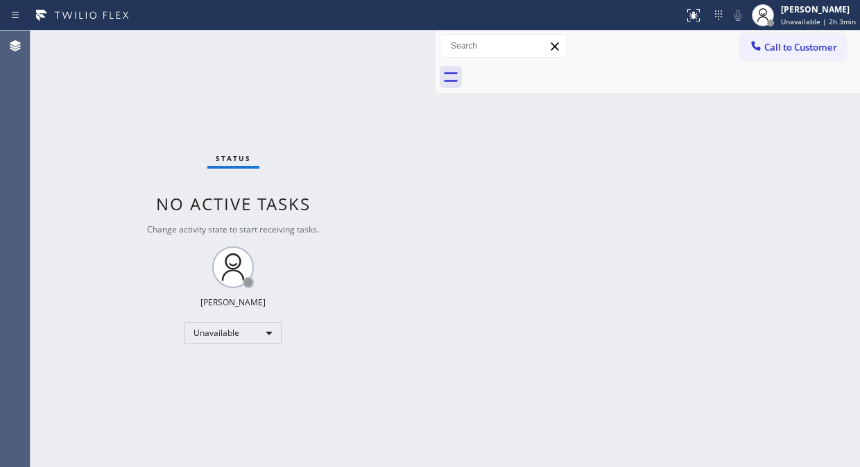
click at [147, 105] on div "Status No active tasks Change activity state to start receiving tasks. [PERSON_…" at bounding box center [233, 249] width 405 height 436
click at [745, 45] on button "Call to Customer" at bounding box center [793, 47] width 106 height 26
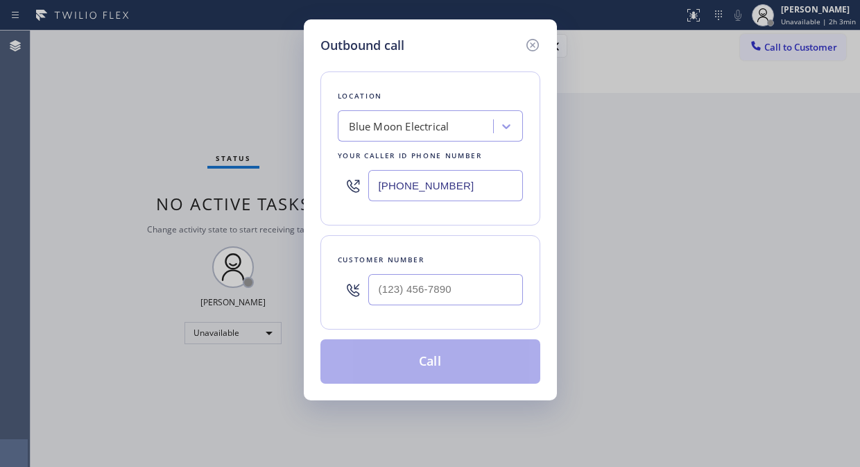
click at [767, 49] on div "Outbound call Location Blue Moon Electrical Your caller id phone number [PHONE_…" at bounding box center [430, 233] width 860 height 467
click at [125, 137] on div "Outbound call Location Blue Moon Electrical Your caller id phone number [PHONE_…" at bounding box center [430, 233] width 860 height 467
click at [377, 288] on input "(___) ___-____" at bounding box center [445, 289] width 155 height 31
paste input "775) 848-3000"
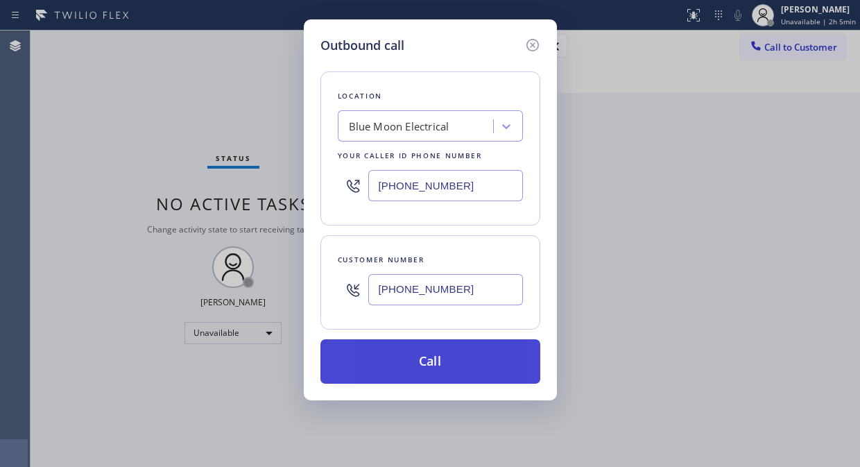
type input "[PHONE_NUMBER]"
click at [468, 372] on button "Call" at bounding box center [430, 361] width 220 height 44
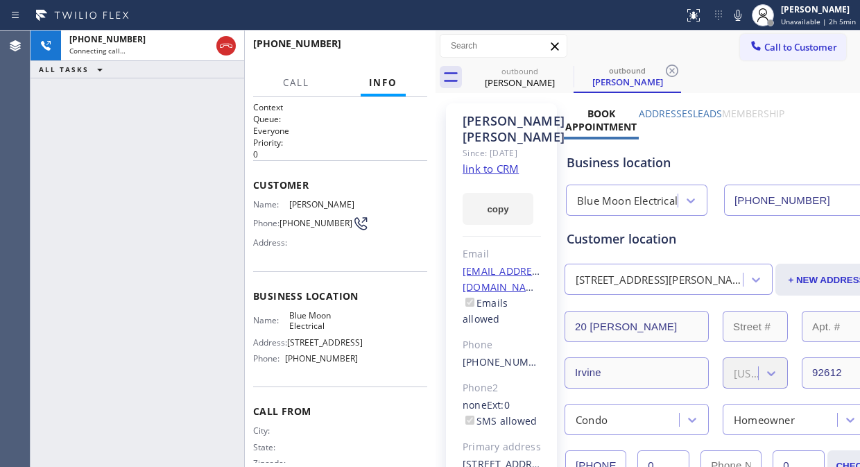
type input "[PHONE_NUMBER]"
click at [150, 114] on div "[PHONE_NUMBER] Connecting call… ALL TASKS ALL TASKS ACTIVE TASKS TASKS IN WRAP …" at bounding box center [138, 249] width 214 height 436
click at [735, 16] on icon at bounding box center [738, 15] width 17 height 17
click at [740, 10] on icon at bounding box center [737, 15] width 7 height 11
click at [393, 44] on button "HANG UP" at bounding box center [395, 49] width 64 height 19
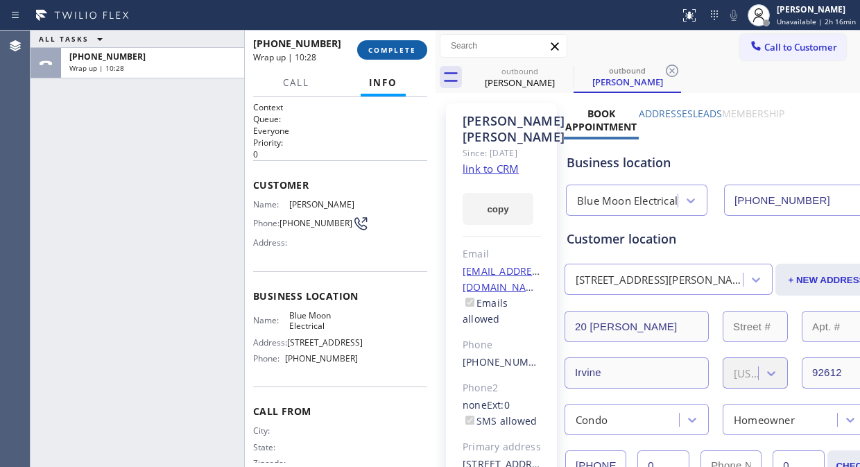
click at [396, 51] on span "COMPLETE" at bounding box center [392, 50] width 48 height 10
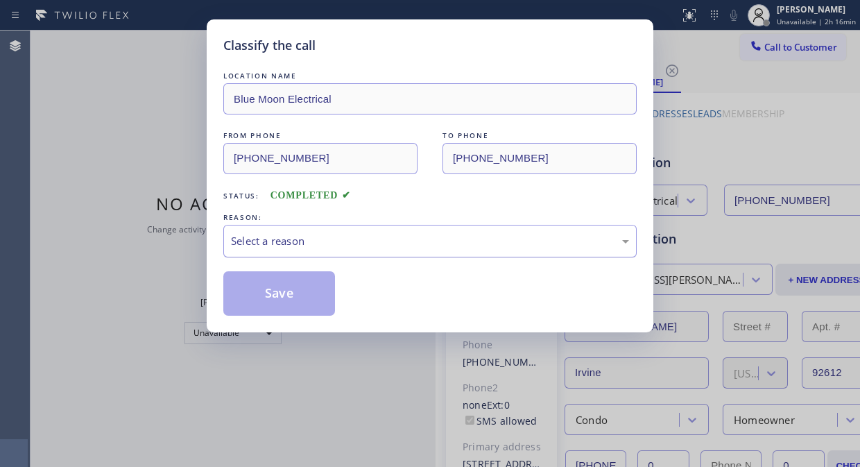
click at [377, 233] on div "Select a reason" at bounding box center [430, 241] width 398 height 16
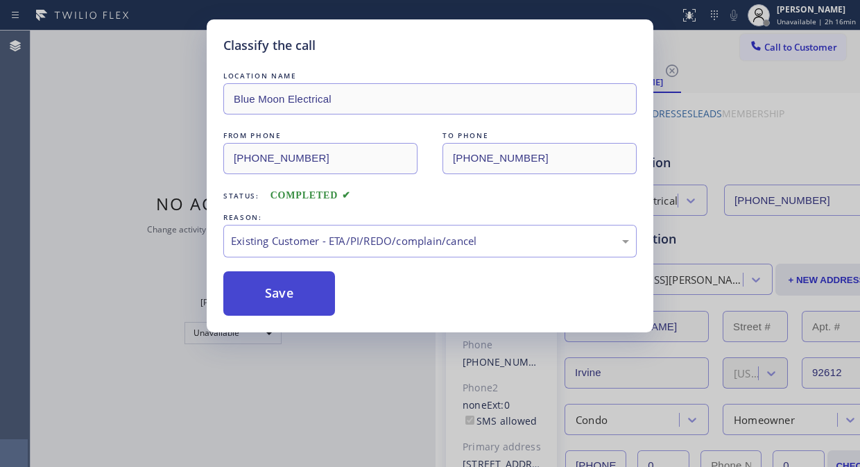
click at [301, 289] on button "Save" at bounding box center [279, 293] width 112 height 44
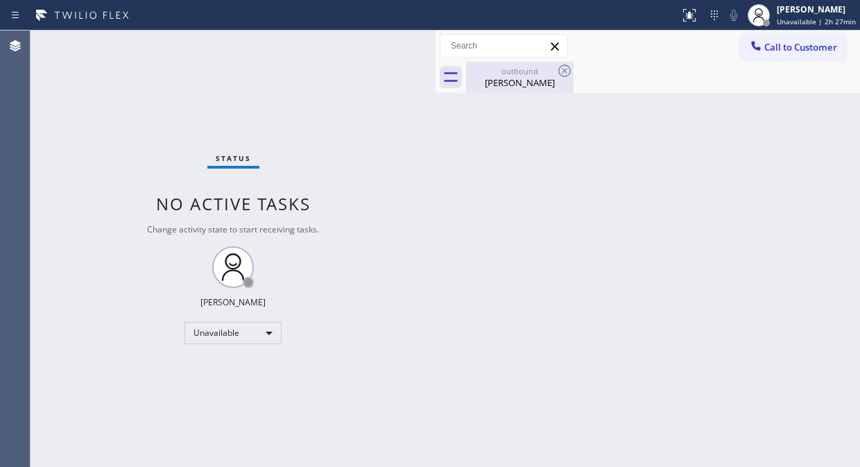
click at [551, 83] on div "[PERSON_NAME]" at bounding box center [519, 82] width 105 height 12
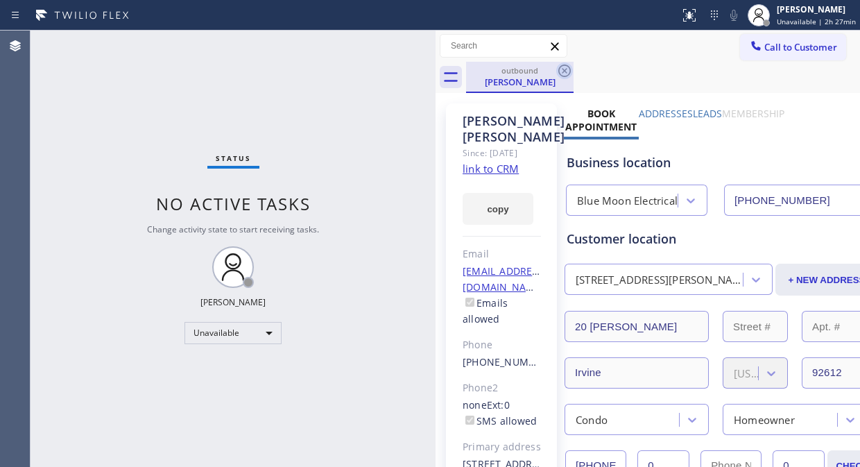
click at [565, 70] on icon at bounding box center [564, 70] width 12 height 12
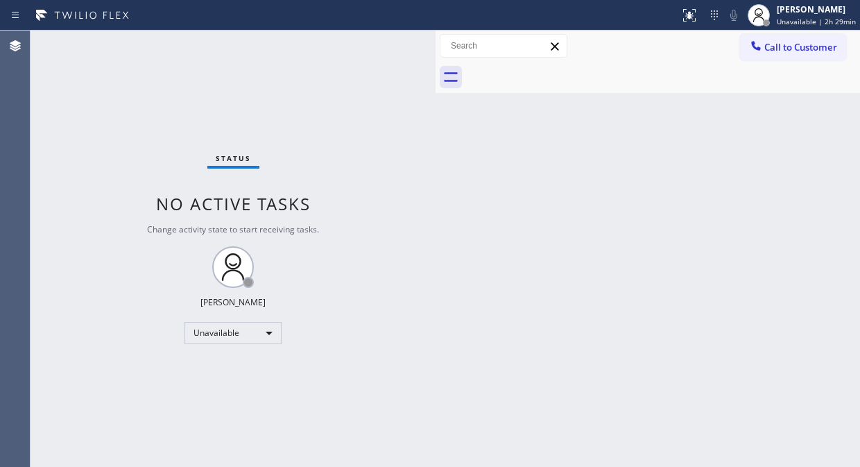
drag, startPoint x: 105, startPoint y: 91, endPoint x: 164, endPoint y: 44, distance: 75.5
click at [105, 91] on div "Status No active tasks Change activity state to start receiving tasks. [PERSON_…" at bounding box center [233, 249] width 405 height 436
click at [150, 109] on div "Status No active tasks Change activity state to start receiving tasks. [PERSON_…" at bounding box center [233, 249] width 405 height 436
click at [436, 255] on div at bounding box center [436, 249] width 0 height 436
drag, startPoint x: 433, startPoint y: 78, endPoint x: 444, endPoint y: 90, distance: 16.2
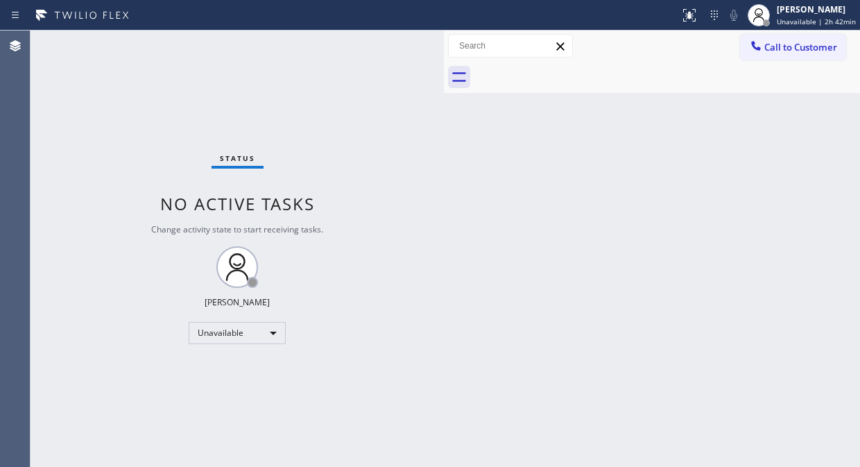
click at [444, 87] on div at bounding box center [444, 249] width 0 height 436
click at [768, 49] on span "Call to Customer" at bounding box center [800, 47] width 73 height 12
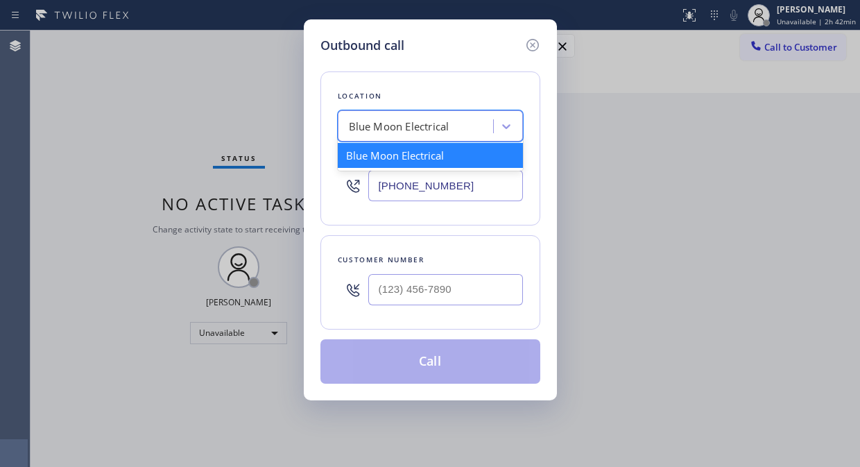
click at [389, 121] on div "Blue Moon Electrical" at bounding box center [399, 127] width 101 height 16
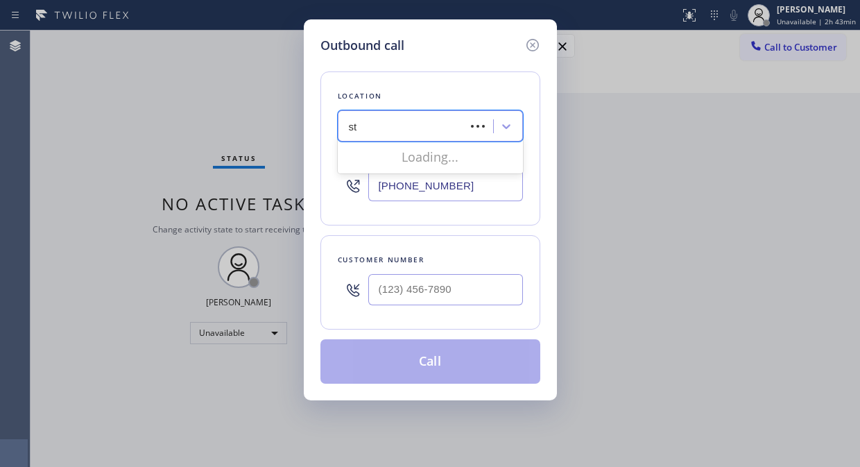
type input "s"
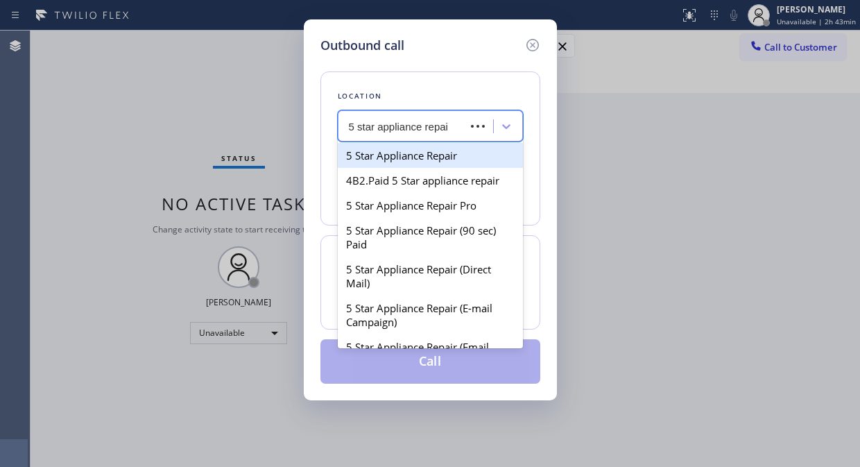
type input "5 star appliance repair"
click at [390, 150] on div "5 Star Appliance Repair" at bounding box center [430, 155] width 185 height 25
type input "[PHONE_NUMBER]"
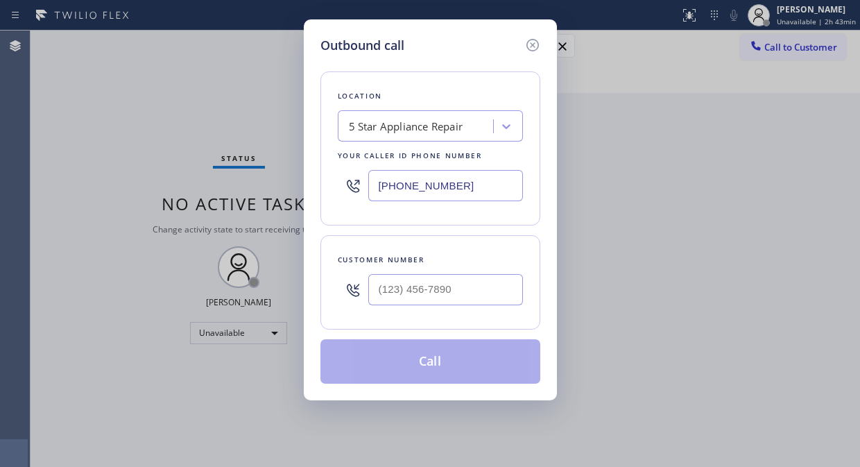
drag, startPoint x: 394, startPoint y: 270, endPoint x: 389, endPoint y: 280, distance: 10.9
click at [393, 272] on div at bounding box center [445, 289] width 155 height 45
click at [387, 289] on input "(___) ___-____" at bounding box center [445, 289] width 155 height 31
paste input "619) 818-3848"
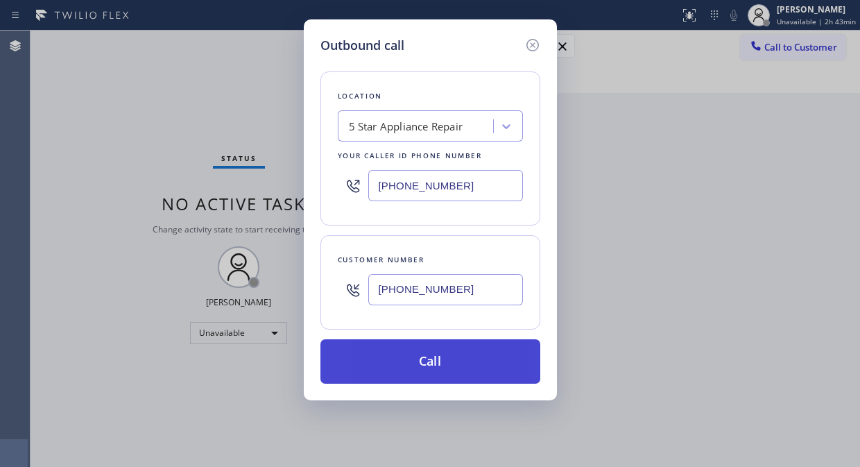
type input "[PHONE_NUMBER]"
click at [442, 364] on button "Call" at bounding box center [430, 361] width 220 height 44
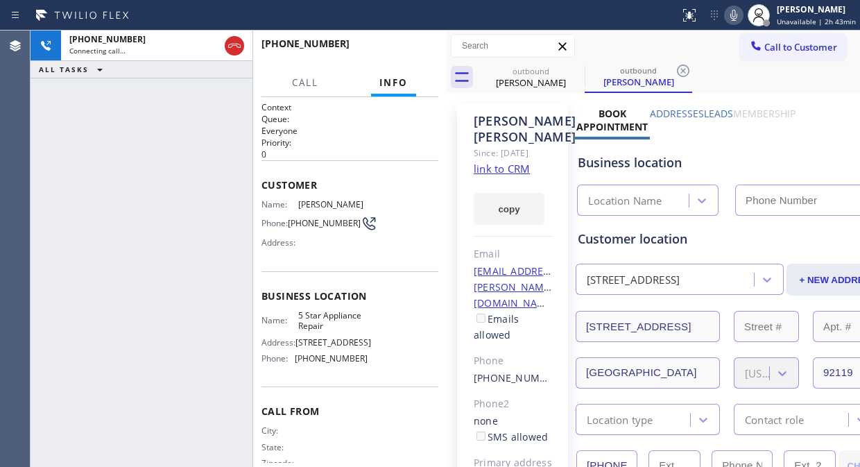
click at [735, 18] on icon at bounding box center [733, 15] width 17 height 17
type input "[PHONE_NUMBER]"
click at [732, 14] on icon at bounding box center [733, 15] width 17 height 17
click at [736, 16] on icon at bounding box center [733, 15] width 7 height 11
drag, startPoint x: 730, startPoint y: 73, endPoint x: 591, endPoint y: 59, distance: 140.1
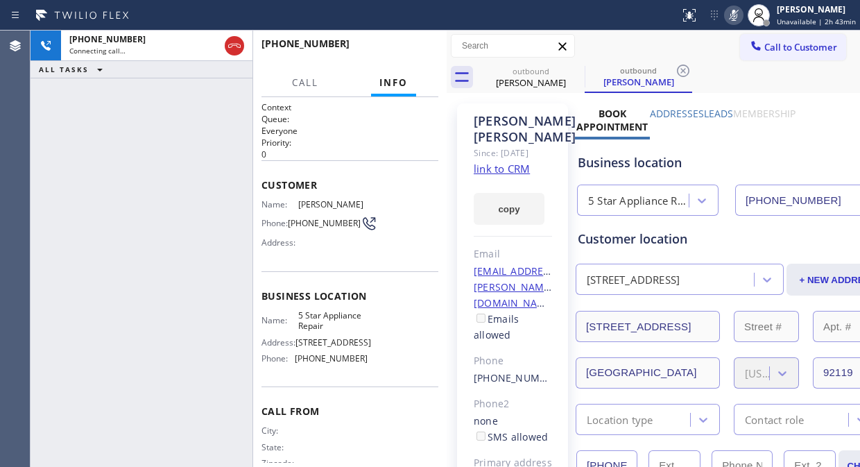
click at [730, 72] on div "outbound [PERSON_NAME] outbound [PERSON_NAME]" at bounding box center [668, 77] width 383 height 31
click at [417, 46] on span "HANG UP" at bounding box center [406, 50] width 42 height 10
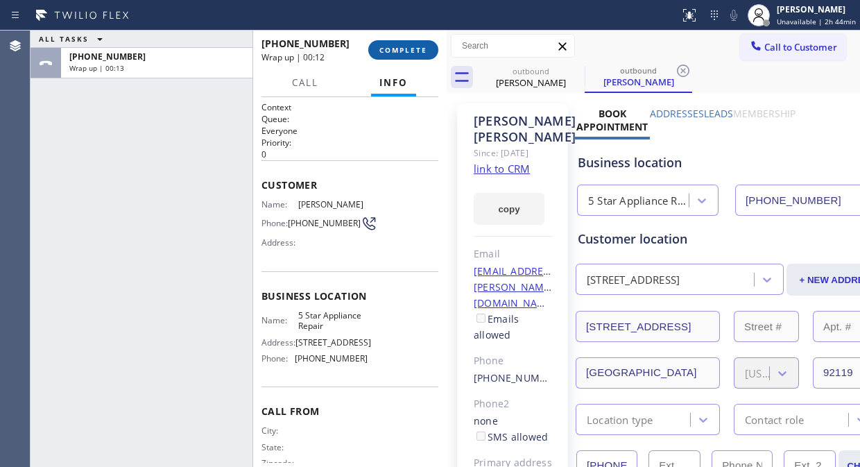
click at [417, 57] on button "COMPLETE" at bounding box center [403, 49] width 70 height 19
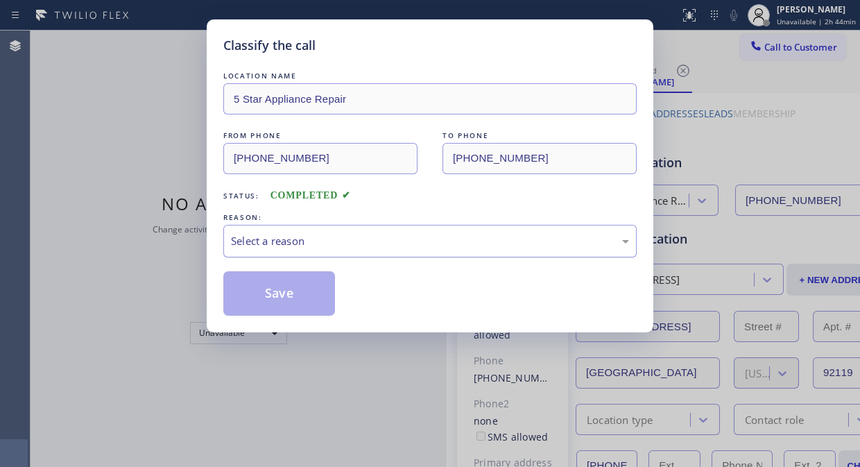
click at [440, 245] on div "Select a reason" at bounding box center [430, 241] width 398 height 16
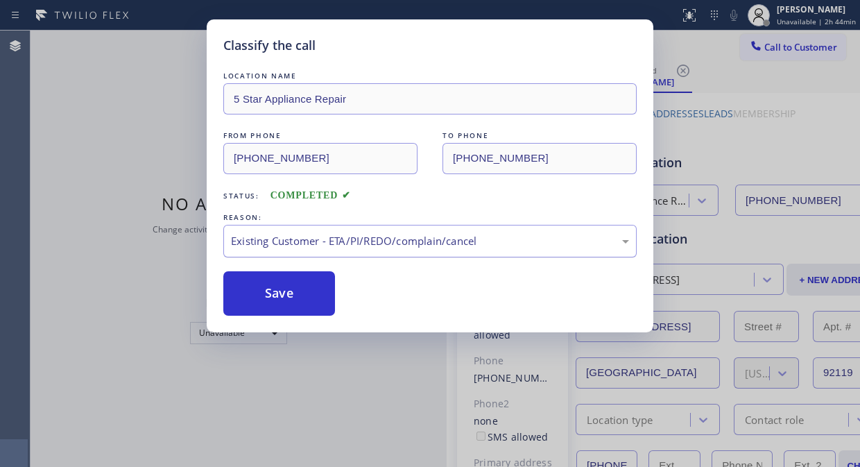
click at [399, 247] on div "Existing Customer - ETA/PI/REDO/complain/cancel" at bounding box center [430, 241] width 398 height 16
click at [275, 282] on button "Save" at bounding box center [279, 293] width 112 height 44
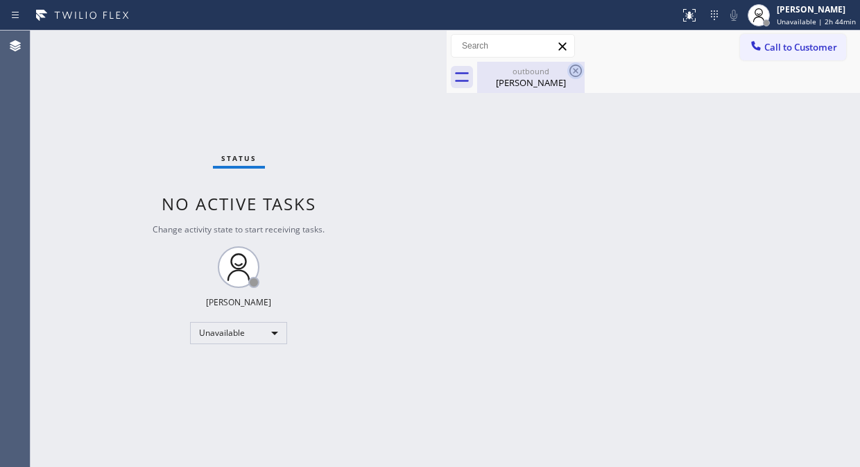
click at [577, 67] on icon at bounding box center [575, 70] width 17 height 17
click at [657, 67] on div "outbound [PERSON_NAME]" at bounding box center [668, 77] width 383 height 31
click at [571, 68] on icon at bounding box center [575, 70] width 17 height 17
click at [570, 74] on icon at bounding box center [575, 70] width 17 height 17
drag, startPoint x: 544, startPoint y: 74, endPoint x: 566, endPoint y: 74, distance: 21.5
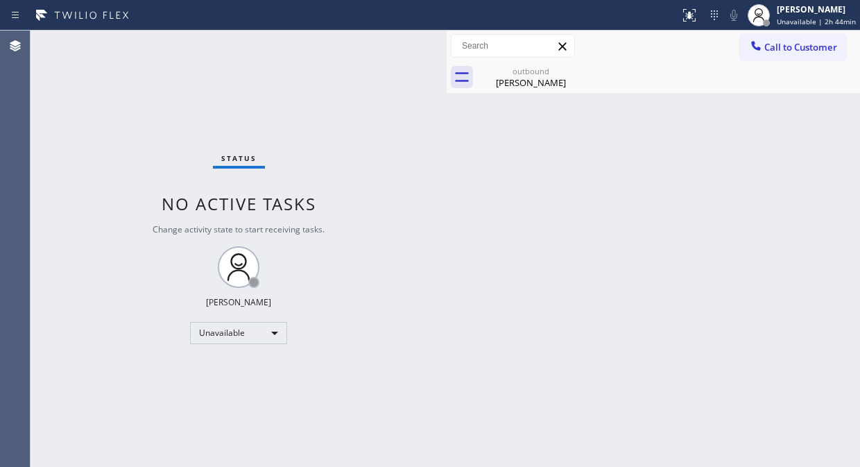
click at [546, 74] on div "outbound" at bounding box center [531, 71] width 105 height 10
click at [144, 112] on div "Status No active tasks Change activity state to start receiving tasks. [PERSON_…" at bounding box center [239, 249] width 416 height 436
click at [809, 50] on span "Call to Customer" at bounding box center [800, 47] width 73 height 12
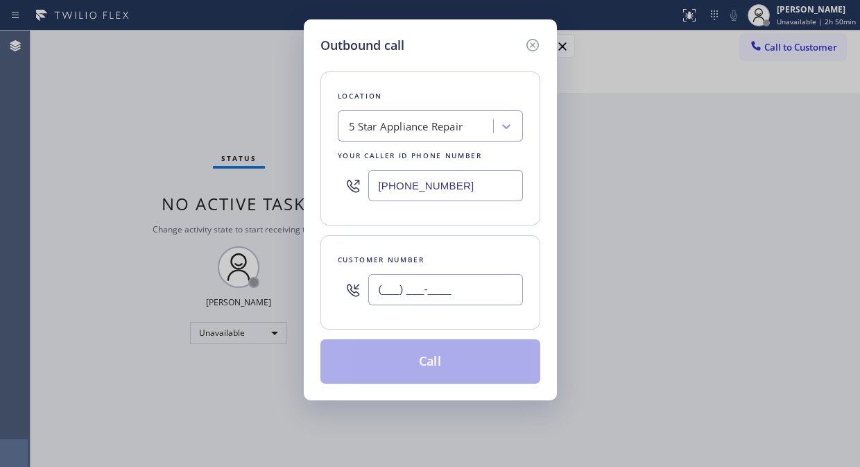
click at [413, 284] on input "(___) ___-____" at bounding box center [445, 289] width 155 height 31
paste input "305) 903-3201"
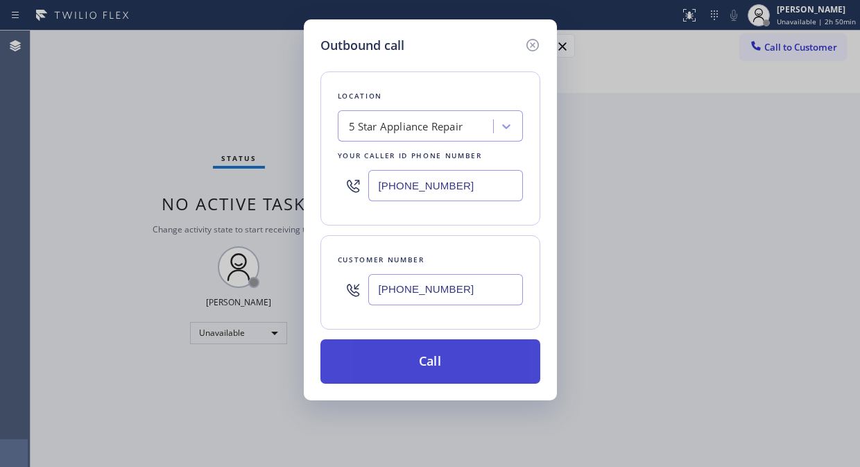
type input "[PHONE_NUMBER]"
click at [461, 368] on button "Call" at bounding box center [430, 361] width 220 height 44
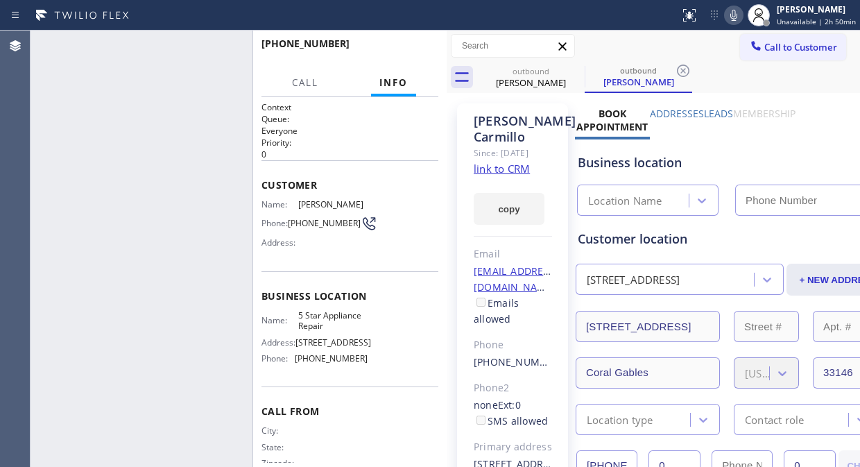
type input "[PHONE_NUMBER]"
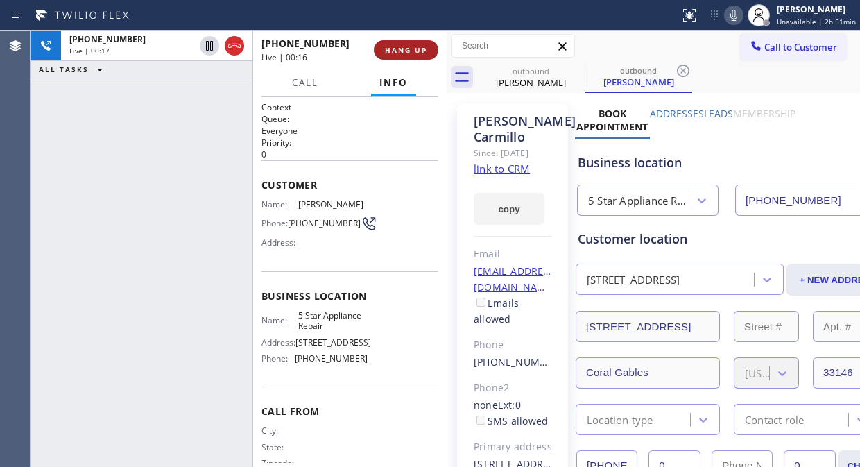
click at [394, 49] on span "HANG UP" at bounding box center [406, 50] width 42 height 10
click at [397, 49] on span "HANG UP" at bounding box center [406, 50] width 42 height 10
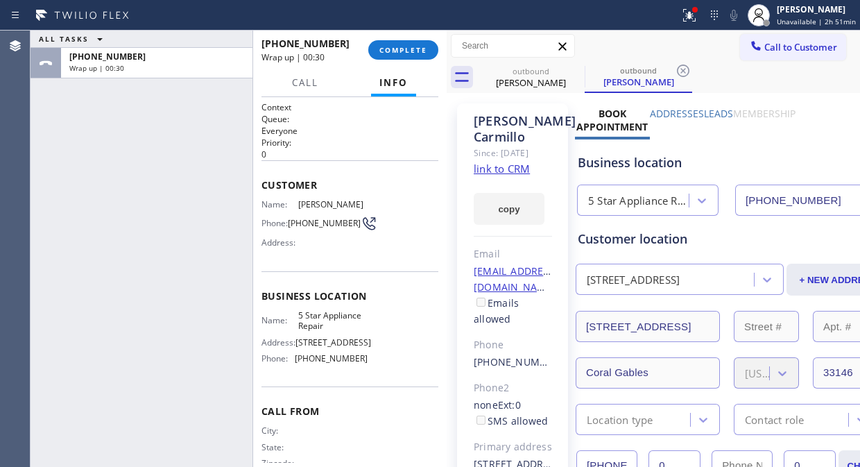
click at [84, 160] on div "ALL TASKS ALL TASKS ACTIVE TASKS TASKS IN WRAP UP [PHONE_NUMBER] Wrap up | 00:30" at bounding box center [142, 249] width 222 height 436
click at [417, 53] on span "COMPLETE" at bounding box center [403, 50] width 48 height 10
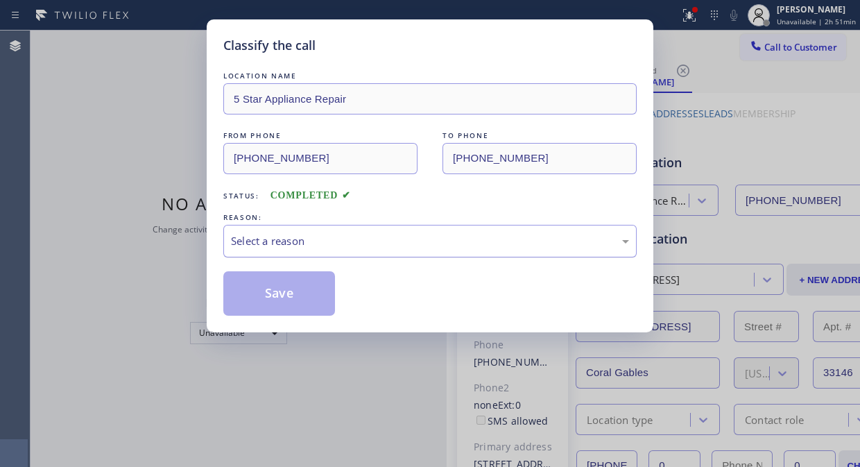
click at [399, 246] on div "Select a reason" at bounding box center [430, 241] width 398 height 16
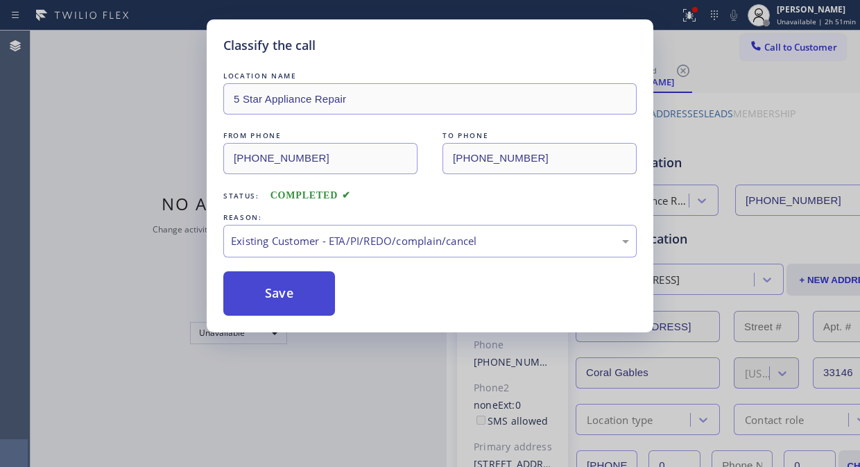
click at [294, 301] on button "Save" at bounding box center [279, 293] width 112 height 44
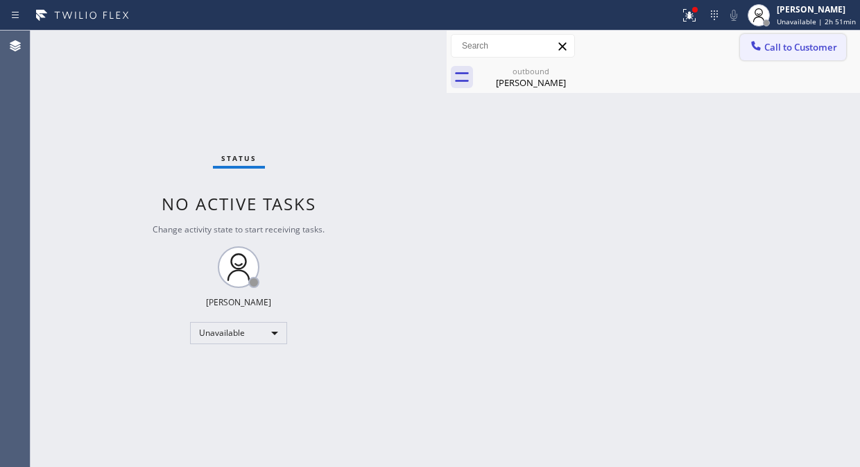
click at [784, 49] on span "Call to Customer" at bounding box center [800, 47] width 73 height 12
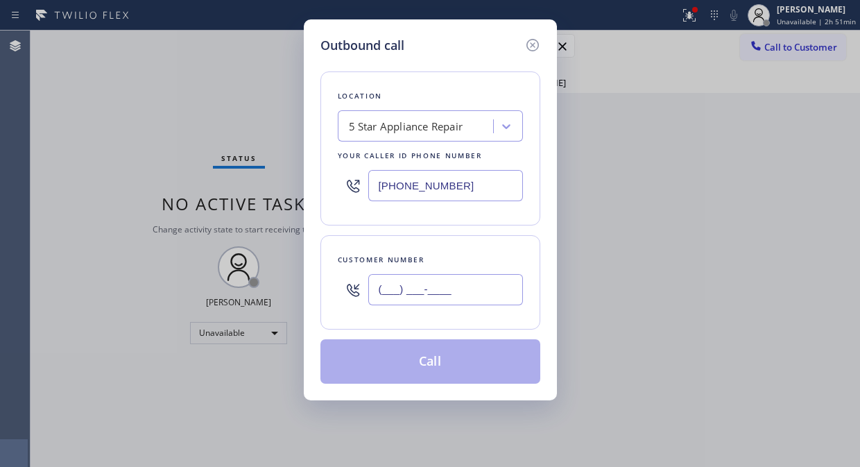
click at [419, 295] on input "(___) ___-____" at bounding box center [445, 289] width 155 height 31
paste input "323) 449-2180"
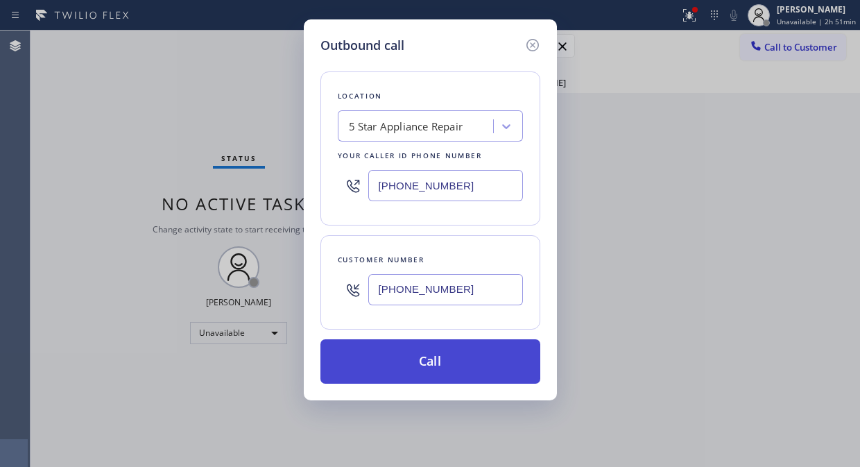
type input "[PHONE_NUMBER]"
click at [451, 365] on button "Call" at bounding box center [430, 361] width 220 height 44
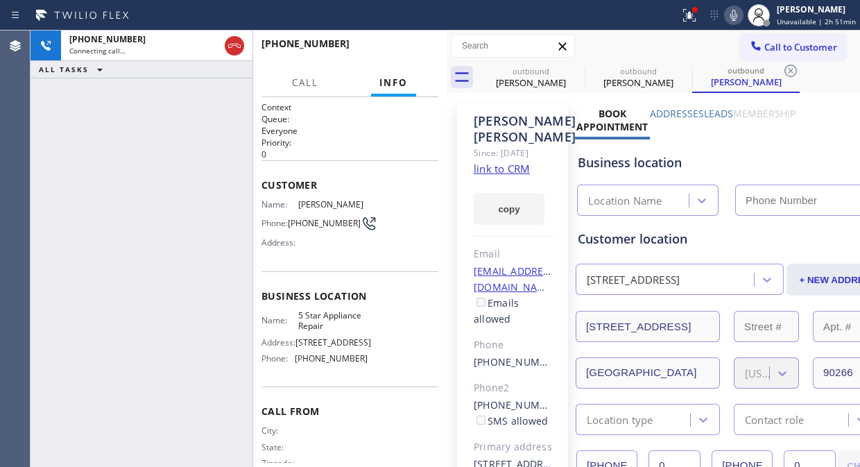
type input "[PHONE_NUMBER]"
click at [732, 11] on icon at bounding box center [733, 15] width 17 height 17
click at [685, 12] on icon at bounding box center [689, 15] width 17 height 17
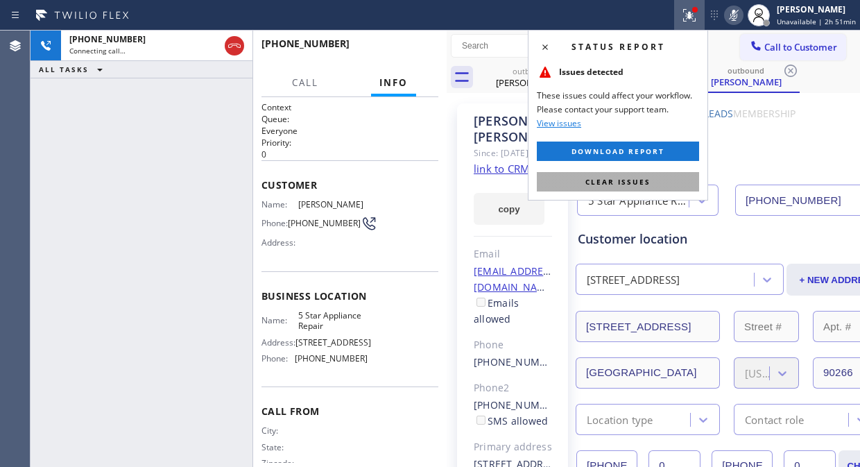
click at [657, 183] on button "Clear issues" at bounding box center [618, 181] width 162 height 19
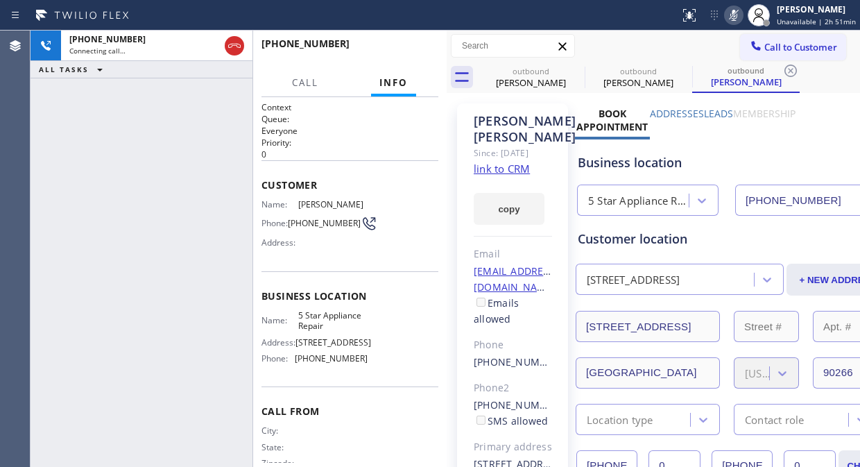
click at [736, 15] on icon at bounding box center [733, 15] width 17 height 17
click at [133, 132] on div "[PHONE_NUMBER] Live | 00:01 ALL TASKS ALL TASKS ACTIVE TASKS TASKS IN WRAP UP" at bounding box center [142, 249] width 222 height 436
click at [400, 50] on span "HANG UP" at bounding box center [406, 50] width 42 height 10
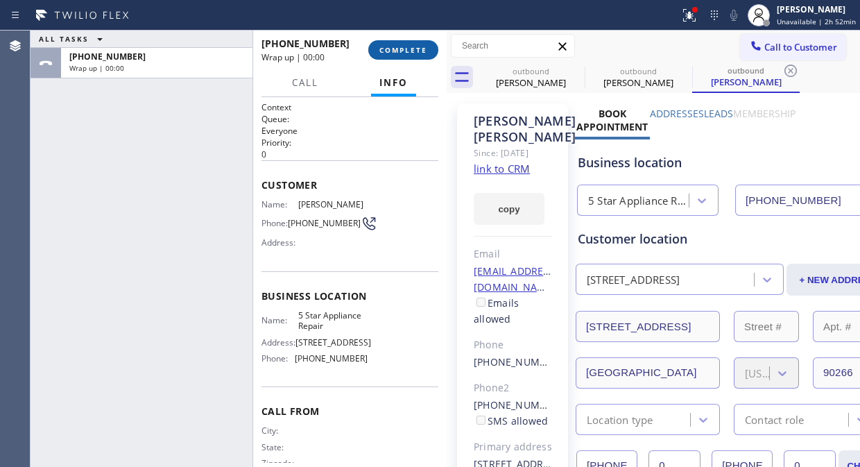
click at [400, 50] on span "COMPLETE" at bounding box center [403, 50] width 48 height 10
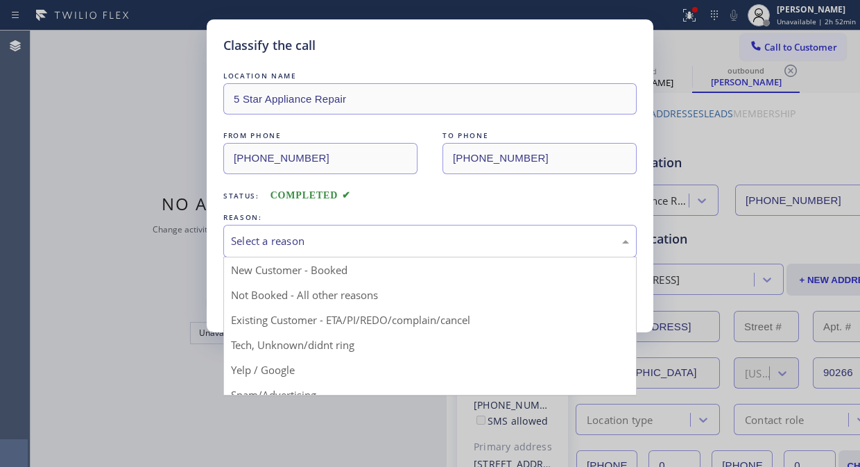
click at [426, 244] on div "Select a reason" at bounding box center [430, 241] width 398 height 16
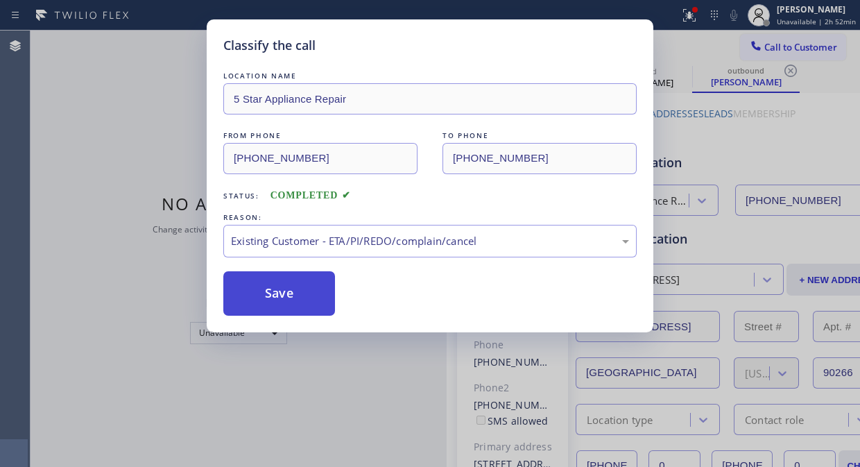
click at [286, 286] on button "Save" at bounding box center [279, 293] width 112 height 44
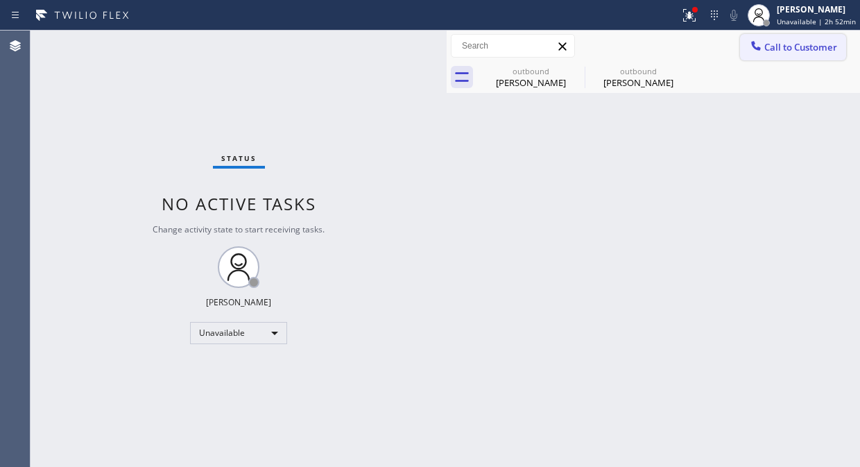
click at [771, 49] on span "Call to Customer" at bounding box center [800, 47] width 73 height 12
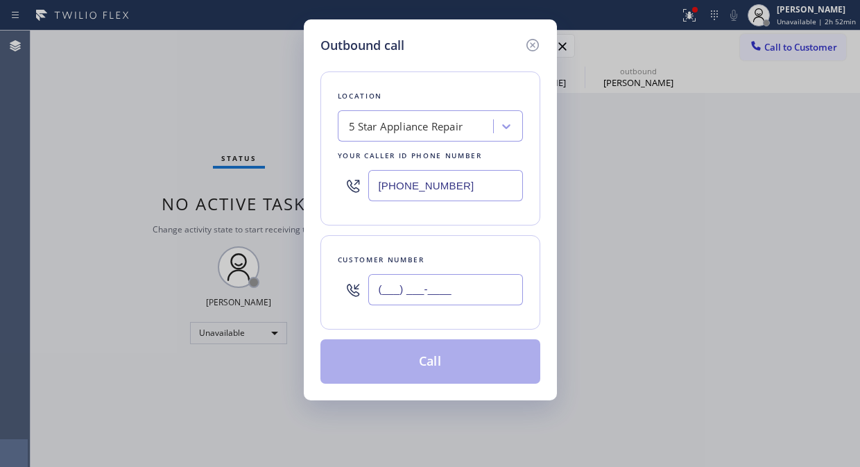
click at [439, 302] on input "(___) ___-____" at bounding box center [445, 289] width 155 height 31
paste input "323) 251-6848"
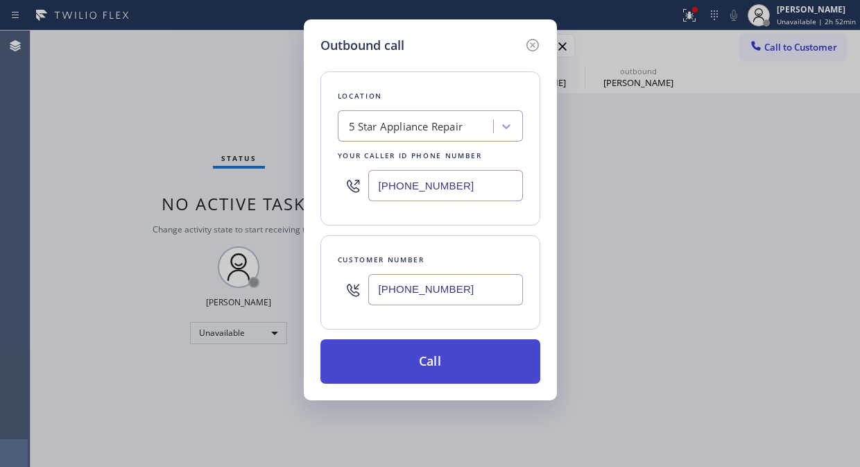
type input "[PHONE_NUMBER]"
click at [440, 350] on button "Call" at bounding box center [430, 361] width 220 height 44
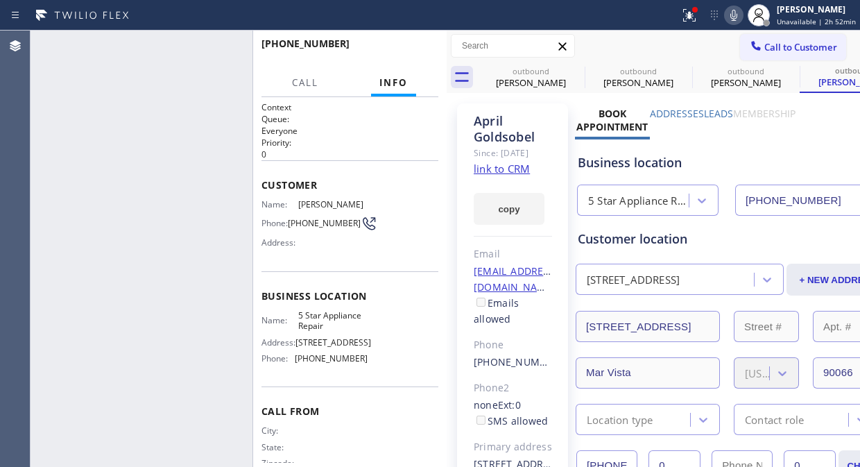
type input "[PHONE_NUMBER]"
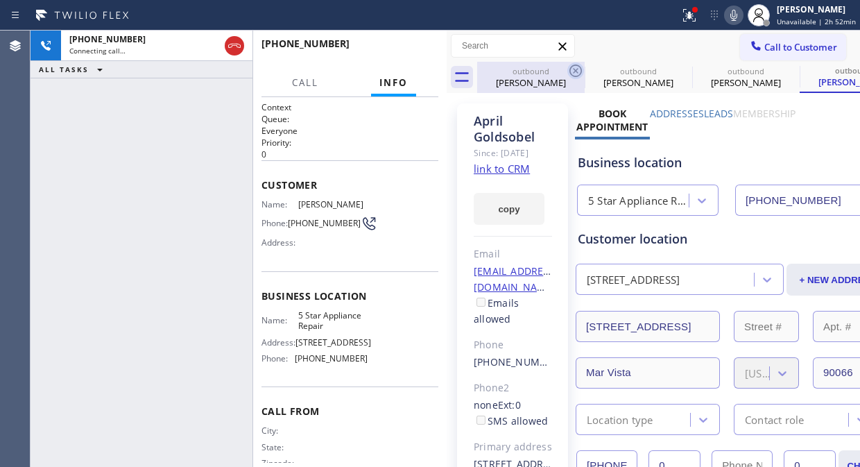
click at [578, 67] on icon at bounding box center [575, 70] width 17 height 17
click at [0, 0] on icon at bounding box center [0, 0] width 0 height 0
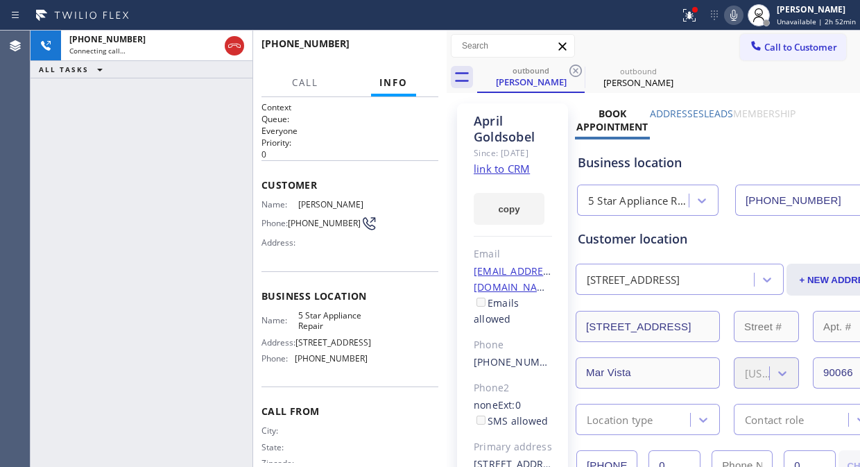
click at [578, 67] on icon at bounding box center [575, 70] width 17 height 17
click at [0, 0] on icon at bounding box center [0, 0] width 0 height 0
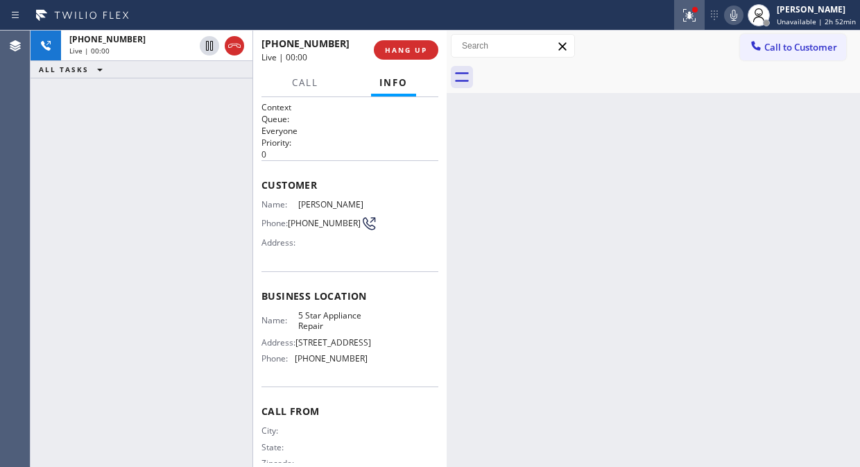
click at [696, 18] on icon at bounding box center [689, 15] width 12 height 12
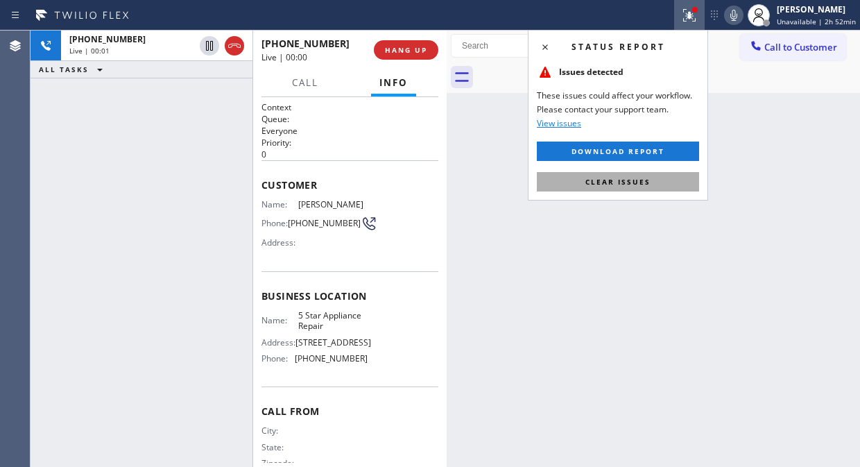
click at [607, 175] on button "Clear issues" at bounding box center [618, 181] width 162 height 19
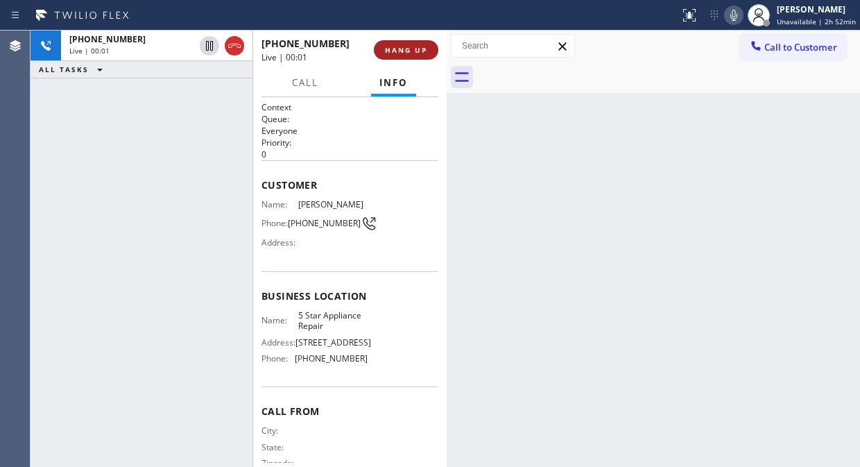
click at [399, 49] on span "HANG UP" at bounding box center [406, 50] width 42 height 10
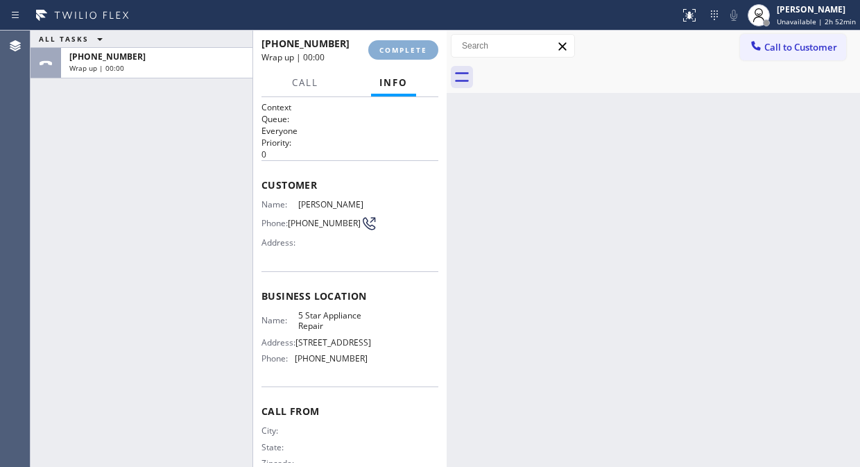
click at [399, 49] on span "COMPLETE" at bounding box center [403, 50] width 48 height 10
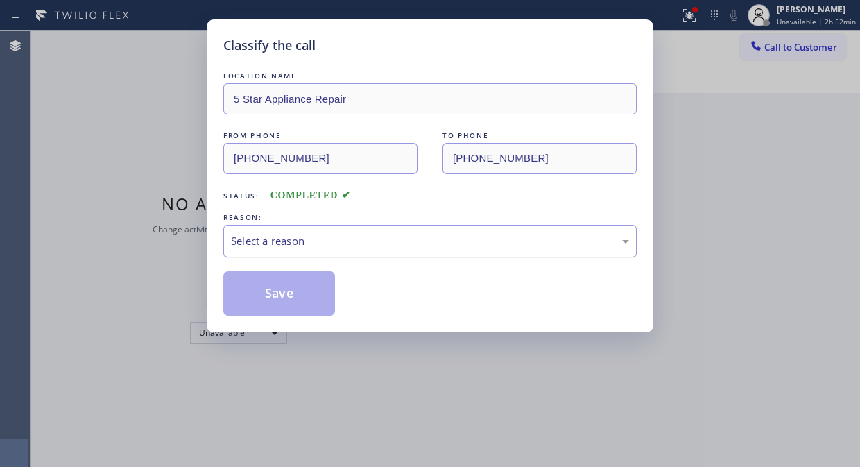
click at [420, 243] on div "Select a reason" at bounding box center [430, 241] width 398 height 16
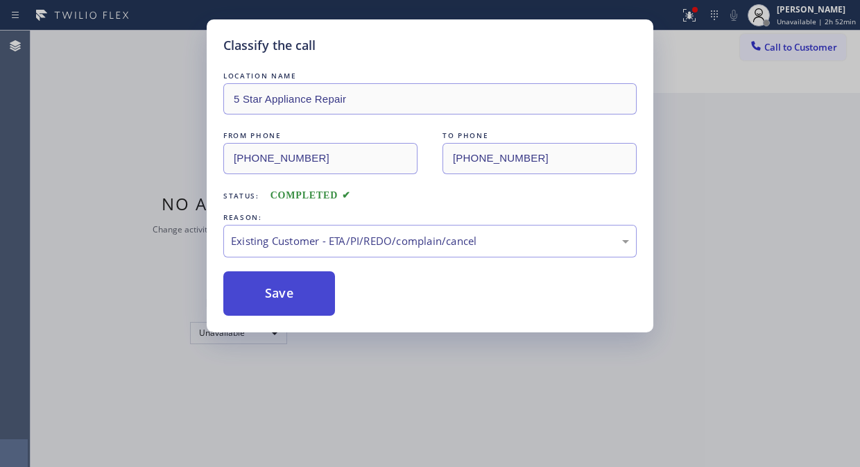
click at [285, 287] on button "Save" at bounding box center [279, 293] width 112 height 44
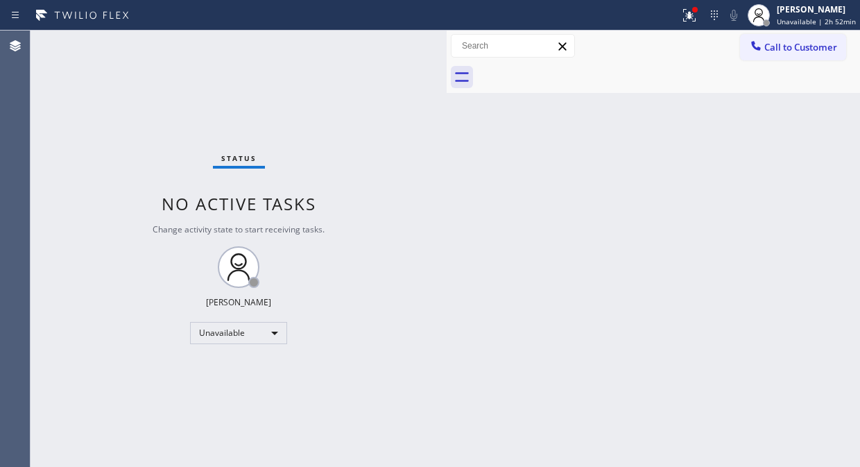
click at [779, 45] on span "Call to Customer" at bounding box center [800, 47] width 73 height 12
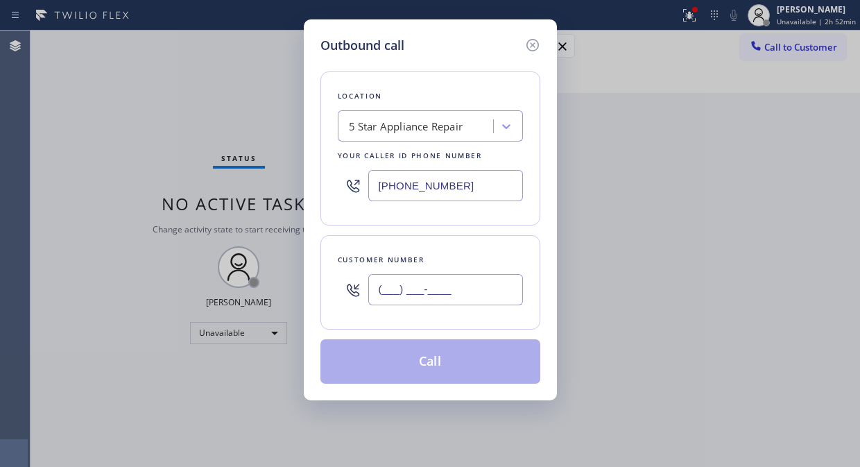
click at [466, 288] on input "(___) ___-____" at bounding box center [445, 289] width 155 height 31
paste input "425) 610-7124"
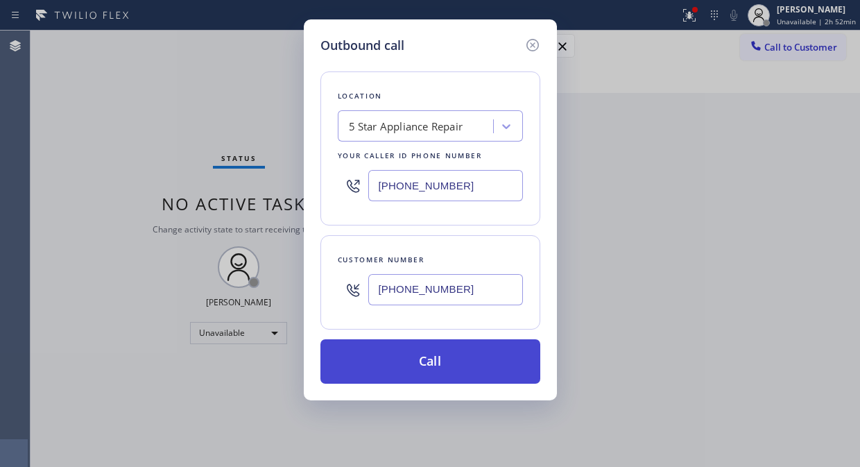
type input "[PHONE_NUMBER]"
click at [462, 358] on button "Call" at bounding box center [430, 361] width 220 height 44
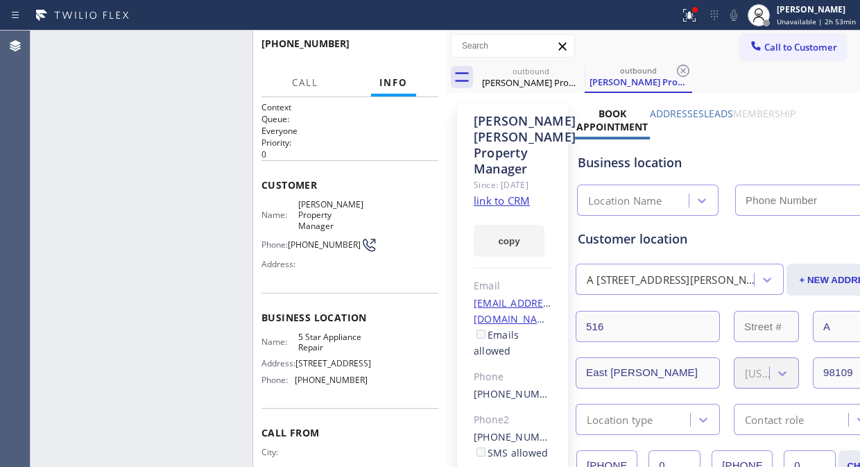
type input "[PHONE_NUMBER]"
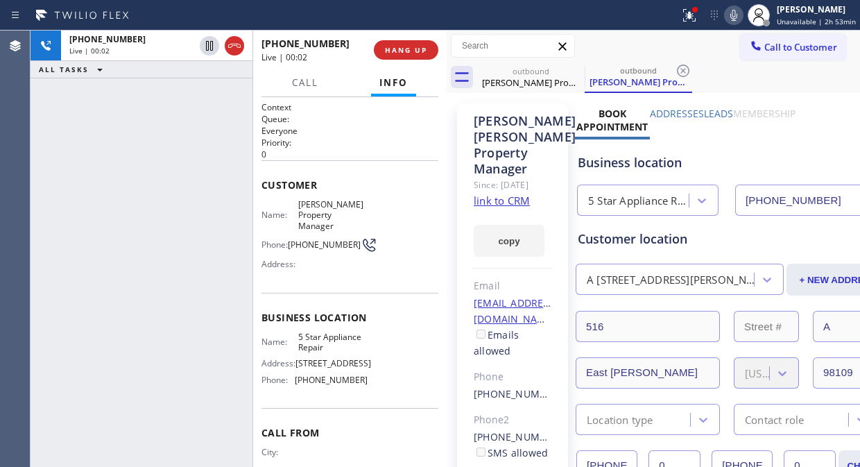
click at [742, 11] on icon at bounding box center [733, 15] width 17 height 17
click at [739, 15] on icon at bounding box center [733, 15] width 17 height 17
click at [502, 198] on link "link to CRM" at bounding box center [502, 200] width 56 height 14
click at [390, 46] on span "HANG UP" at bounding box center [406, 50] width 42 height 10
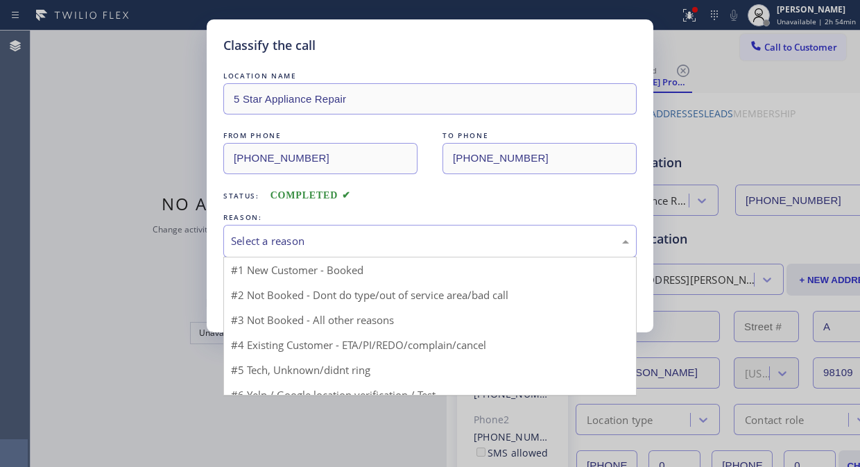
click at [424, 247] on div "Select a reason" at bounding box center [430, 241] width 398 height 16
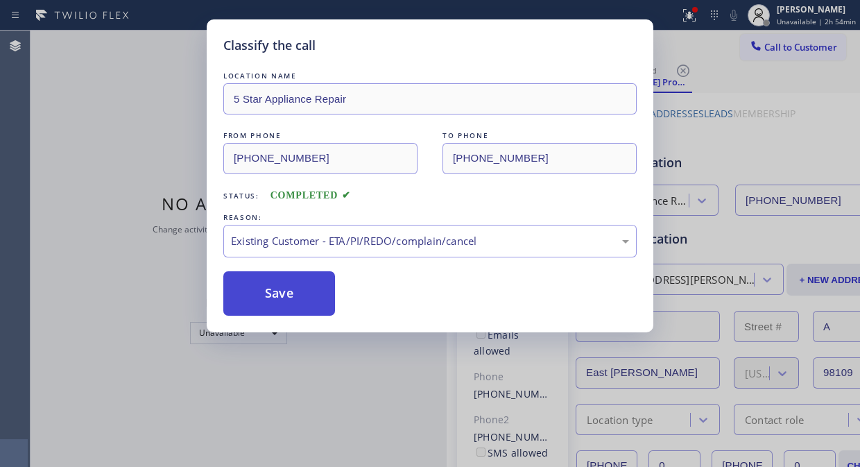
click at [288, 293] on button "Save" at bounding box center [279, 293] width 112 height 44
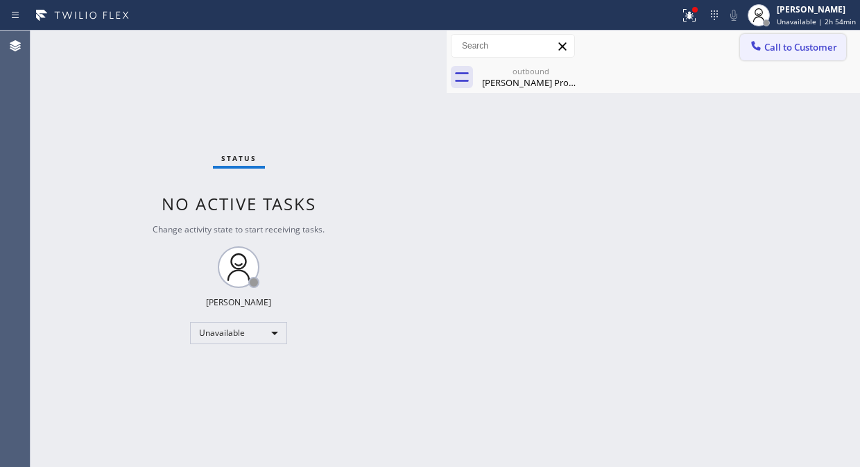
click at [756, 44] on icon at bounding box center [756, 46] width 14 height 14
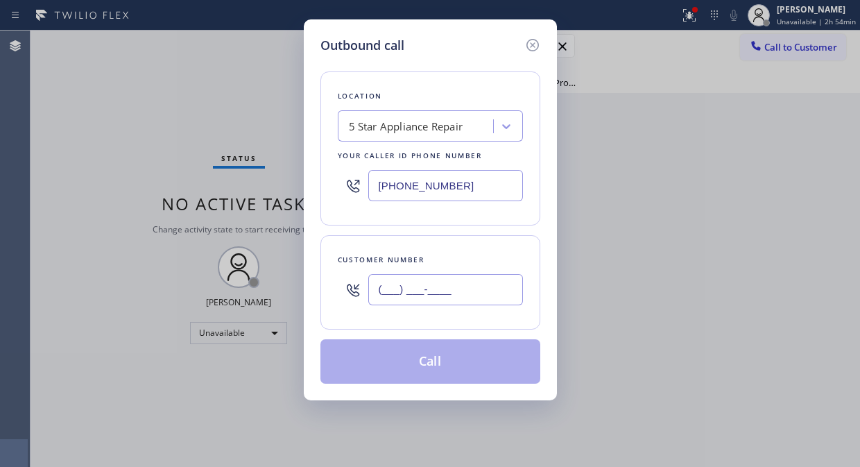
click at [431, 295] on input "(___) ___-____" at bounding box center [445, 289] width 155 height 31
paste input "480) 543-0301"
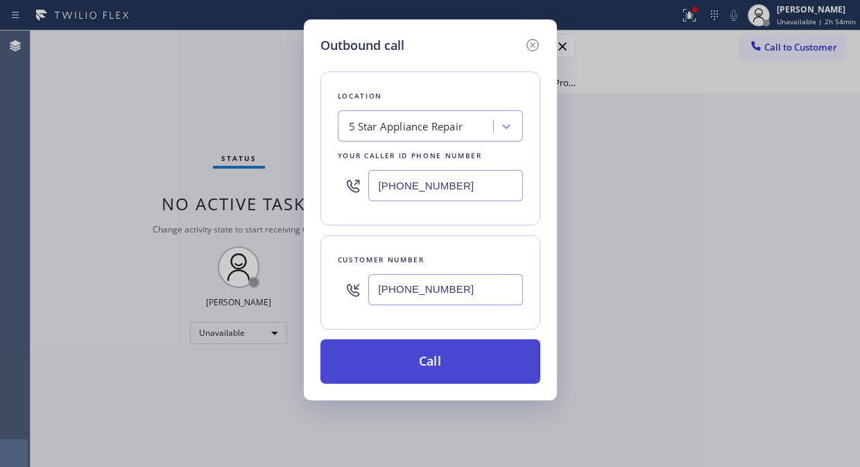
type input "[PHONE_NUMBER]"
click at [461, 368] on button "Call" at bounding box center [430, 361] width 220 height 44
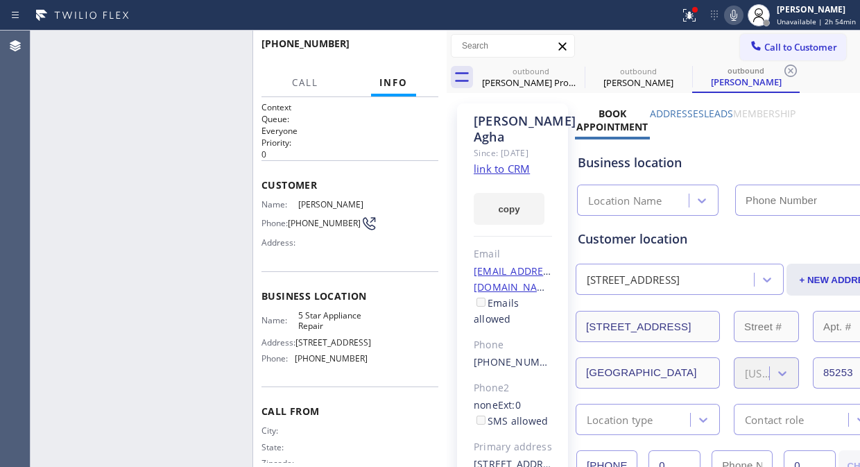
type input "[PHONE_NUMBER]"
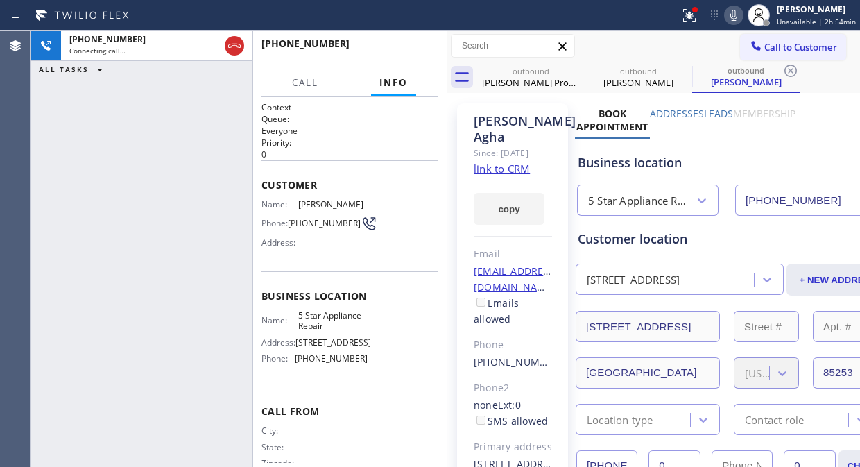
drag, startPoint x: 117, startPoint y: 142, endPoint x: 123, endPoint y: 140, distance: 7.2
click at [117, 142] on div "[PHONE_NUMBER] Connecting call… ALL TASKS ALL TASKS ACTIVE TASKS TASKS IN WRAP …" at bounding box center [142, 249] width 222 height 436
click at [692, 21] on icon at bounding box center [689, 15] width 17 height 17
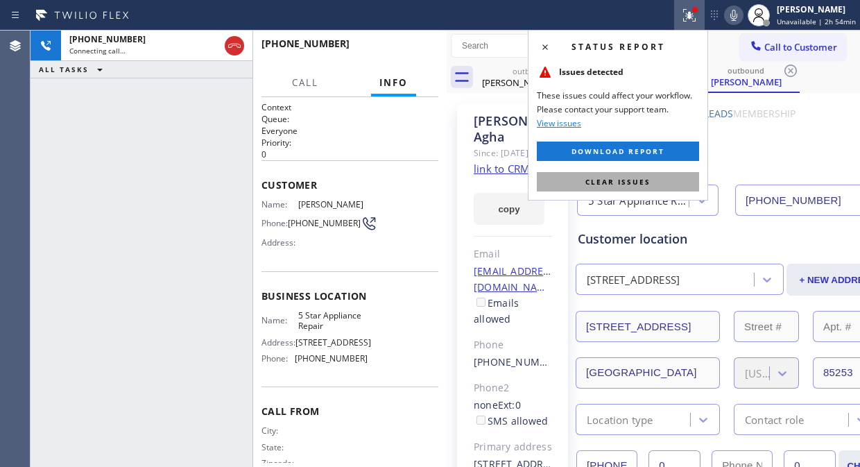
click at [647, 183] on span "Clear issues" at bounding box center [617, 182] width 65 height 10
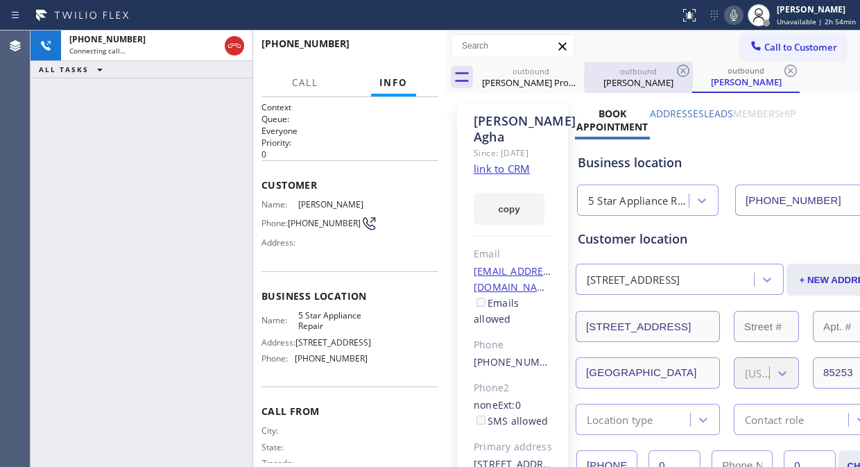
click at [589, 63] on div "outbound [PERSON_NAME]" at bounding box center [638, 77] width 105 height 31
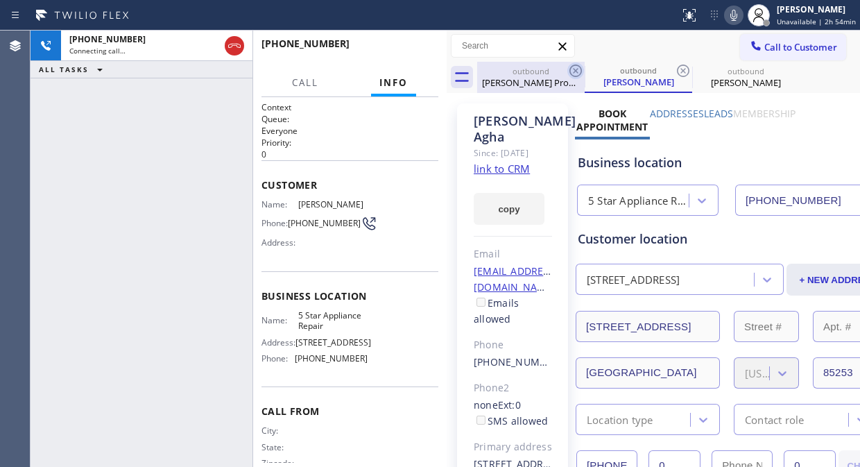
click at [576, 64] on icon at bounding box center [575, 70] width 12 height 12
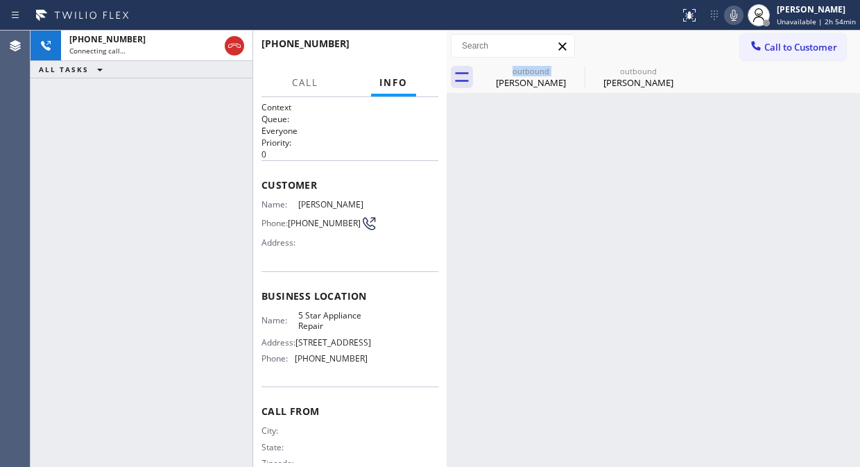
click at [576, 64] on div "outbound [PERSON_NAME]" at bounding box center [530, 77] width 107 height 31
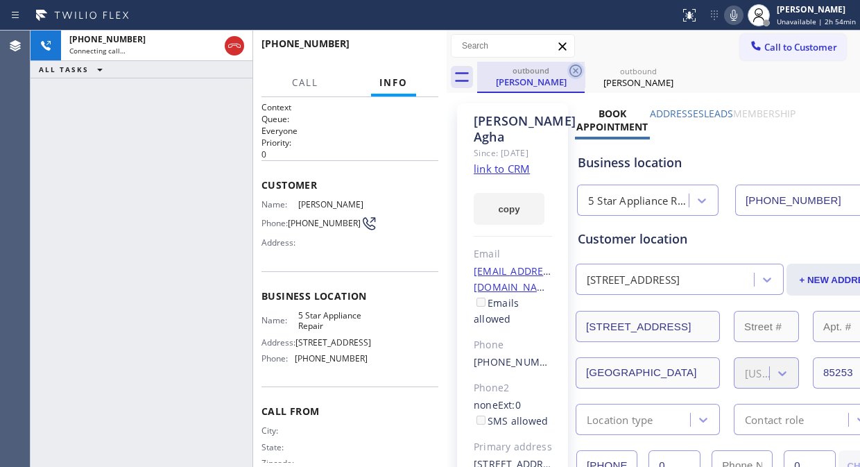
click at [573, 69] on icon at bounding box center [575, 70] width 17 height 17
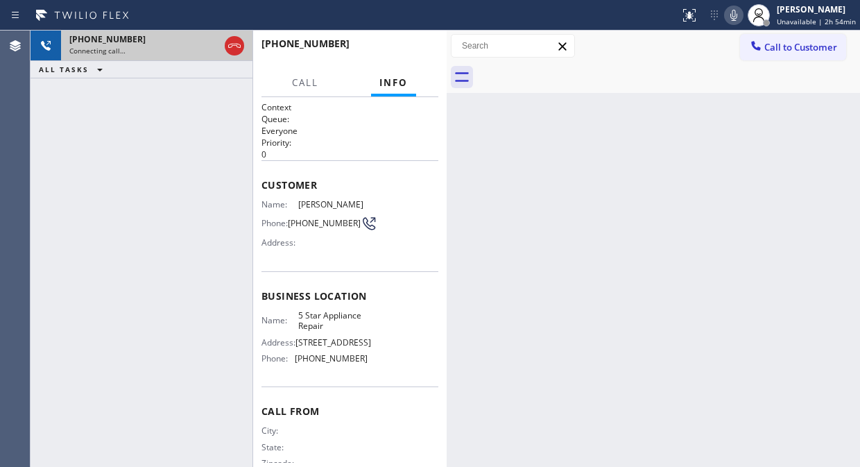
click at [188, 51] on div "Connecting call…" at bounding box center [144, 51] width 150 height 10
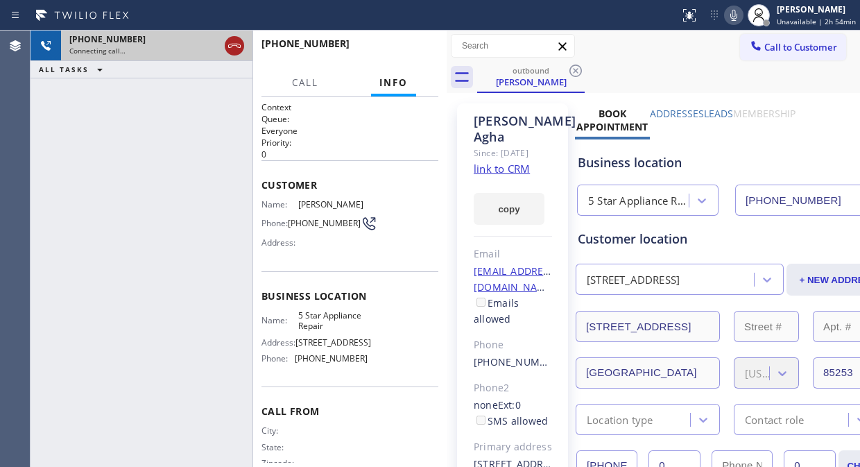
type input "[PHONE_NUMBER]"
click at [237, 49] on icon at bounding box center [234, 45] width 17 height 17
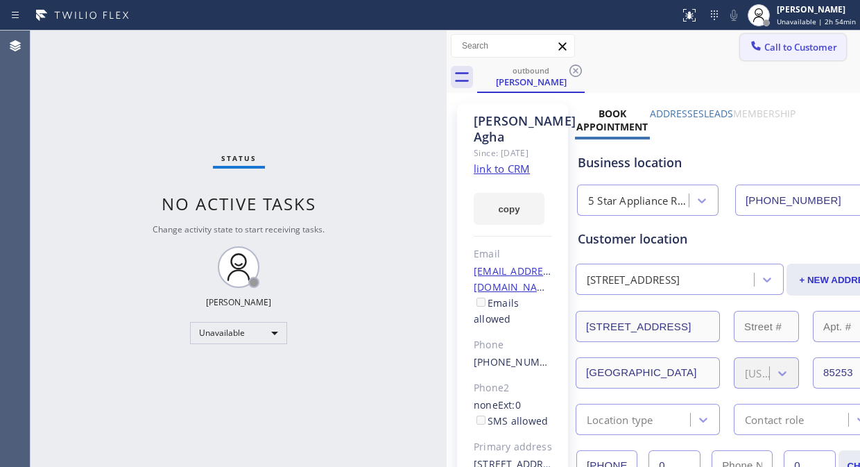
click at [774, 46] on span "Call to Customer" at bounding box center [800, 47] width 73 height 12
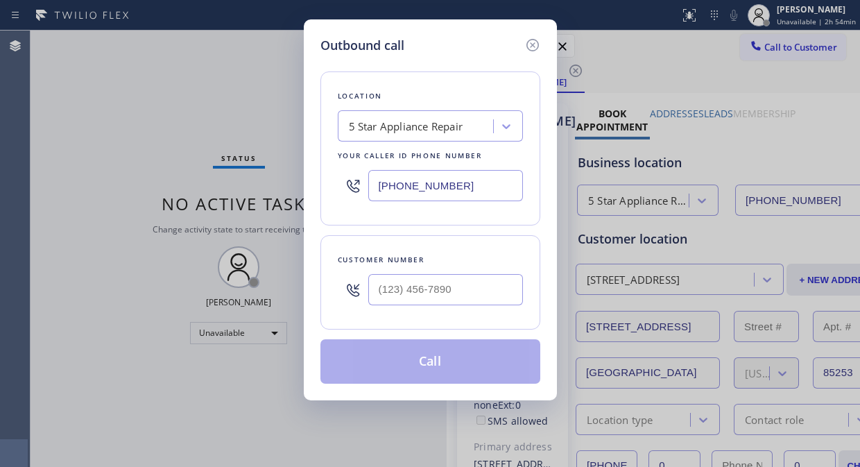
click at [392, 291] on input "text" at bounding box center [445, 289] width 155 height 31
paste input "760) 803-9698"
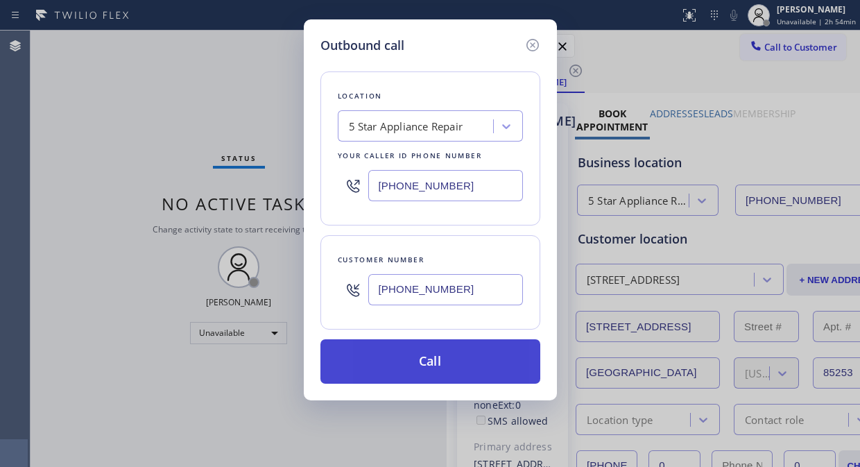
type input "[PHONE_NUMBER]"
click at [445, 361] on button "Call" at bounding box center [430, 361] width 220 height 44
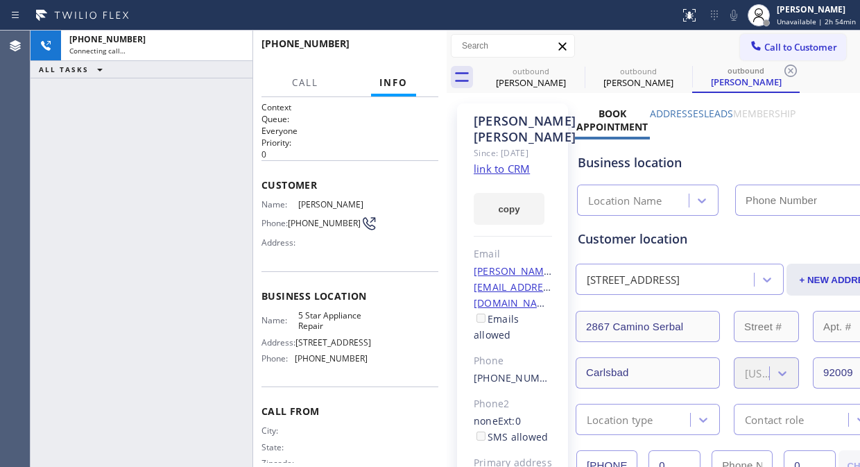
type input "[PHONE_NUMBER]"
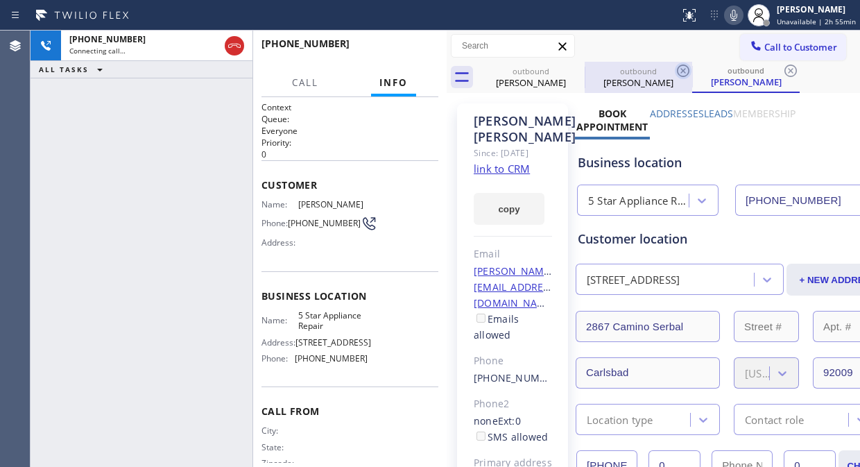
click at [0, 0] on icon at bounding box center [0, 0] width 0 height 0
click at [675, 67] on icon at bounding box center [683, 70] width 17 height 17
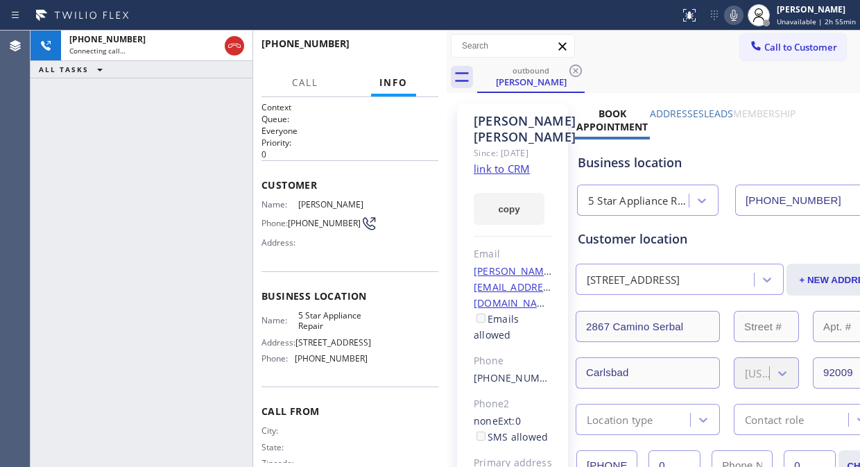
click at [576, 67] on icon at bounding box center [575, 70] width 17 height 17
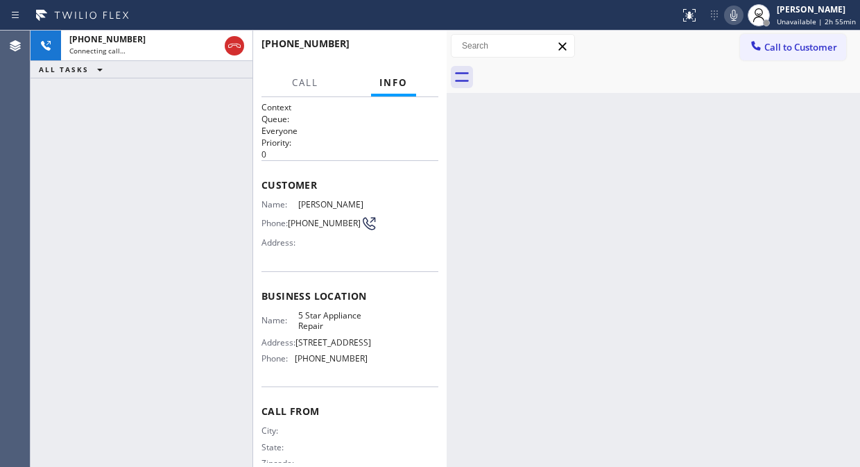
click at [97, 130] on div "[PHONE_NUMBER] Connecting call… ALL TASKS ALL TASKS ACTIVE TASKS TASKS IN WRAP …" at bounding box center [142, 249] width 222 height 436
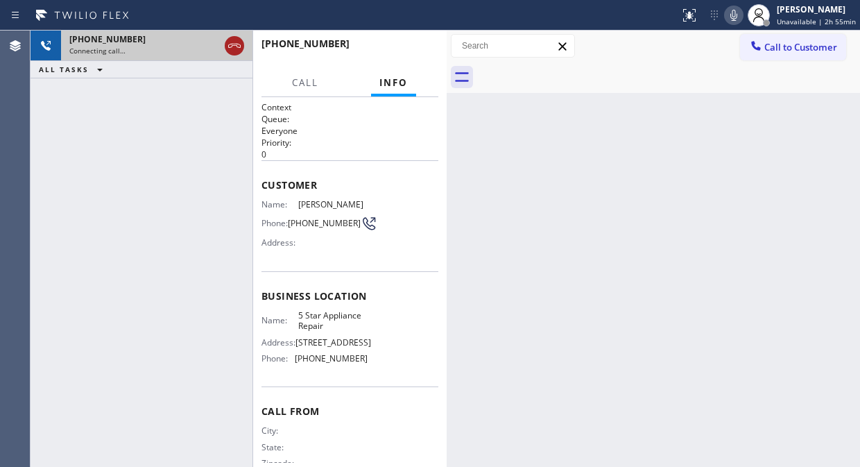
click at [234, 46] on icon at bounding box center [234, 45] width 17 height 17
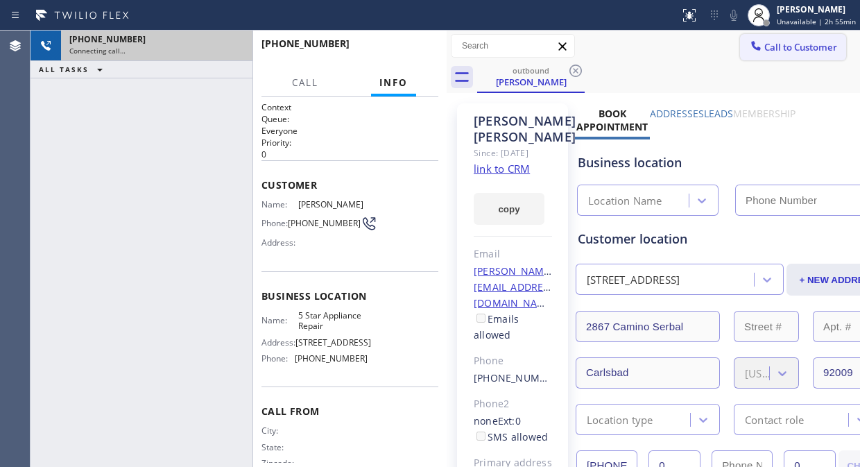
click at [779, 49] on span "Call to Customer" at bounding box center [800, 47] width 73 height 12
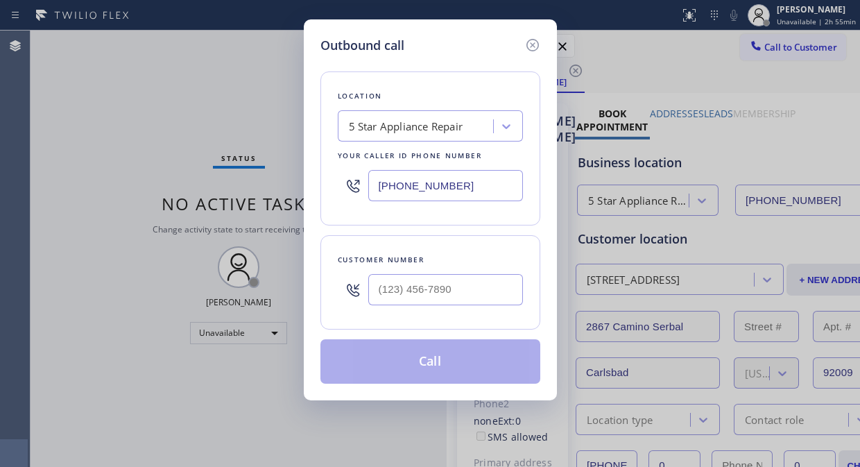
type input "[PHONE_NUMBER]"
click at [374, 287] on input "(___) ___-____" at bounding box center [445, 289] width 155 height 31
paste input "954) 232-1630"
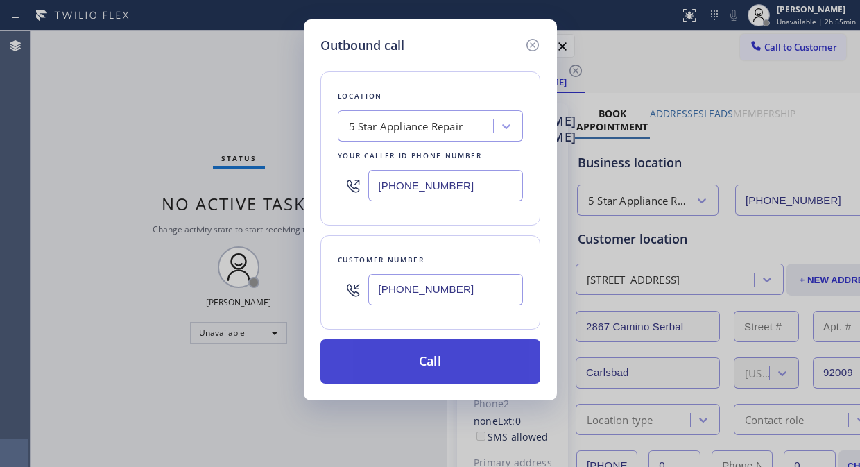
type input "[PHONE_NUMBER]"
click at [444, 365] on button "Call" at bounding box center [430, 361] width 220 height 44
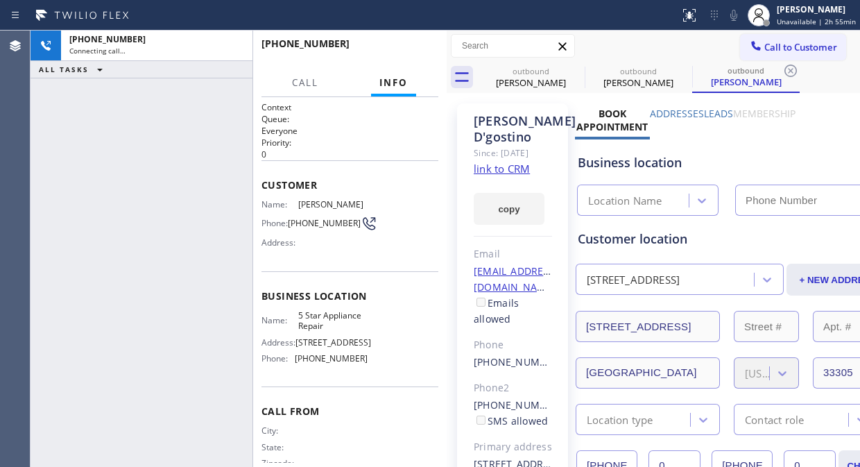
type input "[PHONE_NUMBER]"
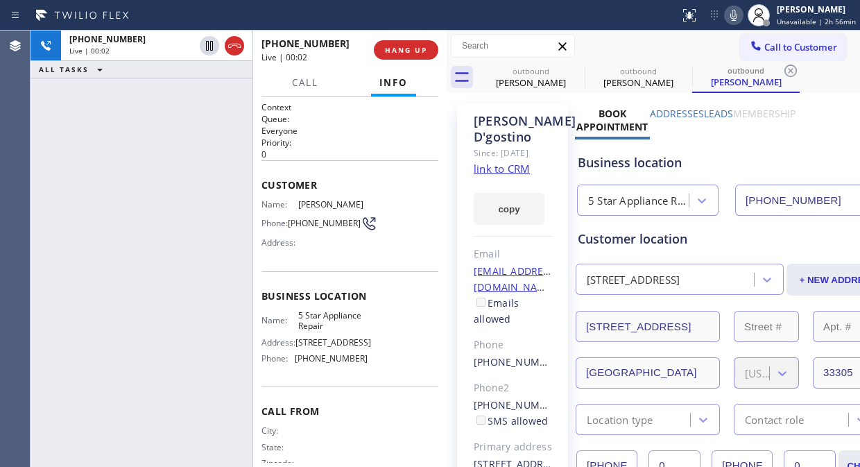
drag, startPoint x: 224, startPoint y: 52, endPoint x: 252, endPoint y: 52, distance: 28.4
click at [225, 52] on div at bounding box center [234, 45] width 19 height 17
click at [390, 51] on span "HANG UP" at bounding box center [406, 50] width 42 height 10
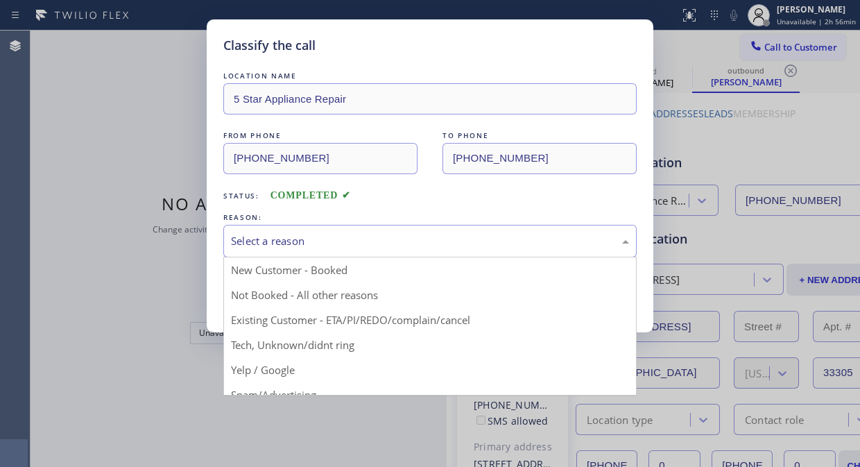
drag, startPoint x: 384, startPoint y: 245, endPoint x: 390, endPoint y: 313, distance: 68.2
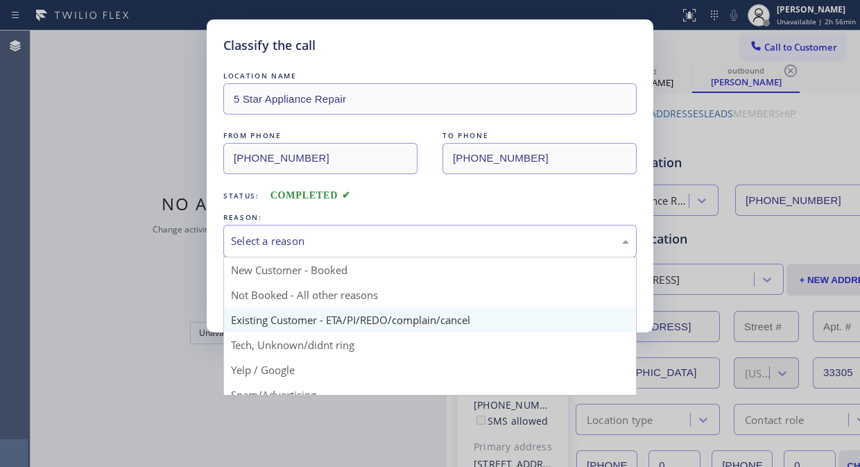
click at [384, 248] on div "Select a reason" at bounding box center [430, 241] width 398 height 16
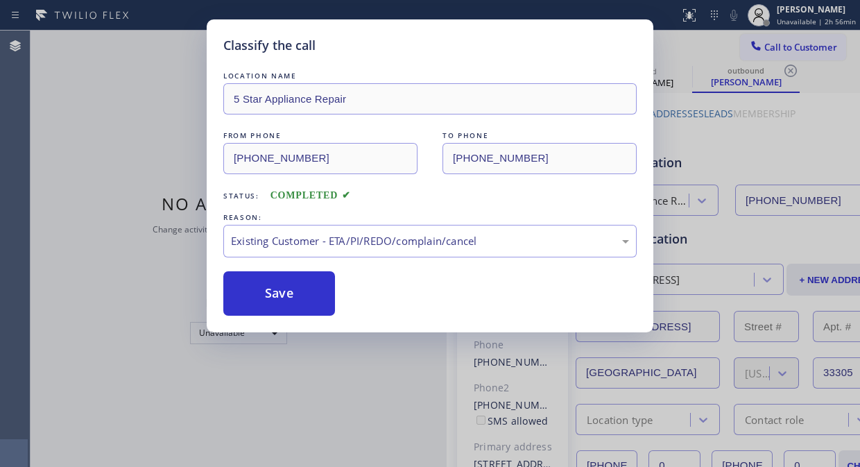
drag, startPoint x: 308, startPoint y: 302, endPoint x: 273, endPoint y: 223, distance: 86.3
click at [307, 302] on button "Save" at bounding box center [279, 293] width 112 height 44
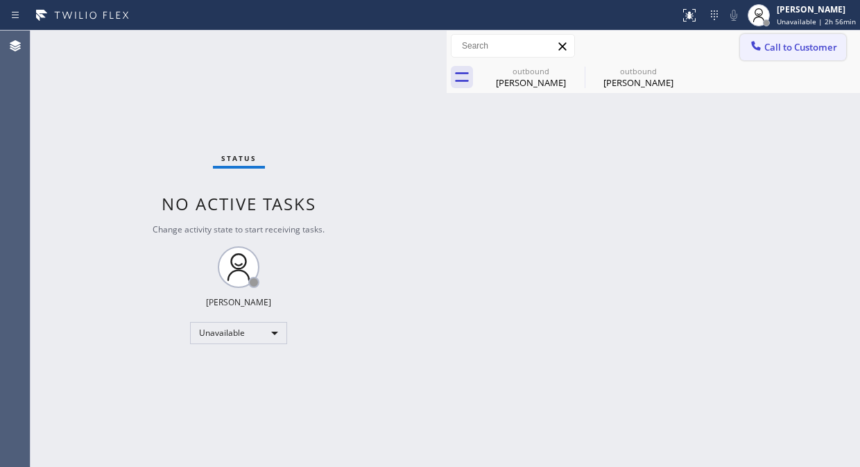
click at [765, 47] on span "Call to Customer" at bounding box center [800, 47] width 73 height 12
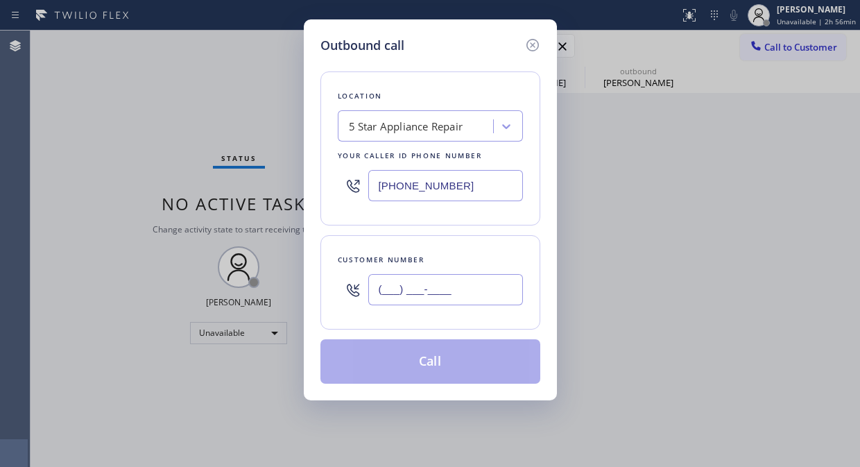
click at [439, 302] on input "(___) ___-____" at bounding box center [445, 289] width 155 height 31
paste input "562) 948-5737"
type input "[PHONE_NUMBER]"
click at [424, 368] on button "Call" at bounding box center [430, 361] width 220 height 44
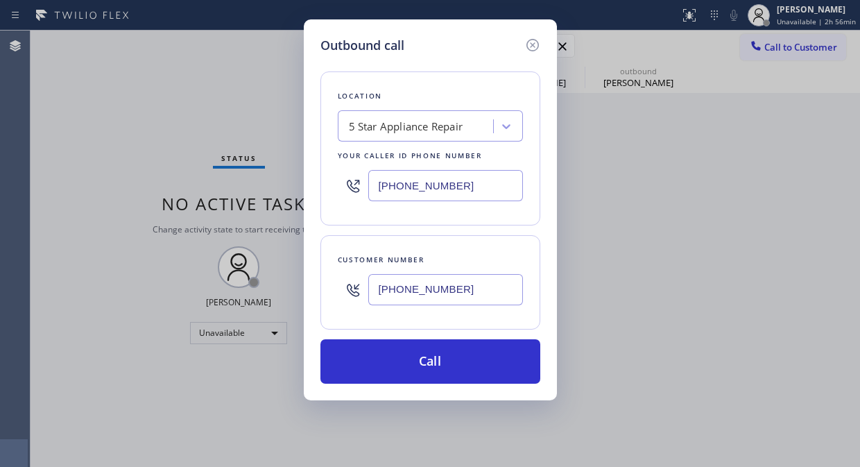
drag, startPoint x: 474, startPoint y: 374, endPoint x: 560, endPoint y: 50, distance: 335.7
click at [474, 375] on button "Call" at bounding box center [430, 361] width 220 height 44
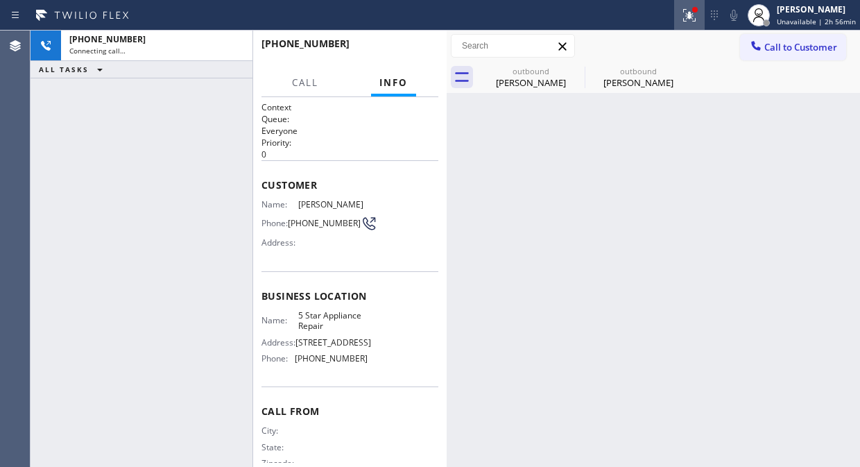
click at [683, 10] on div at bounding box center [689, 15] width 31 height 17
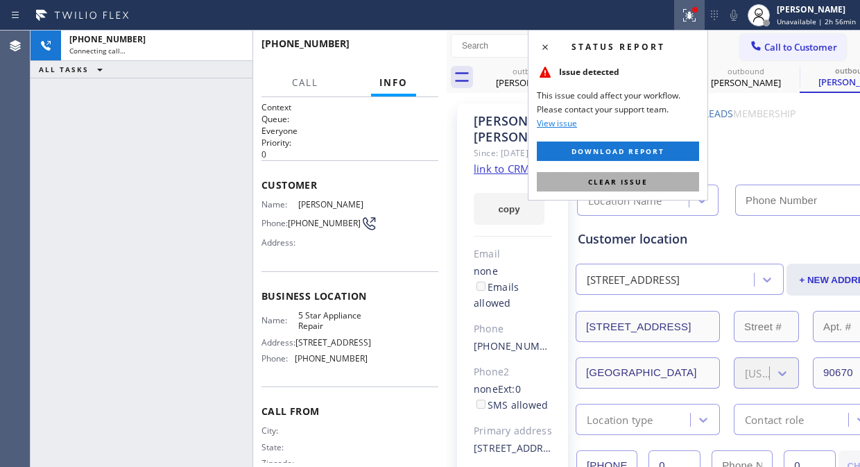
click at [612, 183] on span "Clear issue" at bounding box center [618, 182] width 60 height 10
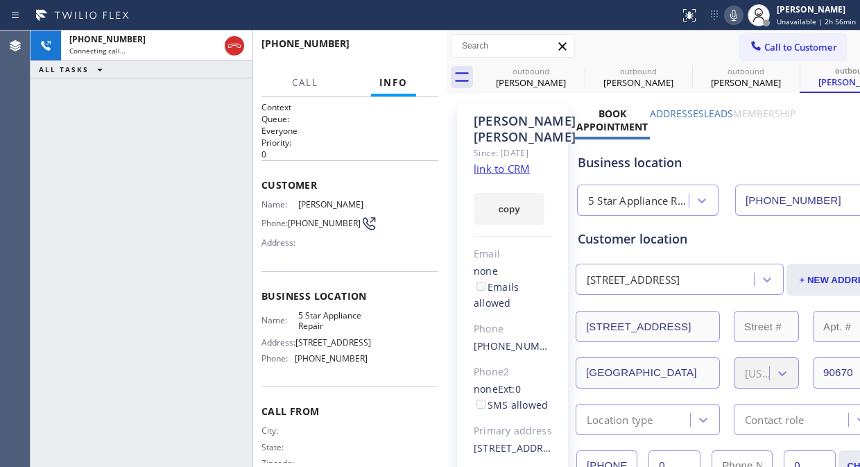
type input "[PHONE_NUMBER]"
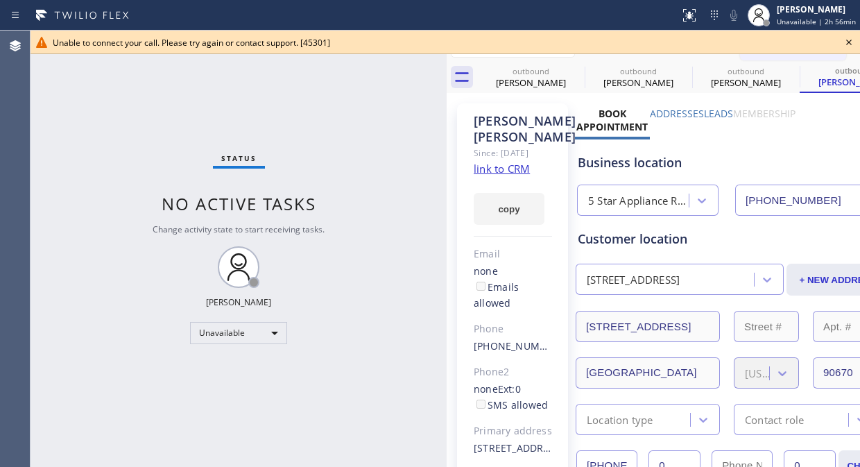
click at [850, 45] on icon at bounding box center [848, 42] width 17 height 17
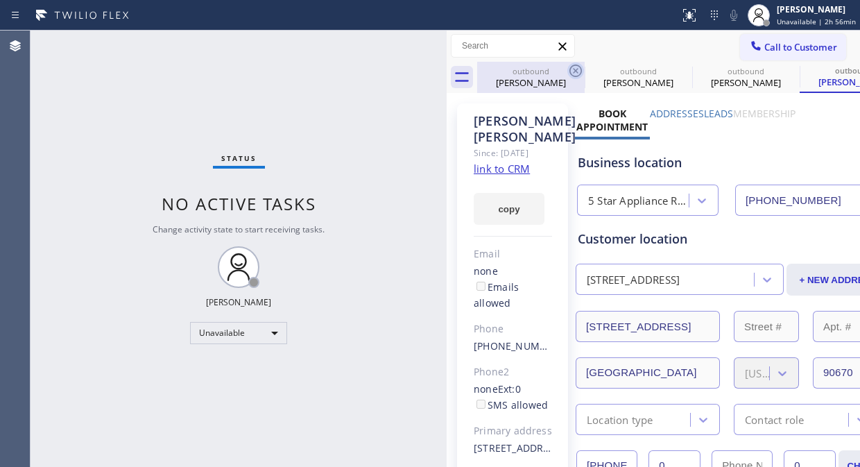
click at [576, 71] on icon at bounding box center [575, 70] width 12 height 12
click at [0, 0] on icon at bounding box center [0, 0] width 0 height 0
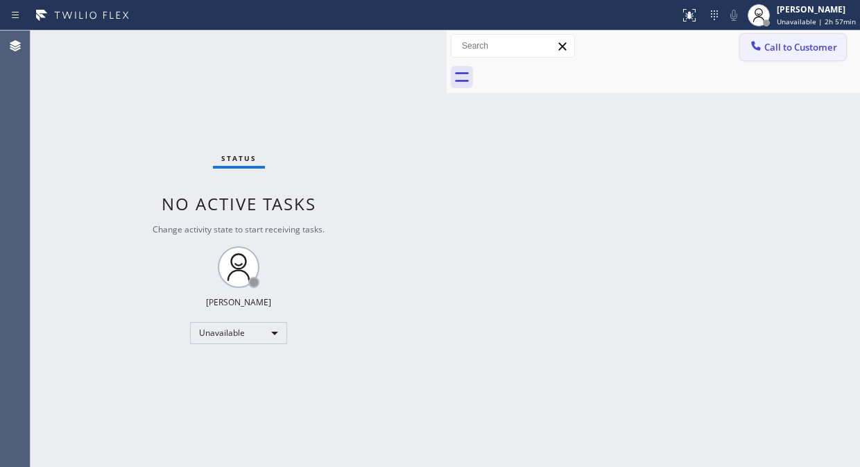
click at [793, 43] on span "Call to Customer" at bounding box center [800, 47] width 73 height 12
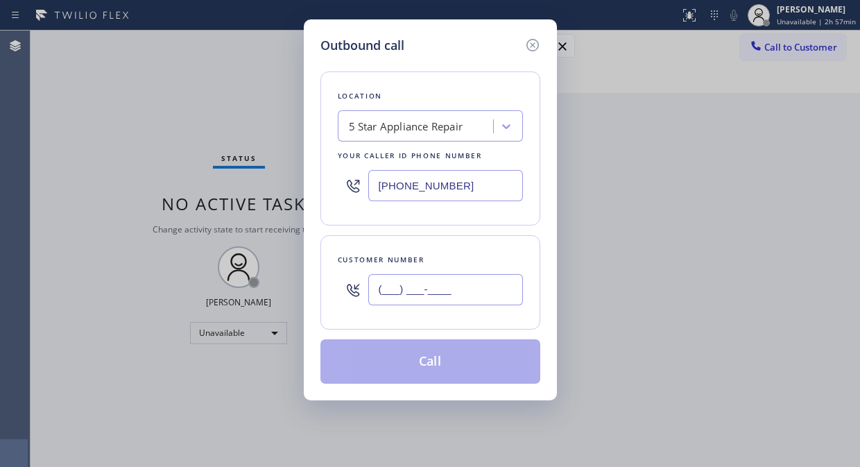
click at [392, 288] on input "(___) ___-____" at bounding box center [445, 289] width 155 height 31
paste input "646) 738-6000"
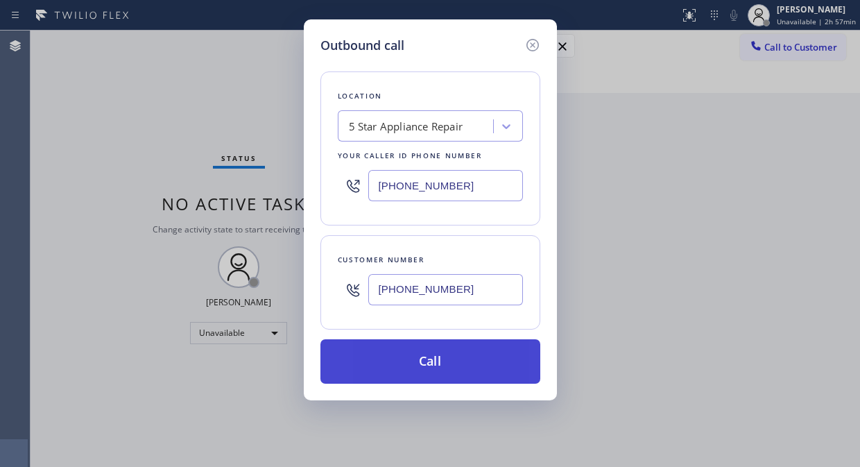
type input "[PHONE_NUMBER]"
click at [461, 357] on button "Call" at bounding box center [430, 361] width 220 height 44
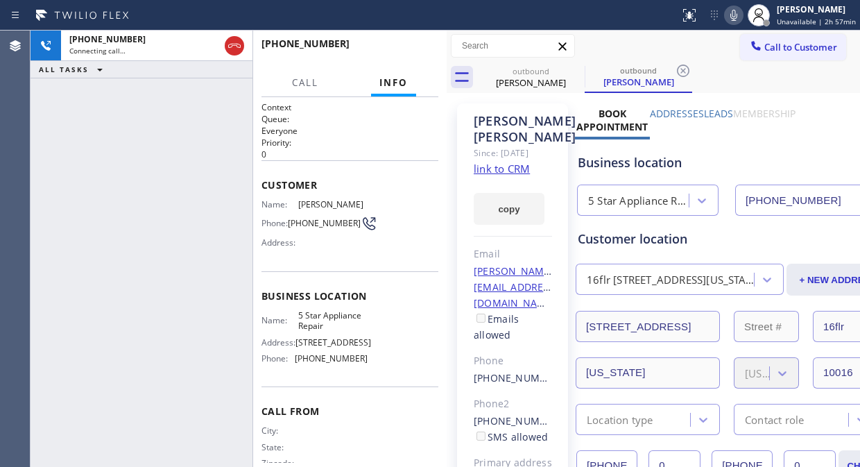
type input "[PHONE_NUMBER]"
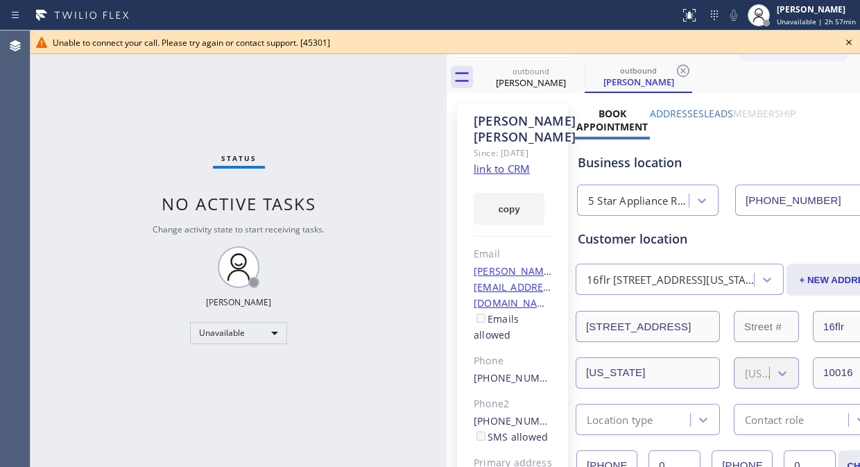
click at [855, 23] on span "Unavailable | 2h 57min" at bounding box center [816, 22] width 79 height 10
click at [674, 42] on div "Unable to connect your call. Please try again or contact support. [45301]" at bounding box center [445, 43] width 785 height 12
click at [849, 49] on icon at bounding box center [848, 42] width 17 height 17
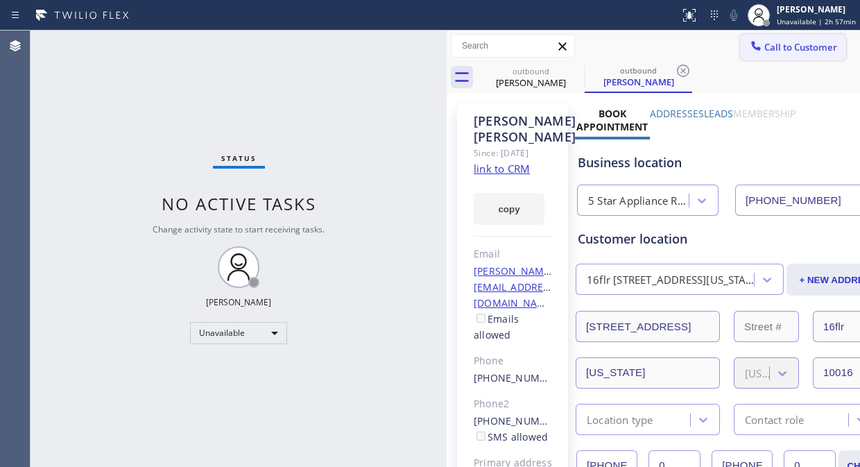
click at [798, 46] on span "Call to Customer" at bounding box center [800, 47] width 73 height 12
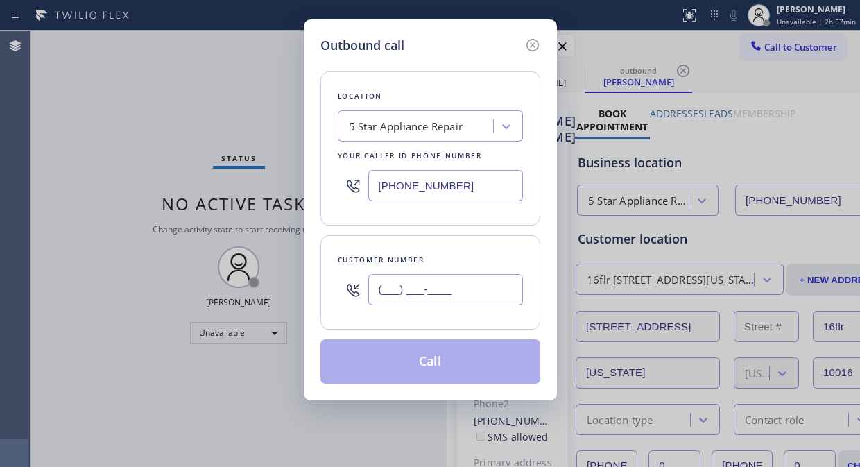
click at [454, 275] on input "(___) ___-____" at bounding box center [445, 289] width 155 height 31
paste input "203) 449-7635"
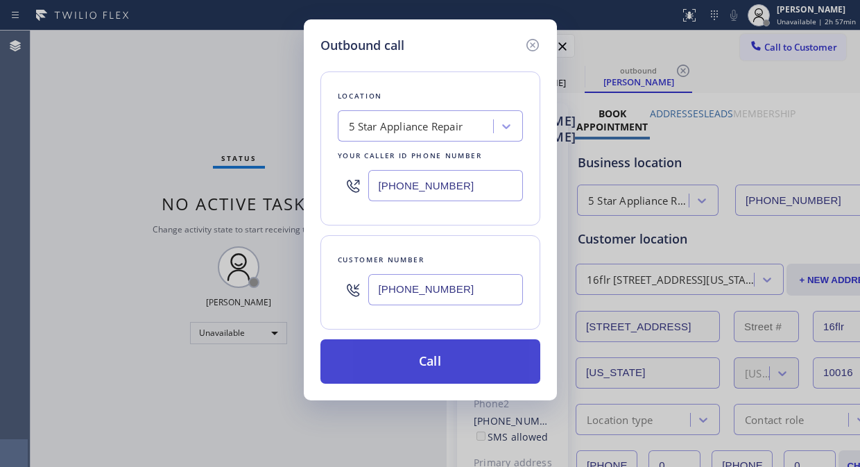
type input "[PHONE_NUMBER]"
click at [451, 354] on button "Call" at bounding box center [430, 361] width 220 height 44
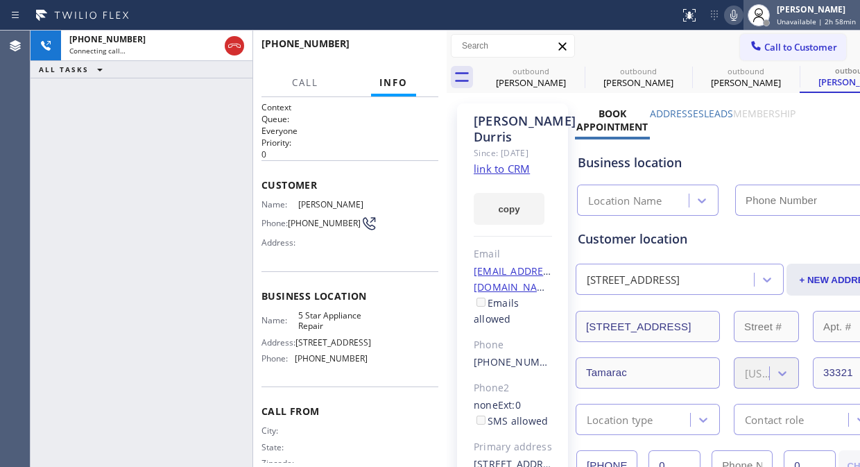
type input "[PHONE_NUMBER]"
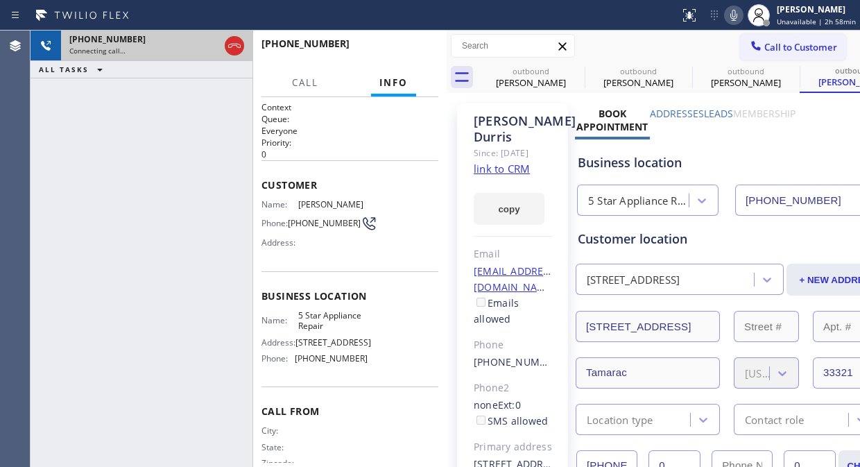
click at [241, 59] on div at bounding box center [234, 46] width 25 height 31
click at [236, 49] on icon at bounding box center [234, 45] width 17 height 17
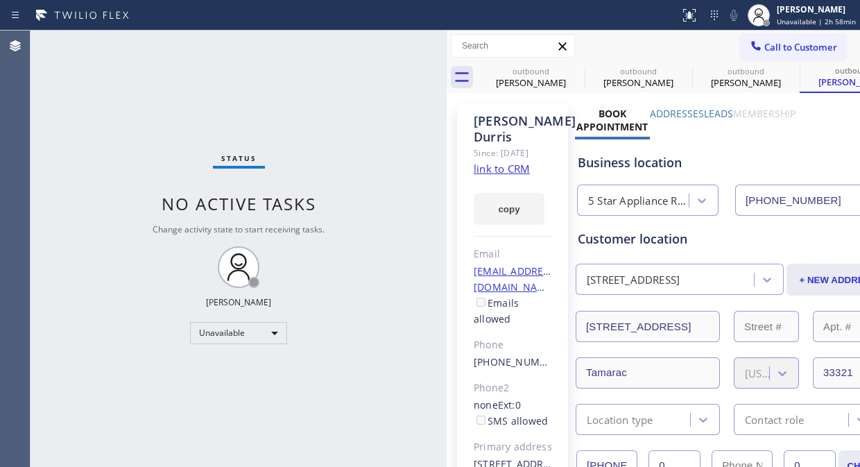
click at [777, 44] on span "Call to Customer" at bounding box center [800, 47] width 73 height 12
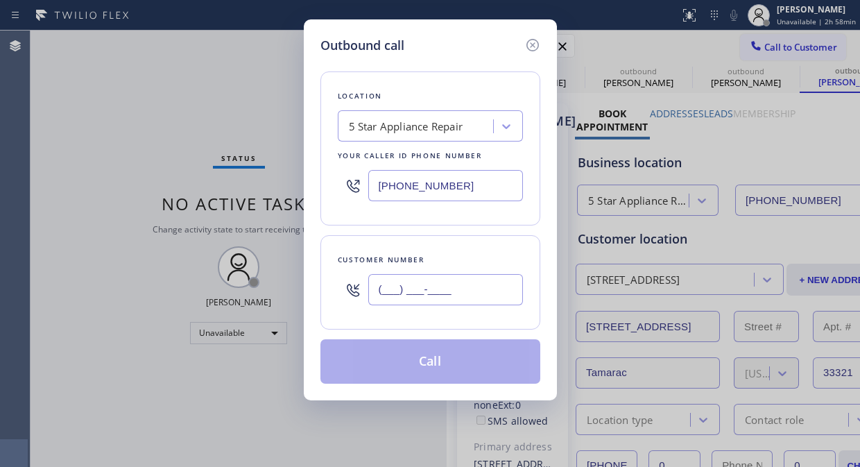
drag, startPoint x: 389, startPoint y: 278, endPoint x: 390, endPoint y: 290, distance: 11.8
click at [390, 278] on input "(___) ___-____" at bounding box center [445, 289] width 155 height 31
paste input "786) 469-9306"
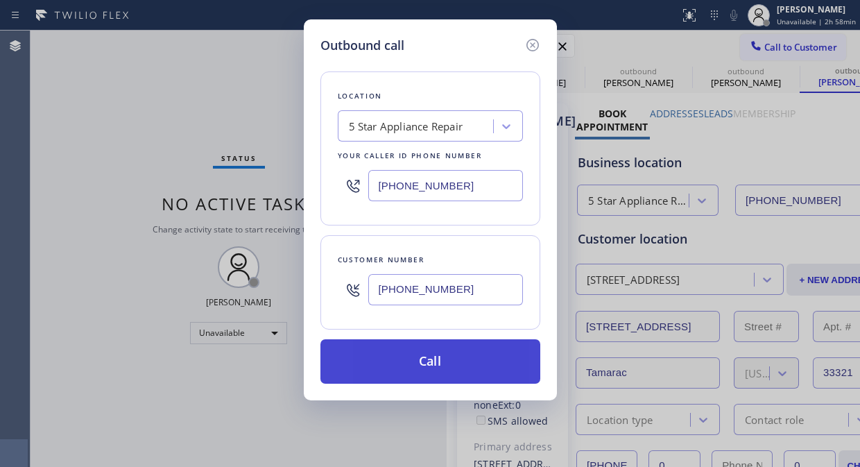
type input "[PHONE_NUMBER]"
drag, startPoint x: 465, startPoint y: 365, endPoint x: 598, endPoint y: 1, distance: 387.4
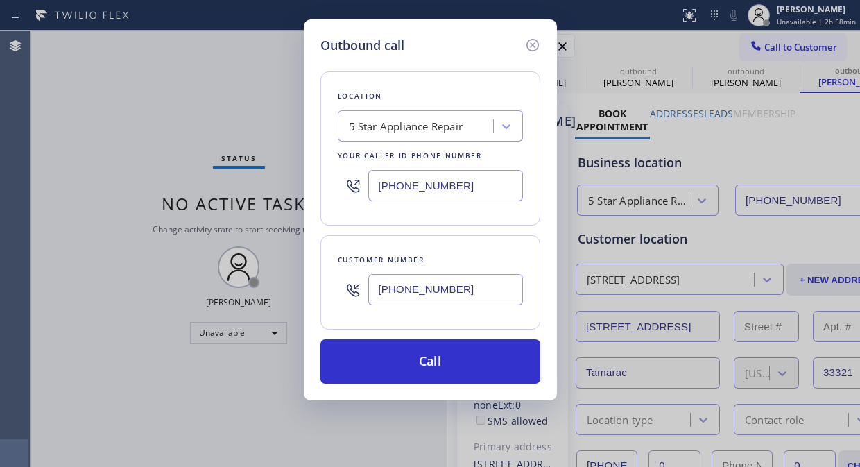
click at [466, 365] on button "Call" at bounding box center [430, 361] width 220 height 44
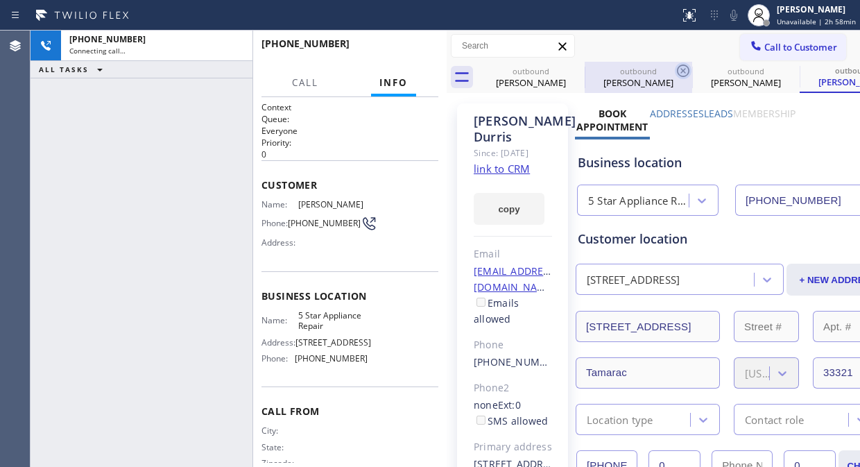
click at [0, 0] on icon at bounding box center [0, 0] width 0 height 0
click at [675, 71] on icon at bounding box center [683, 70] width 17 height 17
click at [0, 0] on icon at bounding box center [0, 0] width 0 height 0
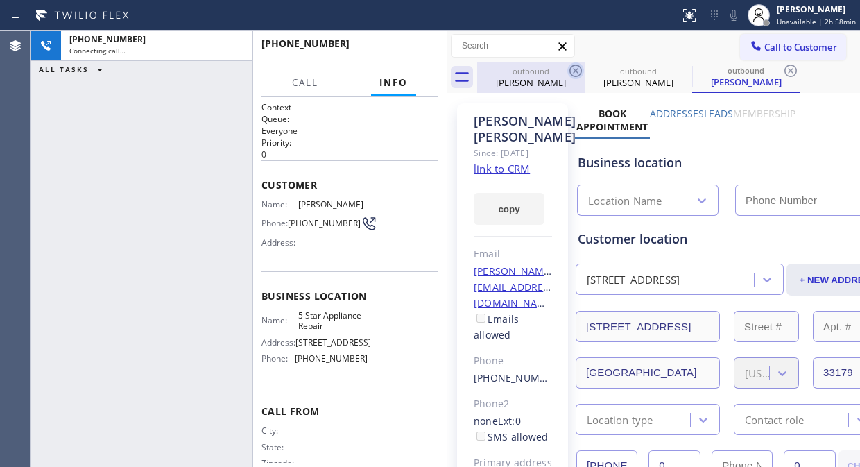
click at [570, 72] on icon at bounding box center [575, 70] width 12 height 12
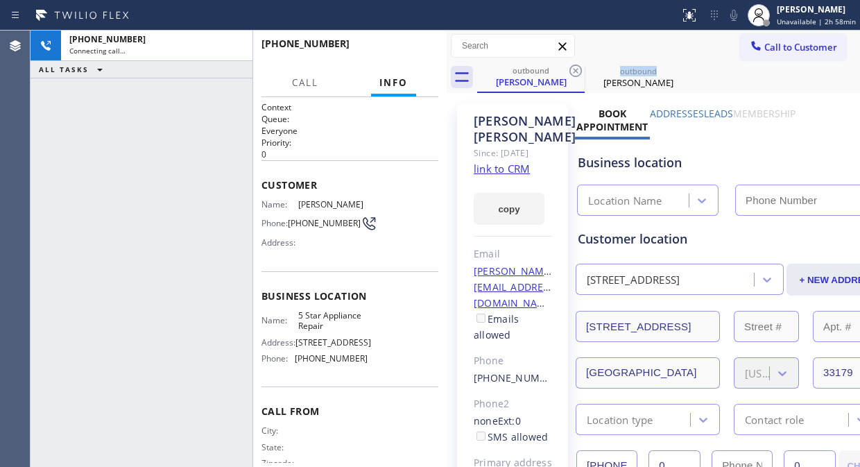
click at [570, 72] on icon at bounding box center [575, 70] width 12 height 12
type input "[PHONE_NUMBER]"
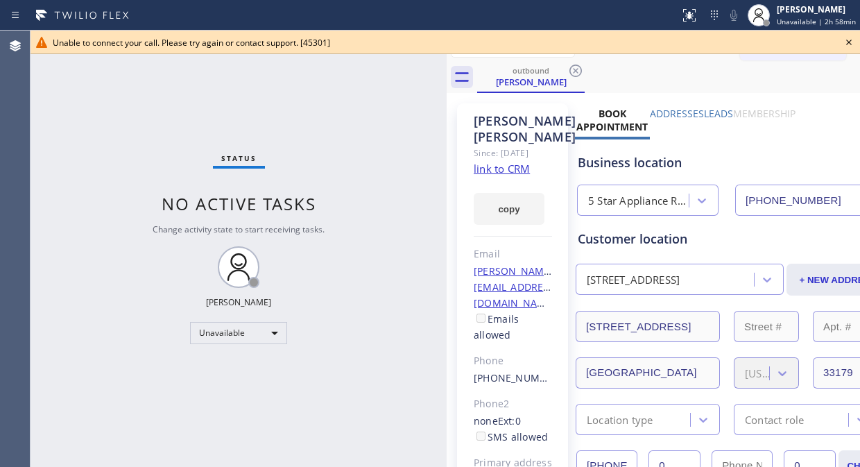
click at [850, 44] on icon at bounding box center [848, 42] width 17 height 17
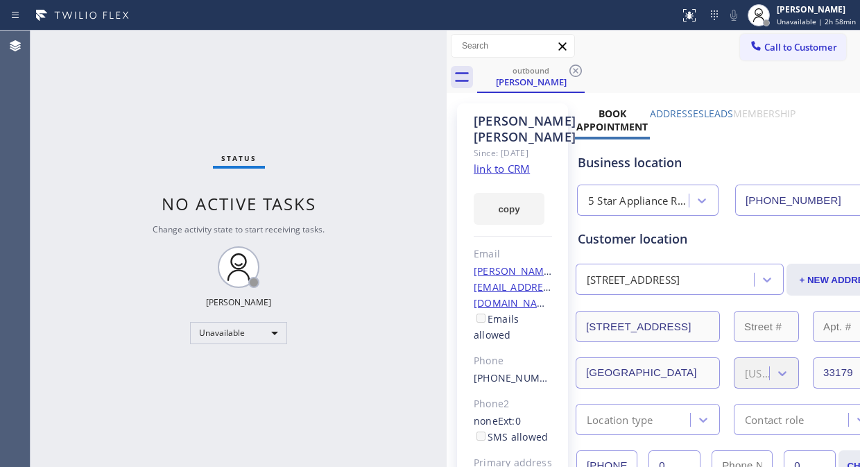
drag, startPoint x: 787, startPoint y: 44, endPoint x: 514, endPoint y: 182, distance: 306.1
click at [786, 44] on span "Call to Customer" at bounding box center [800, 47] width 73 height 12
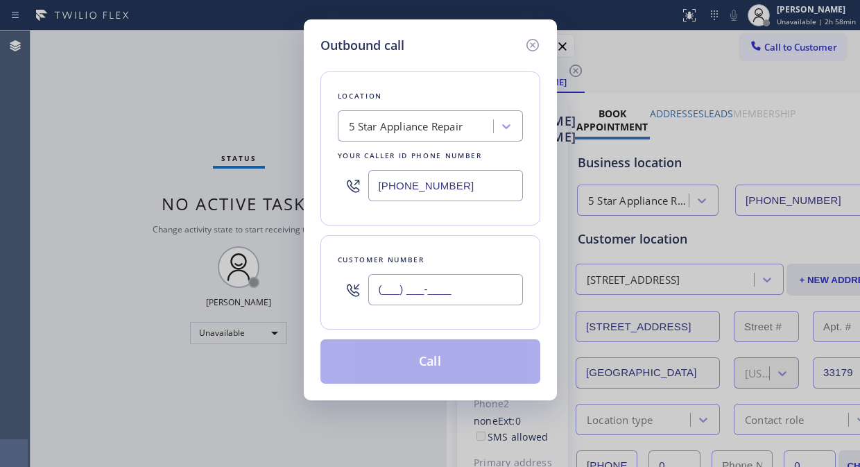
click at [411, 282] on input "(___) ___-____" at bounding box center [445, 289] width 155 height 31
paste input "480) 473-1345"
type input "[PHONE_NUMBER]"
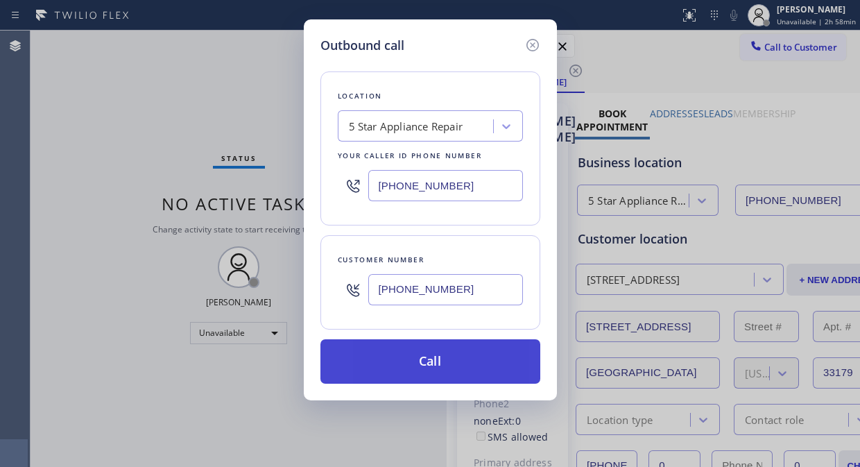
click at [432, 359] on button "Call" at bounding box center [430, 361] width 220 height 44
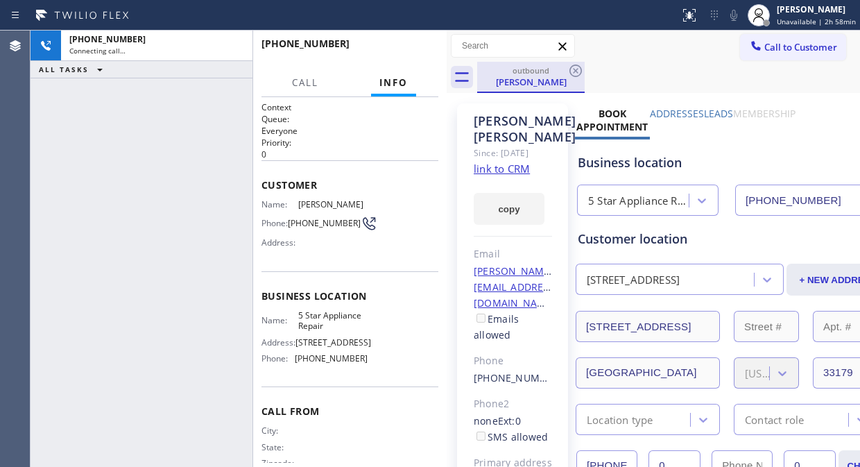
click at [571, 71] on icon at bounding box center [575, 70] width 17 height 17
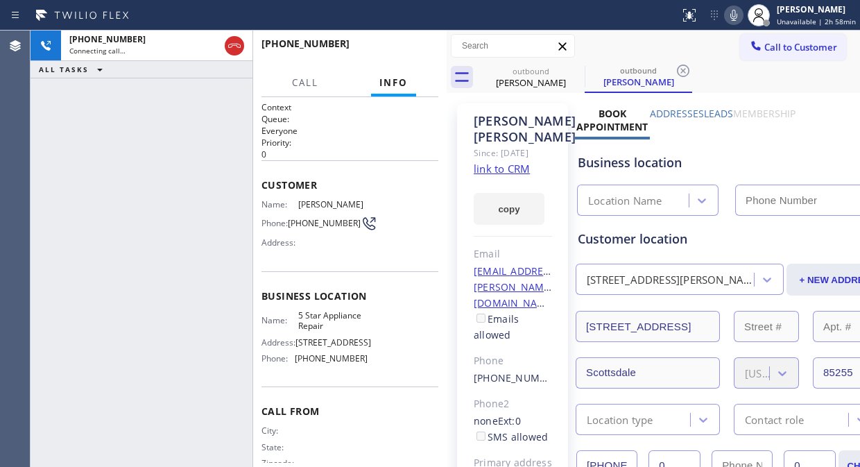
type input "[PHONE_NUMBER]"
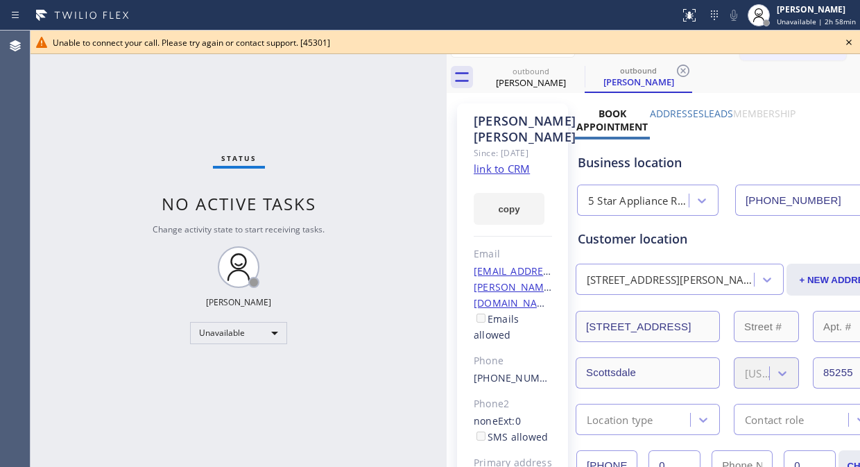
click at [119, 101] on div "Status No active tasks Change activity state to start receiving tasks. [PERSON_…" at bounding box center [239, 249] width 416 height 436
click at [846, 42] on icon at bounding box center [848, 42] width 17 height 17
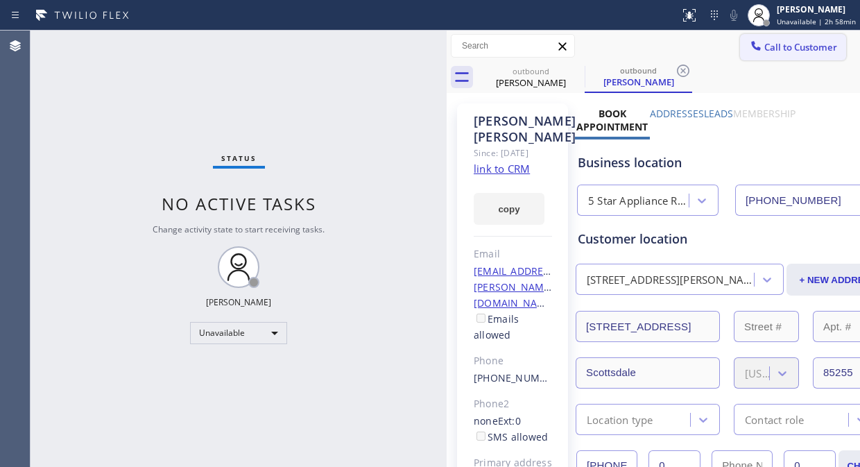
click at [795, 50] on span "Call to Customer" at bounding box center [800, 47] width 73 height 12
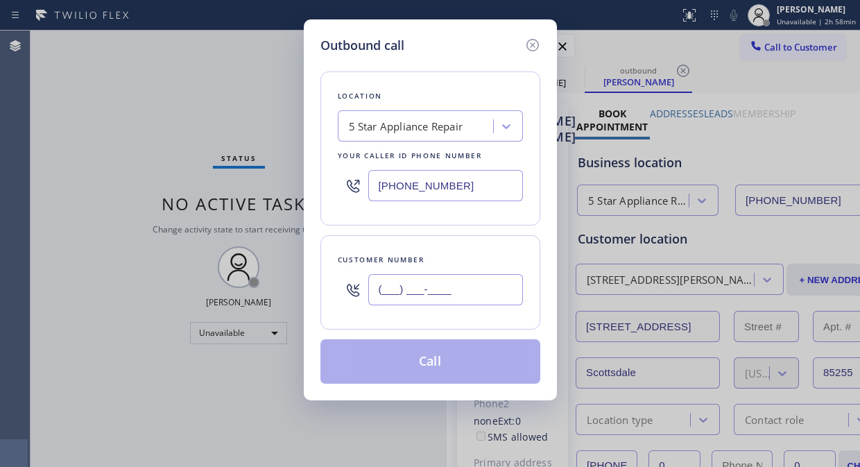
click at [411, 296] on input "(___) ___-____" at bounding box center [445, 289] width 155 height 31
paste input "949) 715-5230"
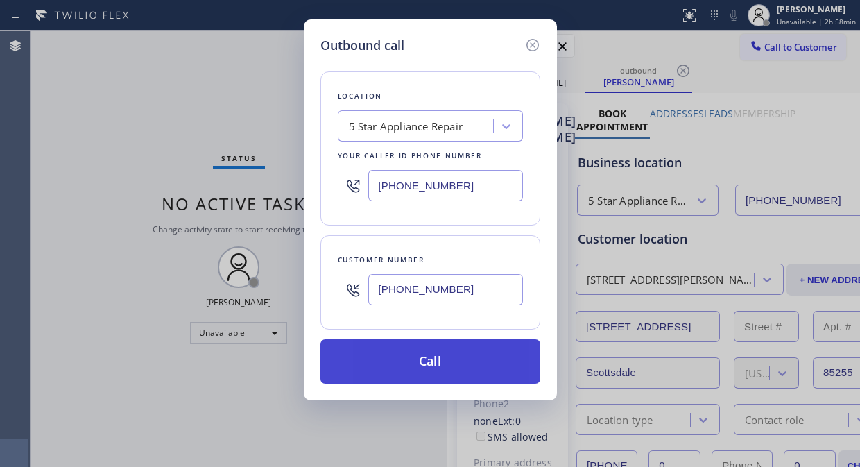
type input "[PHONE_NUMBER]"
click at [442, 355] on button "Call" at bounding box center [430, 361] width 220 height 44
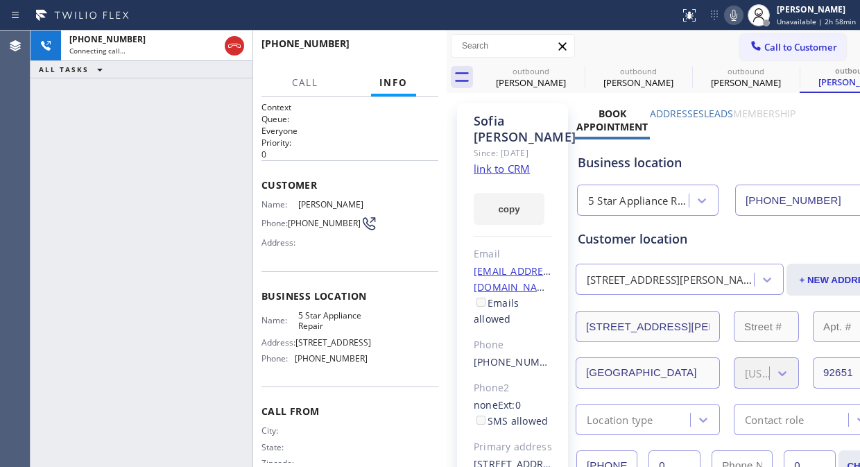
type input "[PHONE_NUMBER]"
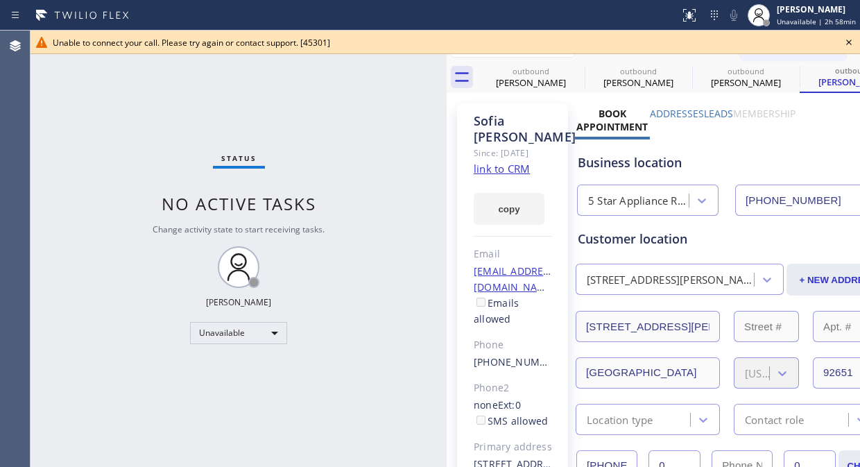
click at [121, 83] on div "Status No active tasks Change activity state to start receiving tasks. [PERSON_…" at bounding box center [239, 249] width 416 height 436
click at [840, 42] on icon at bounding box center [848, 42] width 17 height 17
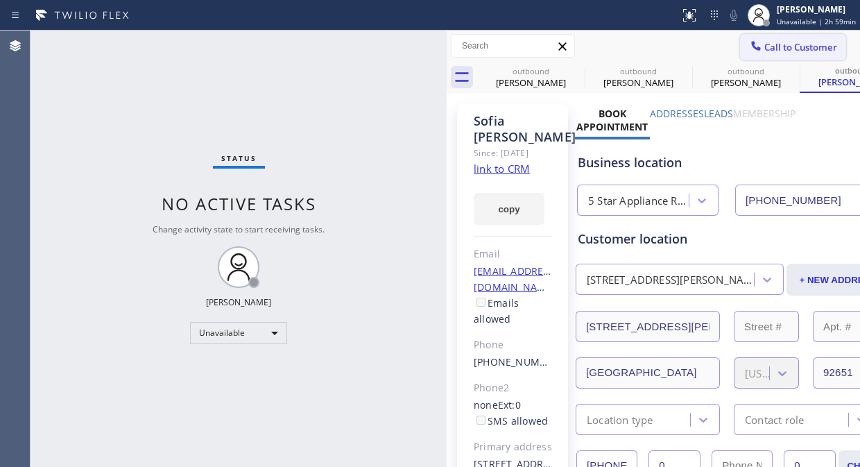
click at [791, 41] on span "Call to Customer" at bounding box center [800, 47] width 73 height 12
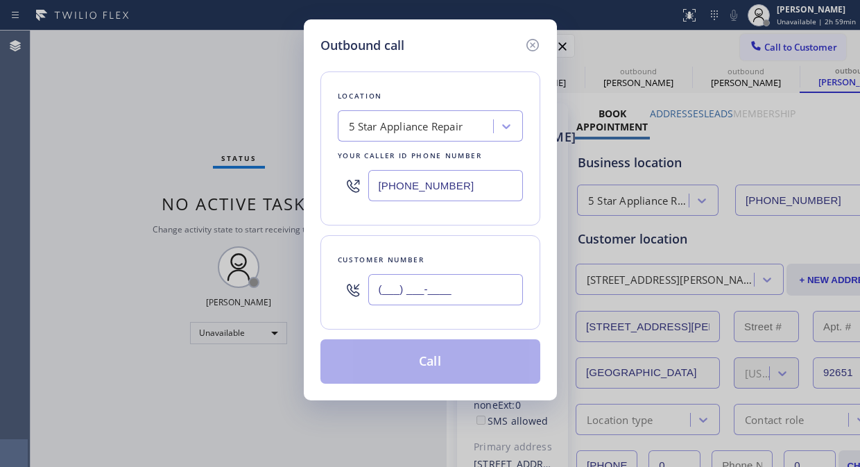
click at [492, 298] on input "(___) ___-____" at bounding box center [445, 289] width 155 height 31
paste input "925) 407-5147"
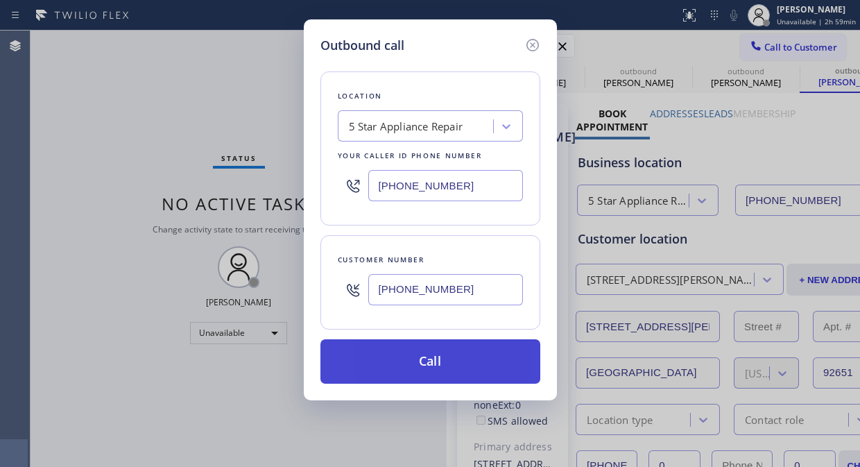
type input "[PHONE_NUMBER]"
click at [485, 356] on button "Call" at bounding box center [430, 361] width 220 height 44
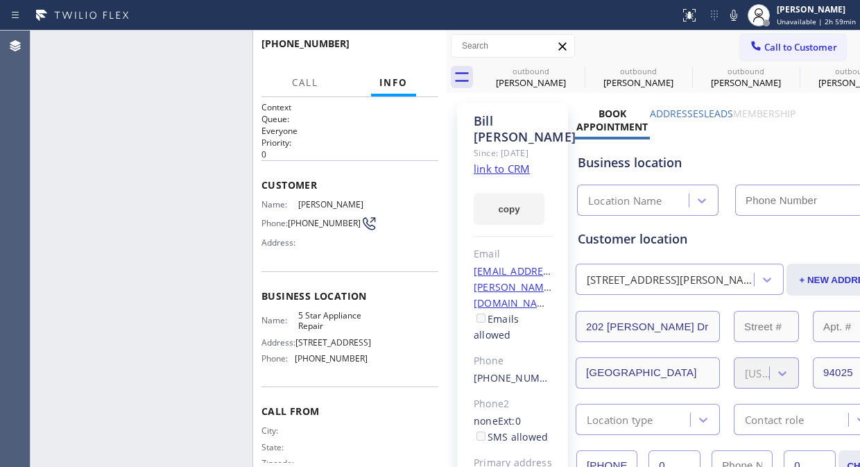
type input "[PHONE_NUMBER]"
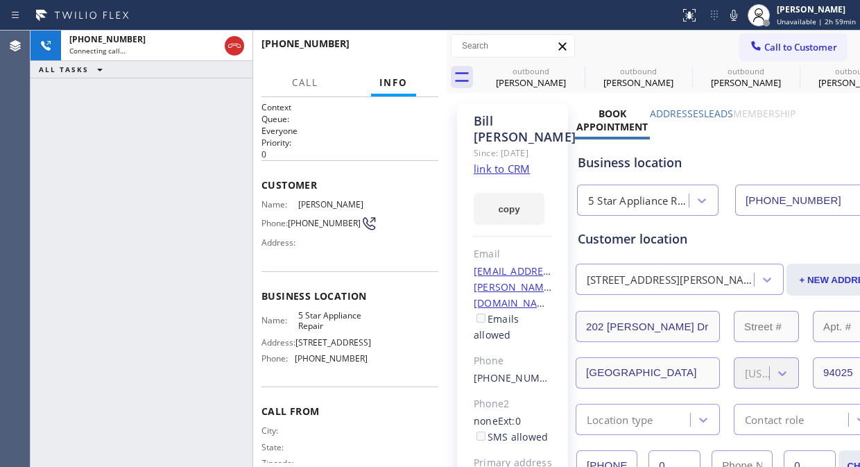
click at [223, 64] on div "ALL TASKS ALL TASKS ACTIVE TASKS TASKS IN WRAP UP" at bounding box center [142, 69] width 222 height 17
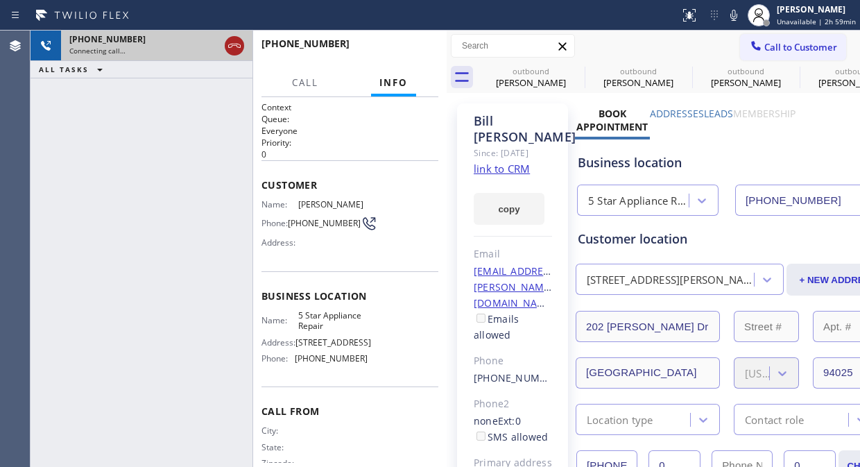
click at [227, 44] on div at bounding box center [234, 45] width 19 height 17
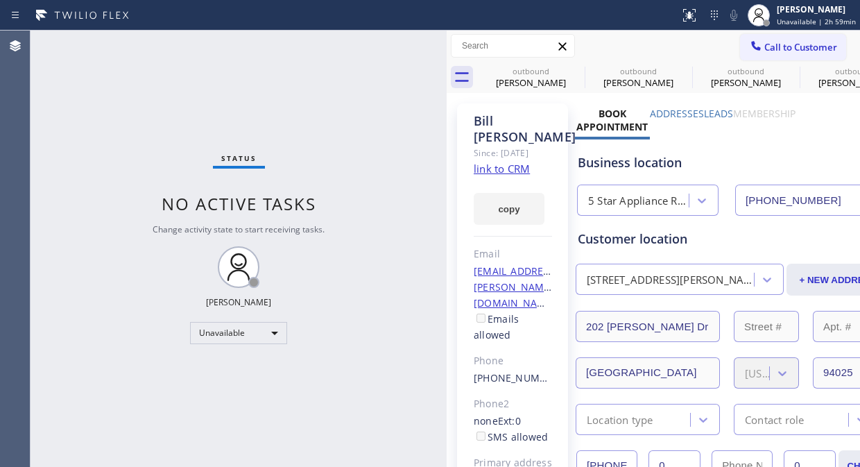
click at [792, 33] on div "Call to Customer Outbound call Location 5 Star Appliance Repair Your caller id …" at bounding box center [653, 46] width 413 height 31
click at [782, 51] on span "Call to Customer" at bounding box center [800, 47] width 73 height 12
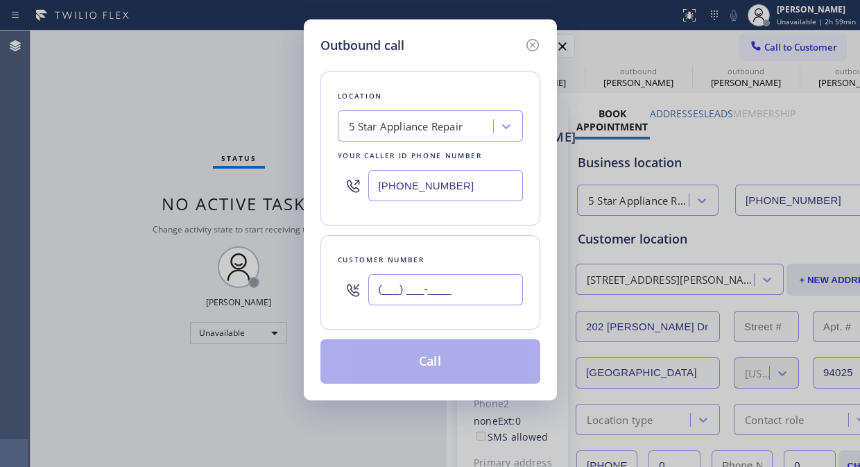
click at [413, 301] on input "(___) ___-____" at bounding box center [445, 289] width 155 height 31
paste input "510) 531-4631"
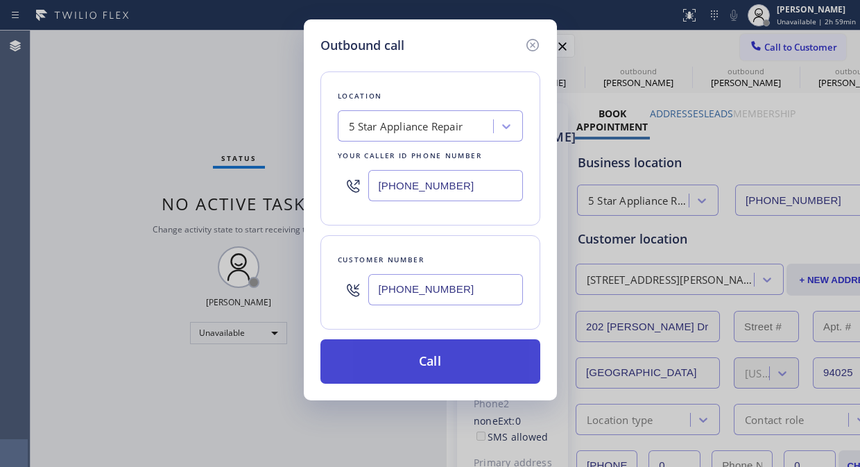
type input "[PHONE_NUMBER]"
drag, startPoint x: 423, startPoint y: 359, endPoint x: 433, endPoint y: 350, distance: 13.2
click at [423, 359] on button "Call" at bounding box center [430, 361] width 220 height 44
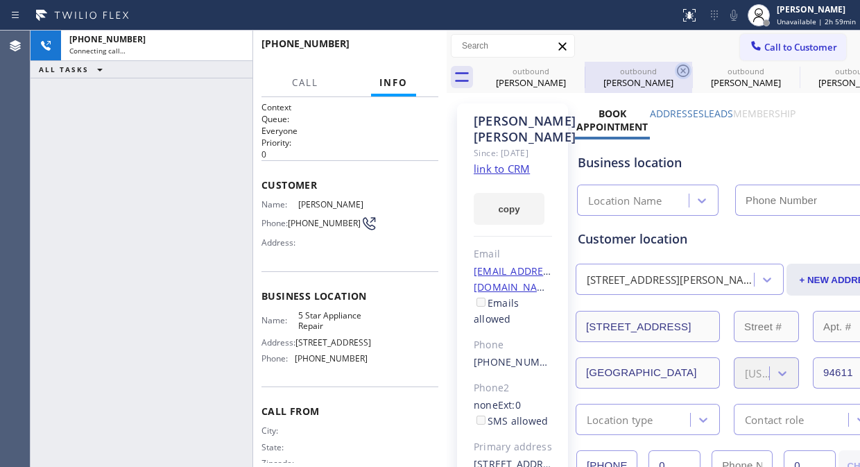
click at [0, 0] on icon at bounding box center [0, 0] width 0 height 0
click at [675, 73] on icon at bounding box center [683, 70] width 17 height 17
click at [0, 0] on icon at bounding box center [0, 0] width 0 height 0
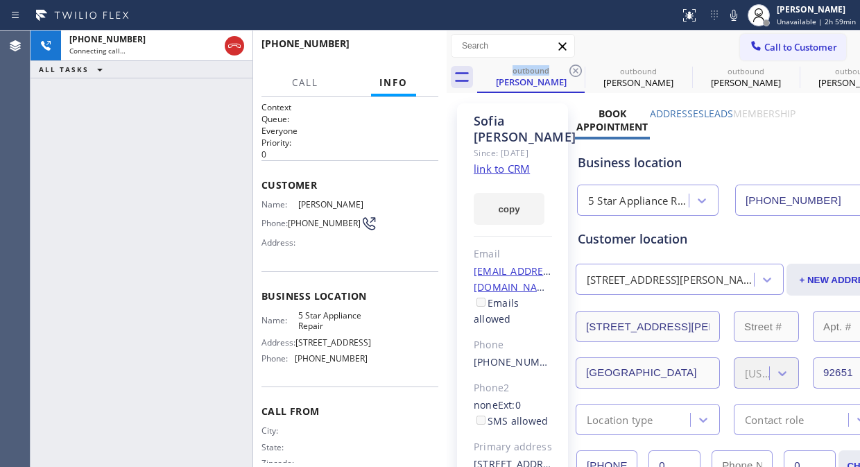
click at [577, 73] on icon at bounding box center [575, 70] width 17 height 17
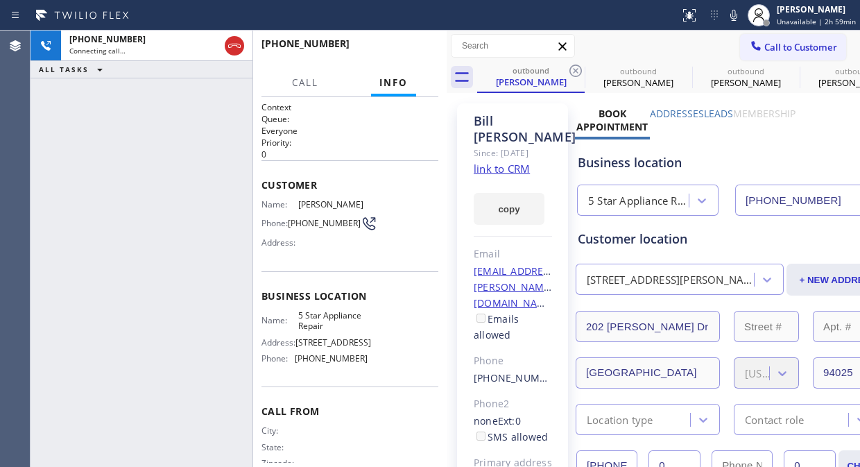
type input "[PHONE_NUMBER]"
click at [577, 73] on icon at bounding box center [575, 70] width 17 height 17
click at [0, 0] on icon at bounding box center [0, 0] width 0 height 0
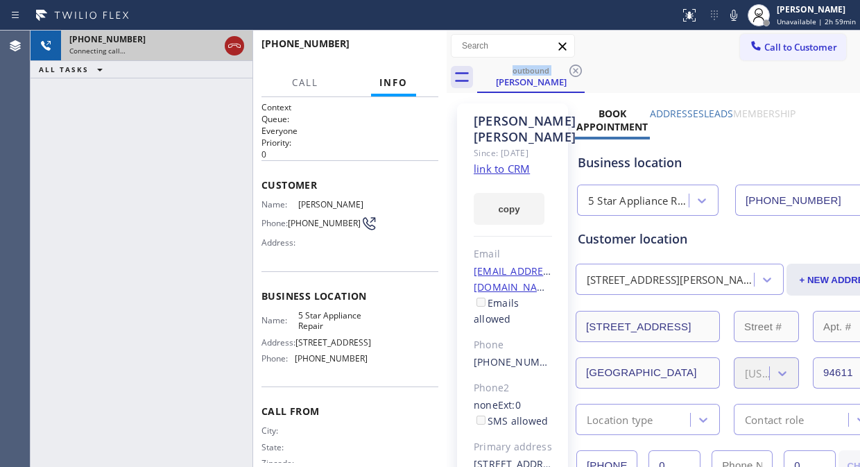
click at [232, 43] on icon at bounding box center [234, 45] width 17 height 17
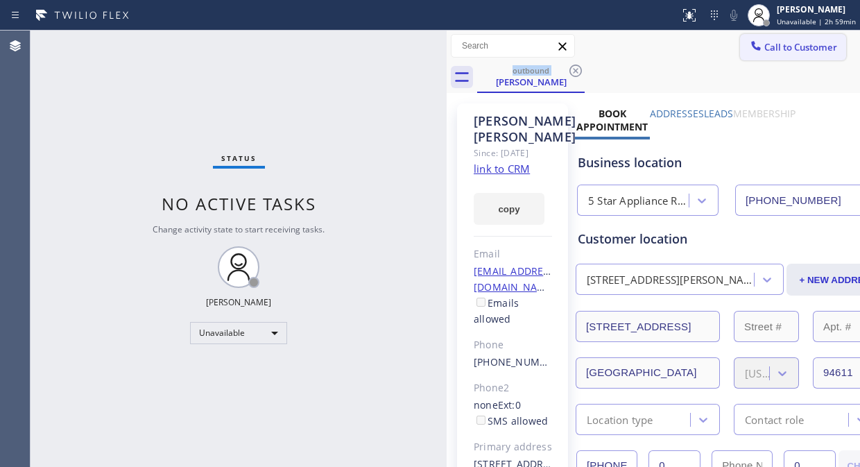
click at [787, 45] on span "Call to Customer" at bounding box center [800, 47] width 73 height 12
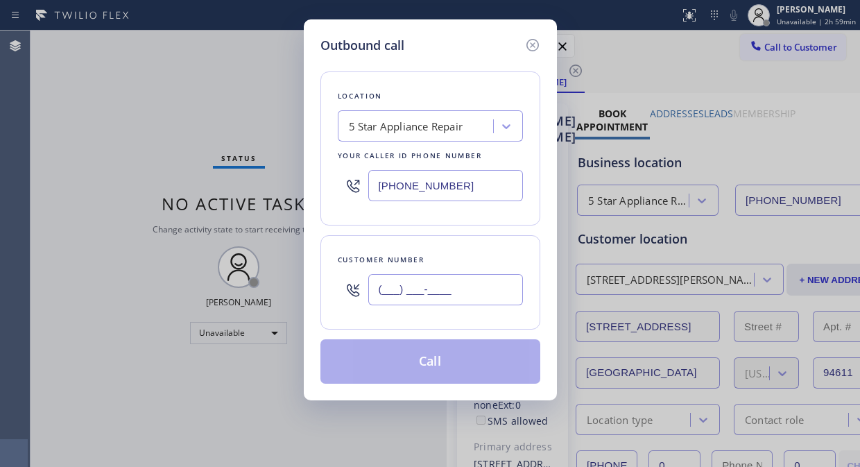
click at [449, 290] on input "(___) ___-____" at bounding box center [445, 289] width 155 height 31
paste input "760) 594-4811"
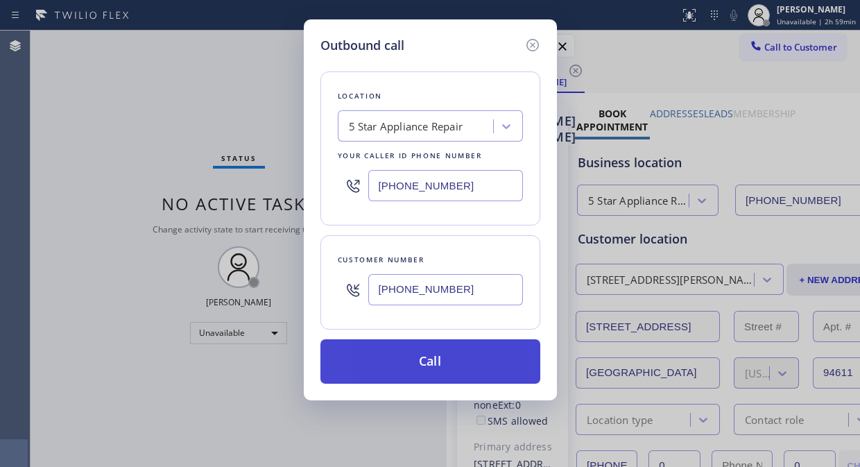
type input "[PHONE_NUMBER]"
click at [445, 359] on button "Call" at bounding box center [430, 361] width 220 height 44
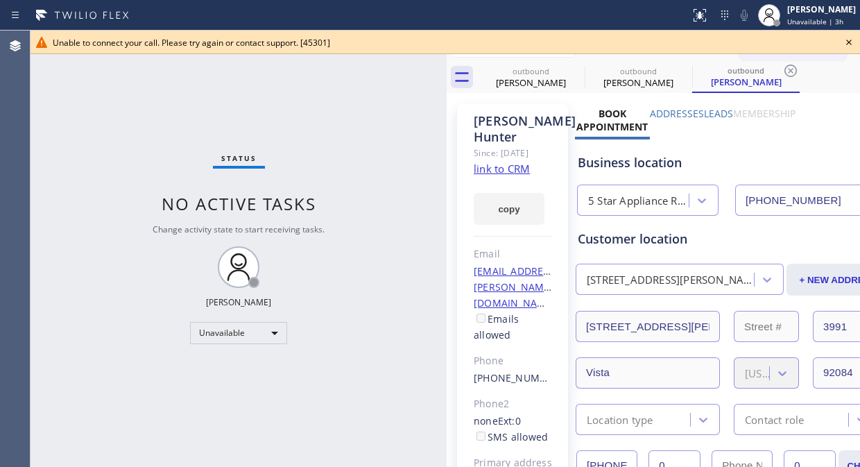
type input "[PHONE_NUMBER]"
click at [850, 44] on icon at bounding box center [849, 43] width 6 height 6
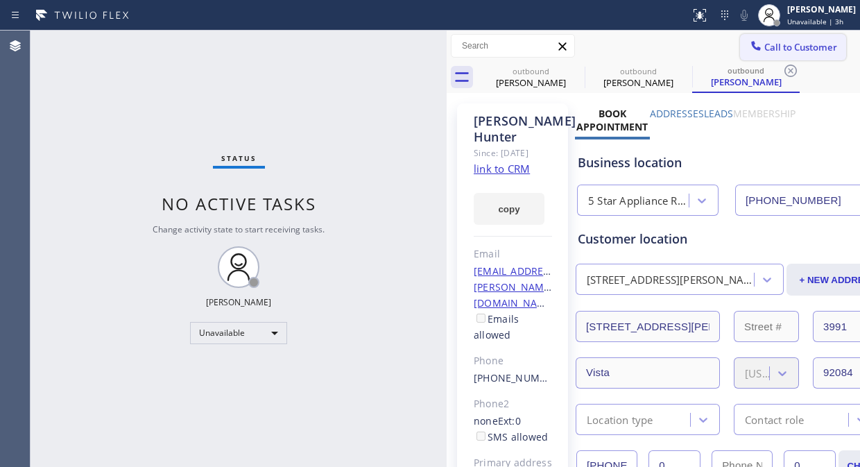
click at [794, 43] on span "Call to Customer" at bounding box center [800, 47] width 73 height 12
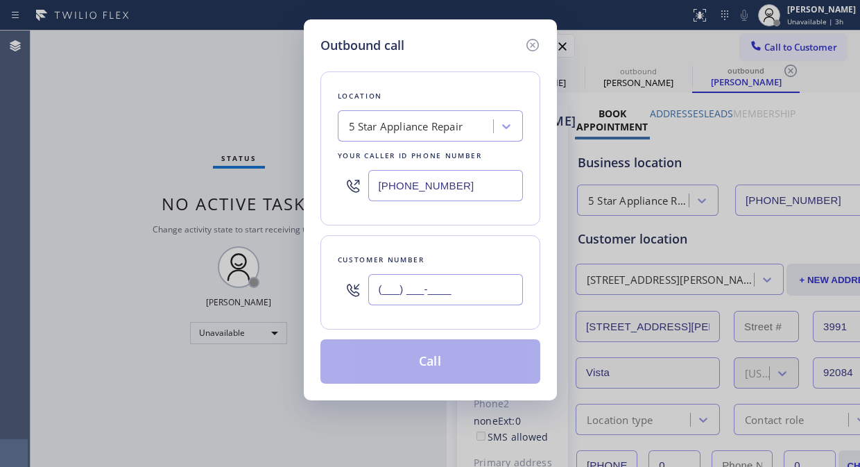
click at [429, 293] on input "(___) ___-____" at bounding box center [445, 289] width 155 height 31
paste input "206) 679-7077"
type input "[PHONE_NUMBER]"
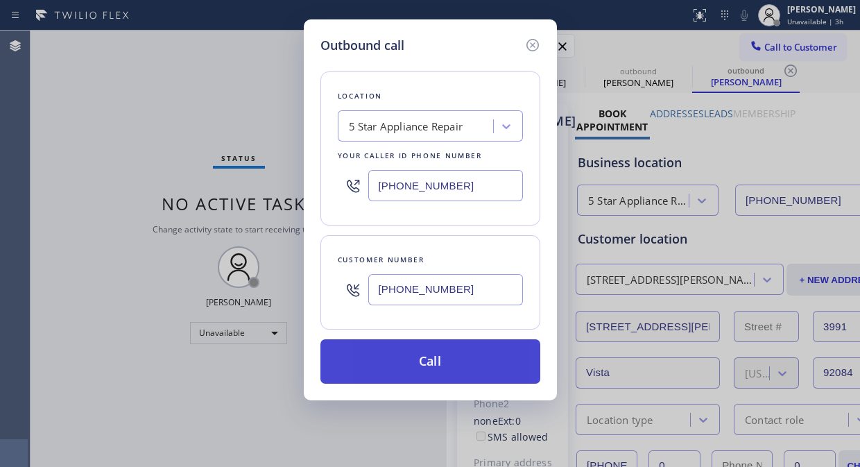
click at [434, 365] on button "Call" at bounding box center [430, 361] width 220 height 44
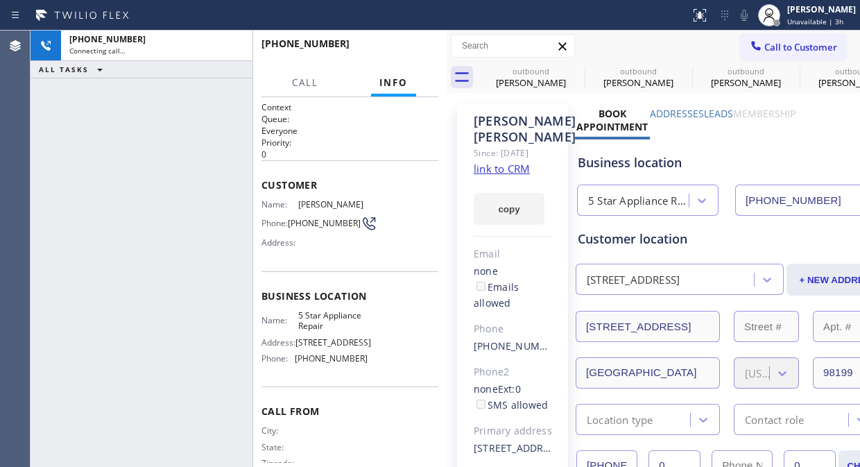
type input "[PHONE_NUMBER]"
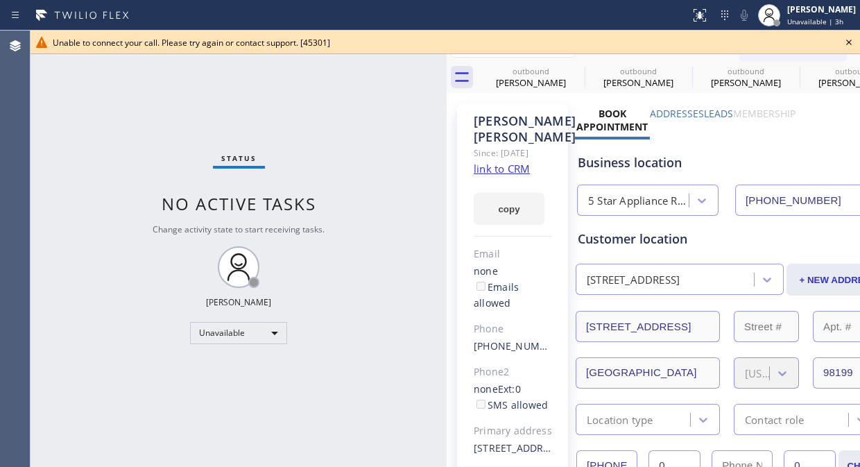
drag, startPoint x: 845, startPoint y: 39, endPoint x: 839, endPoint y: 46, distance: 8.9
click at [846, 39] on icon at bounding box center [848, 42] width 17 height 17
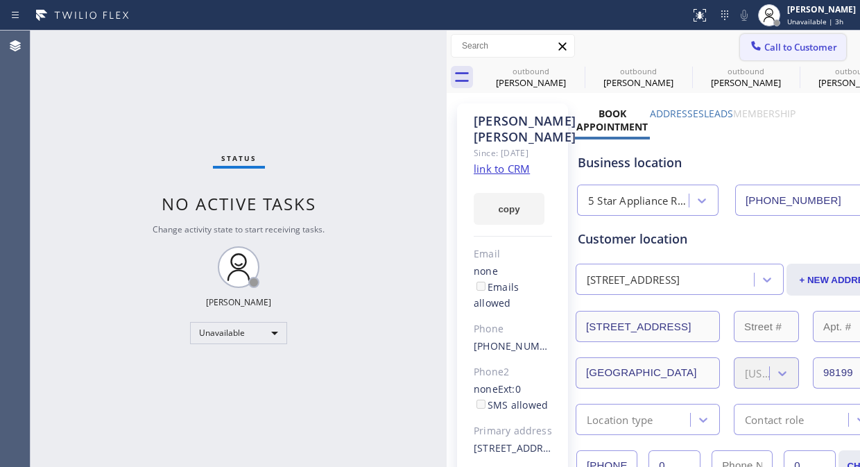
click at [768, 42] on span "Call to Customer" at bounding box center [800, 47] width 73 height 12
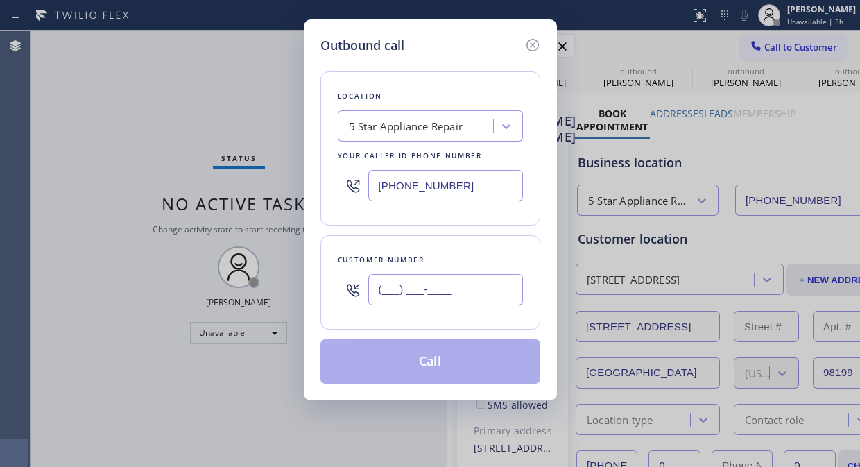
click at [401, 291] on input "(___) ___-____" at bounding box center [445, 289] width 155 height 31
paste input "415) 640-4376"
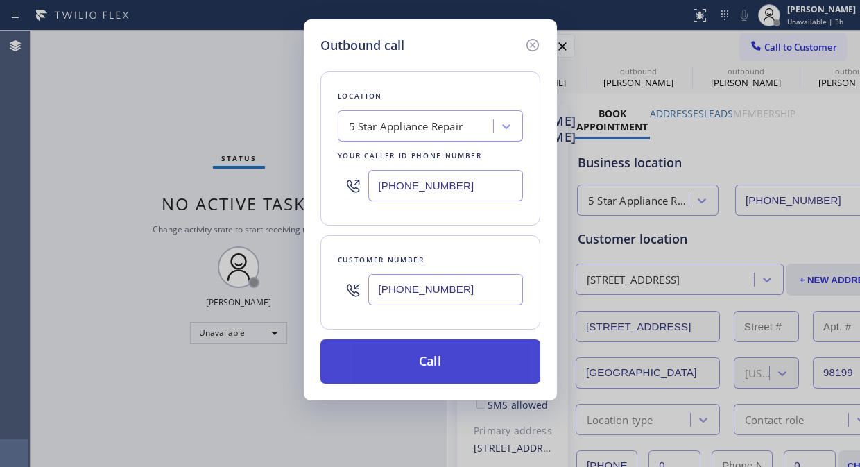
type input "[PHONE_NUMBER]"
click at [422, 370] on button "Call" at bounding box center [430, 361] width 220 height 44
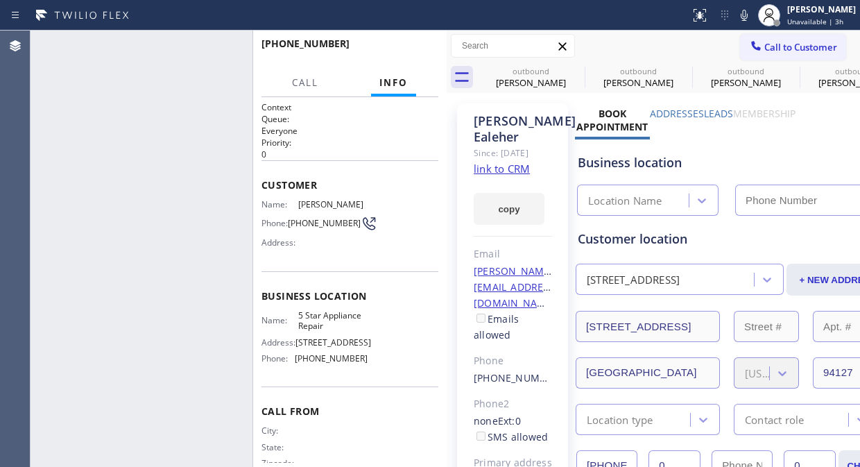
type input "[PHONE_NUMBER]"
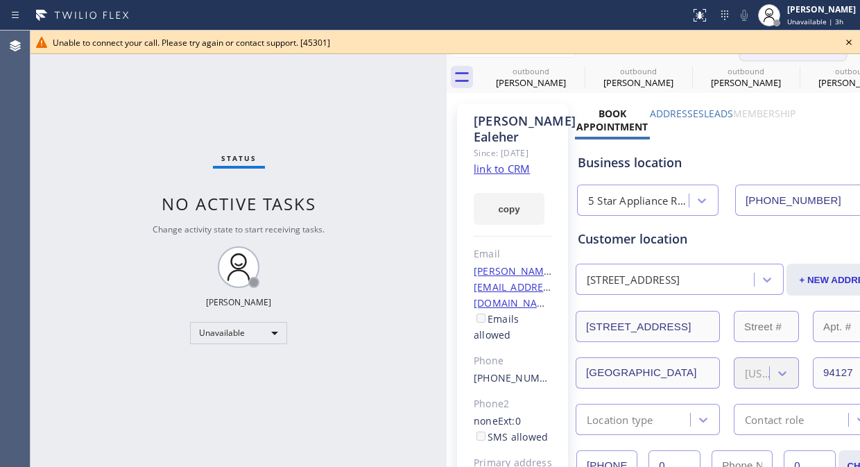
drag, startPoint x: 843, startPoint y: 44, endPoint x: 821, endPoint y: 44, distance: 22.2
click at [845, 44] on icon at bounding box center [848, 42] width 17 height 17
click at [821, 44] on span "Call to Customer" at bounding box center [800, 47] width 73 height 12
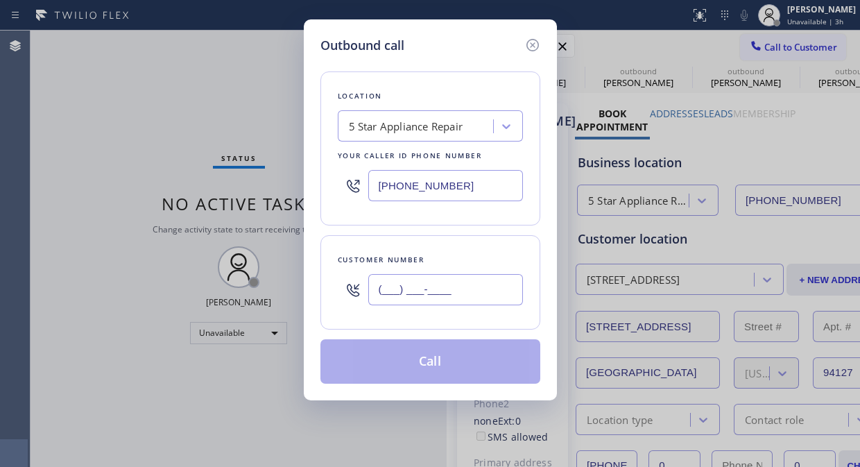
click at [400, 295] on input "(___) ___-____" at bounding box center [445, 289] width 155 height 31
paste input "480) 598-1800"
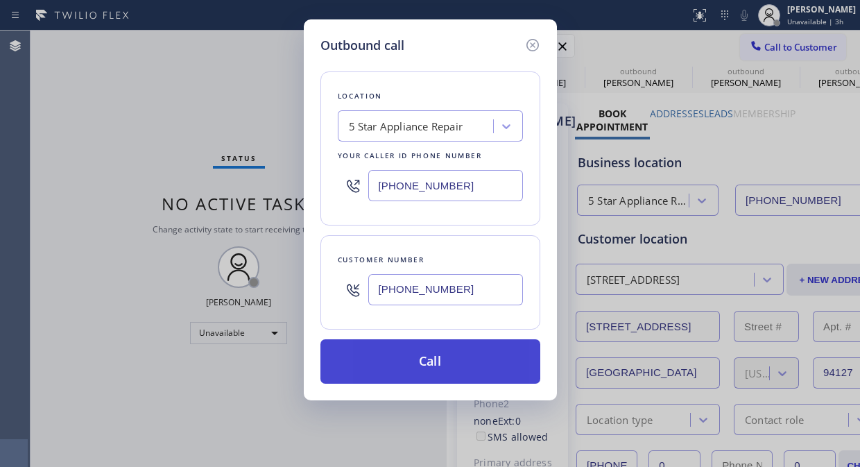
type input "[PHONE_NUMBER]"
click at [424, 359] on button "Call" at bounding box center [430, 361] width 220 height 44
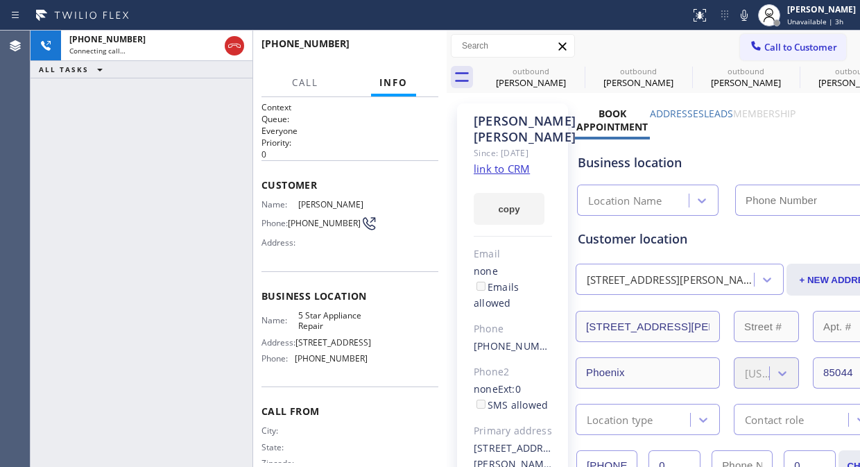
type input "[PHONE_NUMBER]"
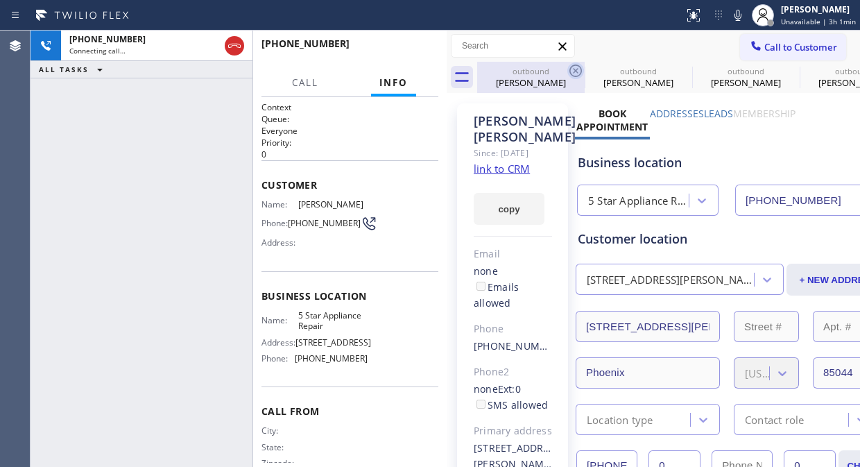
click at [581, 71] on icon at bounding box center [575, 70] width 12 height 12
click at [677, 69] on icon at bounding box center [683, 70] width 12 height 12
click at [0, 0] on icon at bounding box center [0, 0] width 0 height 0
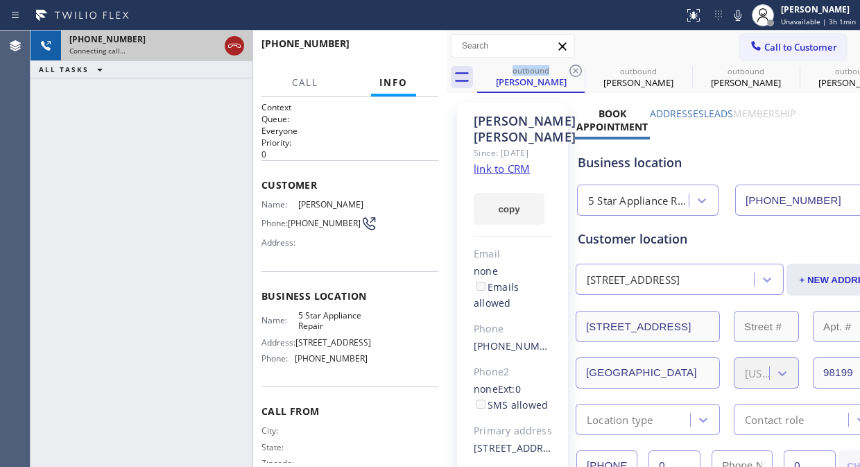
click at [233, 49] on icon at bounding box center [234, 45] width 17 height 17
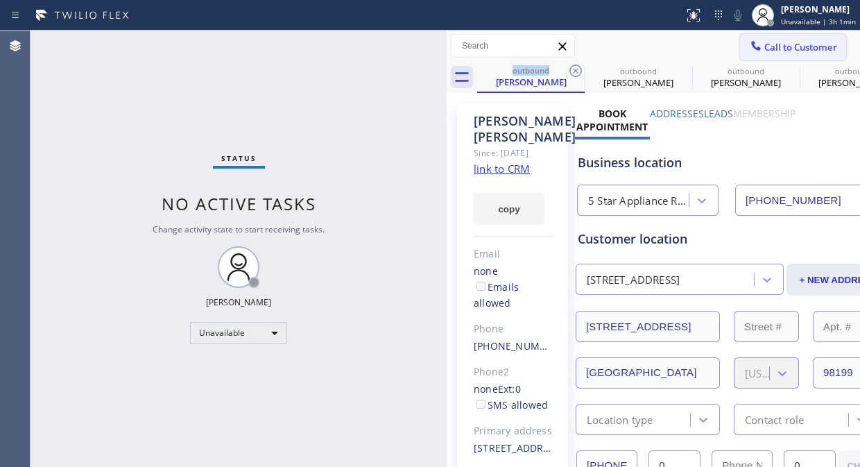
click at [773, 45] on span "Call to Customer" at bounding box center [800, 47] width 73 height 12
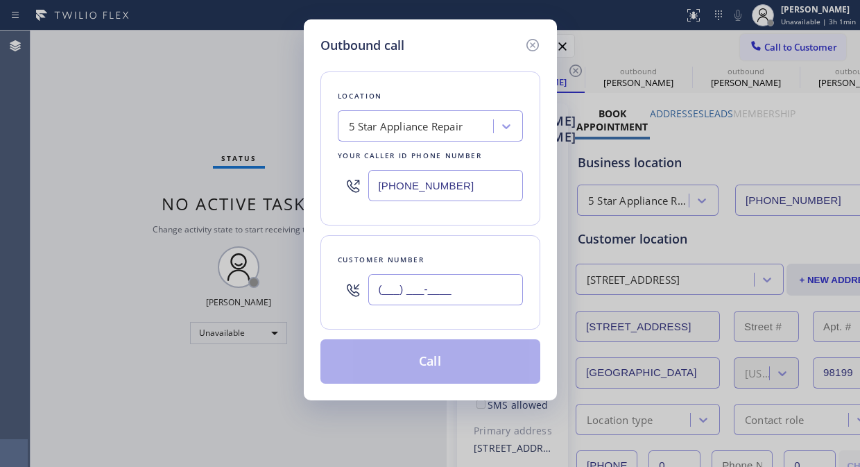
click at [385, 290] on input "(___) ___-____" at bounding box center [445, 289] width 155 height 31
paste input "650) 424-8610"
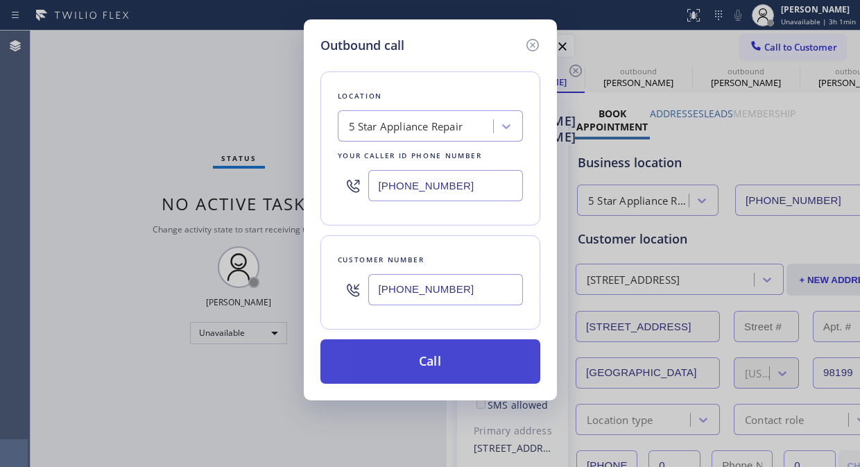
type input "[PHONE_NUMBER]"
click at [453, 361] on button "Call" at bounding box center [430, 361] width 220 height 44
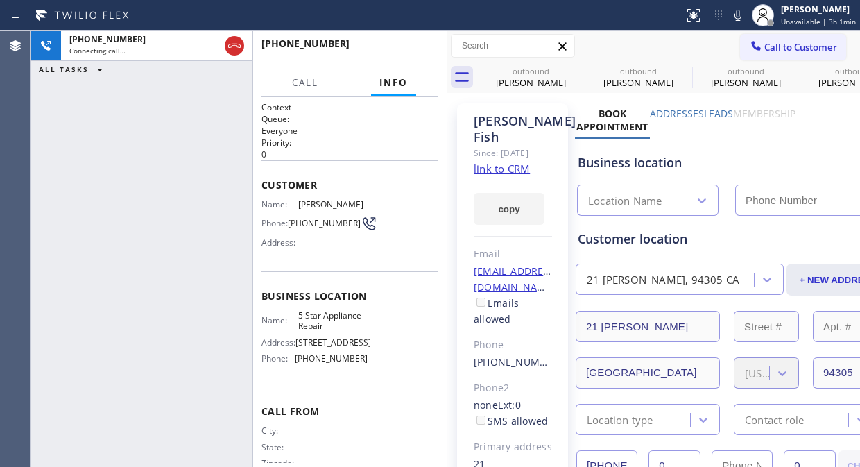
type input "[PHONE_NUMBER]"
click at [739, 15] on icon at bounding box center [737, 15] width 7 height 11
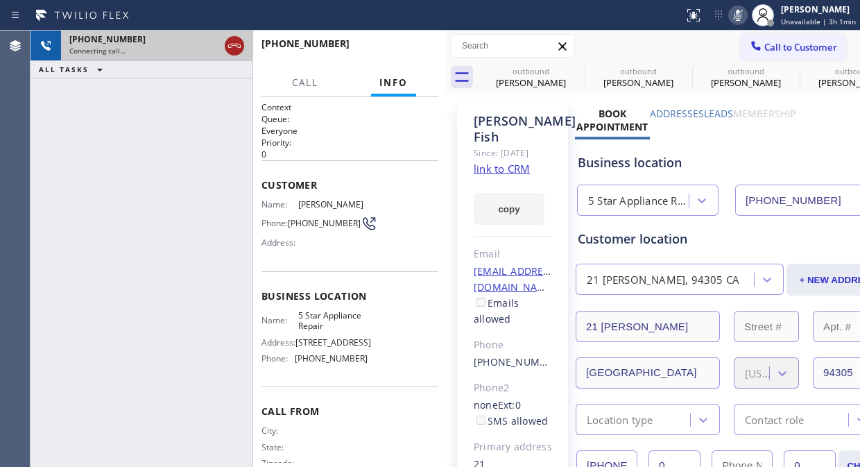
click at [230, 43] on icon at bounding box center [234, 45] width 17 height 17
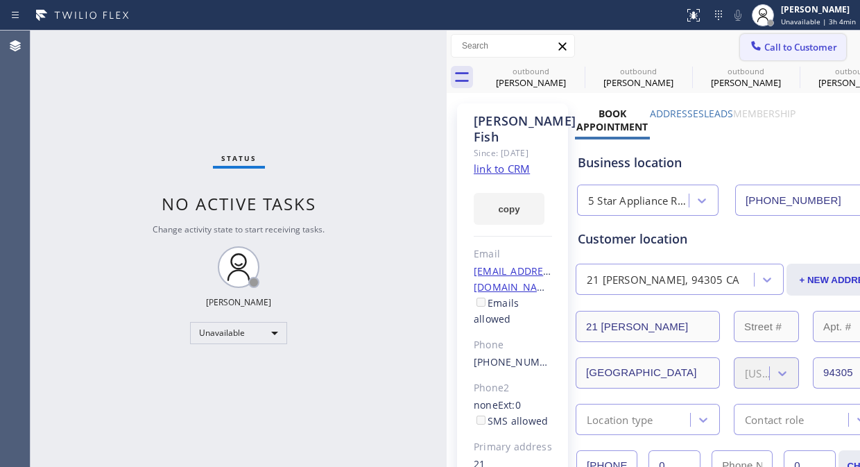
click at [764, 42] on span "Call to Customer" at bounding box center [800, 47] width 73 height 12
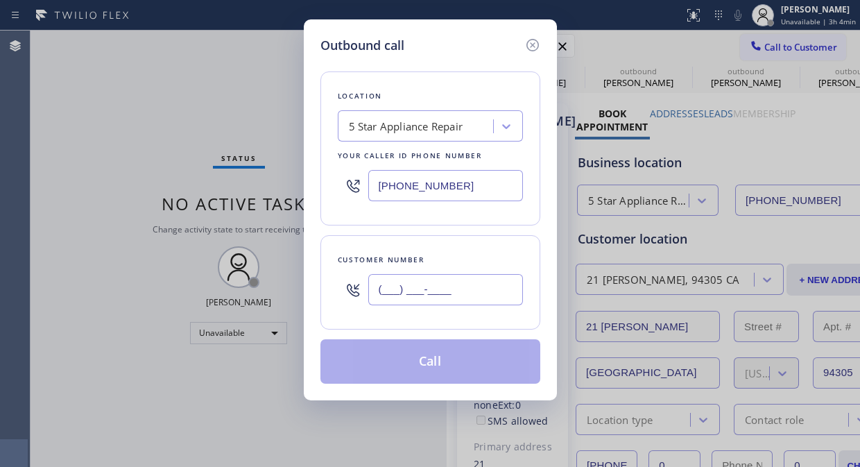
click at [429, 287] on input "(___) ___-____" at bounding box center [445, 289] width 155 height 31
paste input "323) 747-0380"
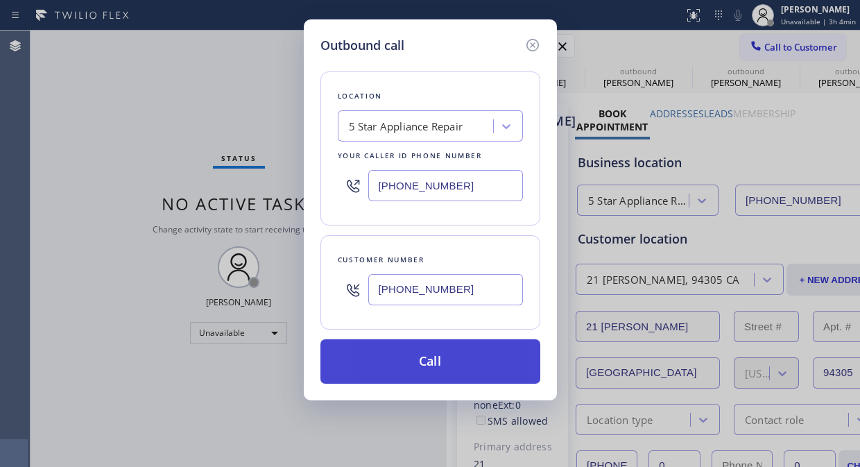
type input "[PHONE_NUMBER]"
click at [460, 361] on button "Call" at bounding box center [430, 361] width 220 height 44
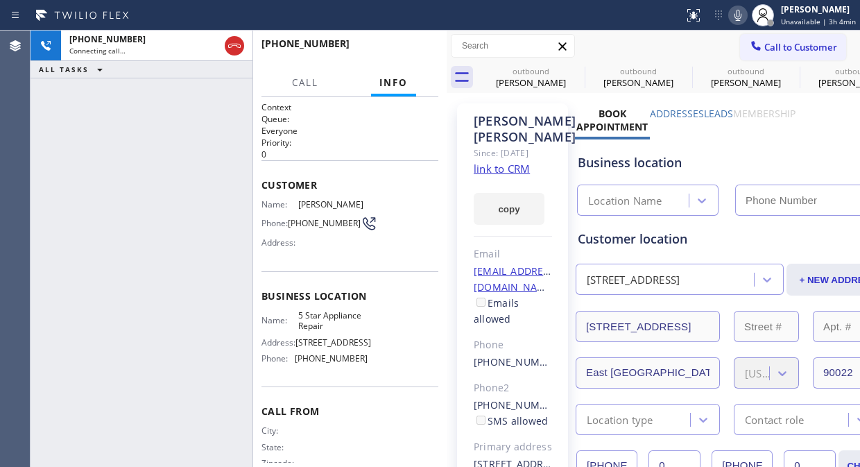
type input "[PHONE_NUMBER]"
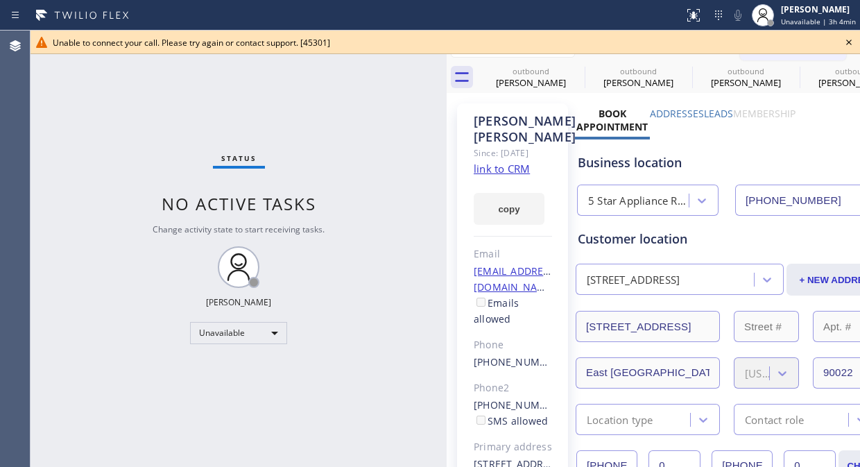
click at [112, 86] on div "Status No active tasks Change activity state to start receiving tasks. [PERSON_…" at bounding box center [239, 249] width 416 height 436
click at [851, 40] on icon at bounding box center [848, 42] width 17 height 17
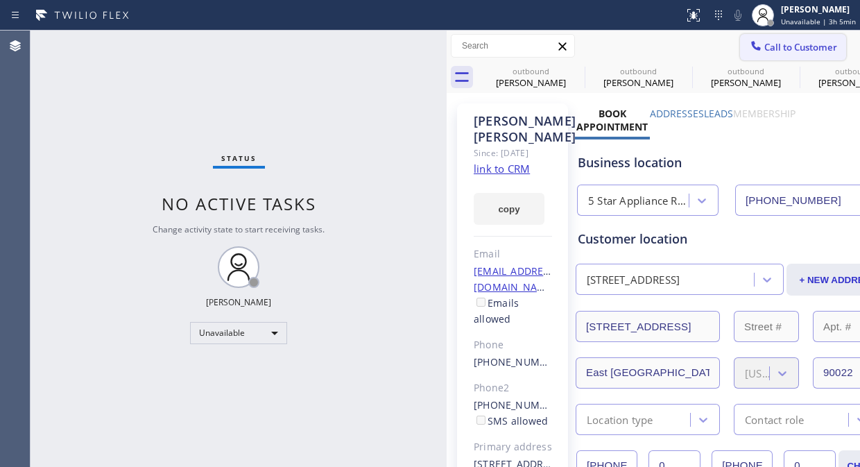
click at [795, 45] on span "Call to Customer" at bounding box center [800, 47] width 73 height 12
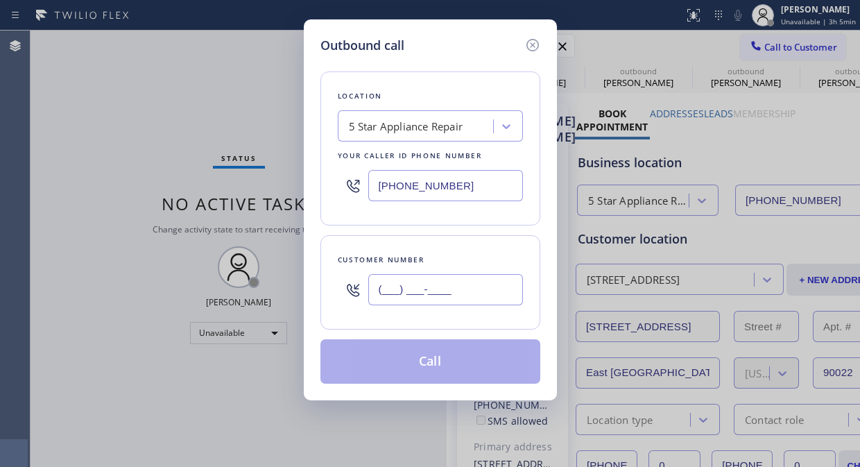
click at [387, 299] on input "(___) ___-____" at bounding box center [445, 289] width 155 height 31
paste input "516) 872-1181"
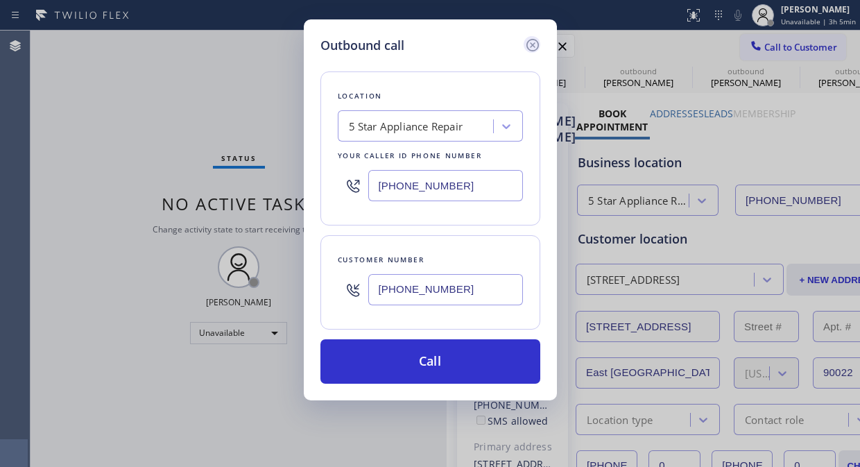
type input "[PHONE_NUMBER]"
click at [535, 44] on icon at bounding box center [532, 45] width 17 height 17
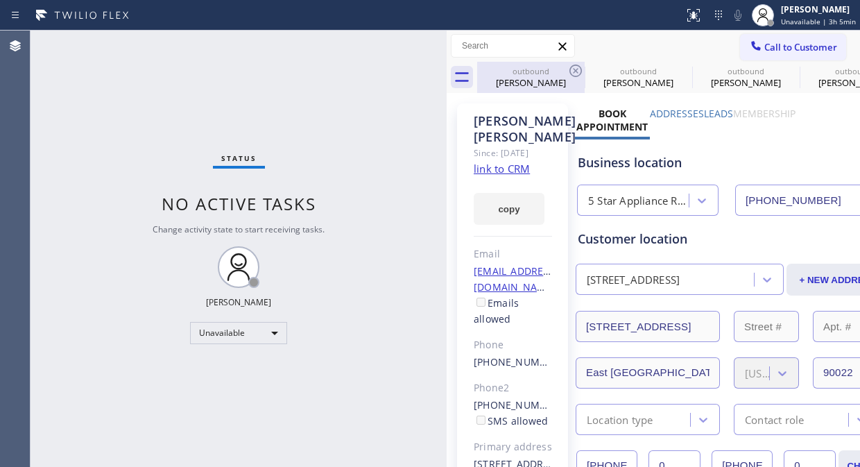
type input "[PHONE_NUMBER]"
click at [767, 41] on span "Call to Customer" at bounding box center [800, 47] width 73 height 12
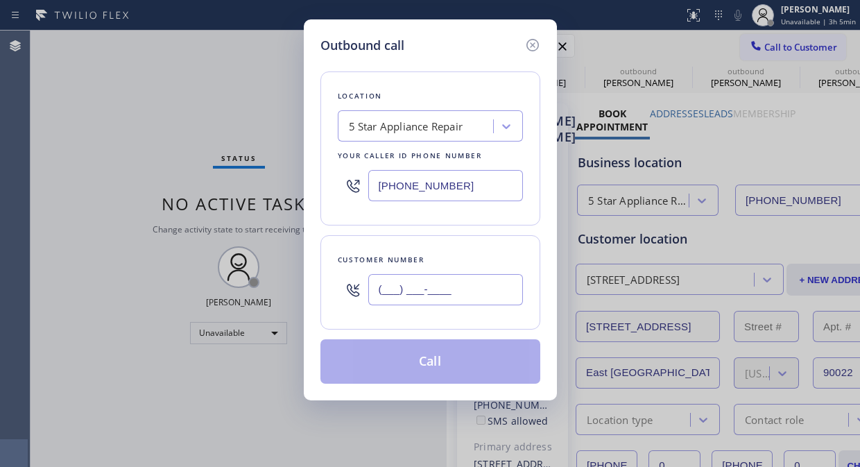
click at [417, 285] on input "(___) ___-____" at bounding box center [445, 289] width 155 height 31
paste input "516) 872-1181"
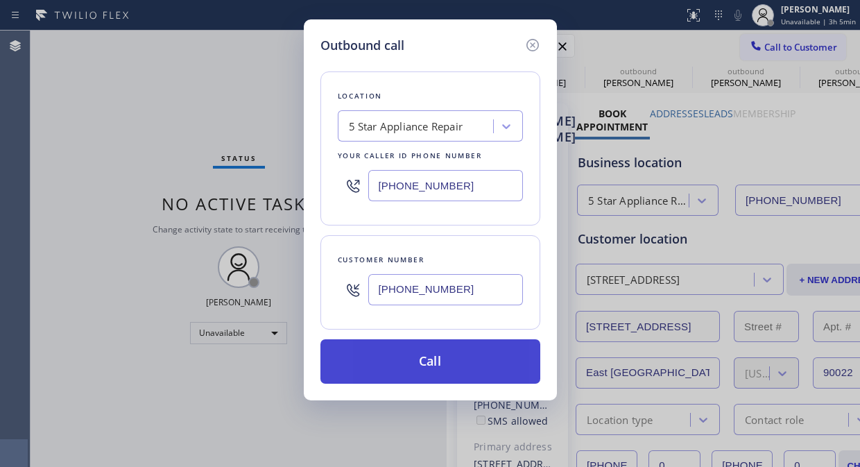
type input "[PHONE_NUMBER]"
drag, startPoint x: 440, startPoint y: 366, endPoint x: 447, endPoint y: 342, distance: 25.4
click at [440, 368] on button "Call" at bounding box center [430, 361] width 220 height 44
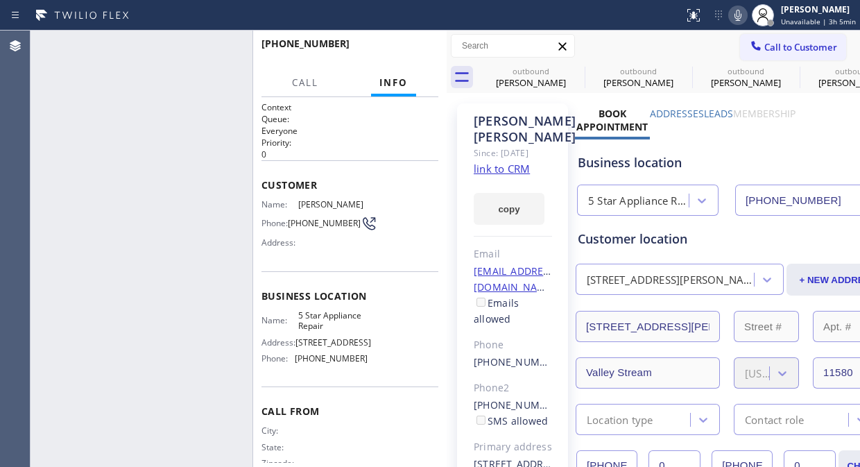
type input "[PHONE_NUMBER]"
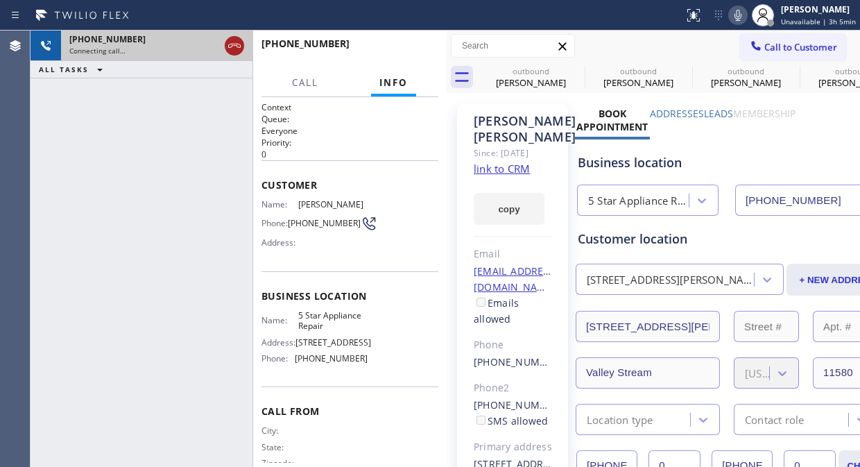
click at [231, 43] on icon at bounding box center [234, 45] width 17 height 17
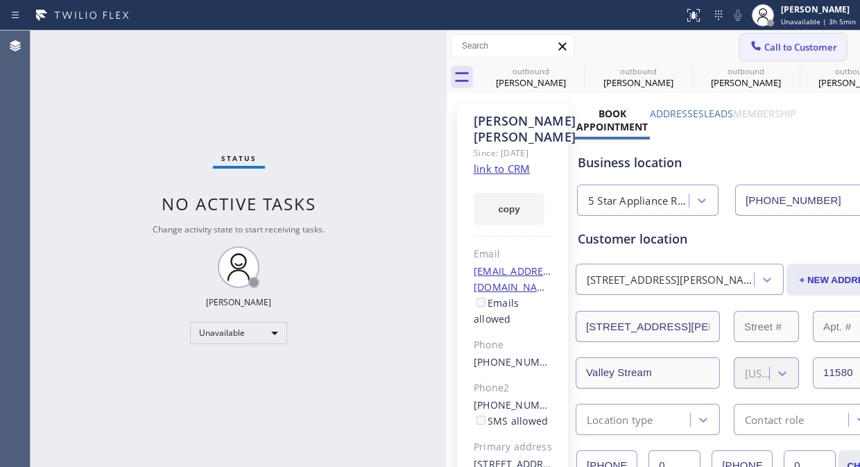
click at [750, 45] on icon at bounding box center [756, 46] width 14 height 14
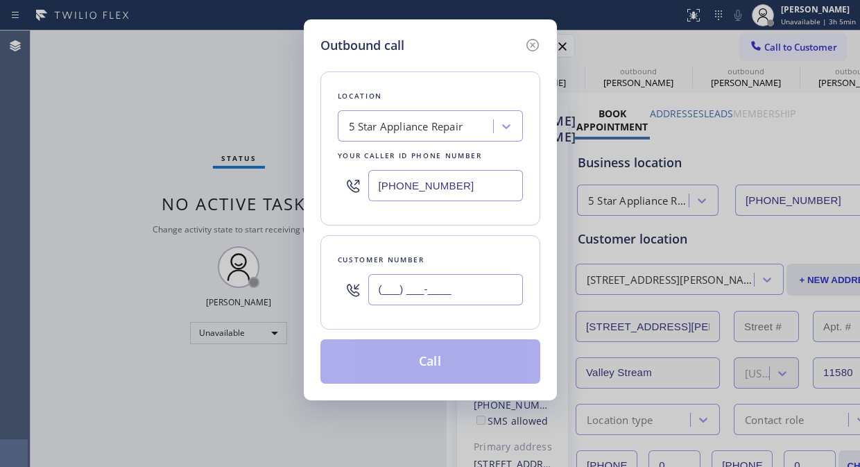
click at [454, 293] on input "(___) ___-____" at bounding box center [445, 289] width 155 height 31
paste input "949) 715-9720"
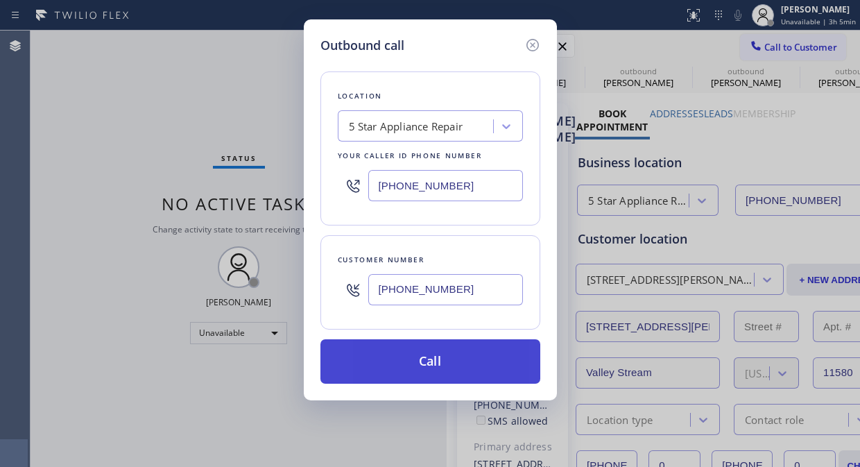
type input "[PHONE_NUMBER]"
click at [434, 358] on button "Call" at bounding box center [430, 361] width 220 height 44
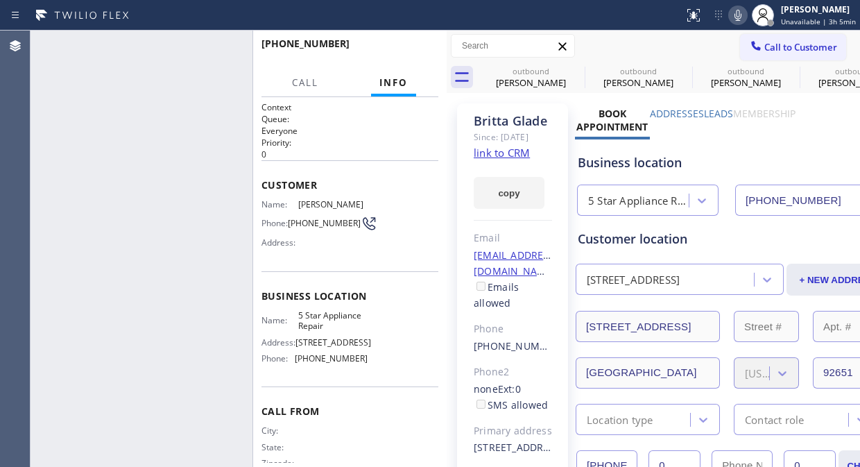
type input "[PHONE_NUMBER]"
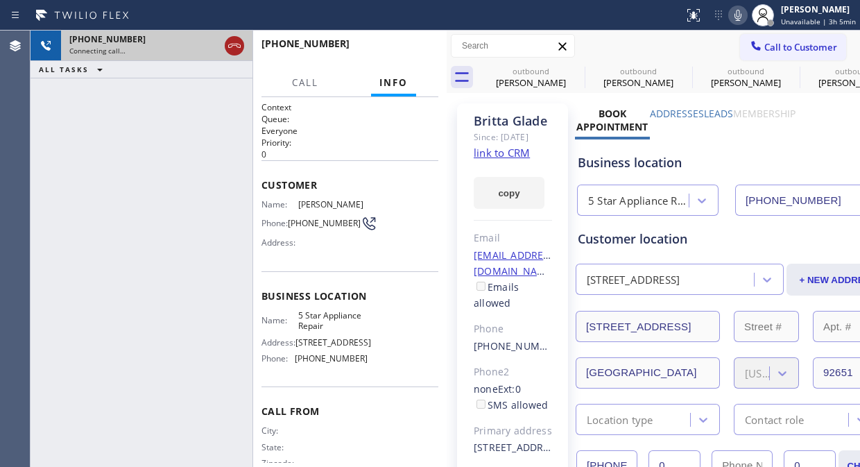
click at [231, 40] on icon at bounding box center [234, 45] width 17 height 17
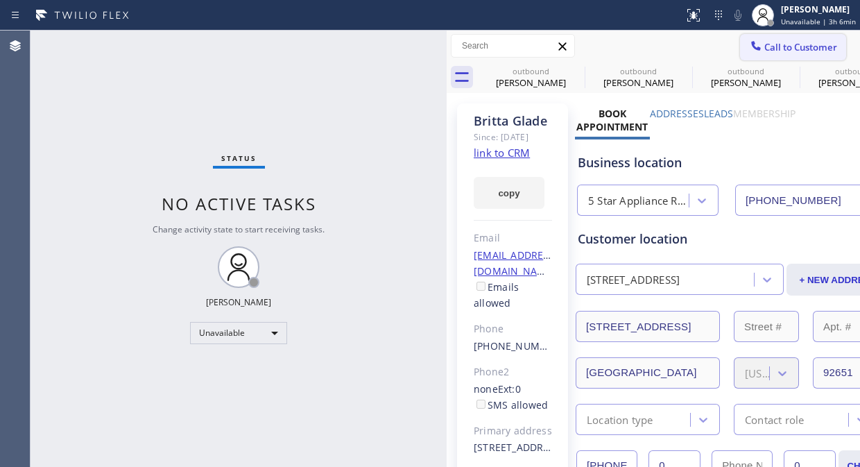
click at [768, 54] on button "Call to Customer" at bounding box center [793, 47] width 106 height 26
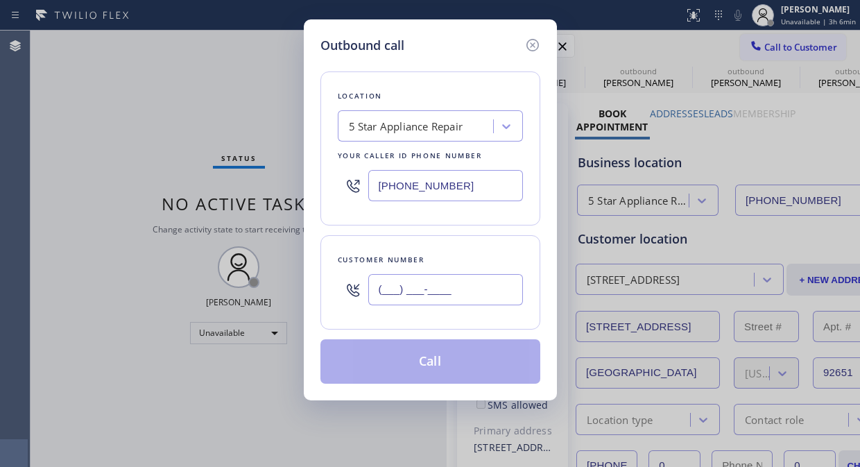
click at [397, 300] on input "(___) ___-____" at bounding box center [445, 289] width 155 height 31
paste input "310) 919-6885"
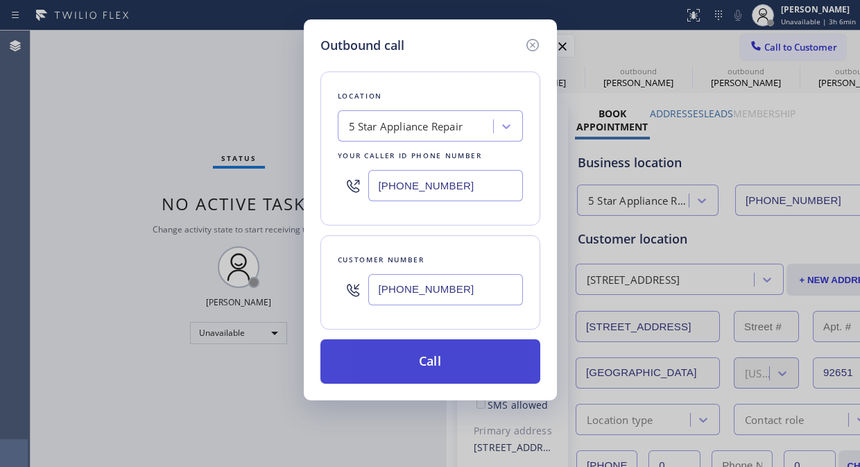
type input "[PHONE_NUMBER]"
click at [426, 364] on button "Call" at bounding box center [430, 361] width 220 height 44
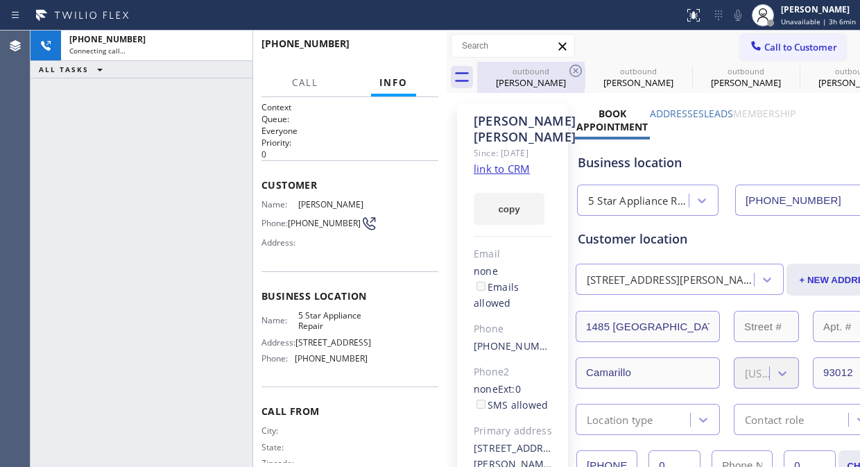
type input "[PHONE_NUMBER]"
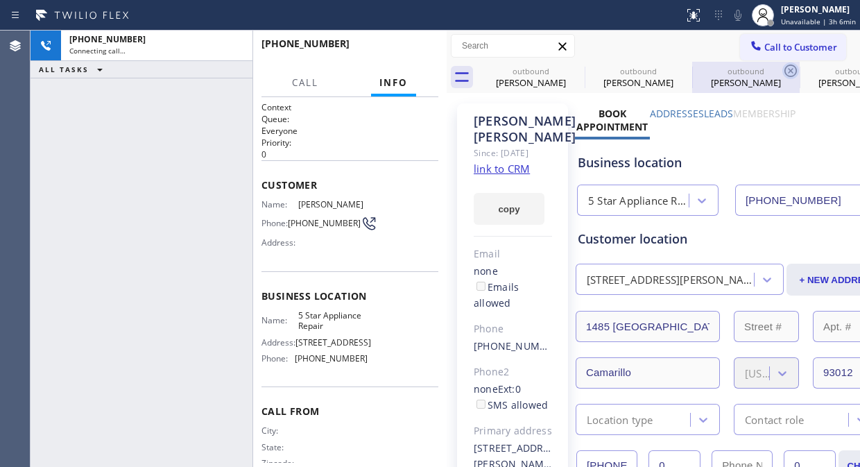
click at [0, 0] on icon at bounding box center [0, 0] width 0 height 0
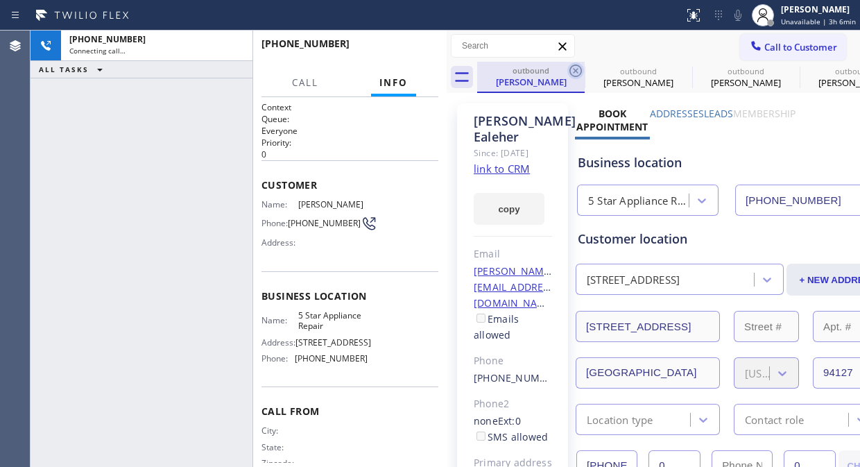
click at [574, 69] on icon at bounding box center [575, 70] width 12 height 12
click at [0, 0] on icon at bounding box center [0, 0] width 0 height 0
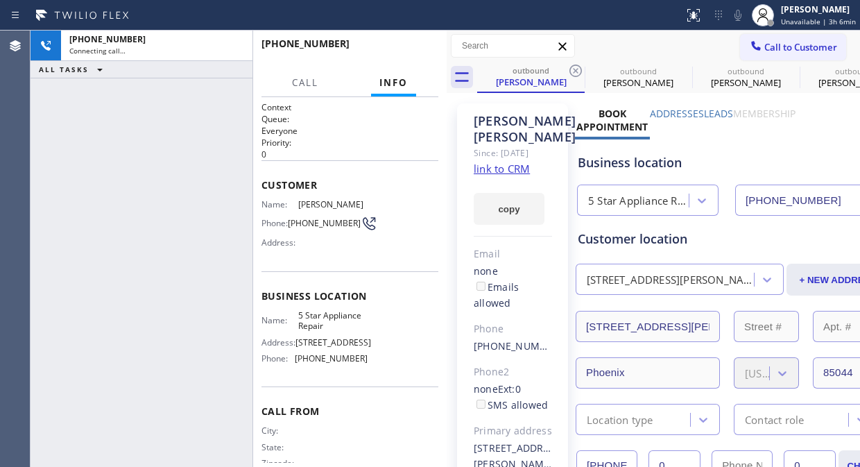
click at [574, 69] on icon at bounding box center [575, 70] width 12 height 12
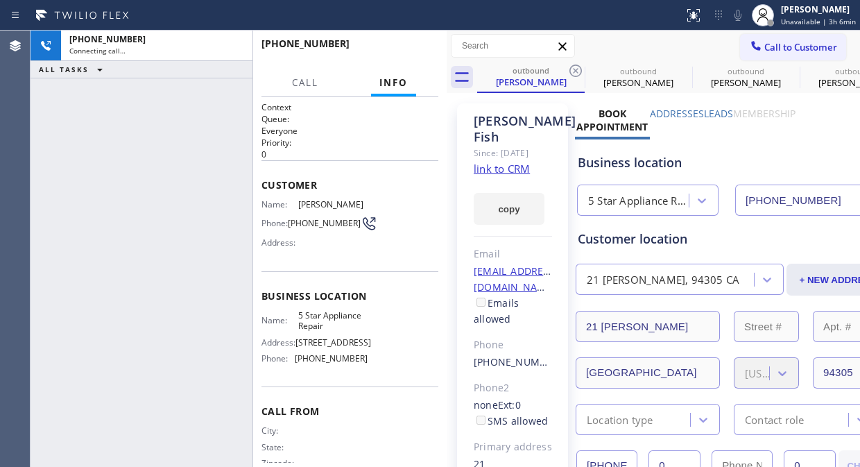
click at [574, 69] on icon at bounding box center [575, 70] width 12 height 12
click at [0, 0] on icon at bounding box center [0, 0] width 0 height 0
click at [574, 69] on icon at bounding box center [575, 70] width 12 height 12
click at [0, 0] on icon at bounding box center [0, 0] width 0 height 0
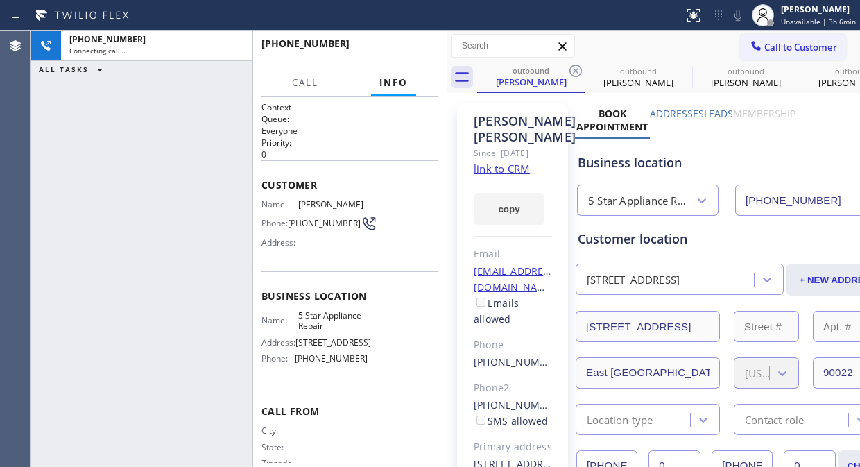
click at [0, 0] on icon at bounding box center [0, 0] width 0 height 0
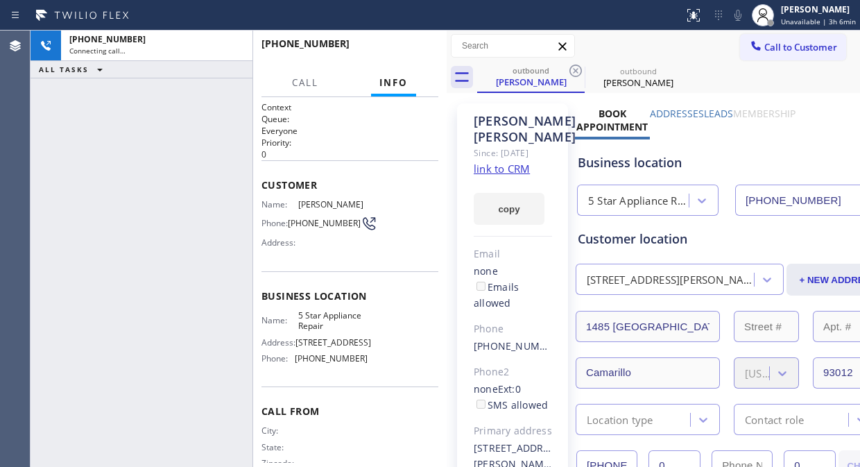
click at [574, 69] on icon at bounding box center [575, 70] width 12 height 12
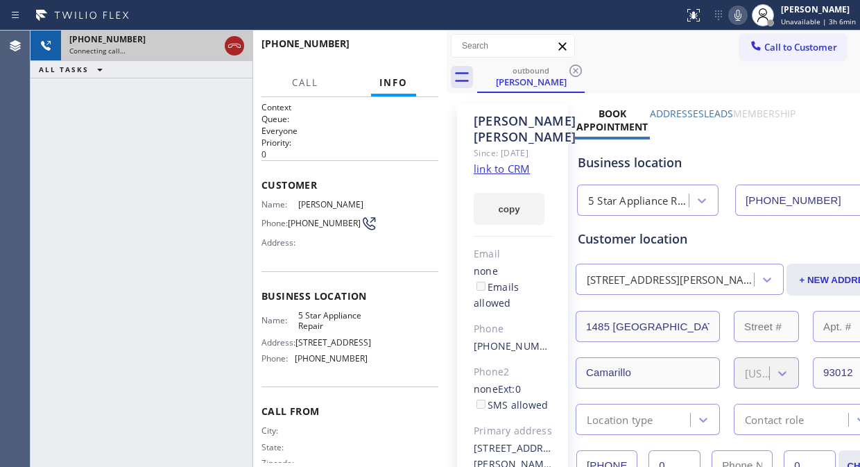
click at [234, 46] on icon at bounding box center [234, 45] width 17 height 17
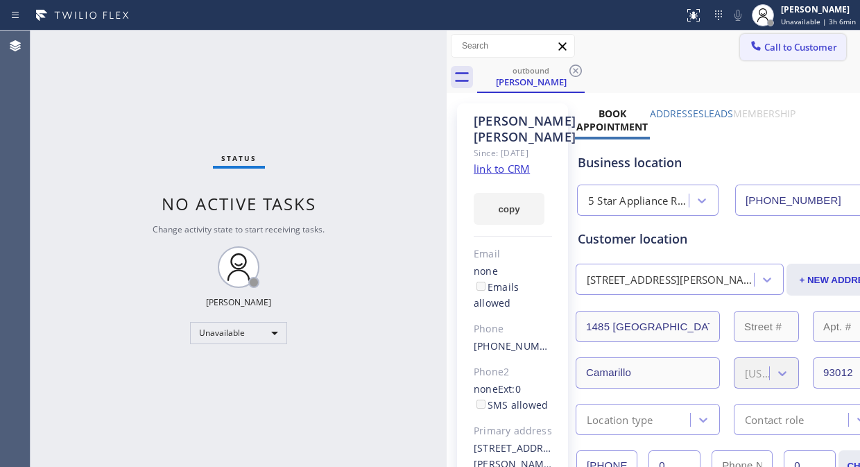
click at [764, 46] on span "Call to Customer" at bounding box center [800, 47] width 73 height 12
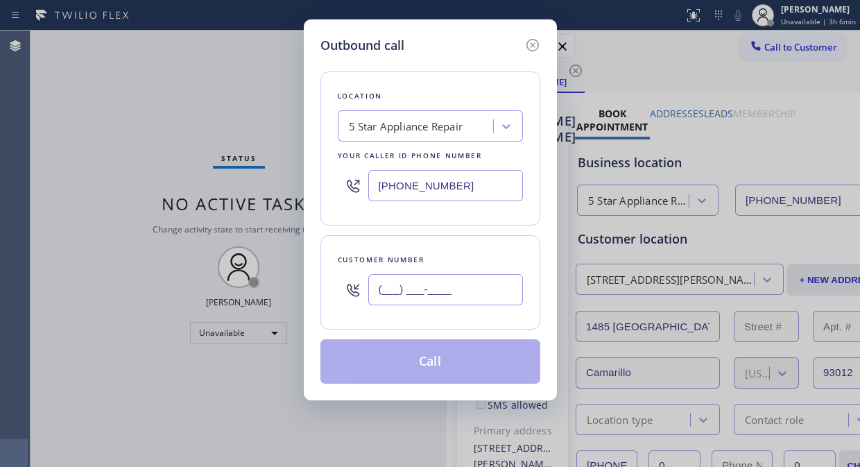
click at [449, 287] on input "(___) ___-____" at bounding box center [445, 289] width 155 height 31
paste input "805) 284-1314"
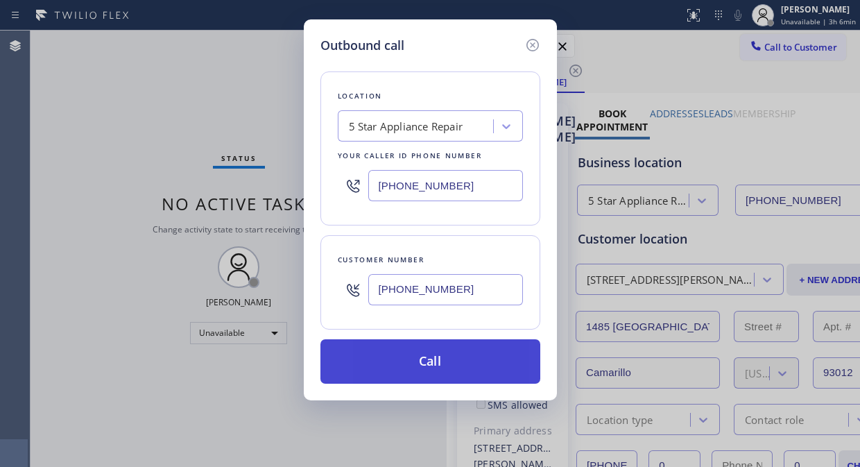
type input "[PHONE_NUMBER]"
drag, startPoint x: 413, startPoint y: 362, endPoint x: 415, endPoint y: 345, distance: 16.8
click at [413, 363] on button "Call" at bounding box center [430, 361] width 220 height 44
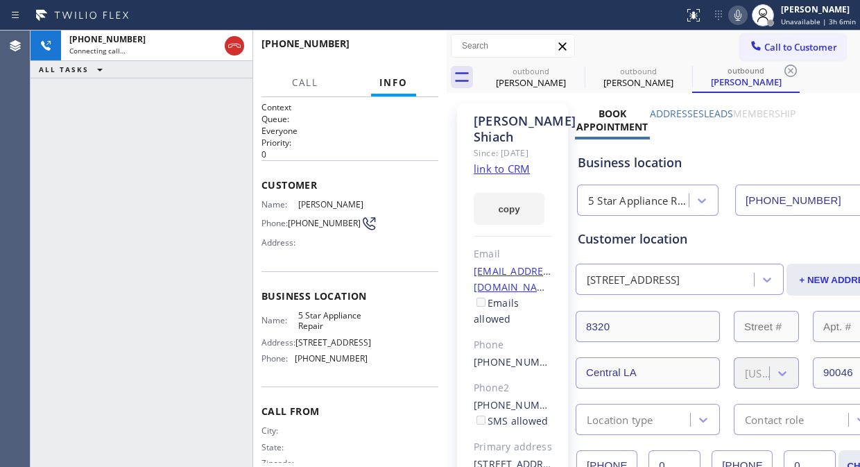
type input "[PHONE_NUMBER]"
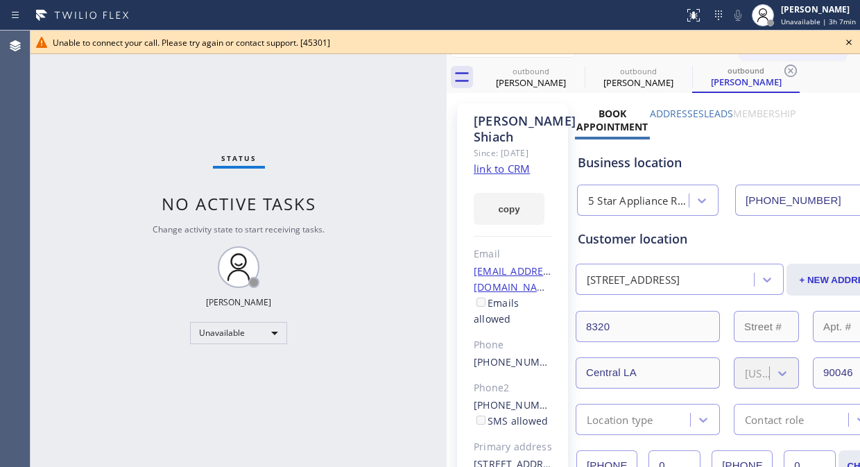
click at [843, 42] on icon at bounding box center [848, 42] width 17 height 17
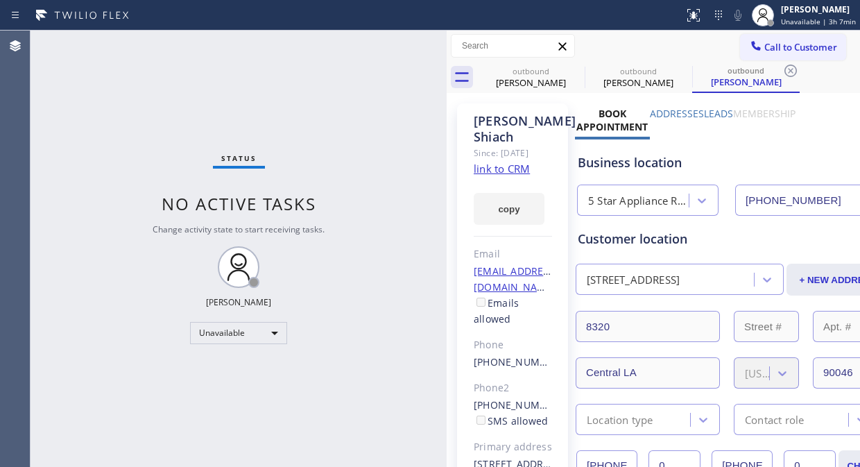
click at [767, 40] on button "Call to Customer" at bounding box center [793, 47] width 106 height 26
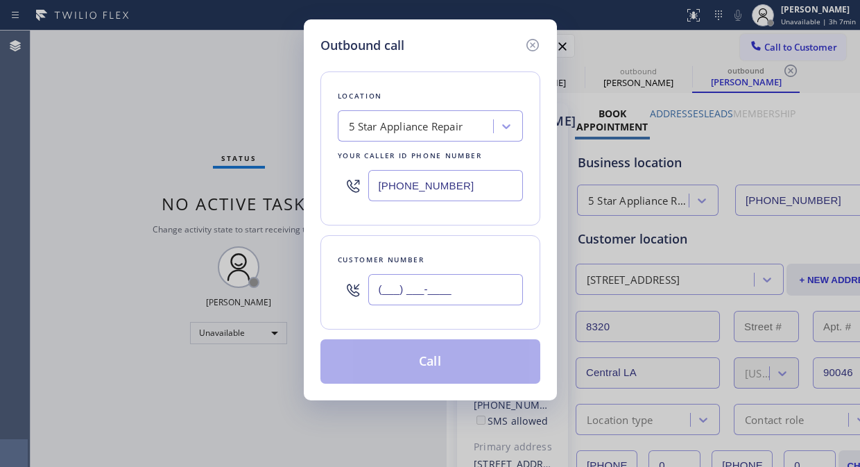
click at [434, 289] on input "(___) ___-____" at bounding box center [445, 289] width 155 height 31
paste input "949) 436-8196"
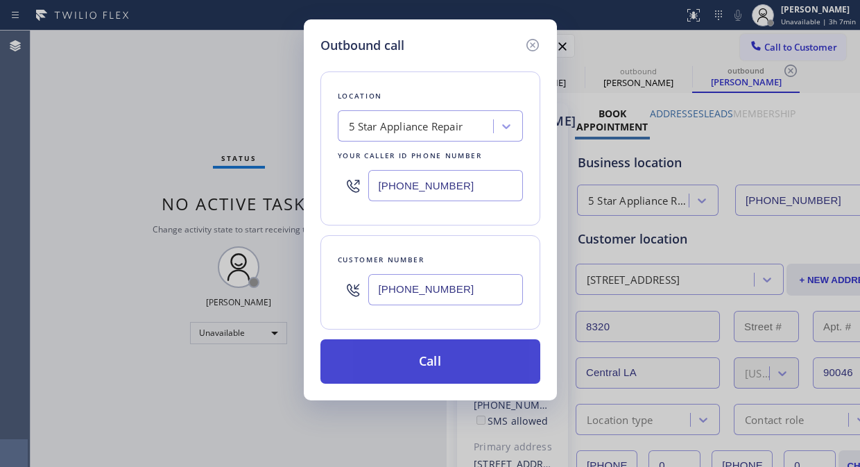
type input "[PHONE_NUMBER]"
click at [447, 370] on button "Call" at bounding box center [430, 361] width 220 height 44
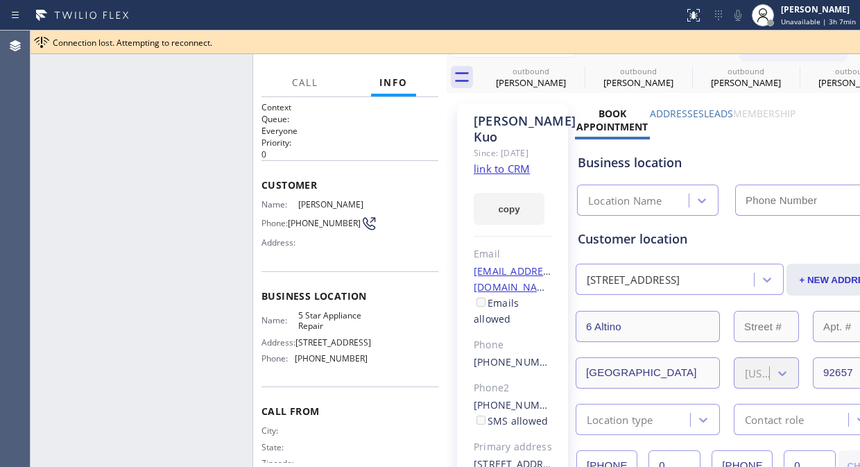
type input "[PHONE_NUMBER]"
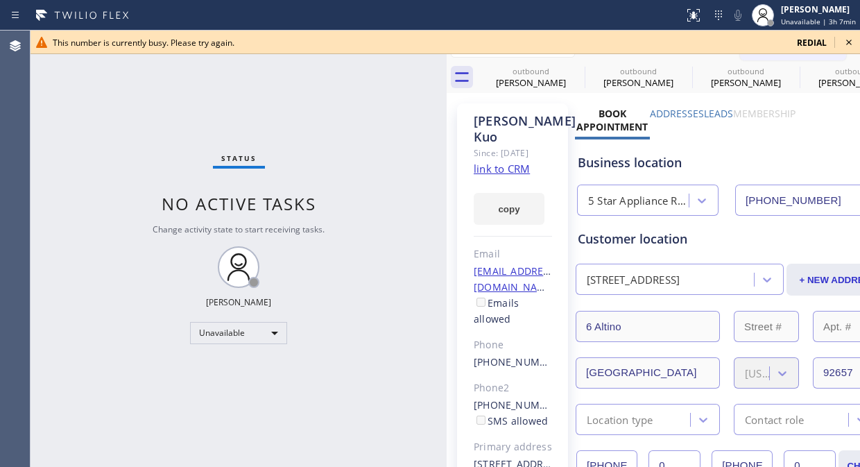
click at [849, 39] on icon at bounding box center [848, 42] width 17 height 17
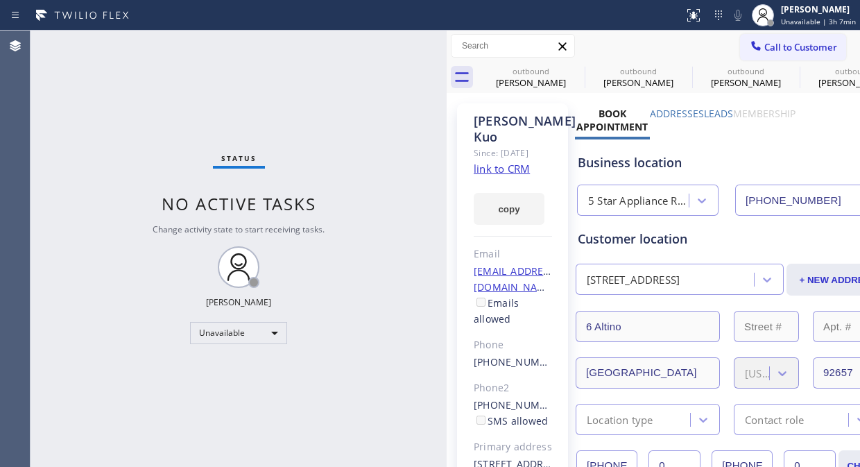
drag, startPoint x: 793, startPoint y: 42, endPoint x: 583, endPoint y: 185, distance: 253.9
click at [791, 42] on span "Call to Customer" at bounding box center [800, 47] width 73 height 12
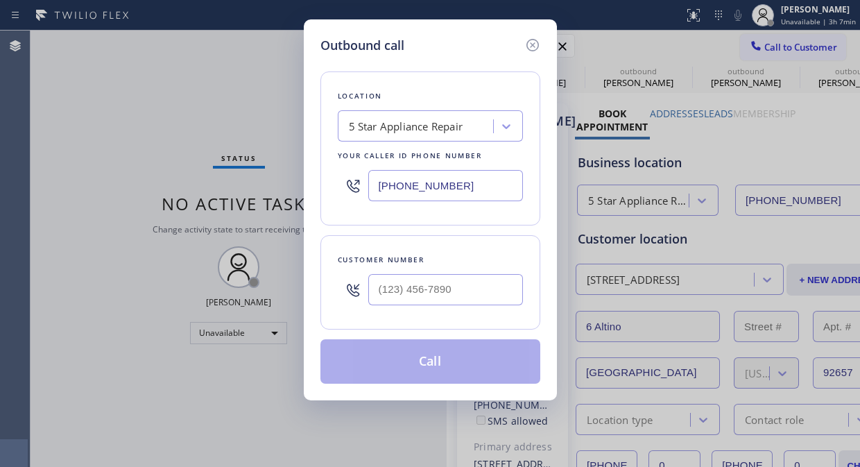
drag, startPoint x: 417, startPoint y: 307, endPoint x: 417, endPoint y: 295, distance: 11.8
click at [417, 304] on div at bounding box center [445, 289] width 155 height 45
click at [417, 294] on input "(___) ___-____" at bounding box center [445, 289] width 155 height 31
paste input "913) 522-9405"
type input "[PHONE_NUMBER]"
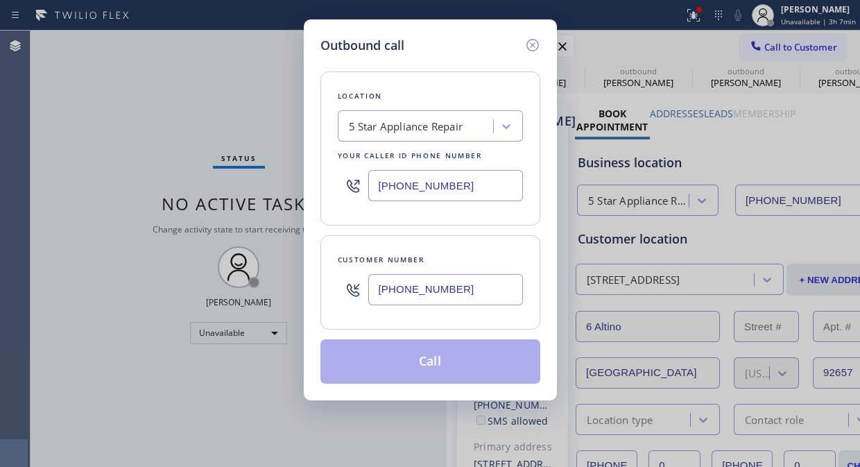
click at [425, 362] on button "Call" at bounding box center [430, 361] width 220 height 44
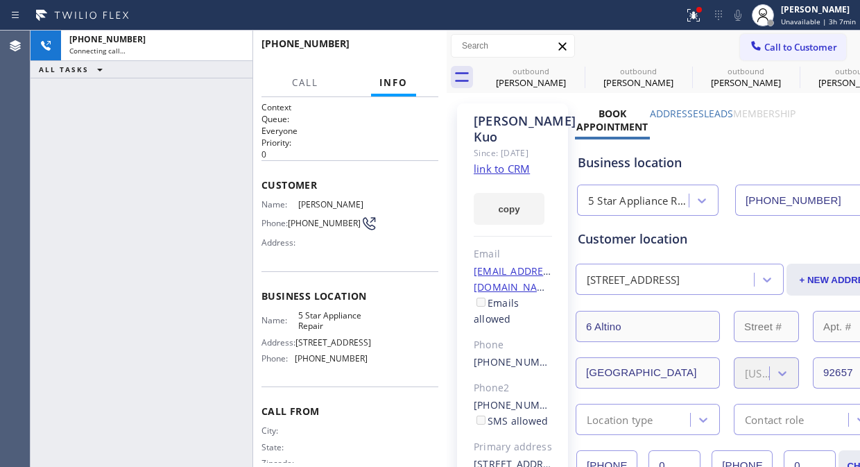
click at [460, 362] on div "[PERSON_NAME] Since: [DATE] link to CRM copy Email [EMAIL_ADDRESS][DOMAIN_NAME]…" at bounding box center [512, 325] width 111 height 445
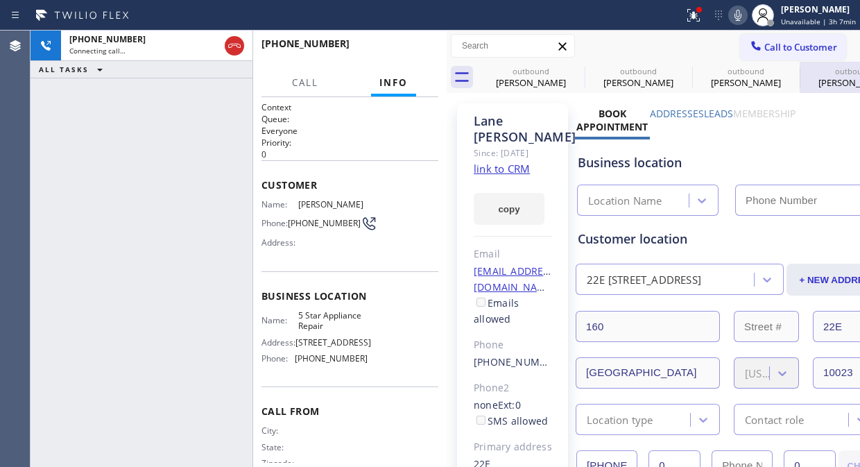
click at [0, 0] on icon at bounding box center [0, 0] width 0 height 0
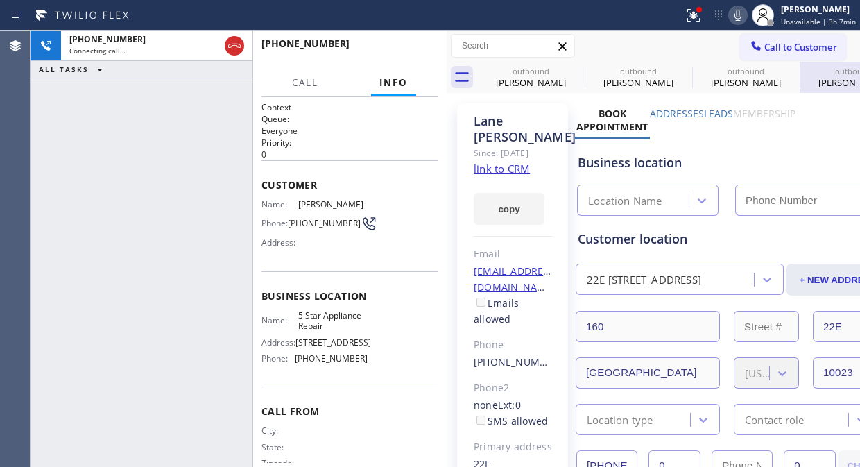
click at [0, 0] on icon at bounding box center [0, 0] width 0 height 0
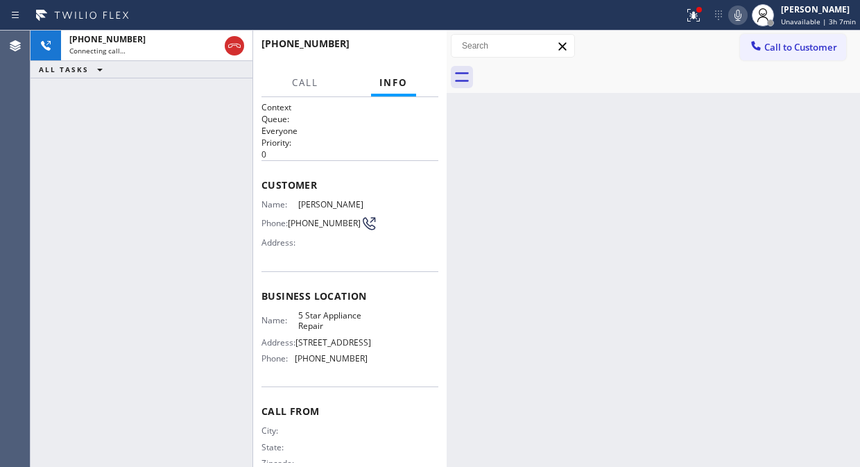
click at [574, 71] on div at bounding box center [668, 77] width 383 height 31
click at [689, 15] on icon at bounding box center [693, 15] width 17 height 17
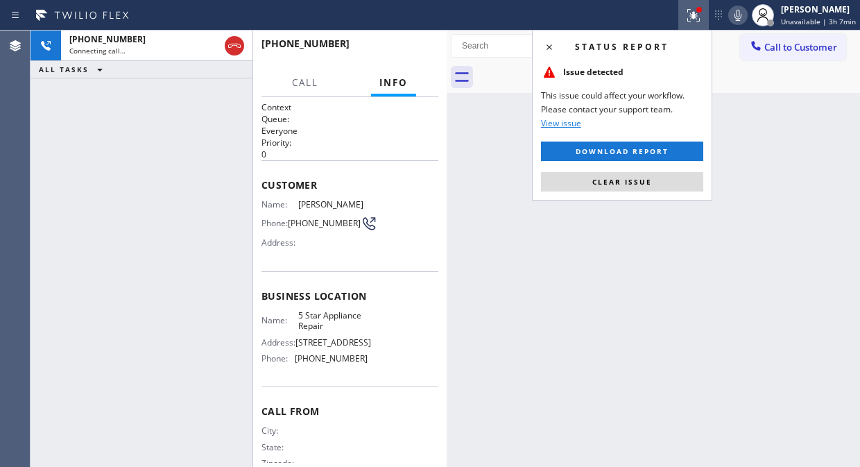
click at [629, 180] on span "Clear issue" at bounding box center [622, 182] width 60 height 10
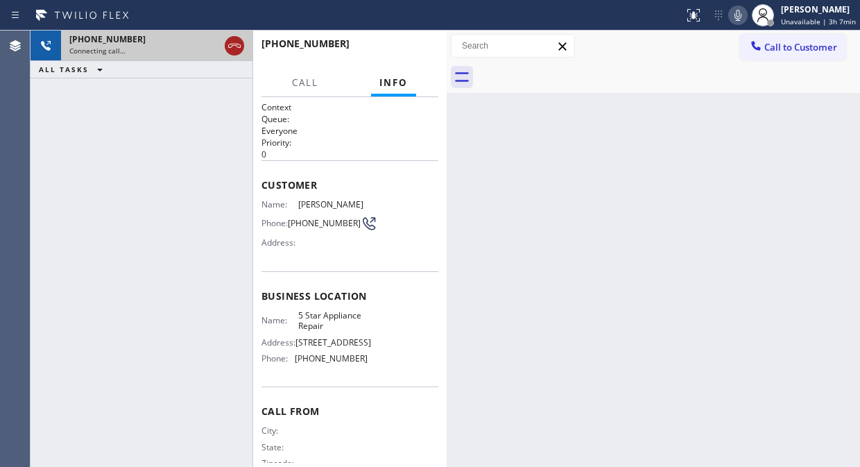
click at [241, 46] on icon at bounding box center [234, 45] width 17 height 17
click at [232, 46] on div "Connecting call…" at bounding box center [156, 51] width 175 height 10
click at [232, 47] on div "Connecting call…" at bounding box center [156, 51] width 175 height 10
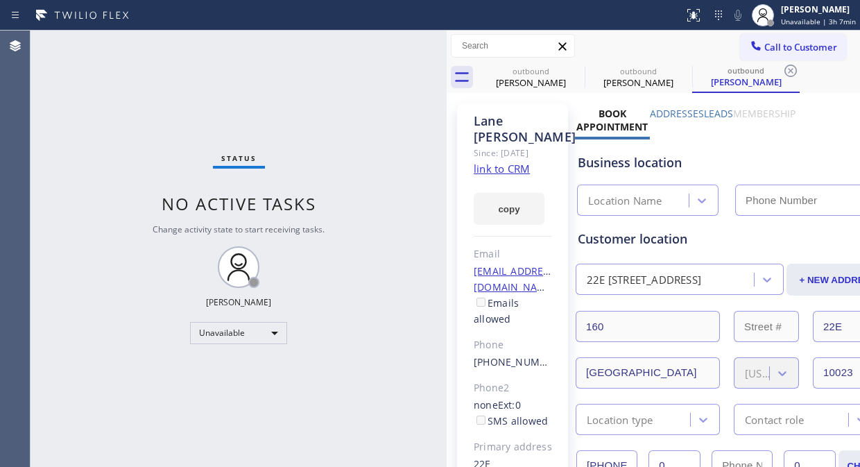
type input "[PHONE_NUMBER]"
click at [577, 70] on icon at bounding box center [575, 70] width 17 height 17
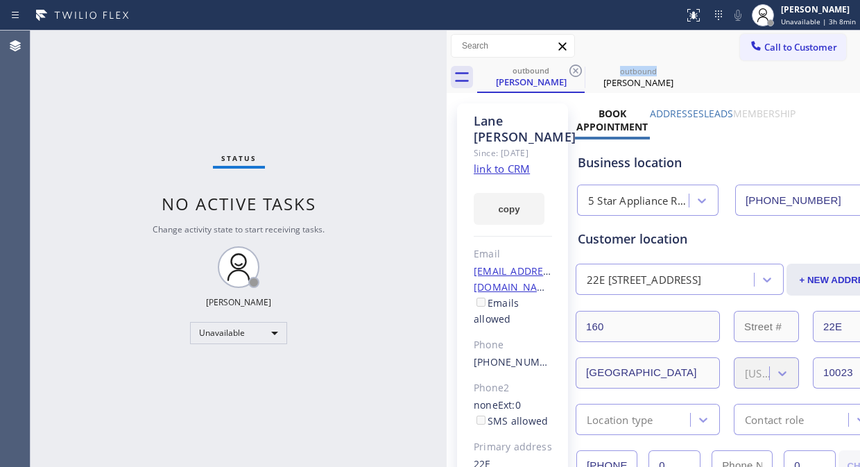
click at [577, 70] on icon at bounding box center [575, 70] width 17 height 17
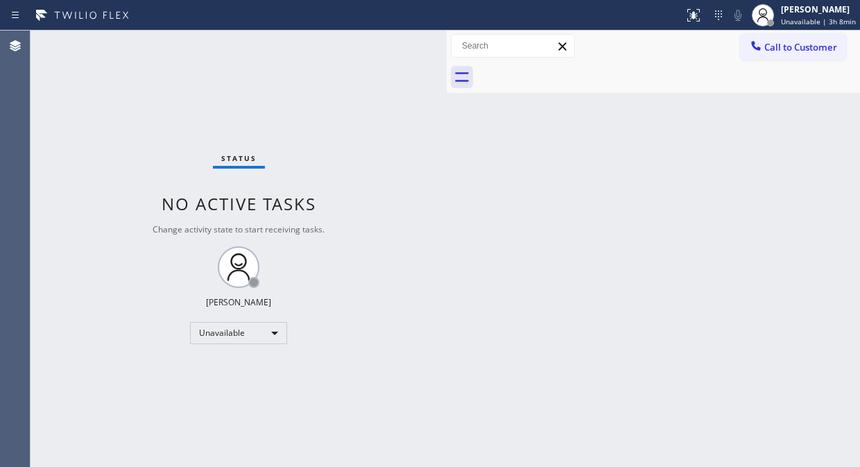
click at [115, 87] on div "Status No active tasks Change activity state to start receiving tasks. [PERSON_…" at bounding box center [239, 249] width 416 height 436
click at [158, 164] on div "Status No active tasks Change activity state to start receiving tasks. [PERSON_…" at bounding box center [239, 249] width 416 height 436
click at [773, 51] on span "Call to Customer" at bounding box center [800, 47] width 73 height 12
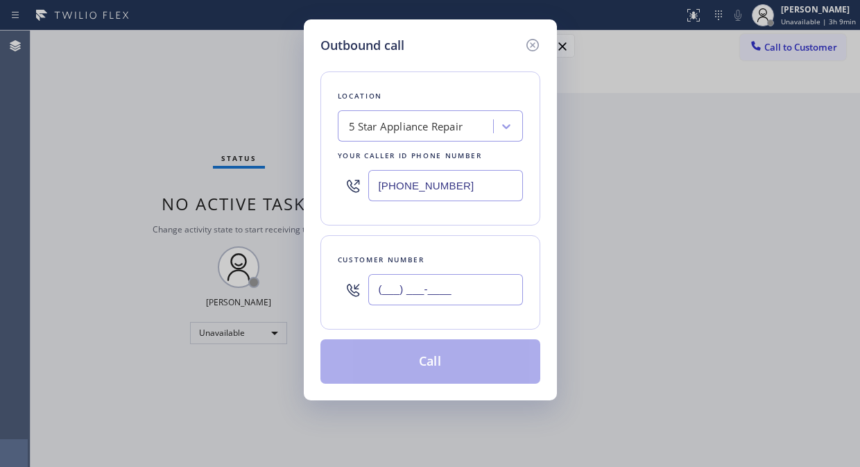
click at [445, 293] on input "(___) ___-____" at bounding box center [445, 289] width 155 height 31
paste input "760) 634-3449"
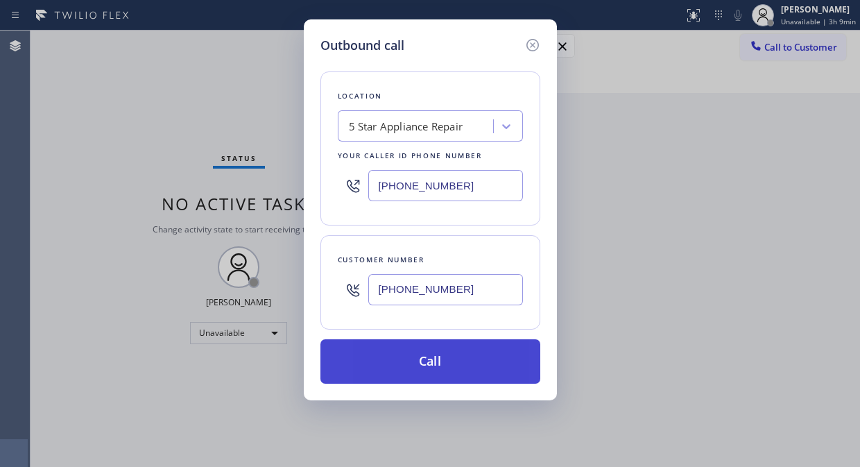
type input "[PHONE_NUMBER]"
click at [463, 368] on button "Call" at bounding box center [430, 361] width 220 height 44
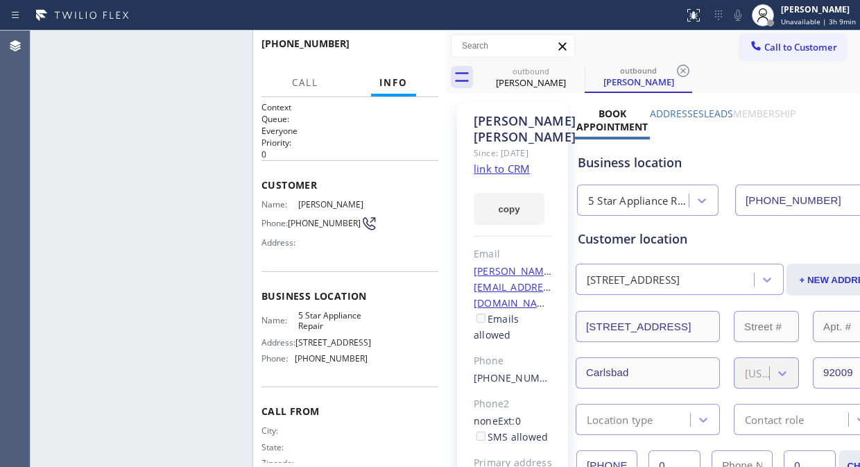
type input "[PHONE_NUMBER]"
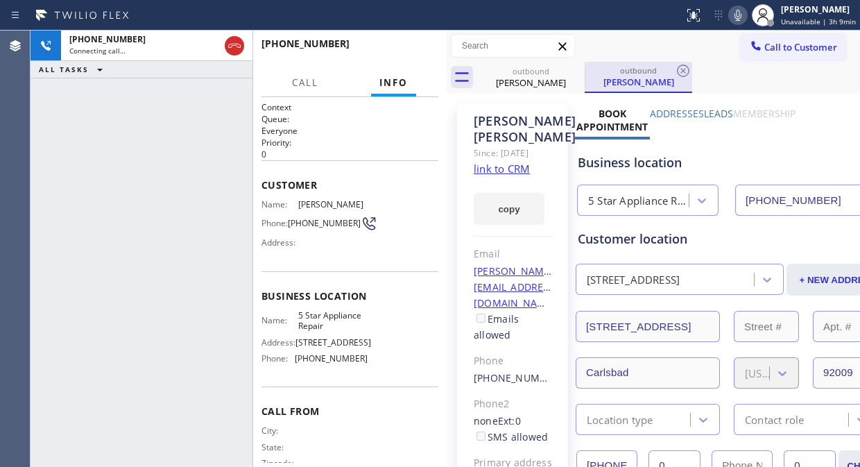
click at [0, 0] on icon at bounding box center [0, 0] width 0 height 0
click at [569, 74] on icon at bounding box center [575, 70] width 17 height 17
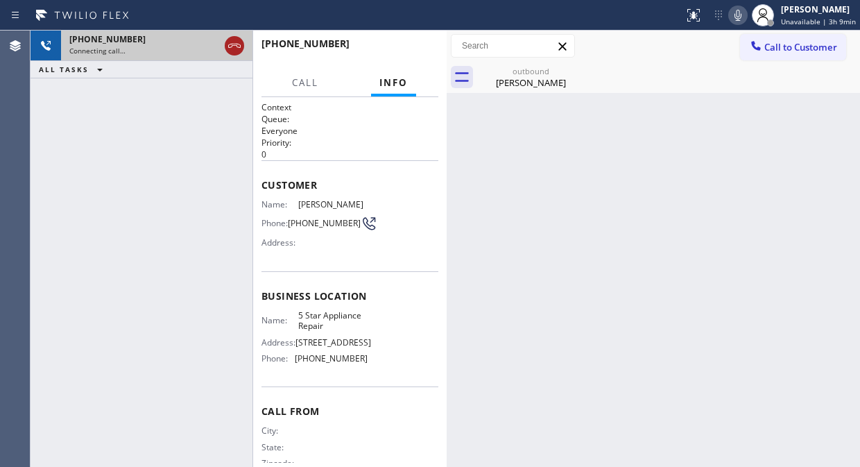
click at [234, 50] on icon at bounding box center [234, 45] width 17 height 17
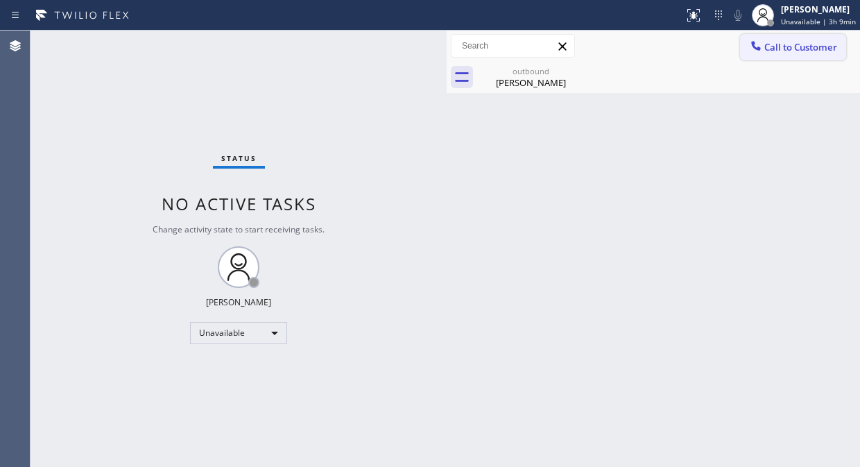
click at [820, 46] on span "Call to Customer" at bounding box center [800, 47] width 73 height 12
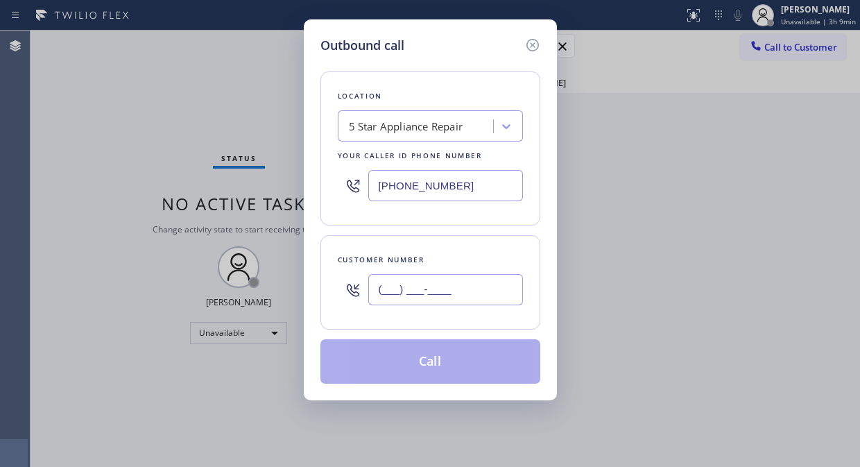
click at [447, 292] on input "(___) ___-____" at bounding box center [445, 289] width 155 height 31
paste input "714) 454-1389"
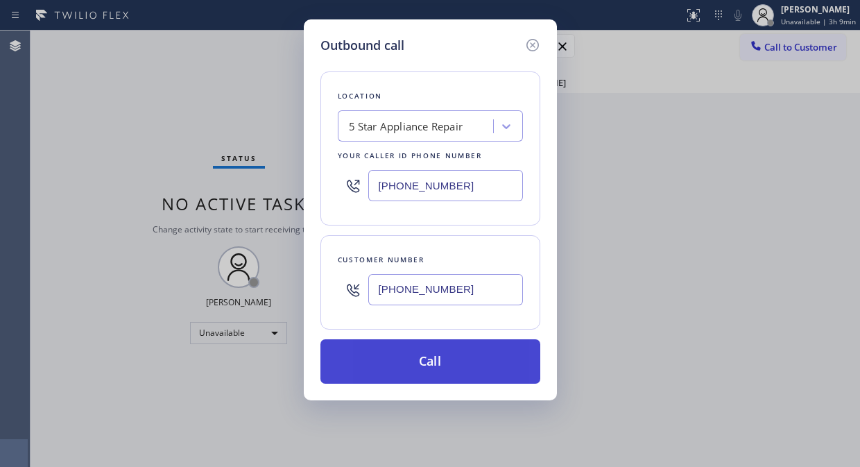
type input "[PHONE_NUMBER]"
click at [452, 365] on button "Call" at bounding box center [430, 361] width 220 height 44
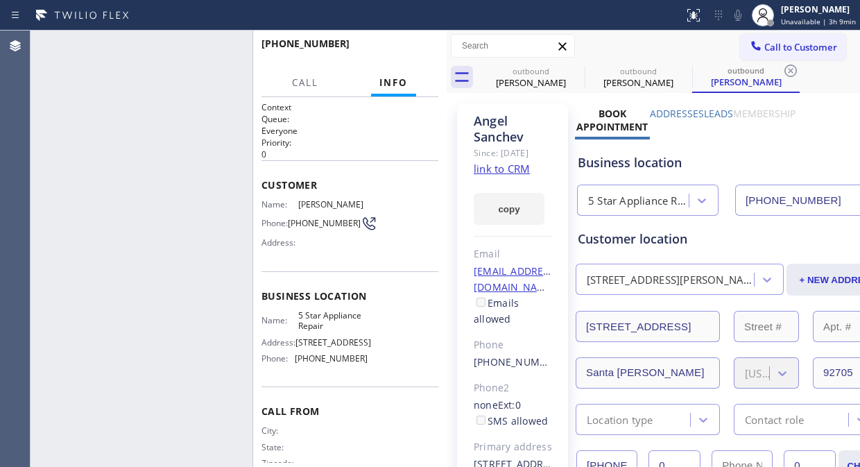
type input "[PHONE_NUMBER]"
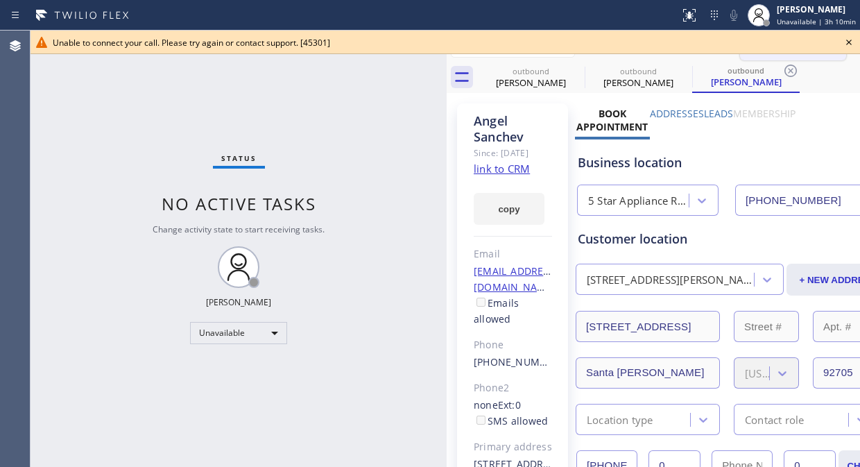
click at [843, 40] on icon at bounding box center [848, 42] width 17 height 17
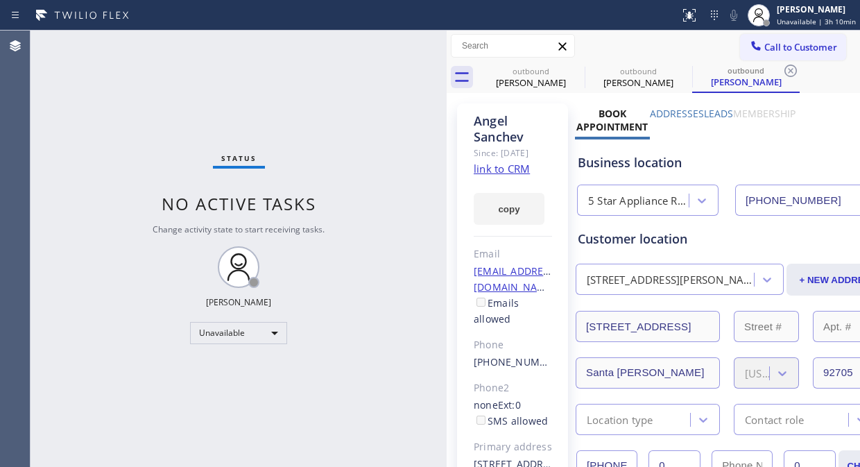
click at [810, 49] on span "Call to Customer" at bounding box center [800, 47] width 73 height 12
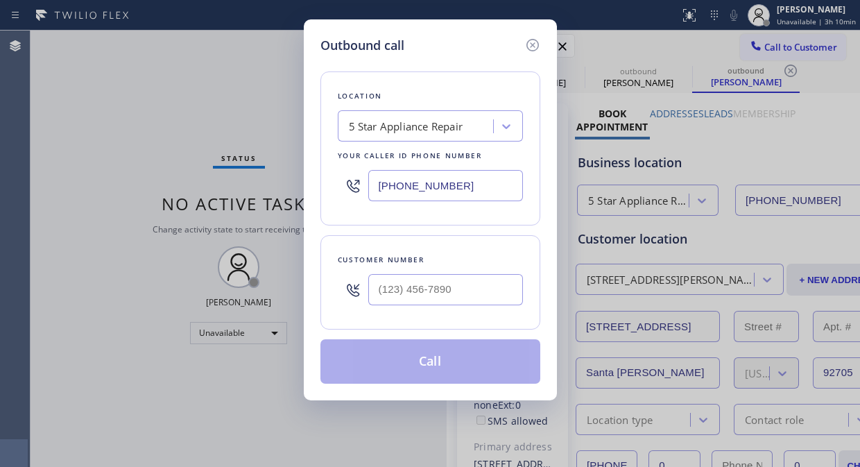
click at [431, 306] on div at bounding box center [445, 289] width 155 height 45
click at [425, 289] on input "(___) ___-____" at bounding box center [445, 289] width 155 height 31
paste input "714) 655-5859"
type input "[PHONE_NUMBER]"
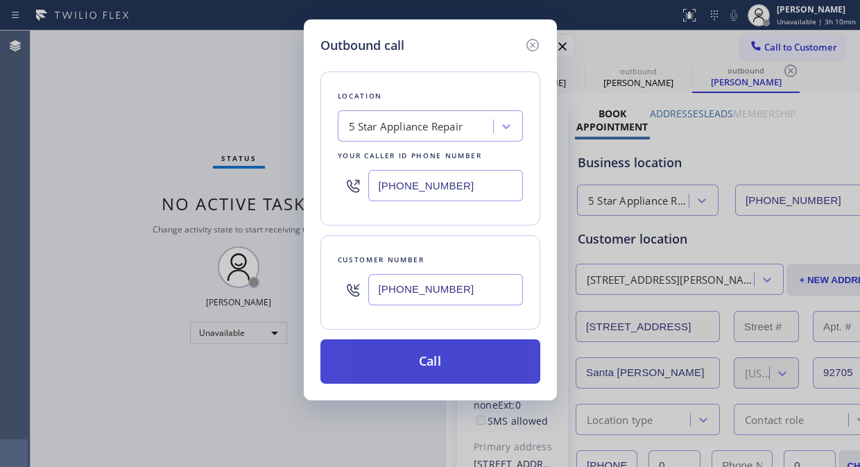
click at [477, 361] on button "Call" at bounding box center [430, 361] width 220 height 44
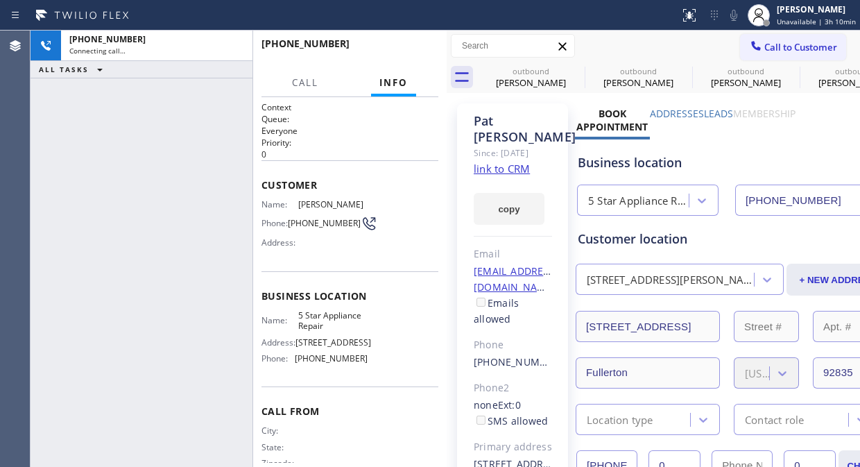
type input "[PHONE_NUMBER]"
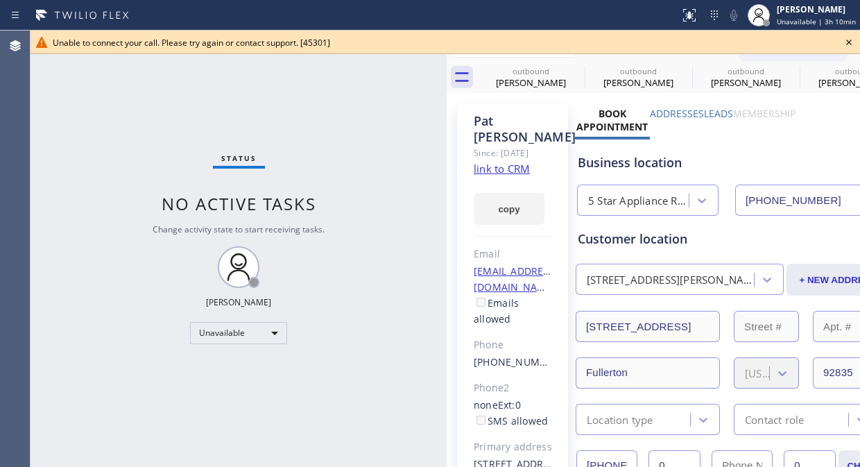
click at [848, 38] on icon at bounding box center [848, 42] width 17 height 17
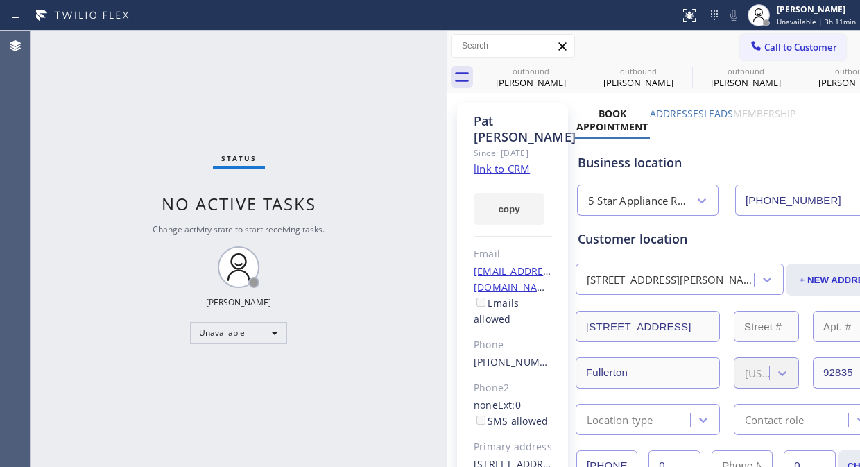
click at [798, 54] on button "Call to Customer" at bounding box center [793, 47] width 106 height 26
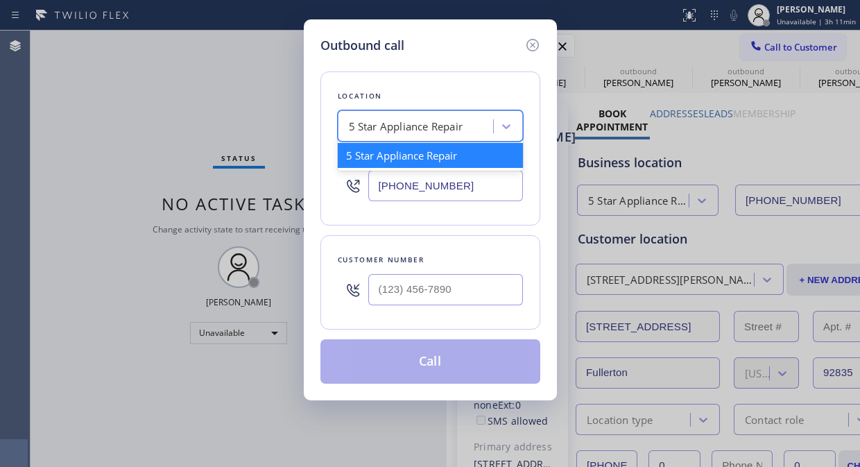
click at [356, 132] on div "5 Star Appliance Repair" at bounding box center [406, 127] width 114 height 16
paste input "Zoom Electricians [GEOGRAPHIC_DATA]"
type input "Zoom Electricians [GEOGRAPHIC_DATA]"
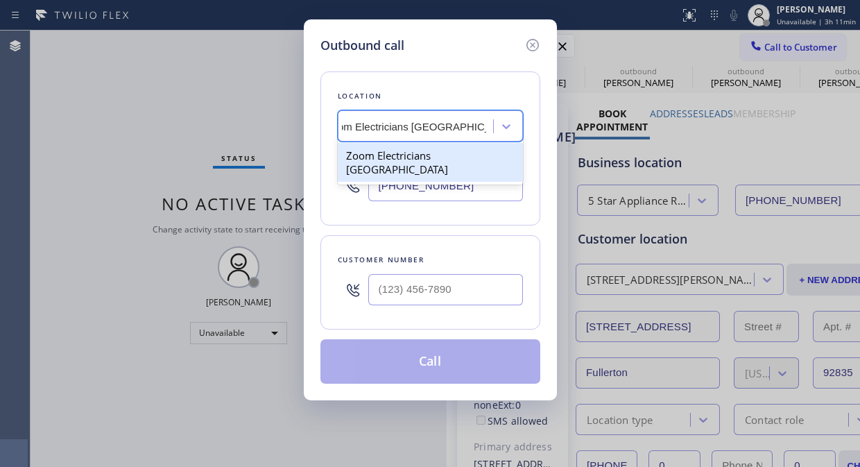
click at [399, 164] on div "Zoom Electricians [GEOGRAPHIC_DATA]" at bounding box center [430, 162] width 185 height 39
type input "[PHONE_NUMBER]"
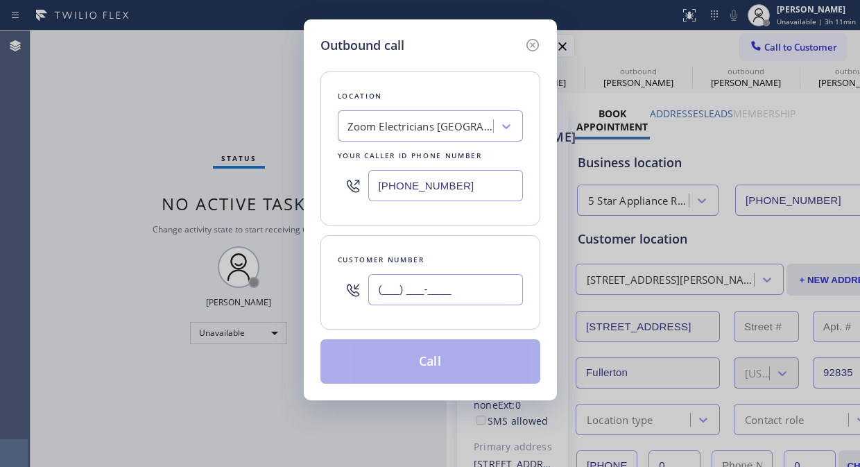
click at [379, 287] on input "(___) ___-____" at bounding box center [445, 289] width 155 height 31
paste input "213) 700-9994"
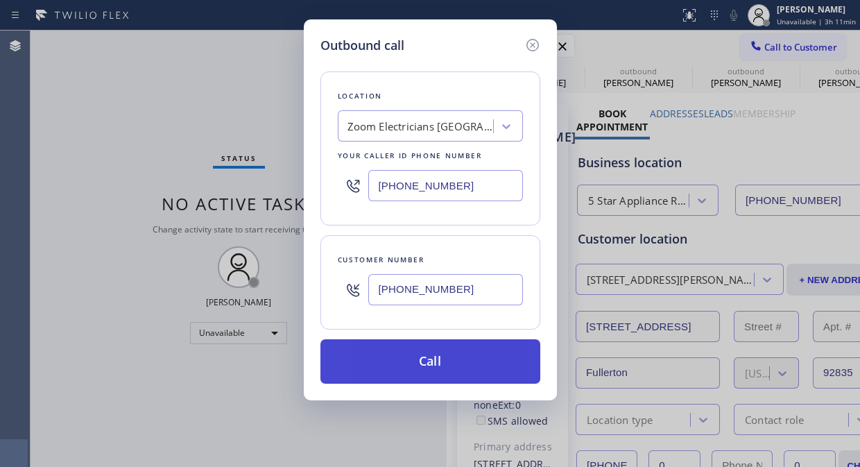
type input "[PHONE_NUMBER]"
click at [429, 363] on button "Call" at bounding box center [430, 361] width 220 height 44
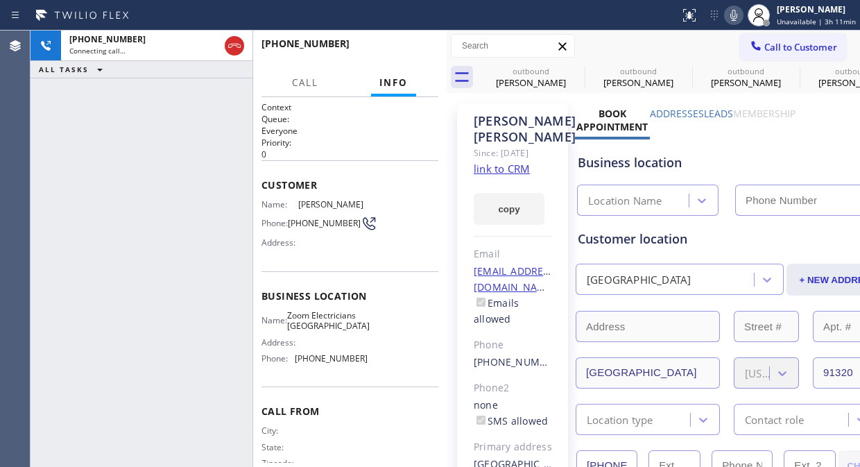
type input "[PHONE_NUMBER]"
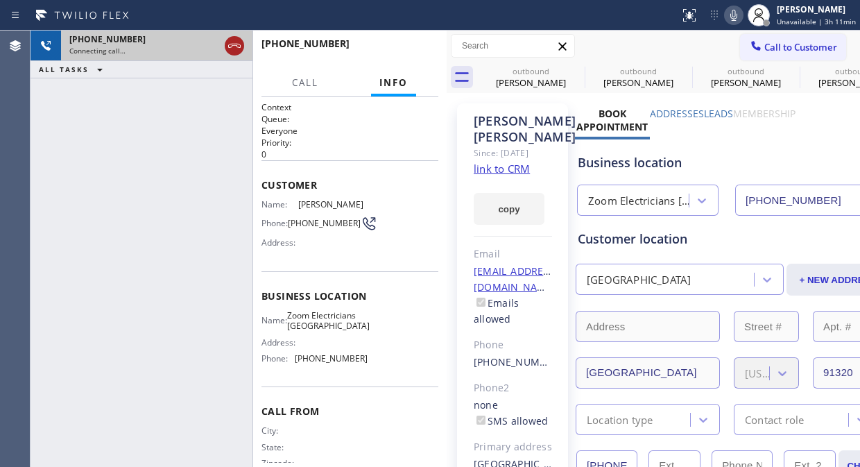
click at [230, 40] on icon at bounding box center [234, 45] width 17 height 17
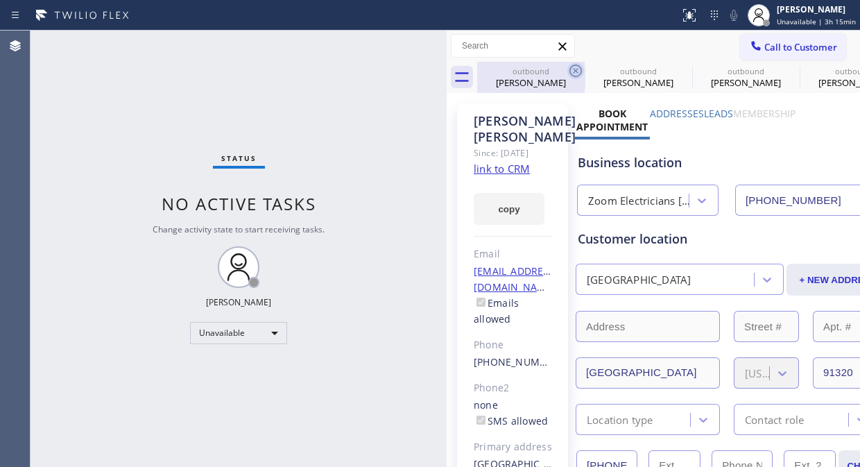
click at [574, 70] on icon at bounding box center [575, 70] width 17 height 17
click at [0, 0] on icon at bounding box center [0, 0] width 0 height 0
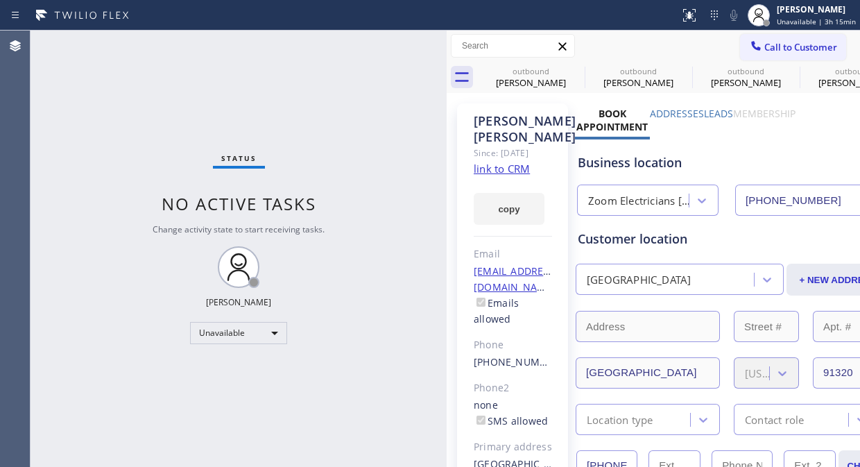
click at [0, 0] on icon at bounding box center [0, 0] width 0 height 0
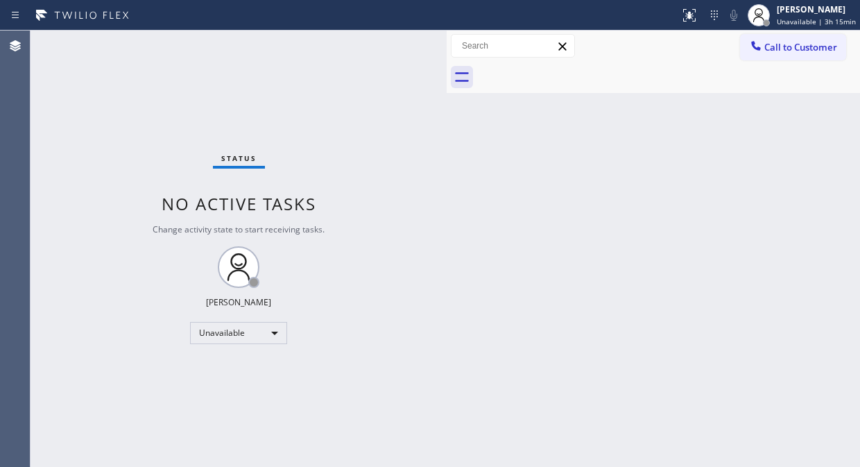
click at [576, 67] on div at bounding box center [668, 77] width 383 height 31
click at [808, 24] on span "Unavailable | 3h 20min" at bounding box center [816, 22] width 79 height 10
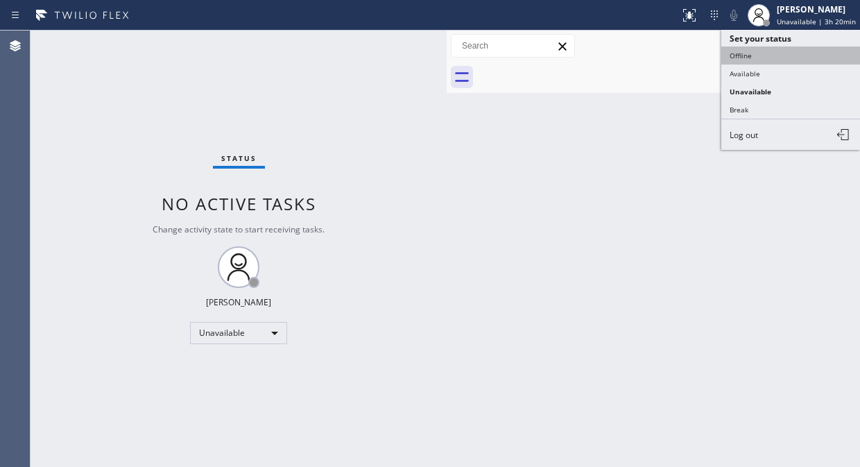
click at [758, 58] on button "Offline" at bounding box center [790, 55] width 139 height 18
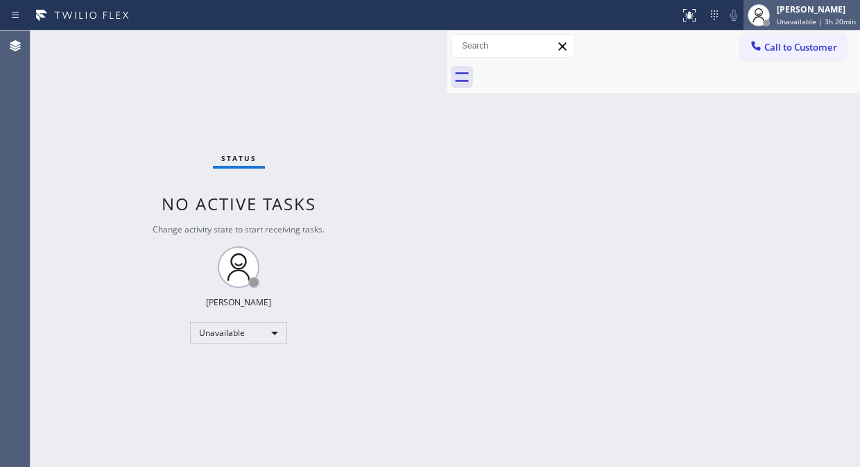
click at [813, 19] on span "Unavailable | 3h 20min" at bounding box center [816, 22] width 79 height 10
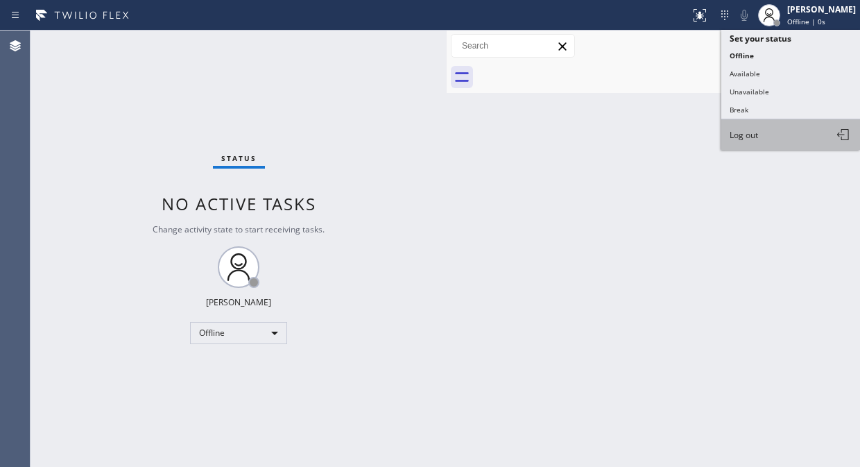
click at [770, 130] on button "Log out" at bounding box center [790, 134] width 139 height 31
